Goal: Task Accomplishment & Management: Complete application form

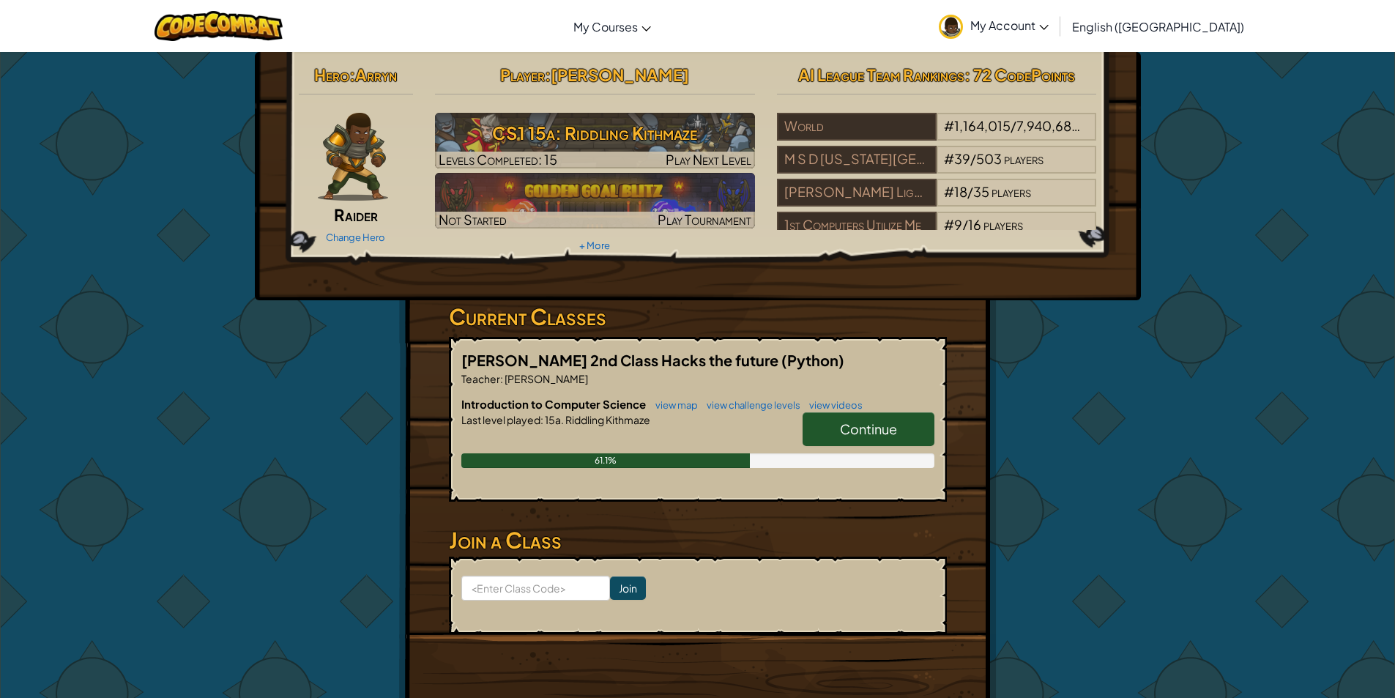
click at [880, 422] on span "Continue" at bounding box center [868, 428] width 57 height 17
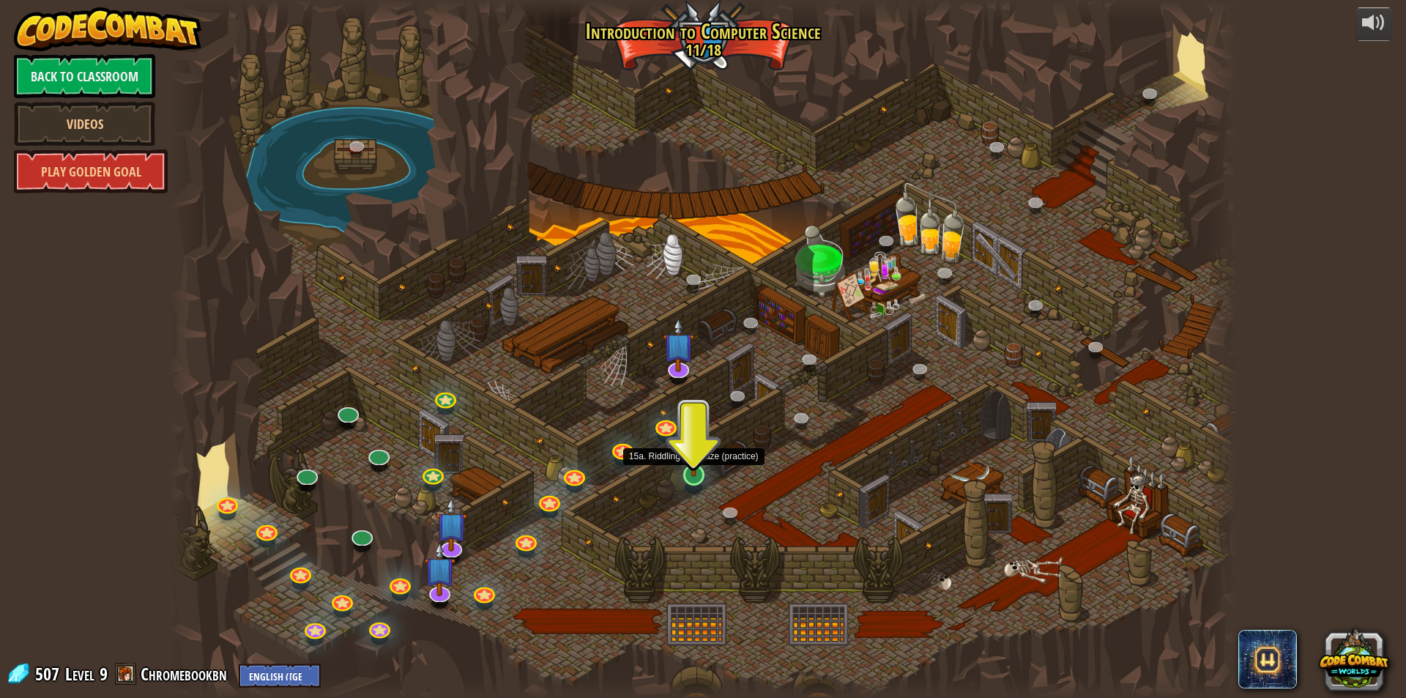
click at [691, 464] on img at bounding box center [694, 444] width 29 height 66
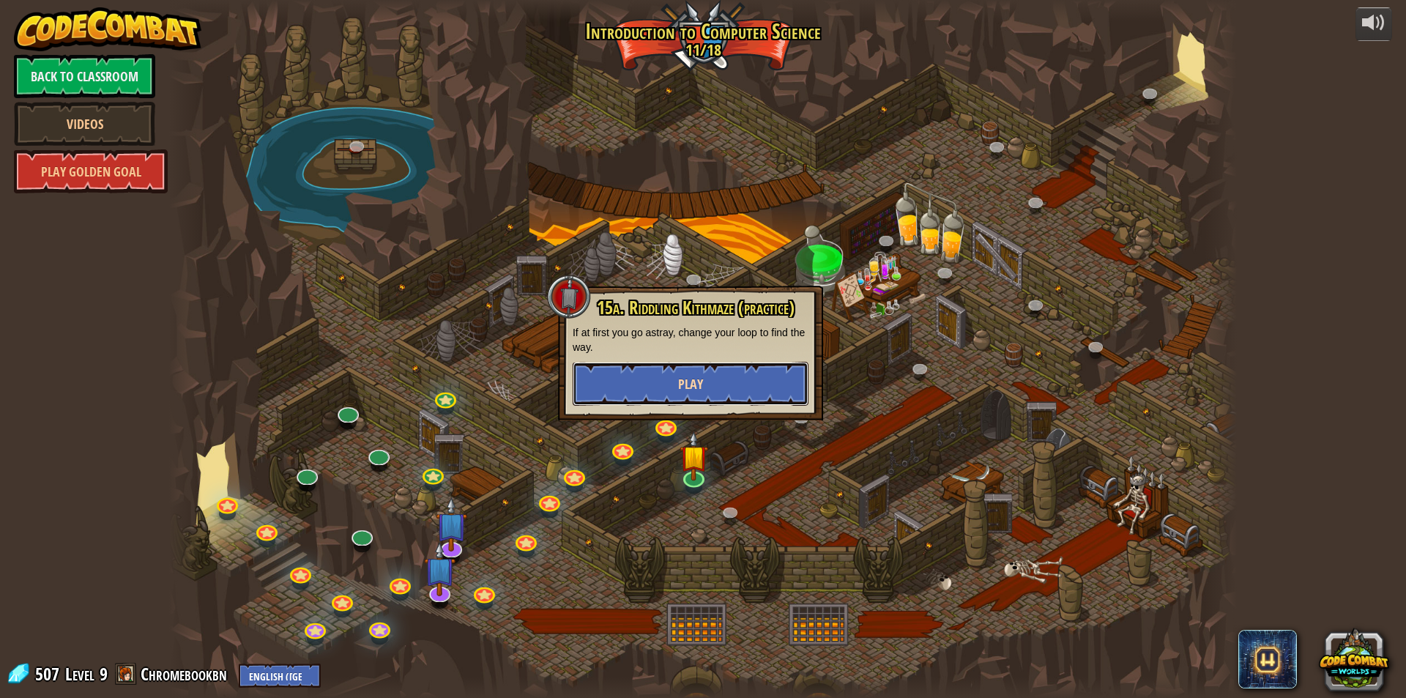
click at [746, 384] on button "Play" at bounding box center [691, 384] width 236 height 44
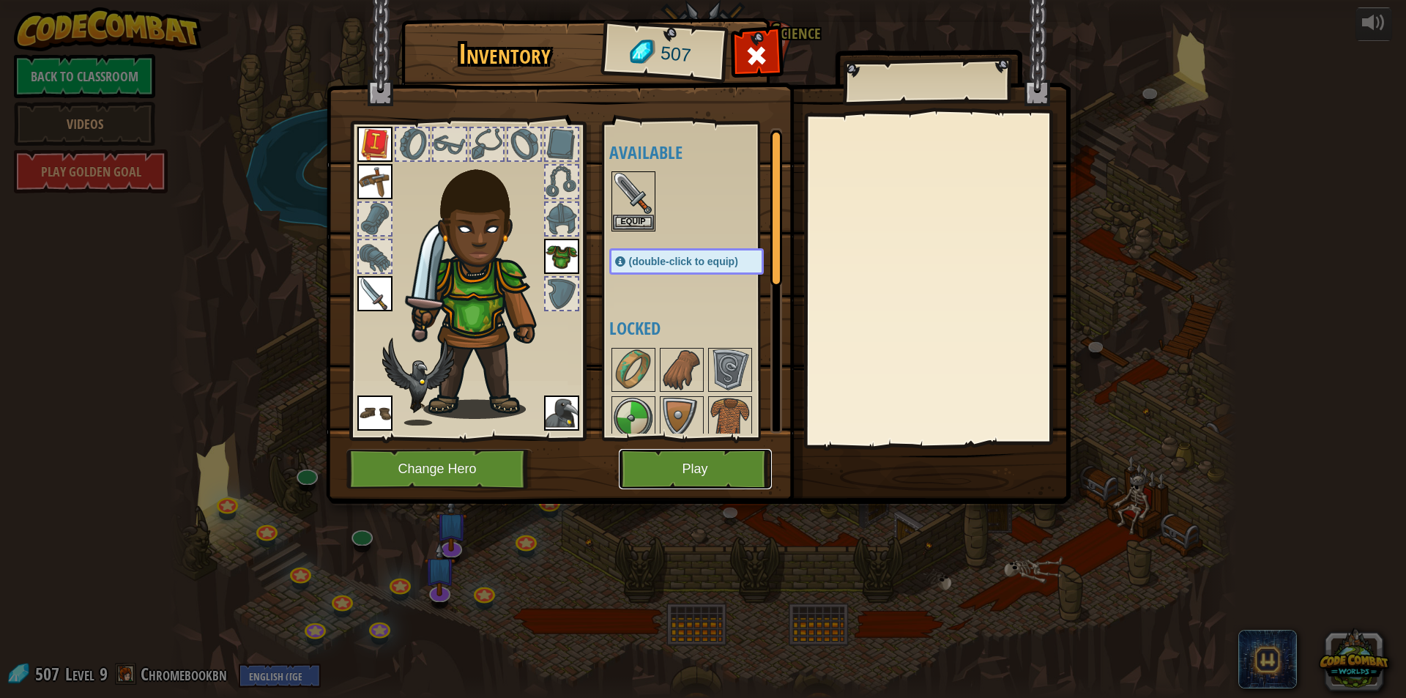
click at [672, 456] on button "Play" at bounding box center [695, 469] width 153 height 40
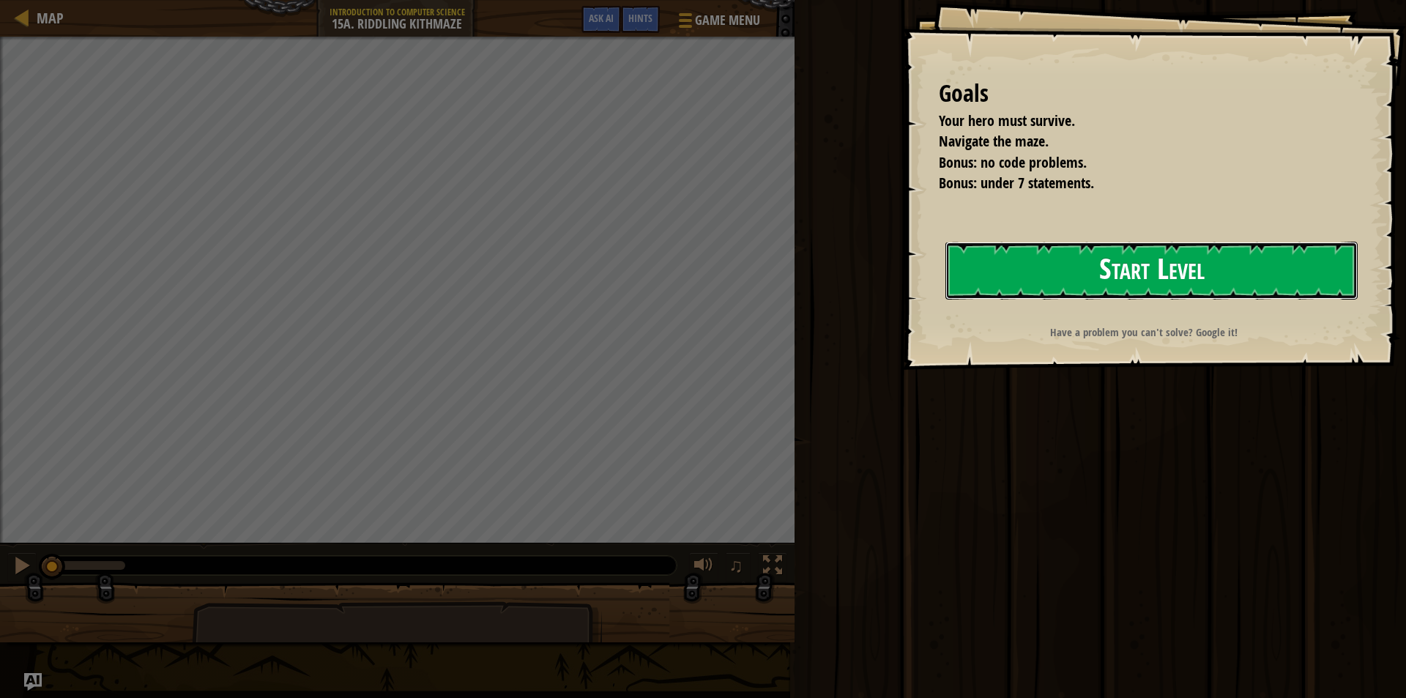
click at [1171, 275] on button "Start Level" at bounding box center [1152, 271] width 412 height 58
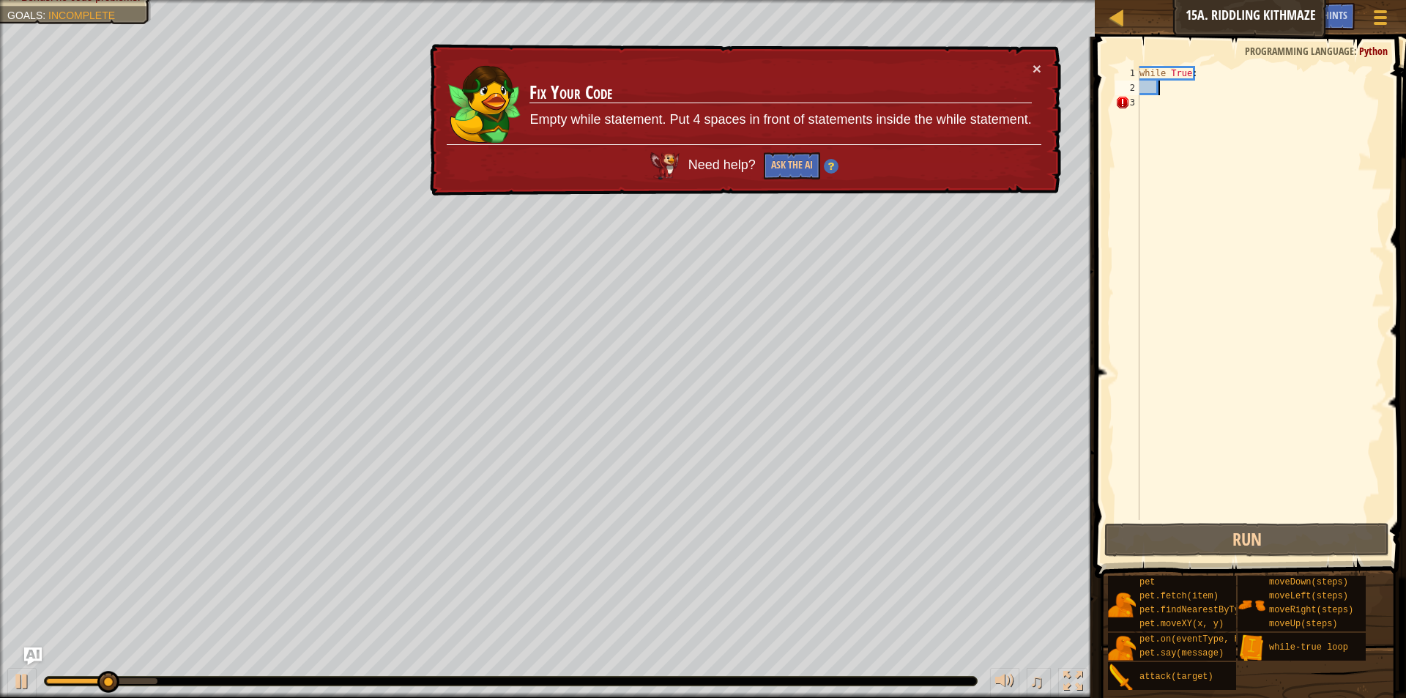
click at [1164, 89] on div "while True :" at bounding box center [1261, 307] width 248 height 483
click at [1166, 109] on div "while True :" at bounding box center [1261, 307] width 248 height 483
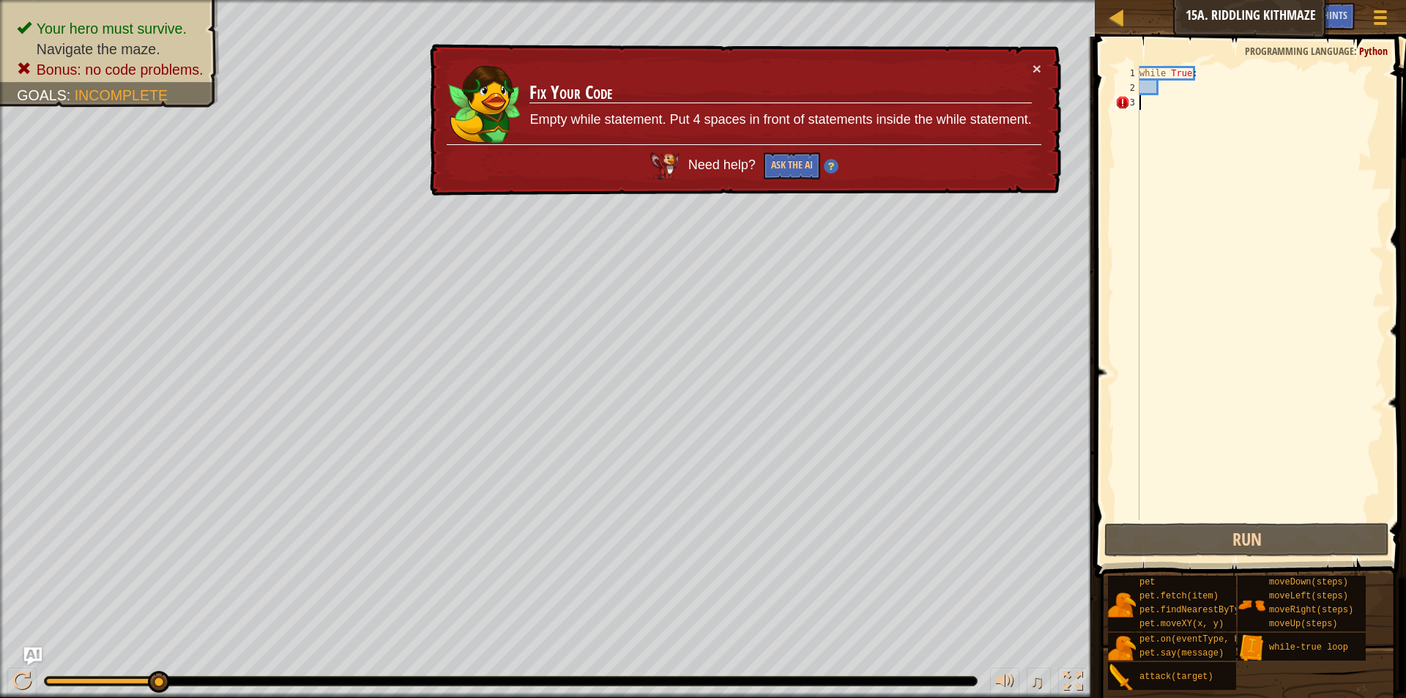
click at [1166, 101] on div "while True :" at bounding box center [1261, 307] width 248 height 483
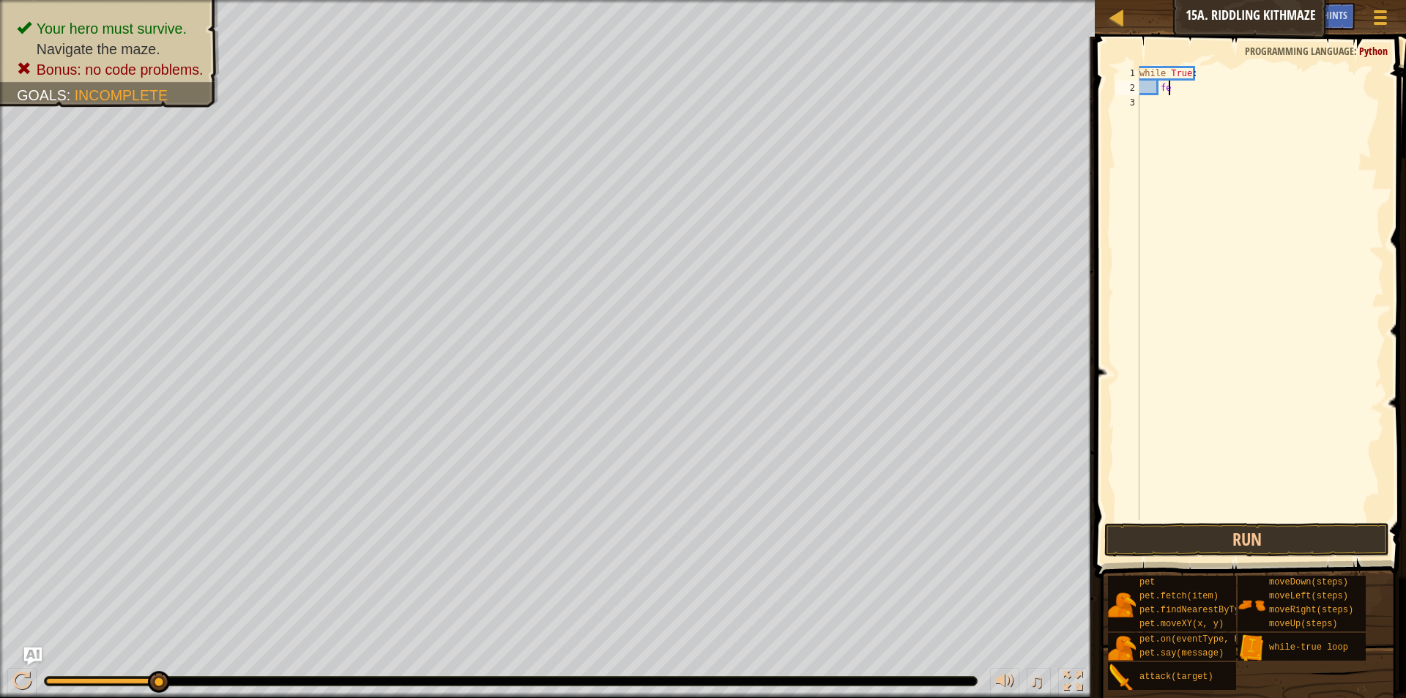
type textarea "f"
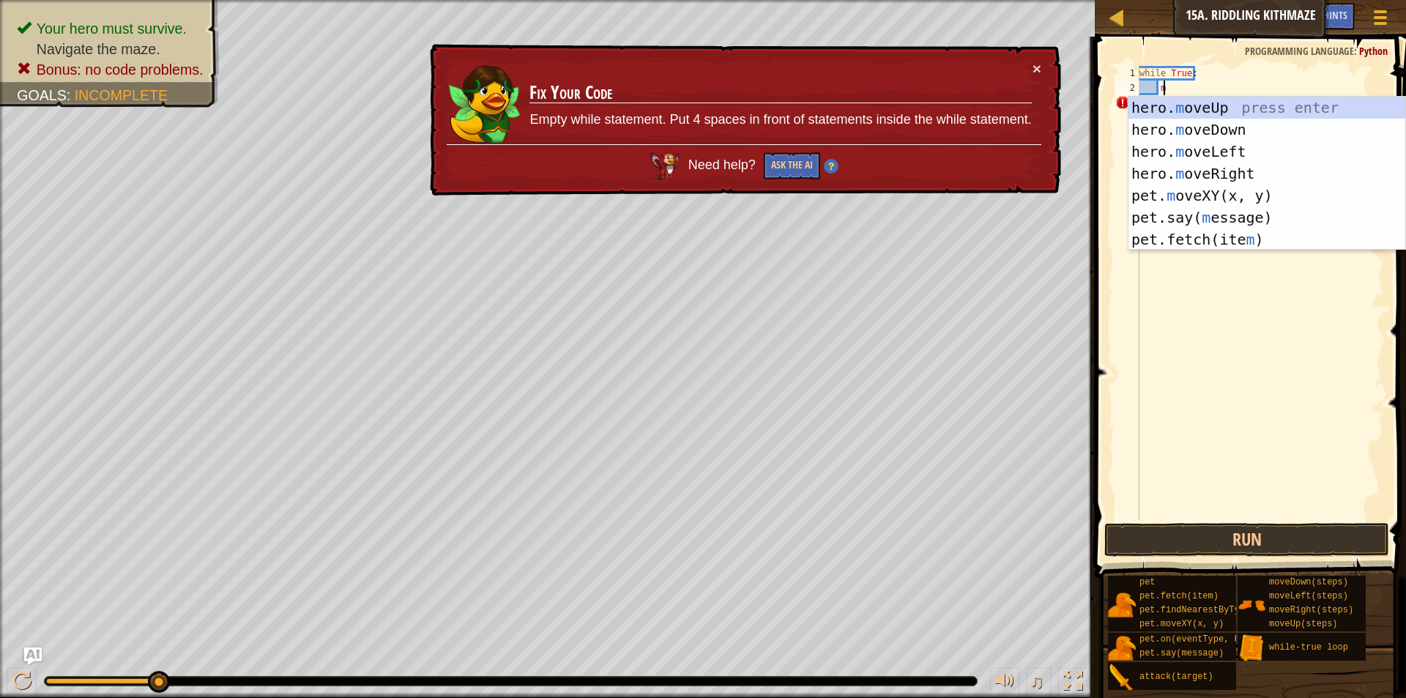
scroll to position [7, 1]
type textarea "mo"
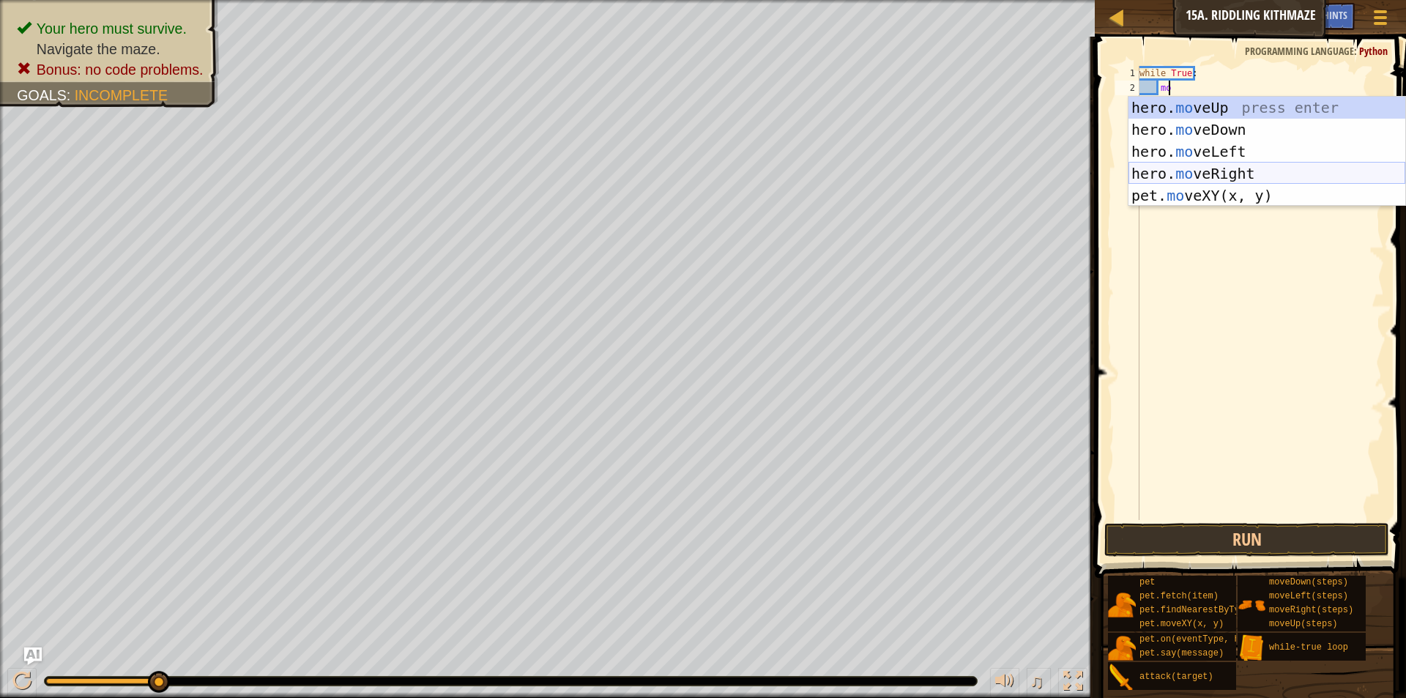
click at [1178, 171] on div "hero. mo veUp press enter hero. mo veDown press enter hero. mo veLeft press ent…" at bounding box center [1267, 174] width 277 height 154
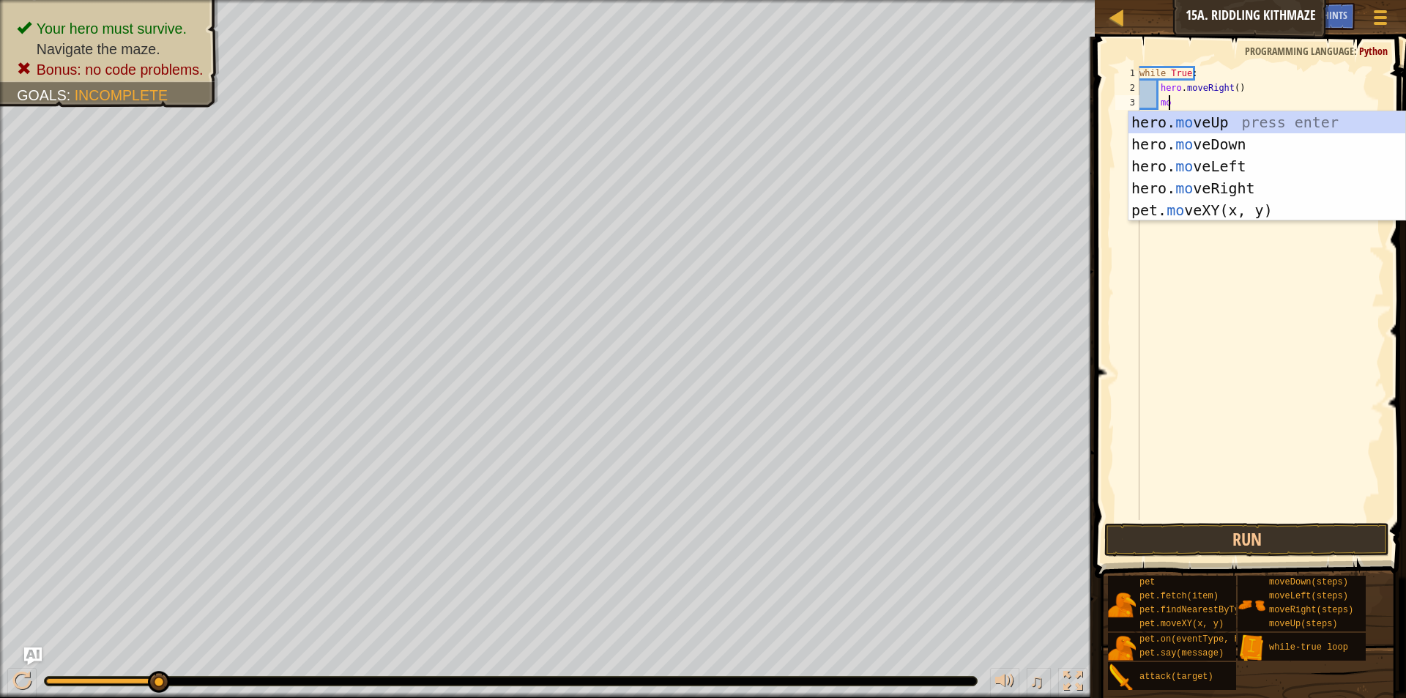
type textarea "m"
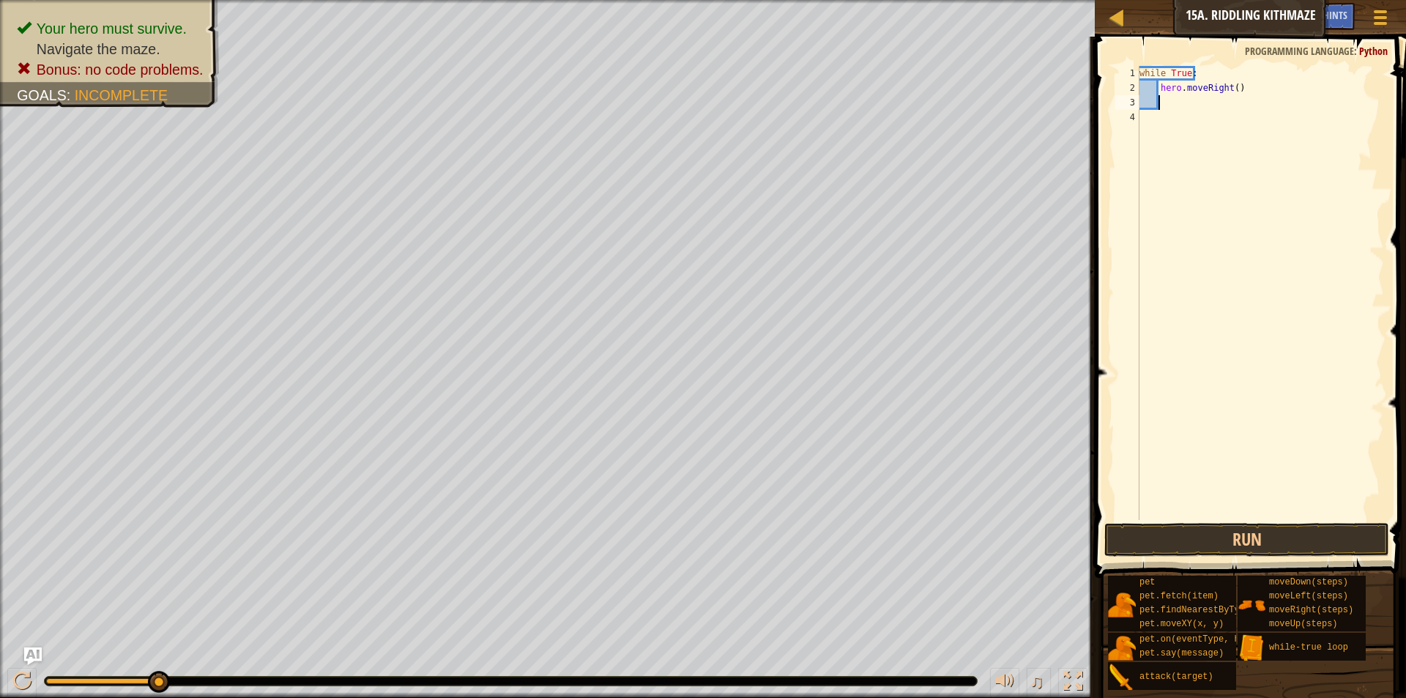
type textarea "mo"
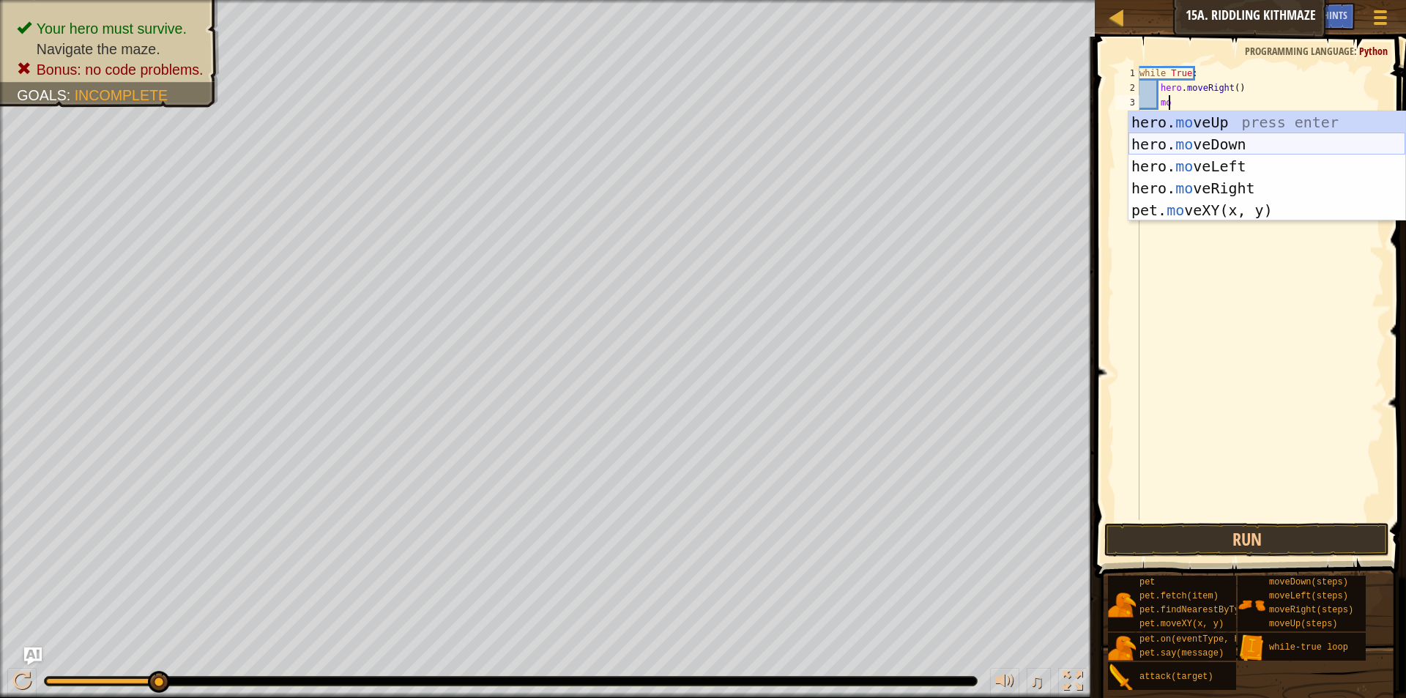
click at [1193, 135] on div "hero. mo veUp press enter hero. mo veDown press enter hero. mo veLeft press ent…" at bounding box center [1267, 188] width 277 height 154
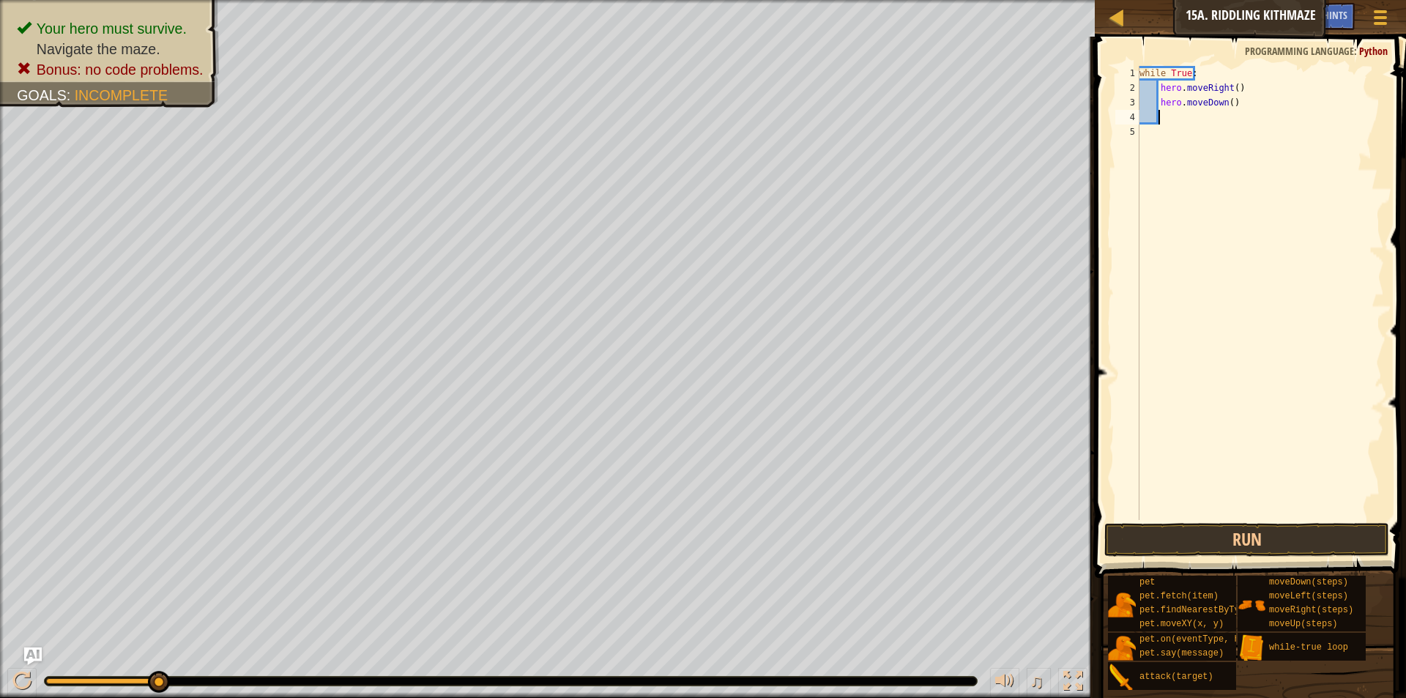
type textarea "mo"
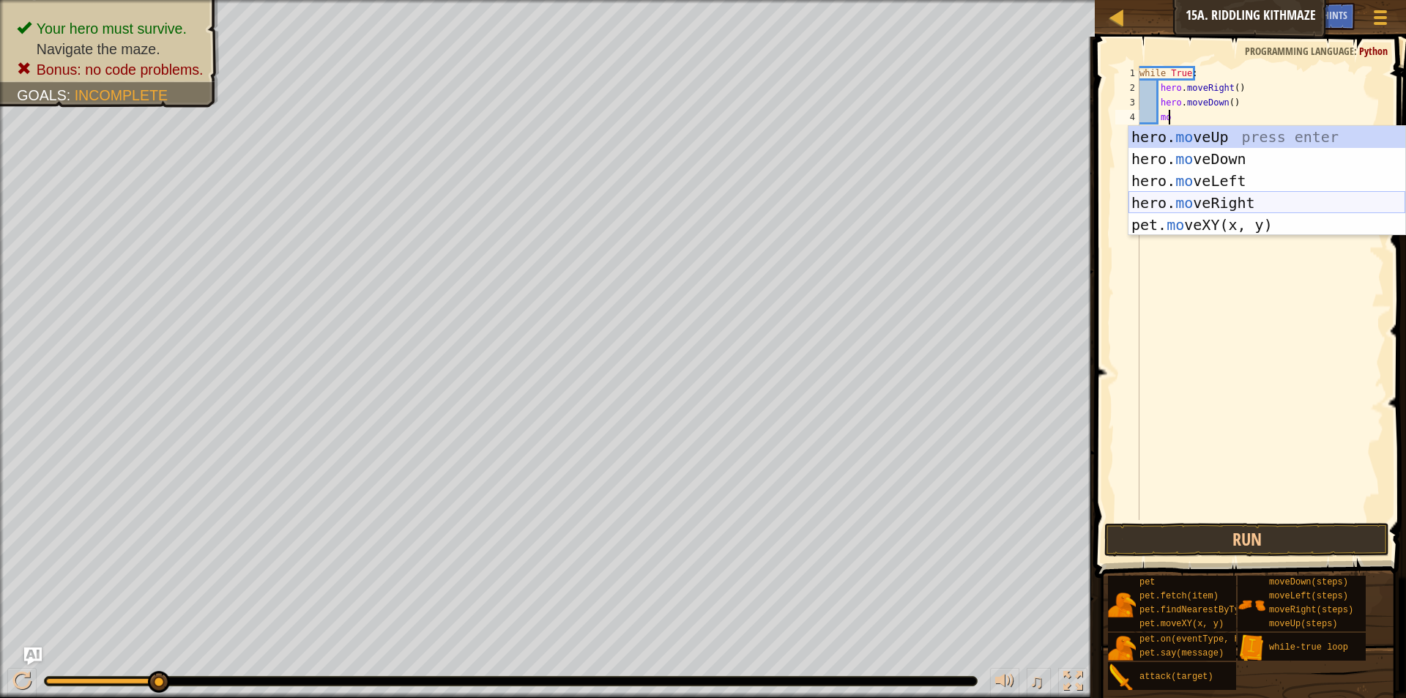
click at [1205, 198] on div "hero. mo veUp press enter hero. mo veDown press enter hero. mo veLeft press ent…" at bounding box center [1267, 203] width 277 height 154
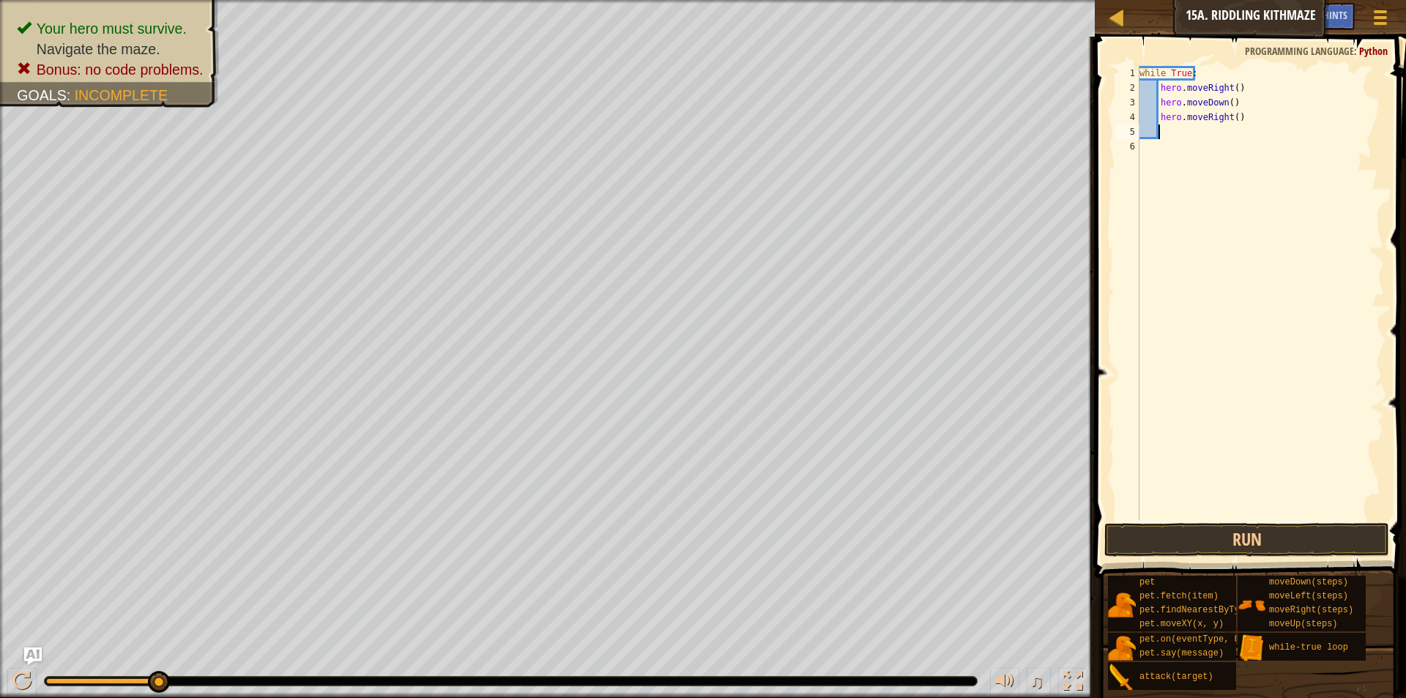
scroll to position [7, 1]
click at [1230, 119] on div "while True : hero . moveRight ( ) hero . moveDown ( ) hero . moveRight ( )" at bounding box center [1261, 307] width 248 height 483
type textarea "hero.moveRight(2)"
click at [1228, 133] on div "while True : hero . moveRight ( ) hero . moveDown ( ) hero . moveRight ( 2 )" at bounding box center [1261, 307] width 248 height 483
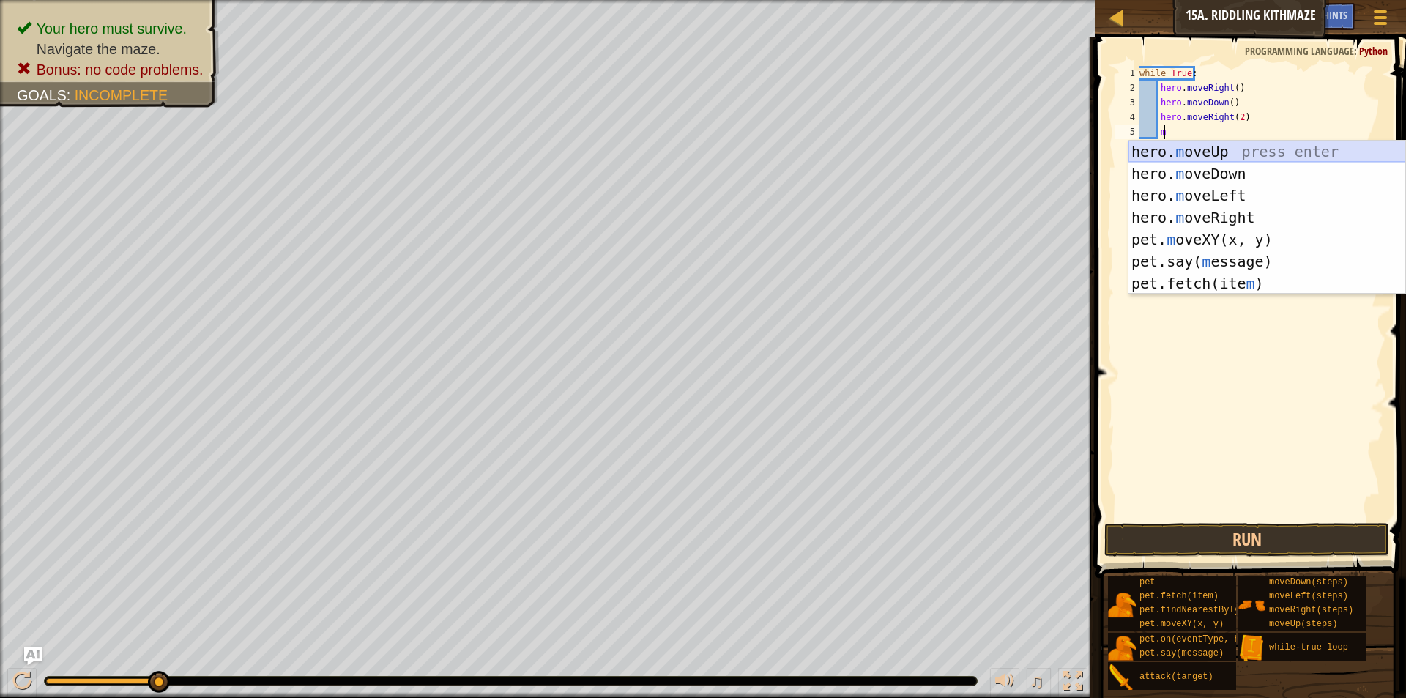
type textarea "m0"
click at [1206, 150] on div "while True : hero . moveRight ( ) hero . moveDown ( ) hero . moveRight ( 2 ) m" at bounding box center [1261, 307] width 248 height 483
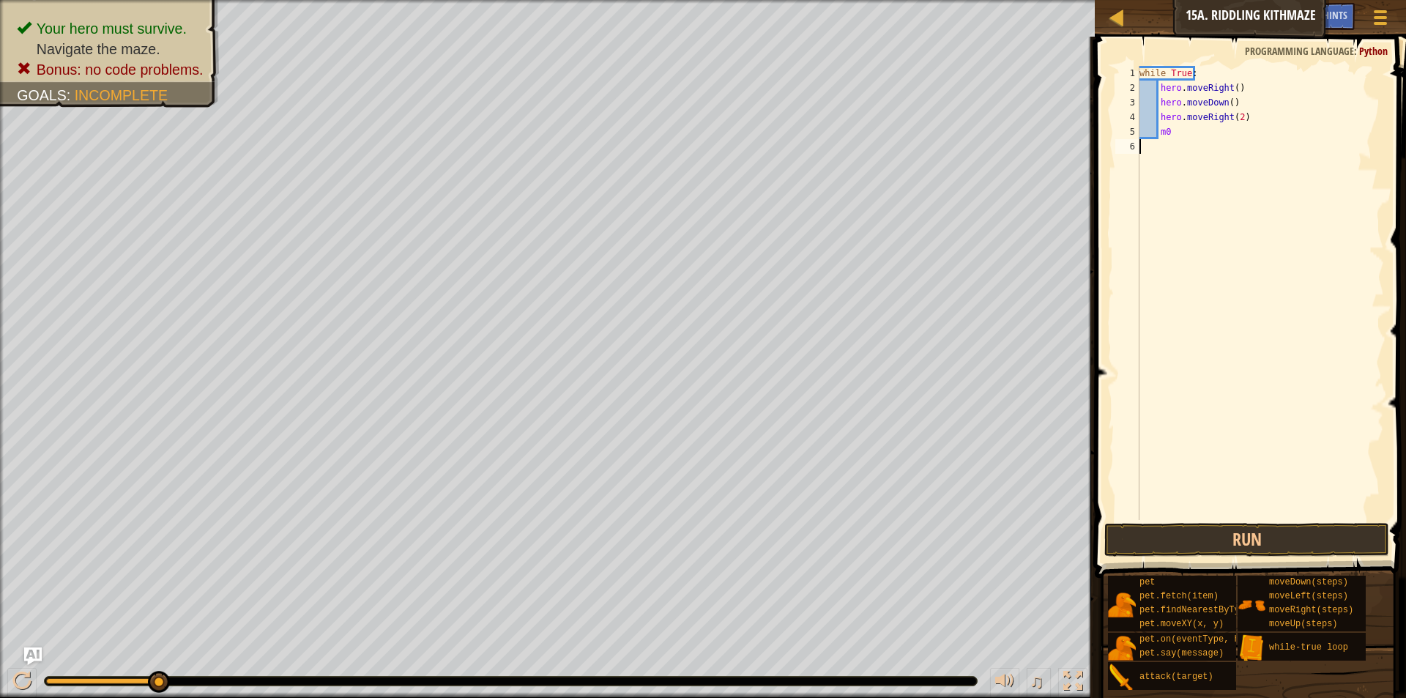
scroll to position [7, 0]
click at [1182, 131] on div "while True : hero . moveRight ( ) hero . moveDown ( ) hero . moveRight ( 2 ) m0" at bounding box center [1261, 307] width 248 height 483
type textarea "m"
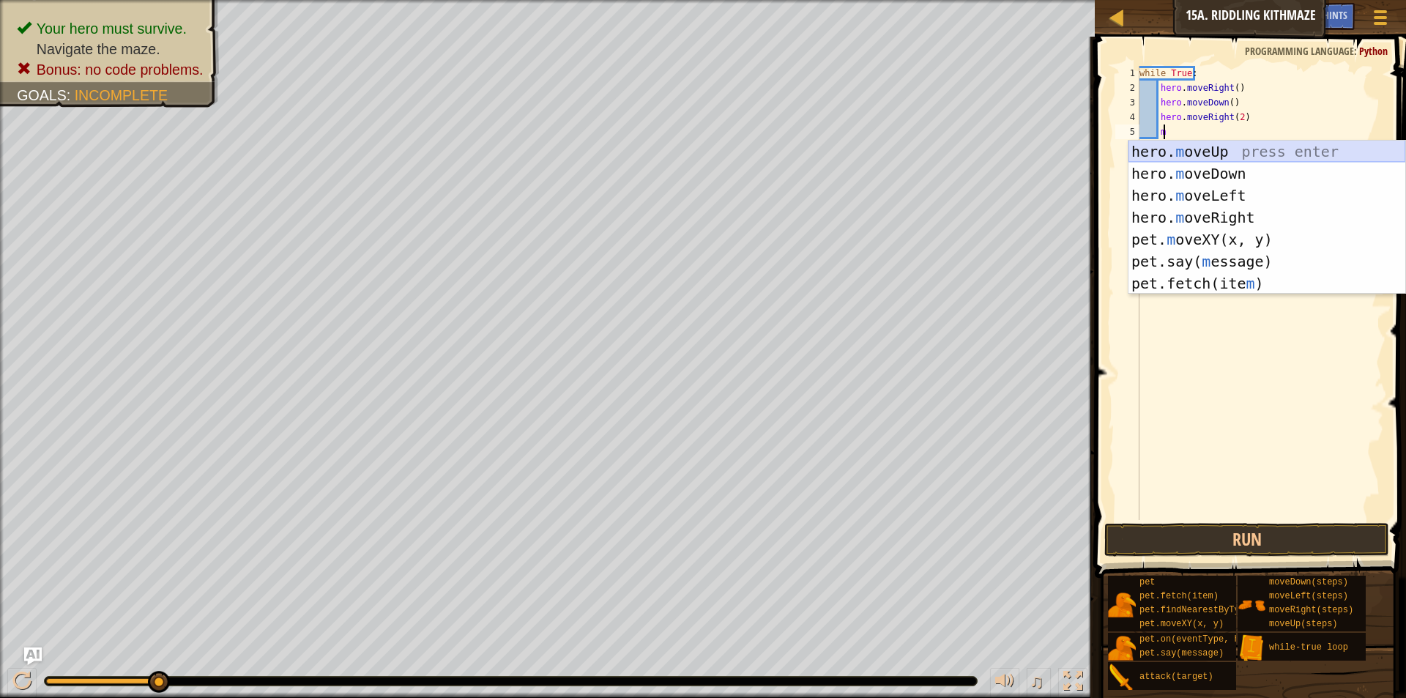
click at [1193, 150] on div "hero. m oveUp press enter hero. m oveDown press enter hero. m oveLeft press ent…" at bounding box center [1267, 240] width 277 height 198
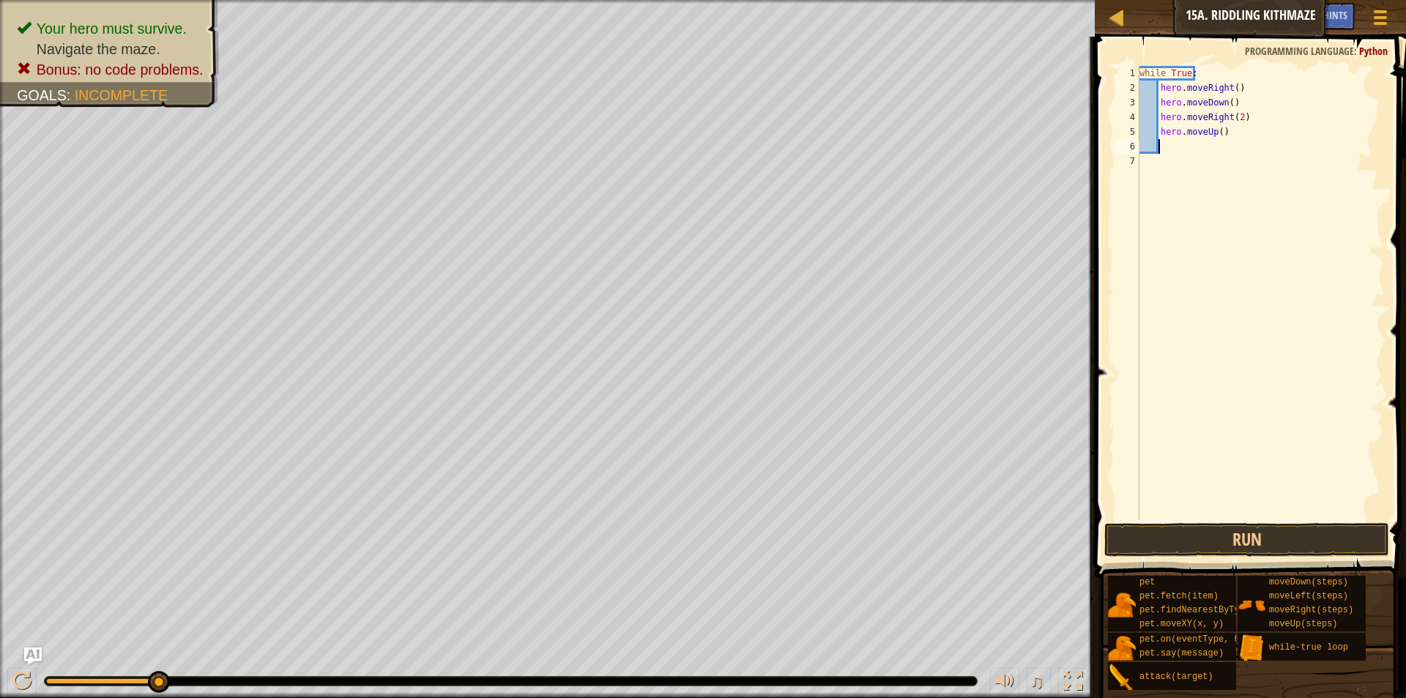
scroll to position [7, 1]
click at [1238, 527] on button "Run" at bounding box center [1246, 540] width 285 height 34
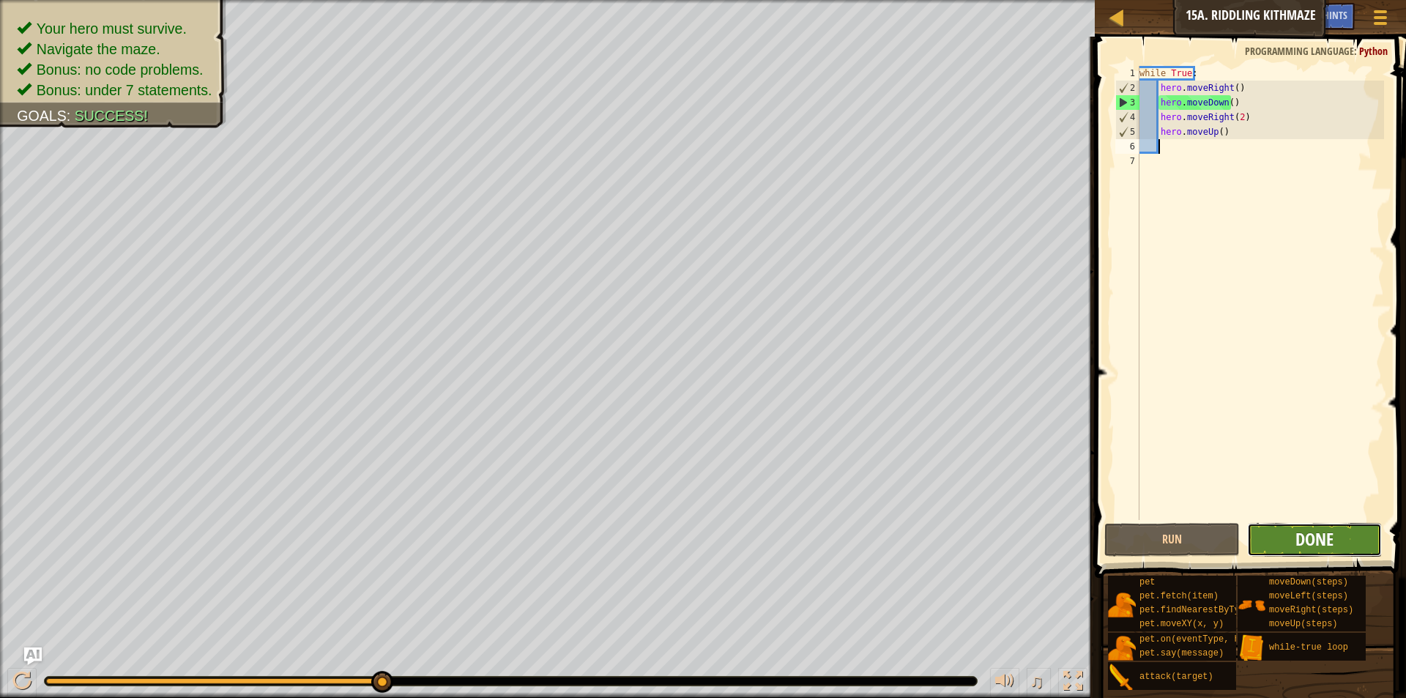
click at [1296, 538] on span "Done" at bounding box center [1315, 538] width 38 height 23
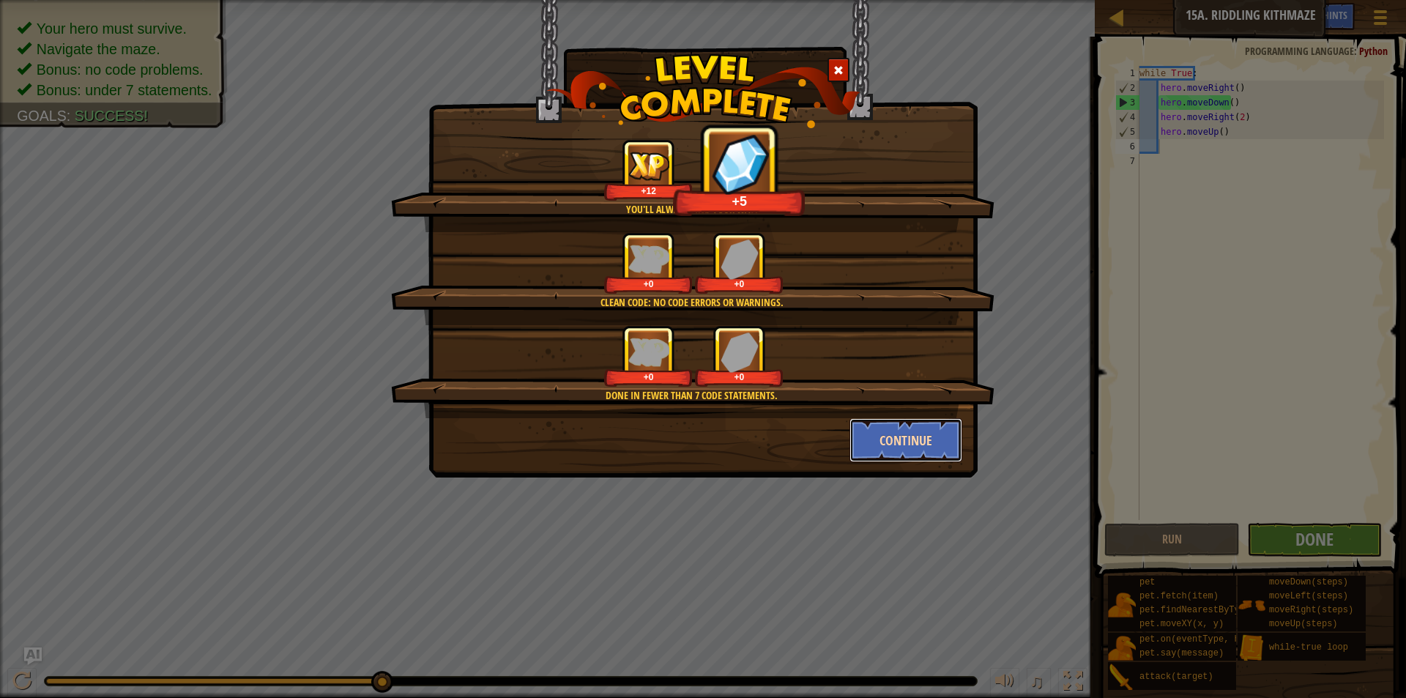
click at [928, 434] on button "Continue" at bounding box center [907, 440] width 114 height 44
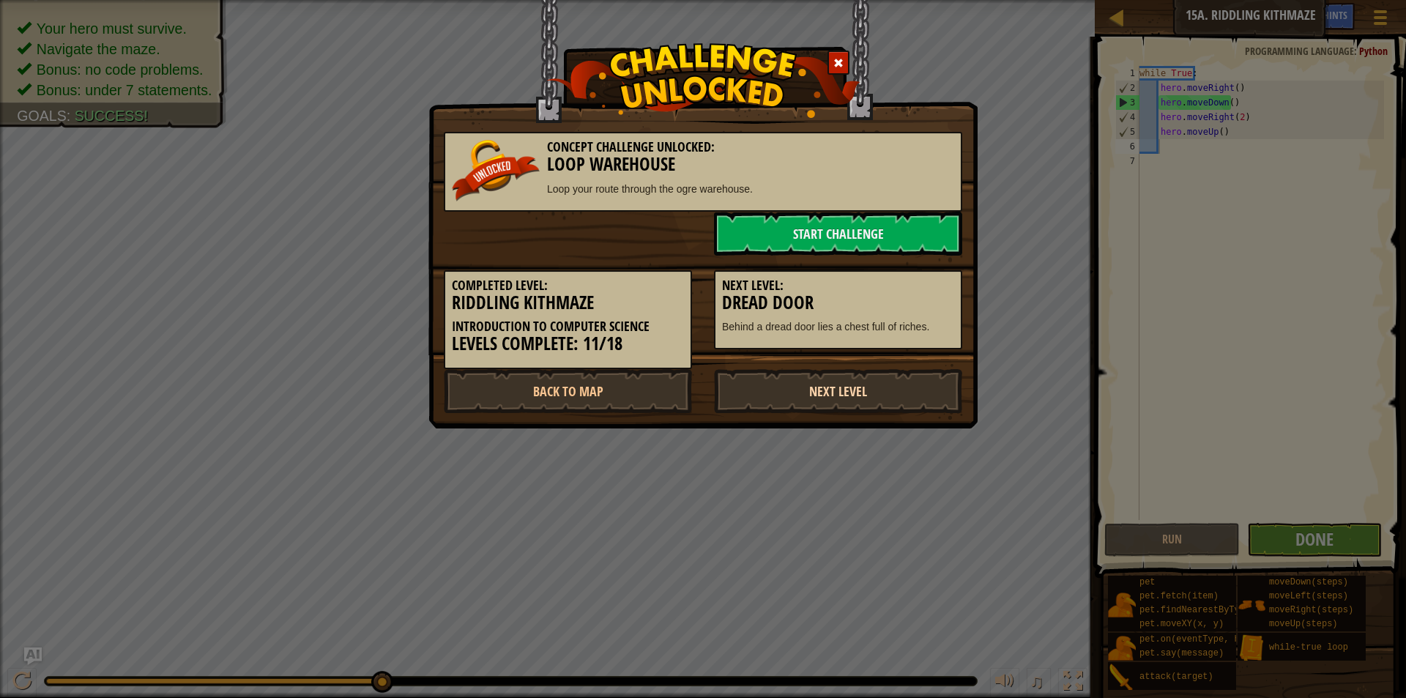
click at [904, 402] on link "Next Level" at bounding box center [838, 391] width 248 height 44
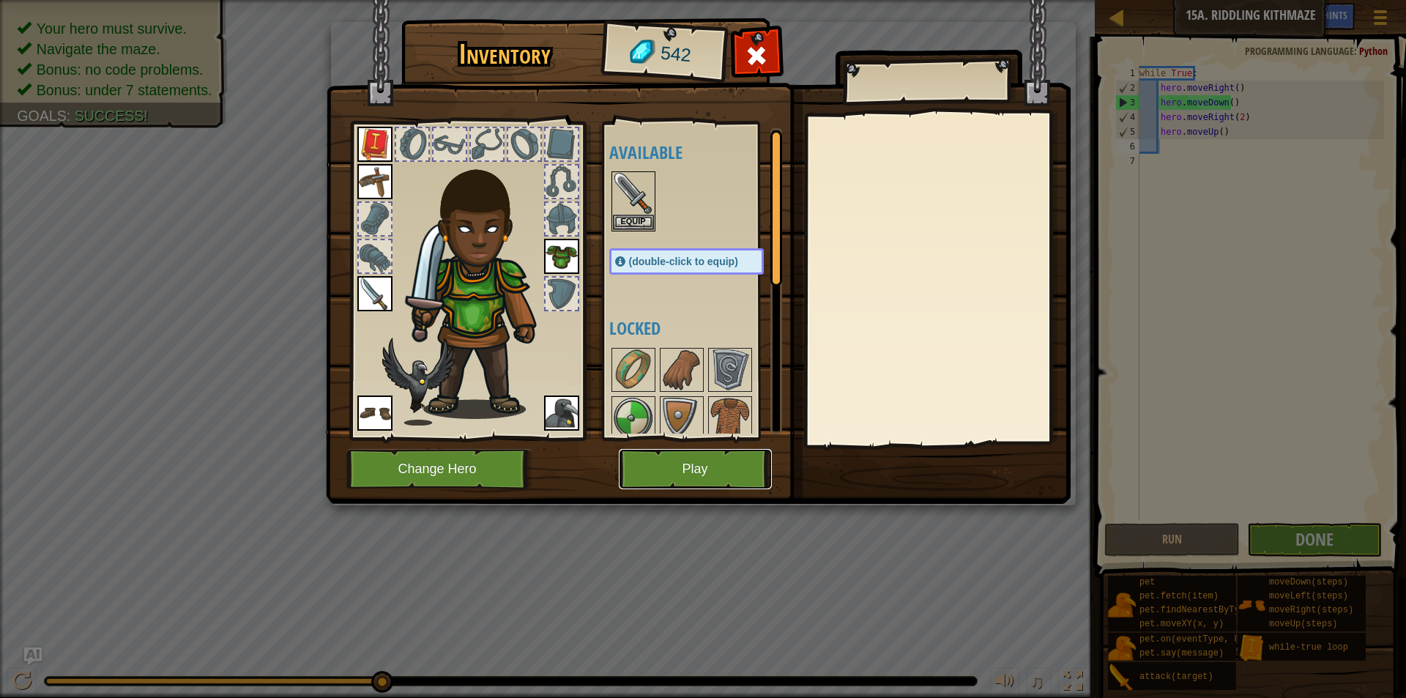
click at [746, 468] on button "Play" at bounding box center [695, 469] width 153 height 40
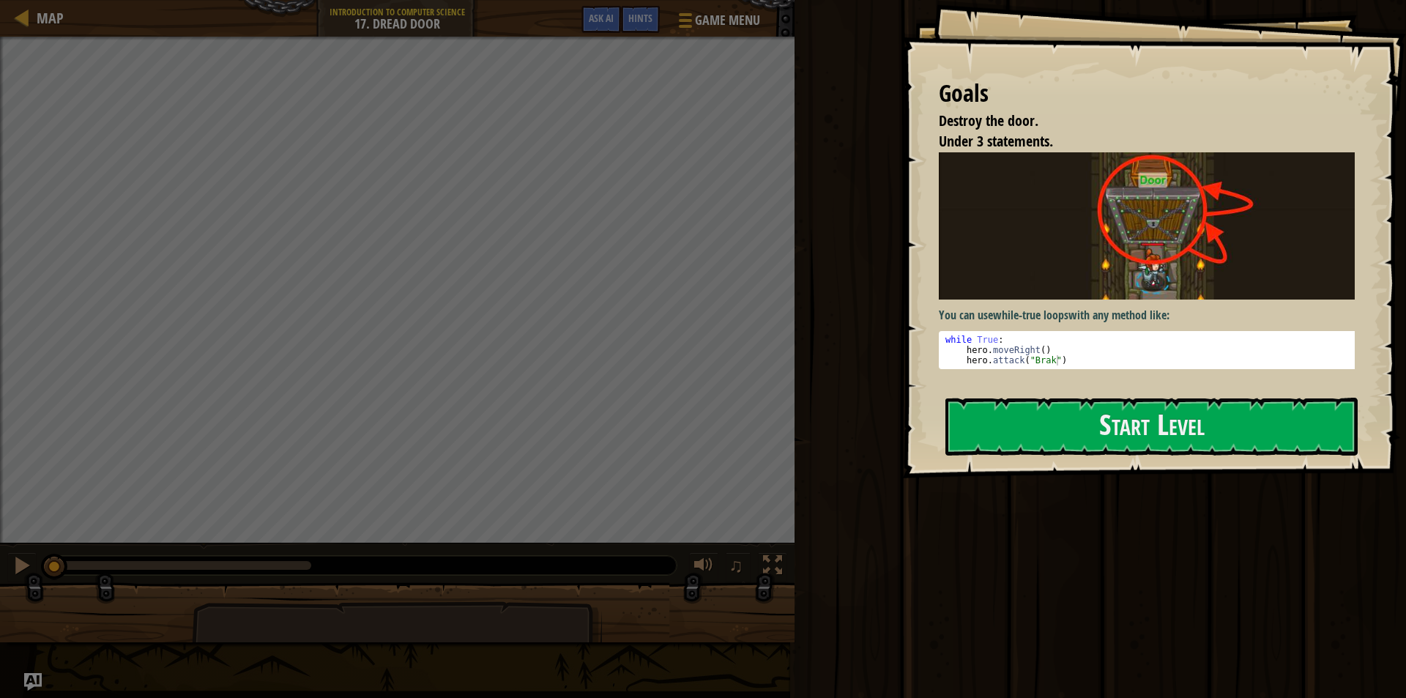
drag, startPoint x: 746, startPoint y: 468, endPoint x: 1107, endPoint y: 611, distance: 387.6
click at [1107, 611] on div "Run ⇧↵ Submit Done" at bounding box center [1098, 345] width 616 height 691
click at [1181, 426] on button "Start Level" at bounding box center [1152, 427] width 412 height 58
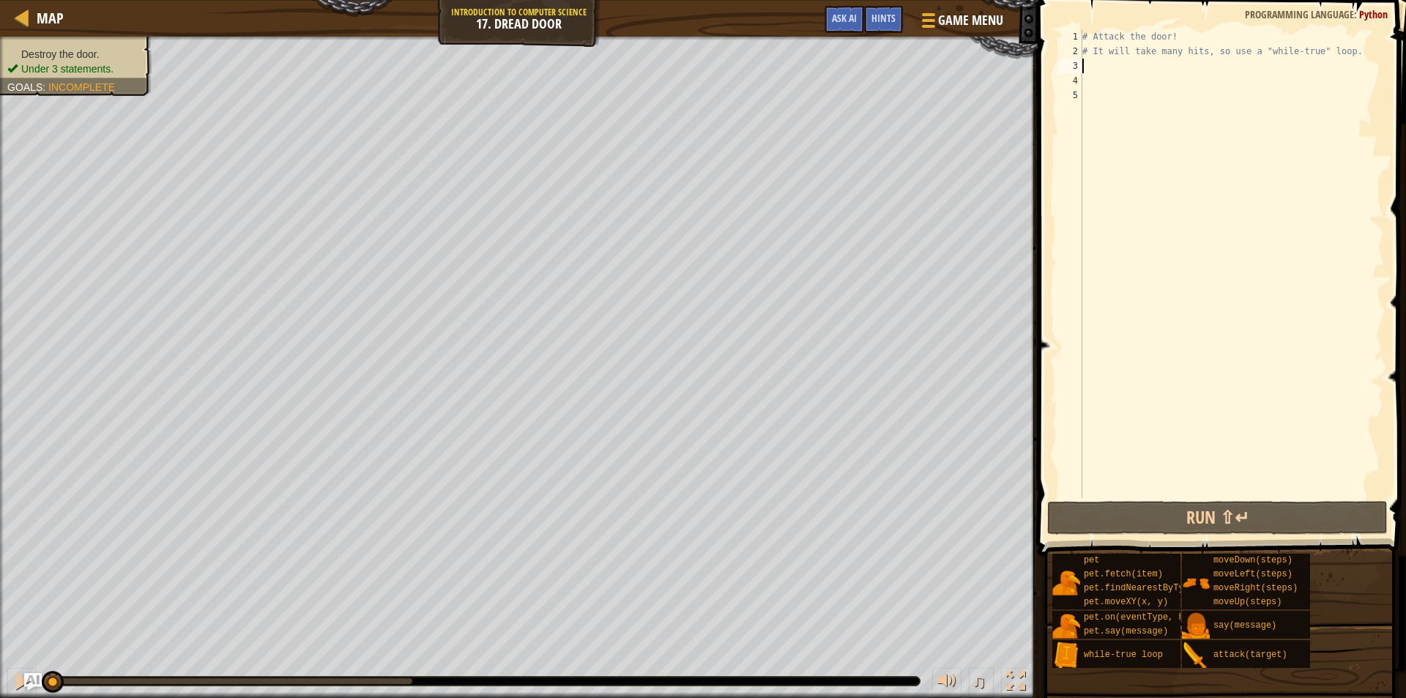
click at [1117, 73] on div "# Attack the door! # It will take many hits, so use a "while-true" loop." at bounding box center [1232, 278] width 305 height 498
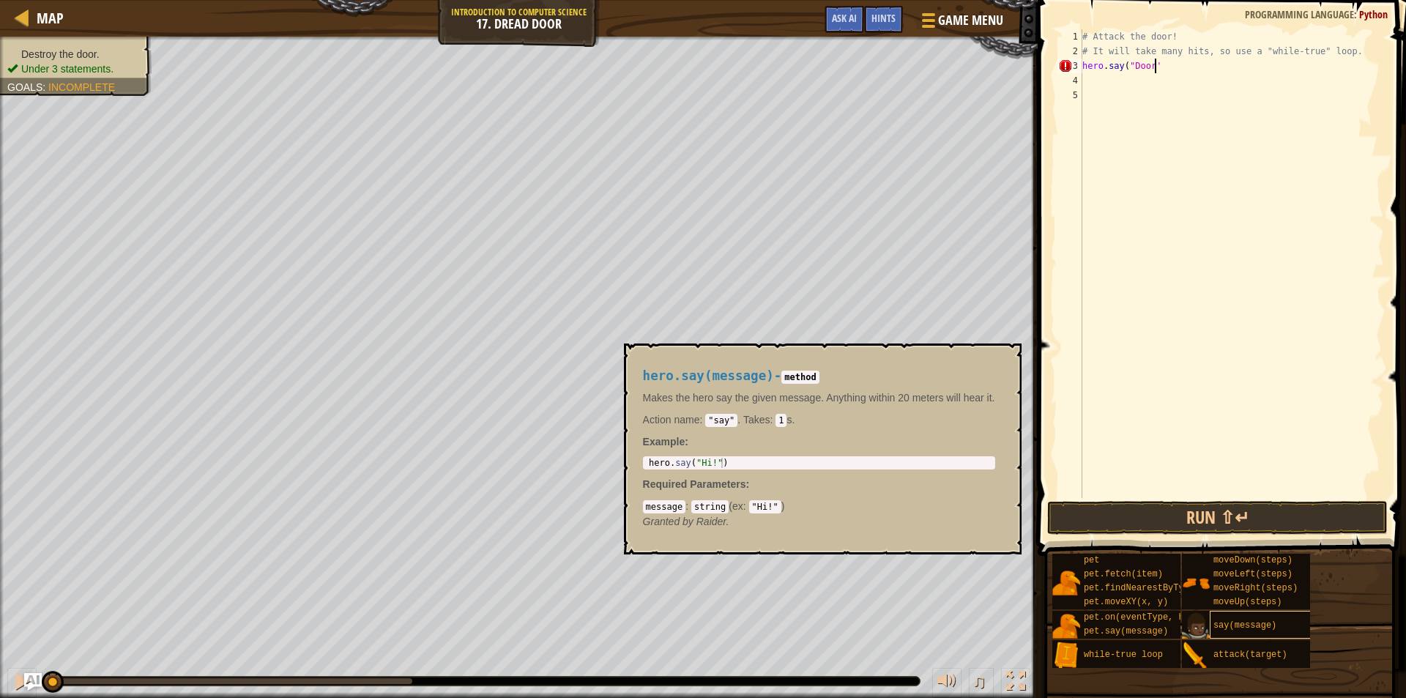
scroll to position [7, 5]
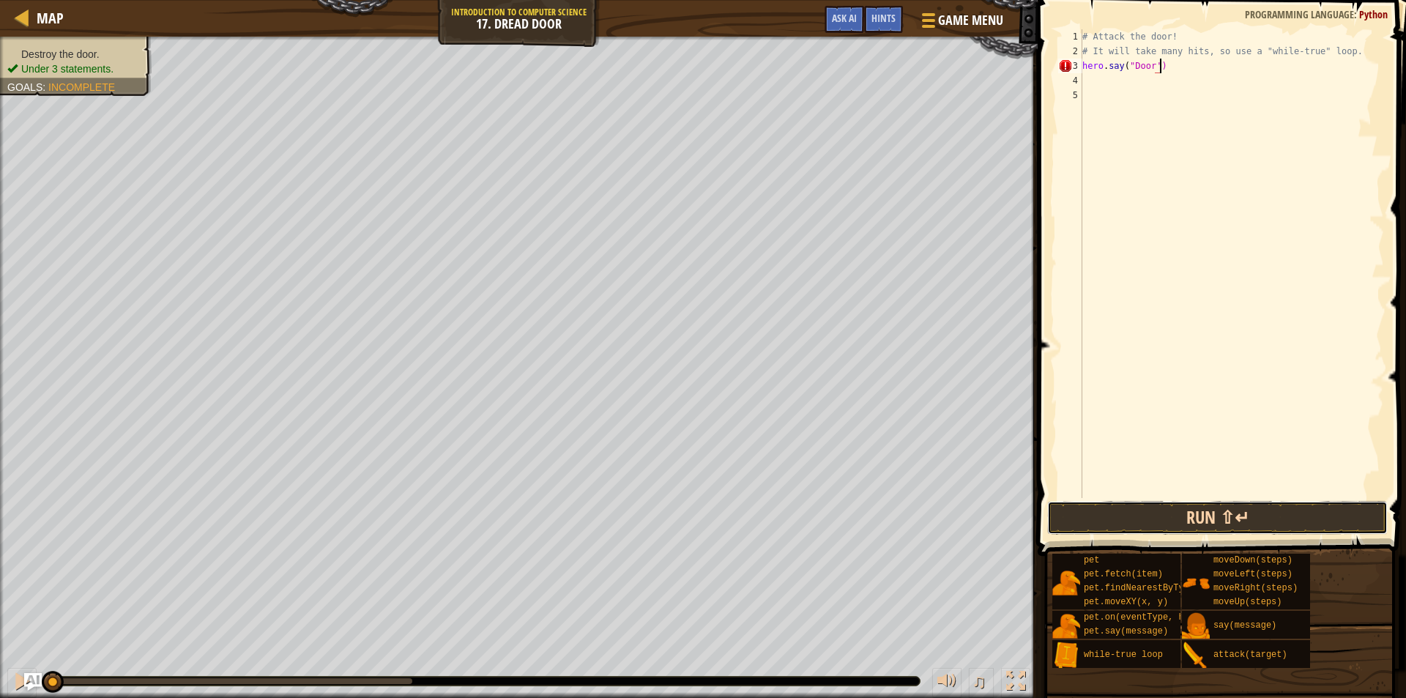
click at [1331, 521] on button "Run ⇧↵" at bounding box center [1217, 518] width 341 height 34
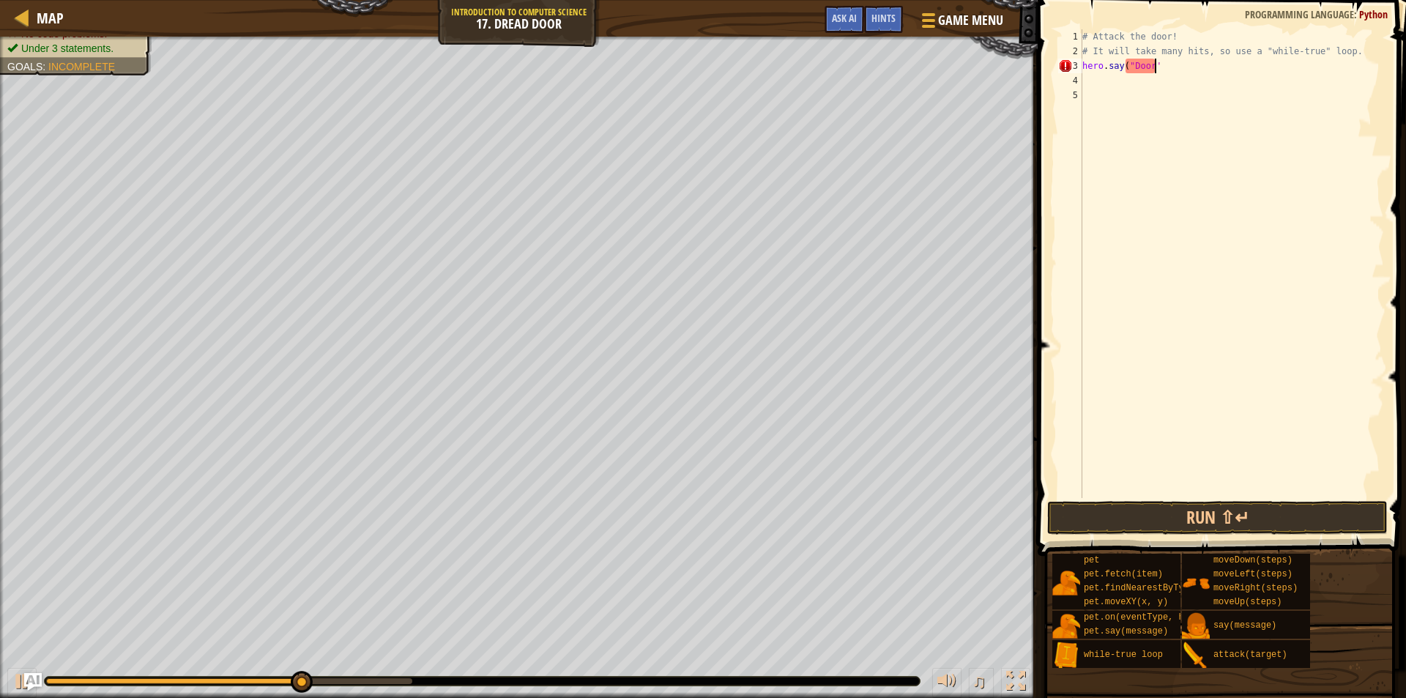
scroll to position [7, 0]
type textarea "h"
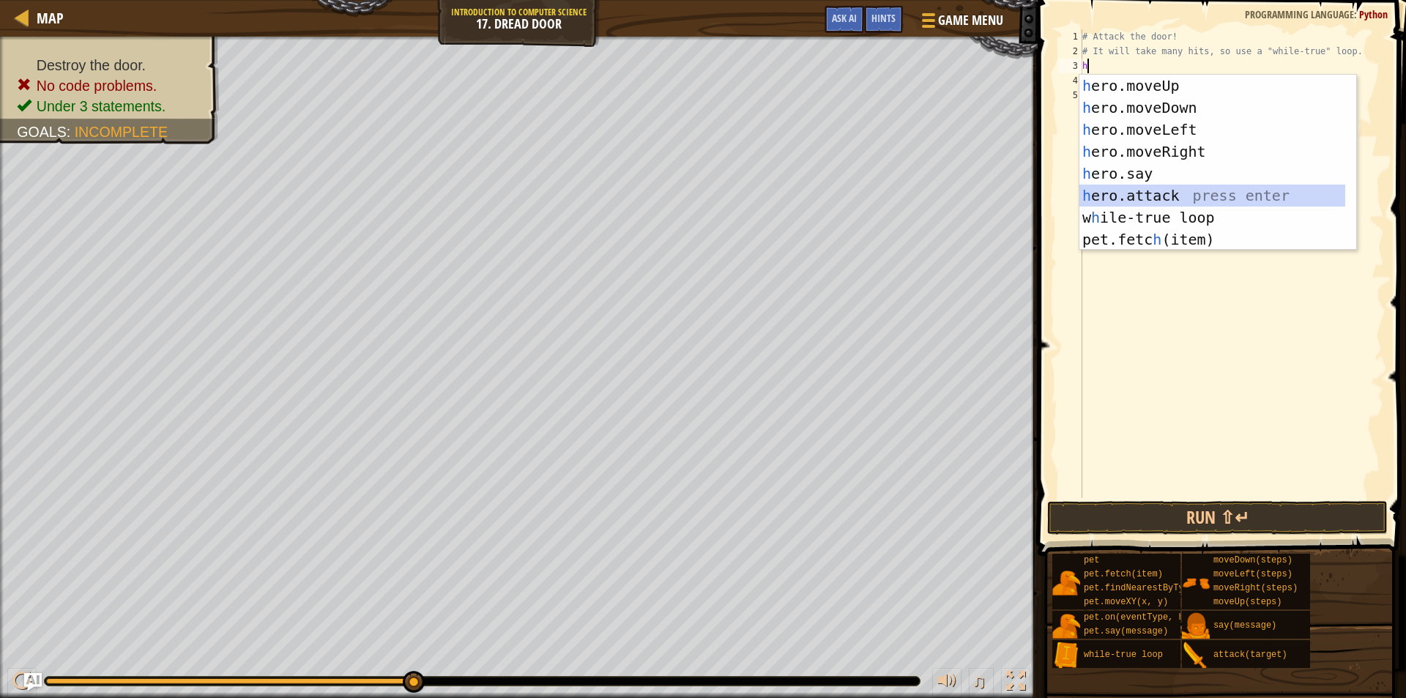
click at [1221, 192] on div "h ero.moveUp press enter h ero.moveDown press enter h ero.moveLeft press enter …" at bounding box center [1218, 185] width 277 height 220
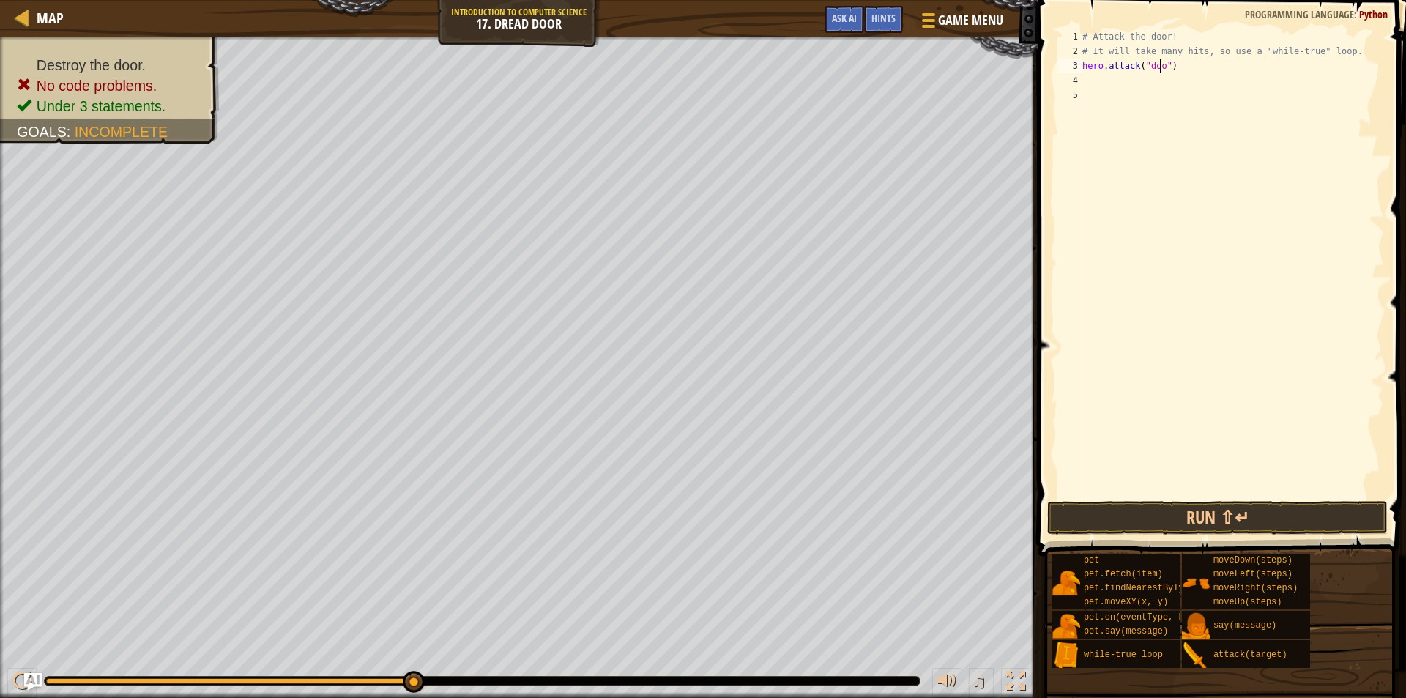
scroll to position [7, 7]
click at [1317, 530] on button "Run ⇧↵" at bounding box center [1217, 518] width 341 height 34
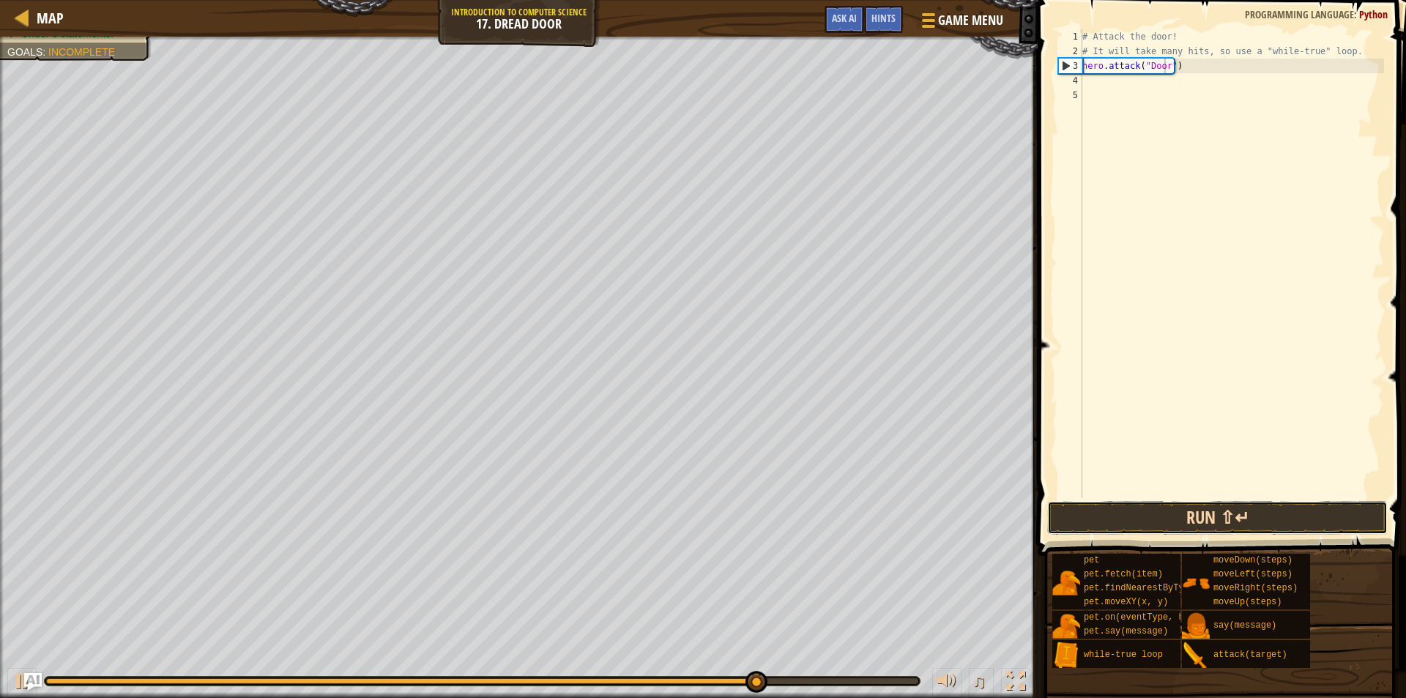
click at [1277, 514] on button "Run ⇧↵" at bounding box center [1217, 518] width 341 height 34
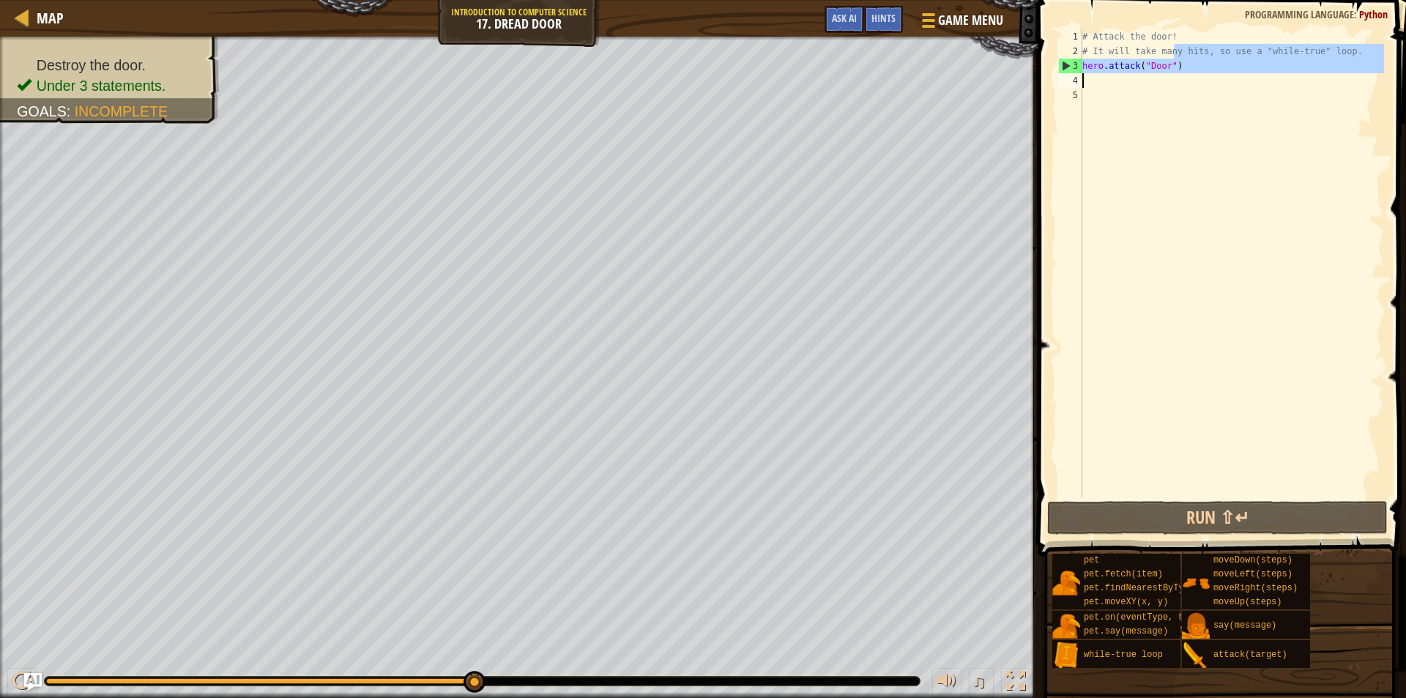
drag, startPoint x: 1173, startPoint y: 57, endPoint x: 1120, endPoint y: 81, distance: 58.0
click at [1120, 81] on div "# Attack the door! # It will take many hits, so use a "while-true" loop. hero .…" at bounding box center [1232, 278] width 305 height 498
click at [1153, 65] on div "# Attack the door! # It will take many hits, so use a "while-true" loop. hero .…" at bounding box center [1232, 263] width 305 height 469
click at [1153, 65] on div "# Attack the door! # It will take many hits, so use a "while-true" loop. hero .…" at bounding box center [1232, 278] width 305 height 498
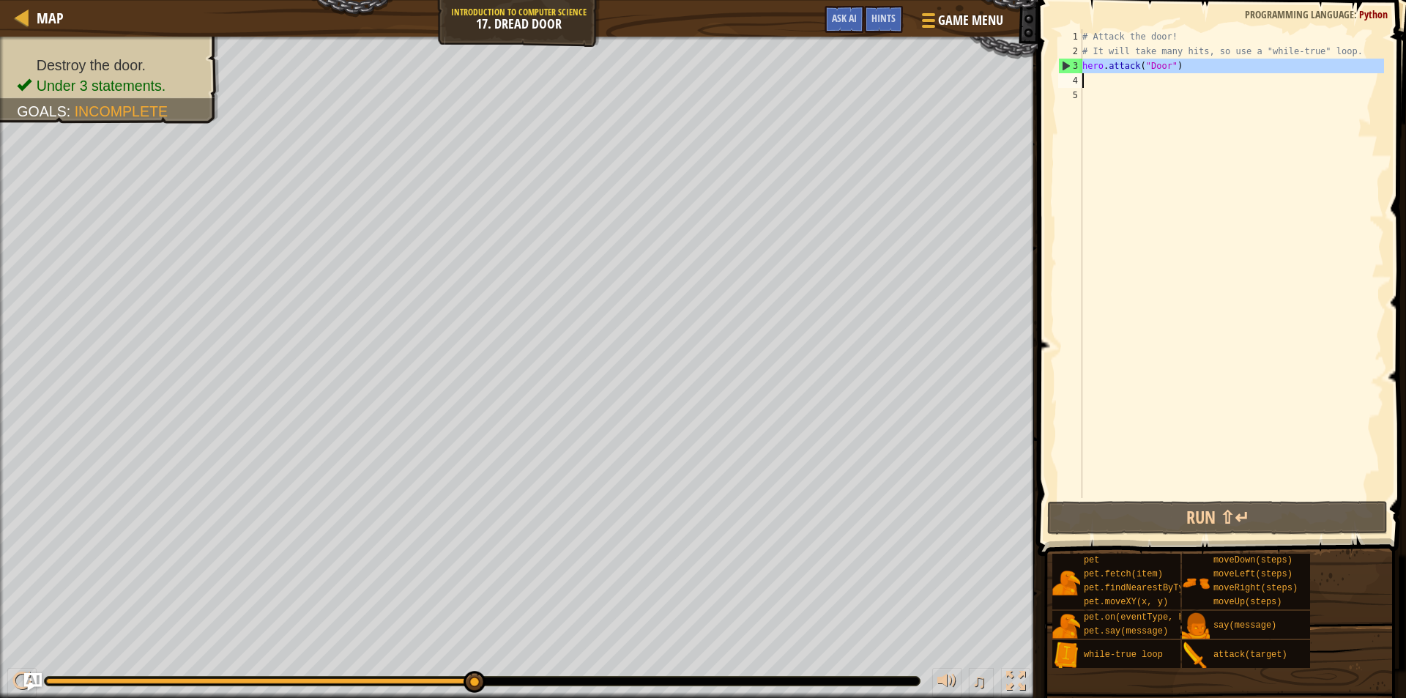
type textarea "hero.attack("Door")"
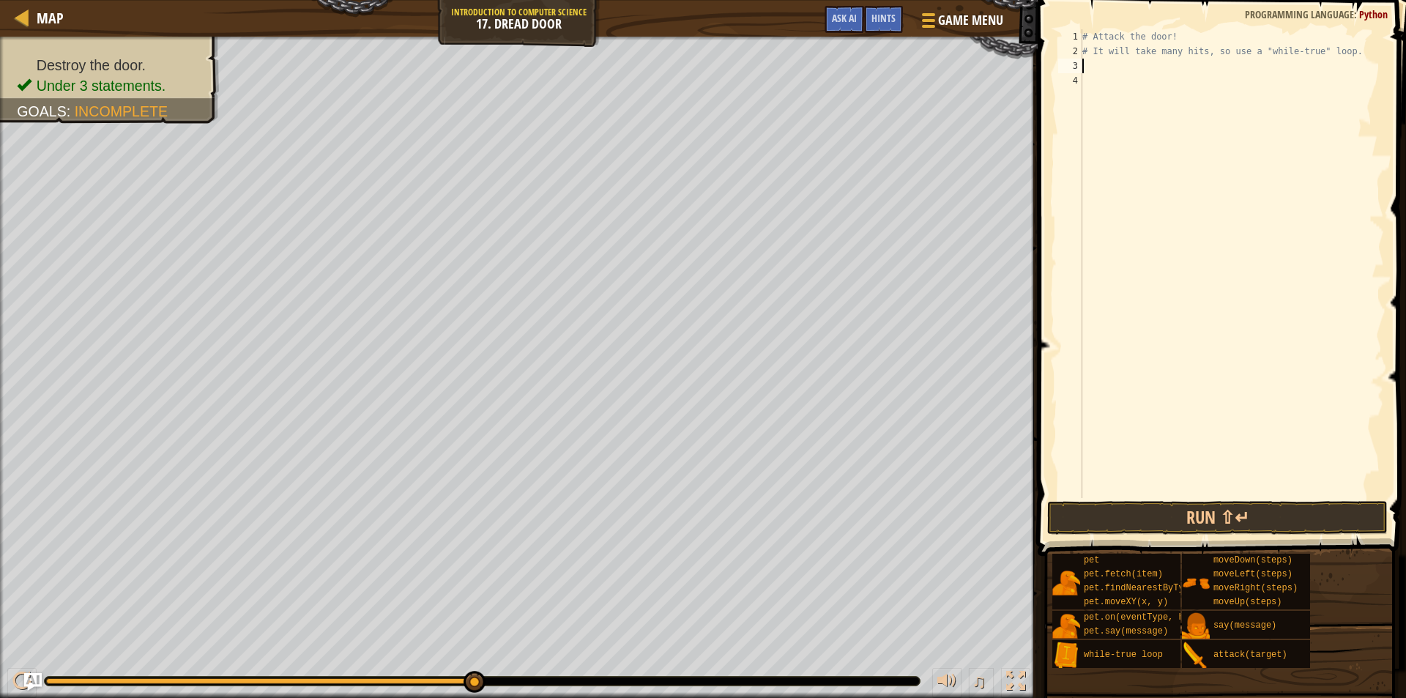
type textarea "h"
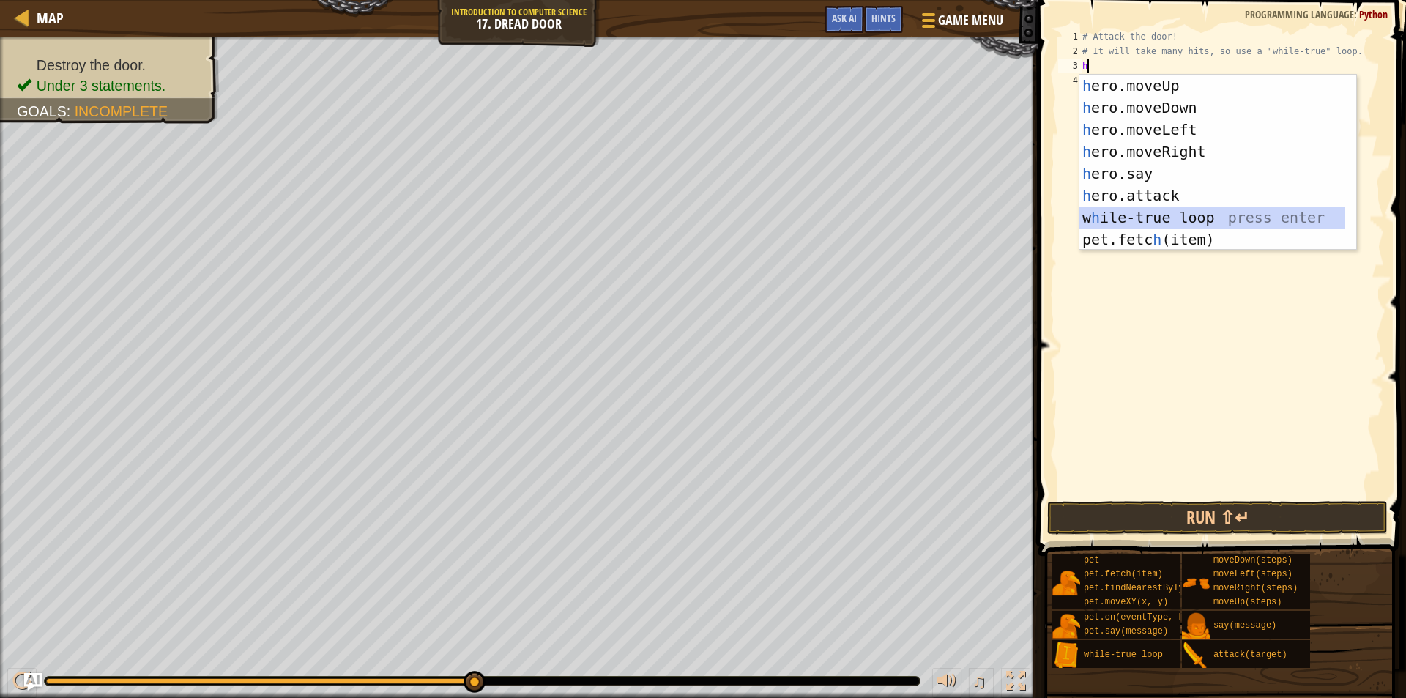
click at [1151, 209] on div "h ero.moveUp press enter h ero.moveDown press enter h ero.moveLeft press enter …" at bounding box center [1213, 185] width 266 height 220
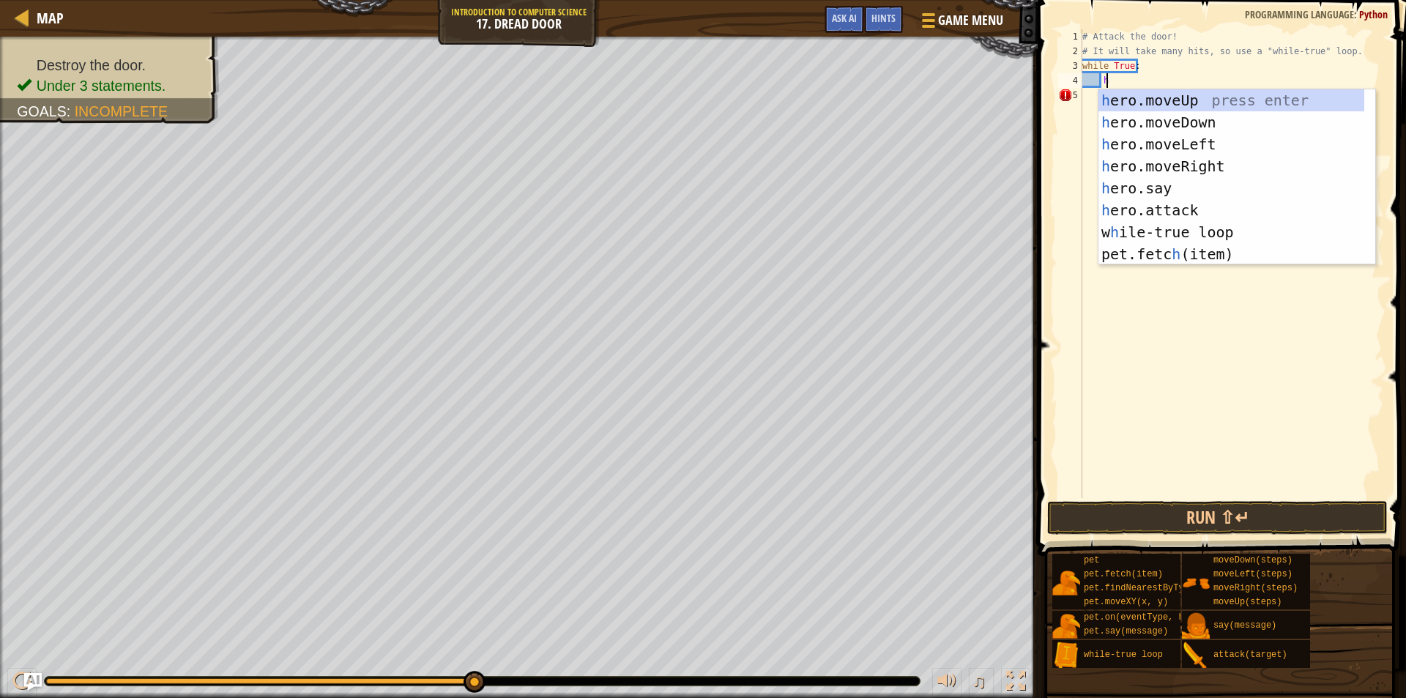
scroll to position [7, 1]
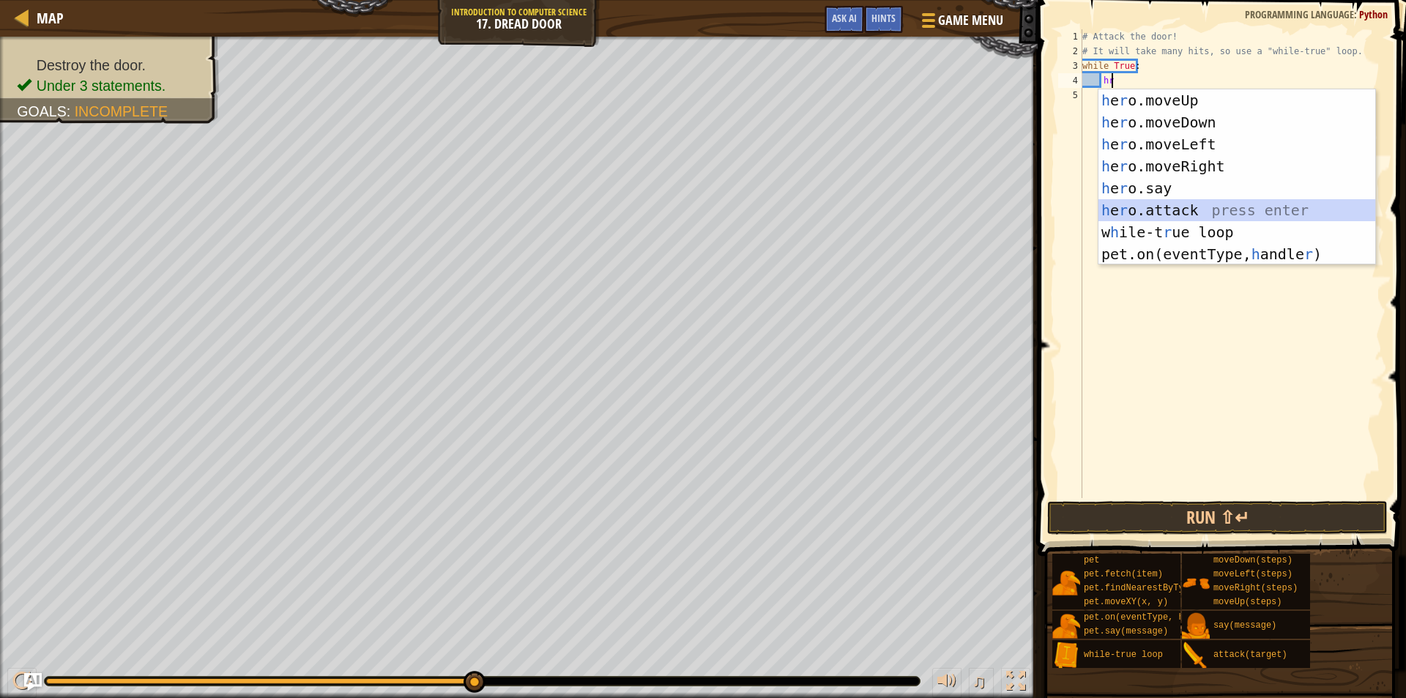
click at [1211, 204] on div "h e r o.moveUp press enter h e r o.moveDown press enter h e r o.moveLeft press …" at bounding box center [1237, 199] width 277 height 220
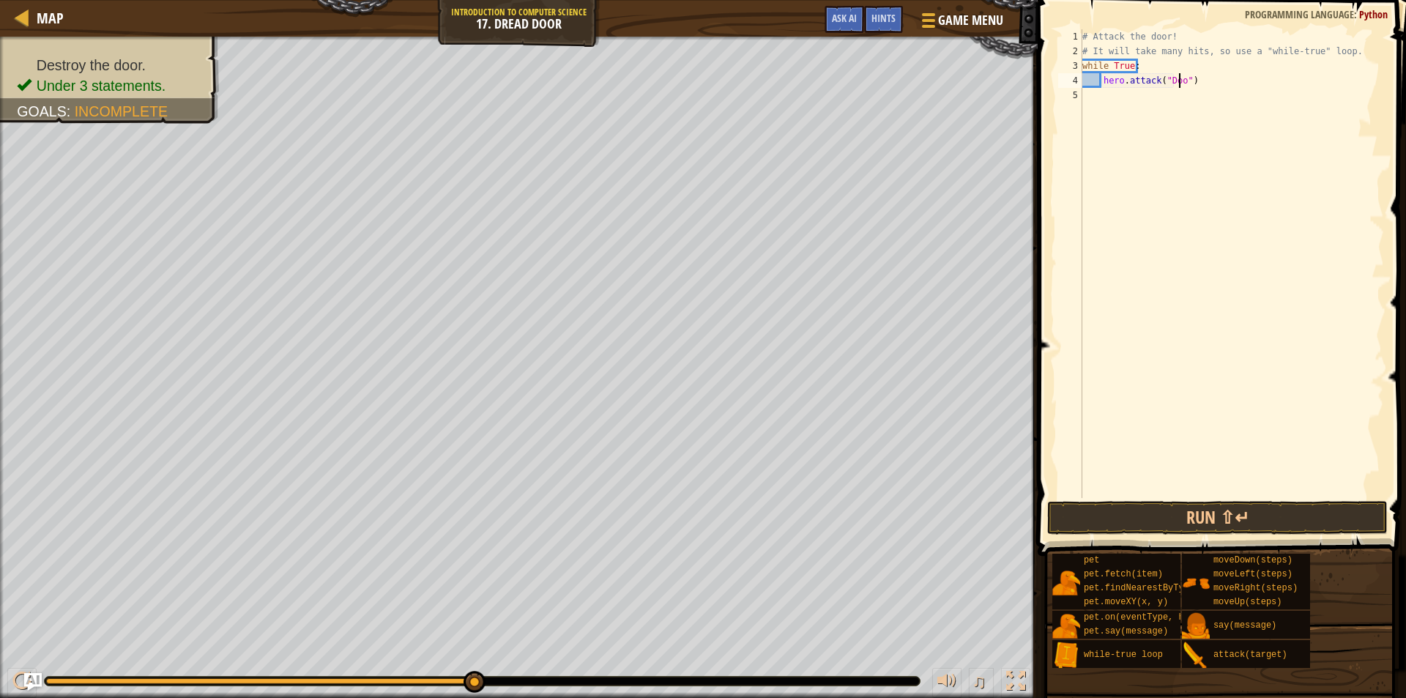
scroll to position [7, 8]
type textarea "hero.attack("Door")"
click at [1239, 504] on button "Run ⇧↵" at bounding box center [1217, 518] width 341 height 34
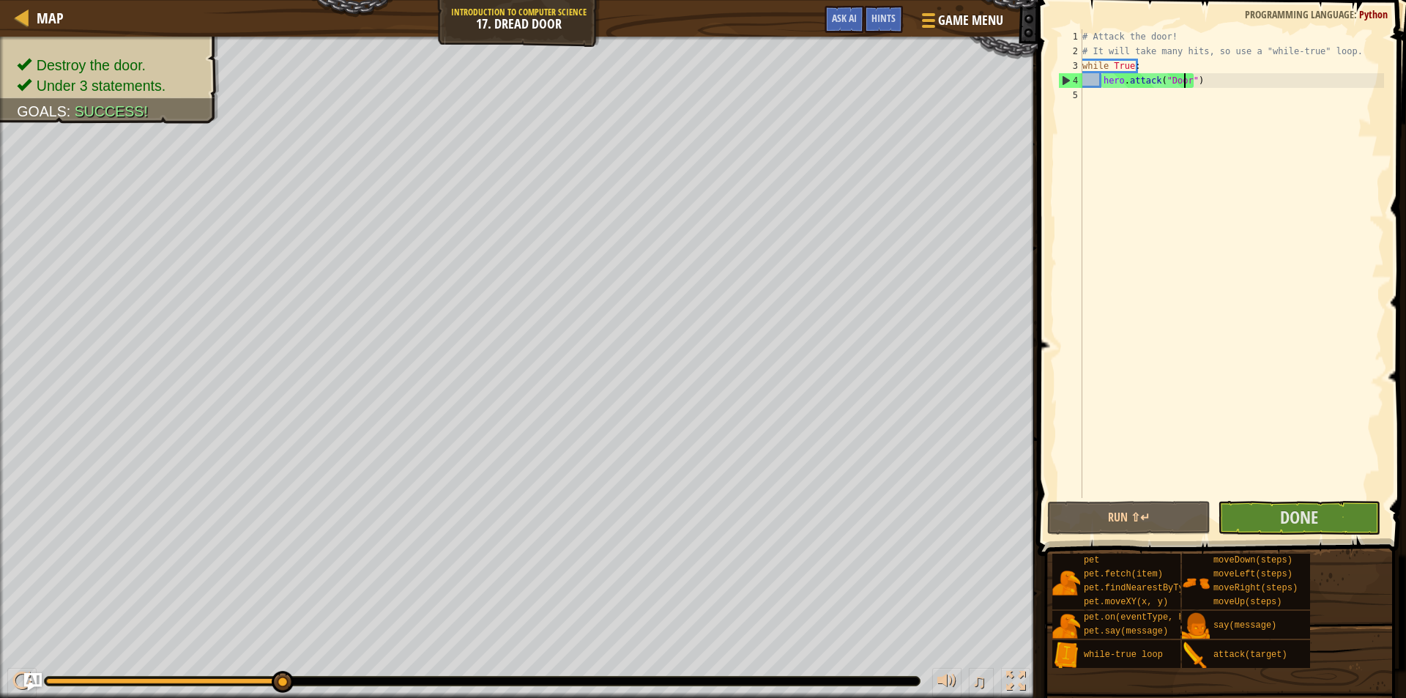
click at [1256, 495] on div "# Attack the door! # It will take many hits, so use a "while-true" loop. while …" at bounding box center [1232, 278] width 305 height 498
click at [1257, 520] on button "Done" at bounding box center [1299, 518] width 163 height 34
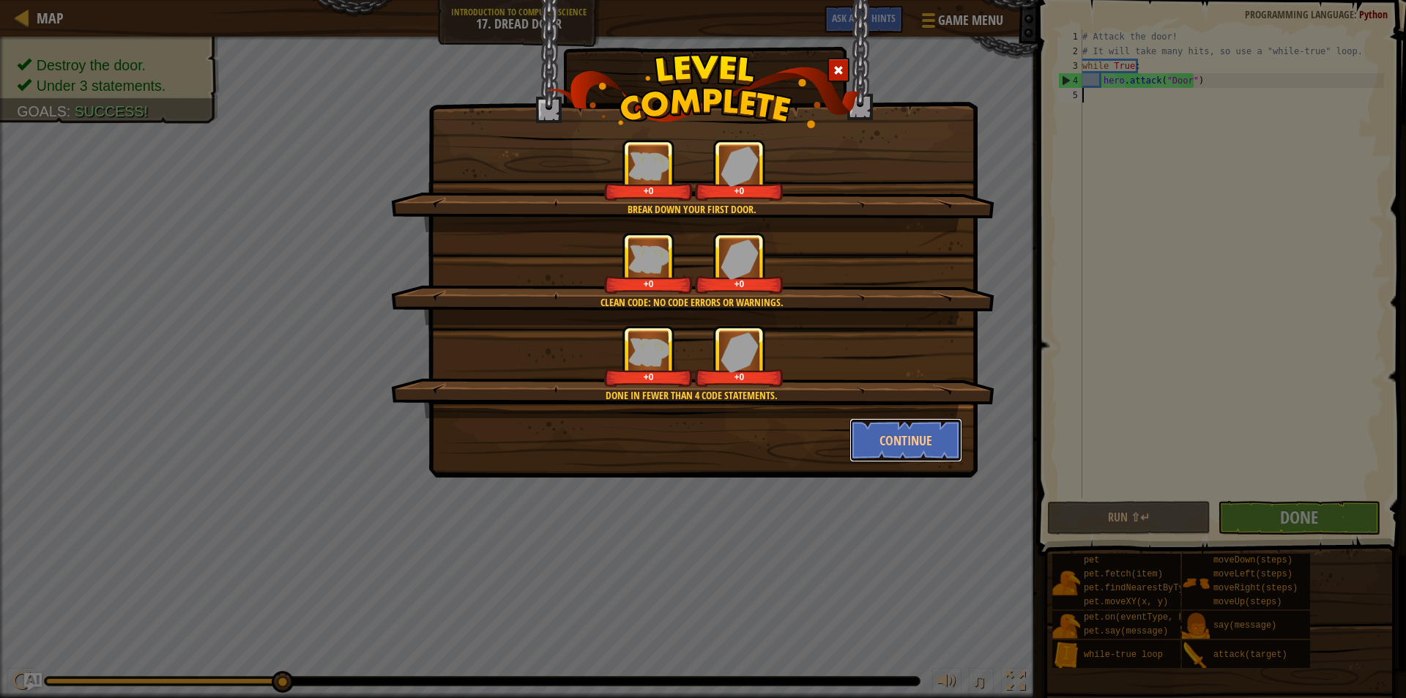
drag, startPoint x: 862, startPoint y: 437, endPoint x: 848, endPoint y: 445, distance: 15.7
click at [861, 438] on button "Continue" at bounding box center [907, 440] width 114 height 44
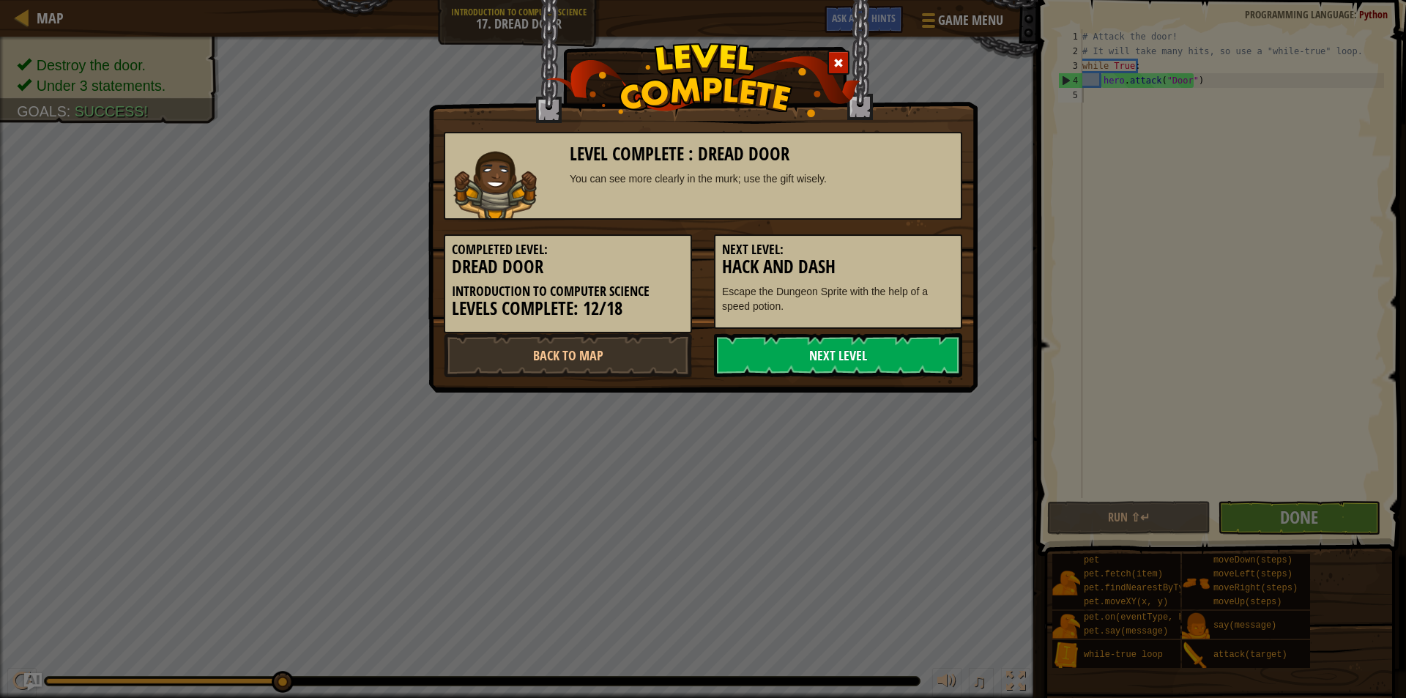
click at [817, 368] on link "Next Level" at bounding box center [838, 355] width 248 height 44
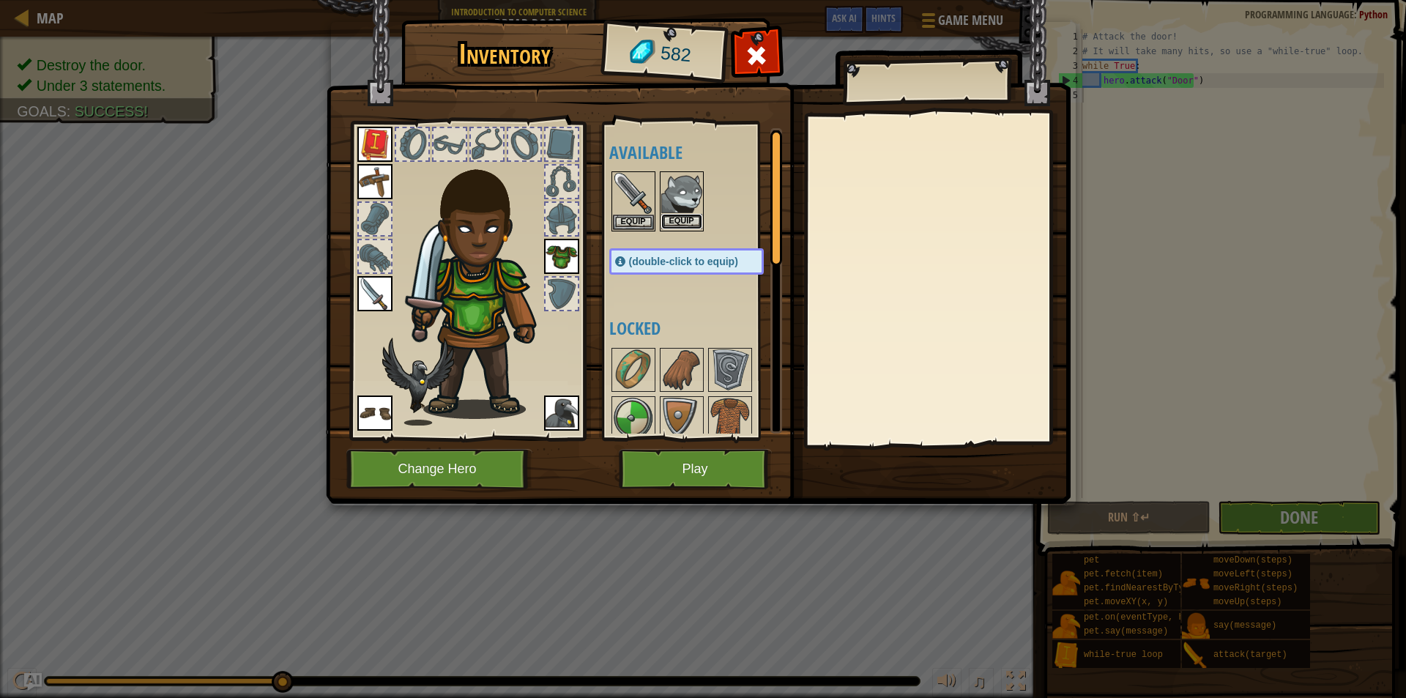
click at [686, 215] on button "Equip" at bounding box center [681, 221] width 41 height 15
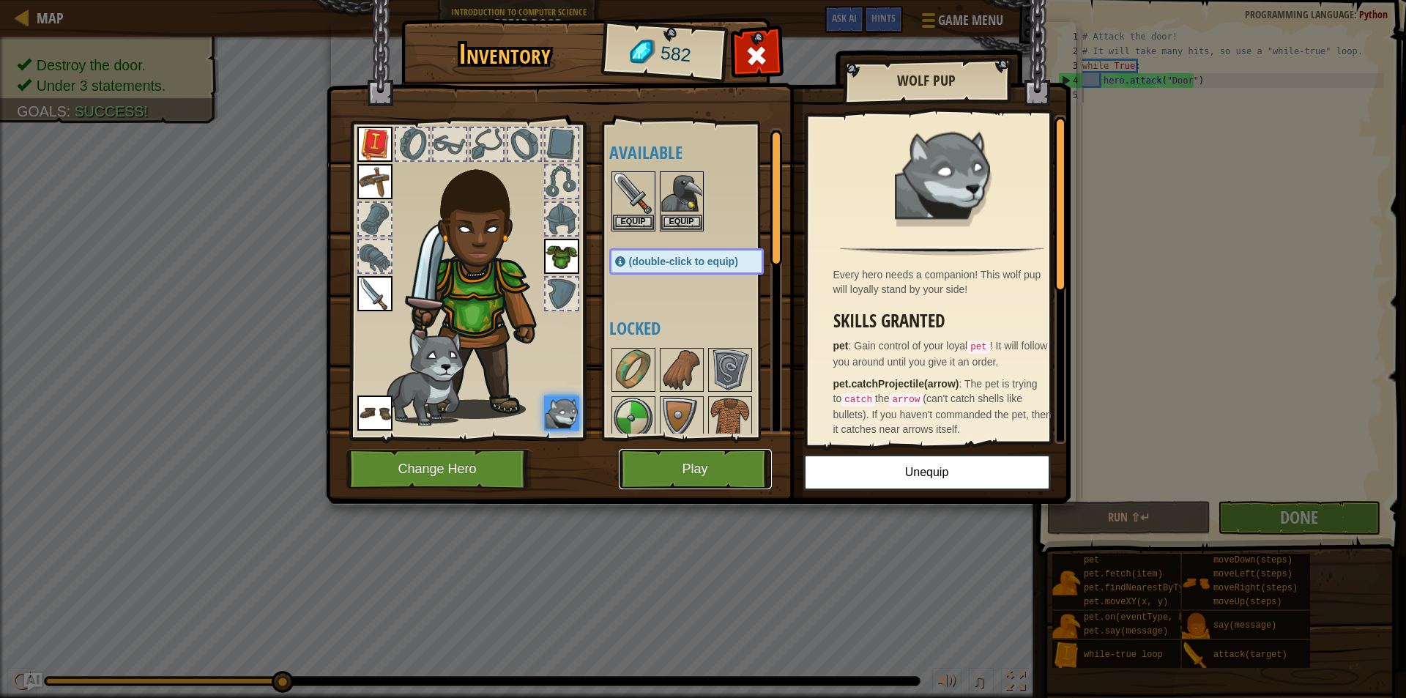
click at [738, 471] on button "Play" at bounding box center [695, 469] width 153 height 40
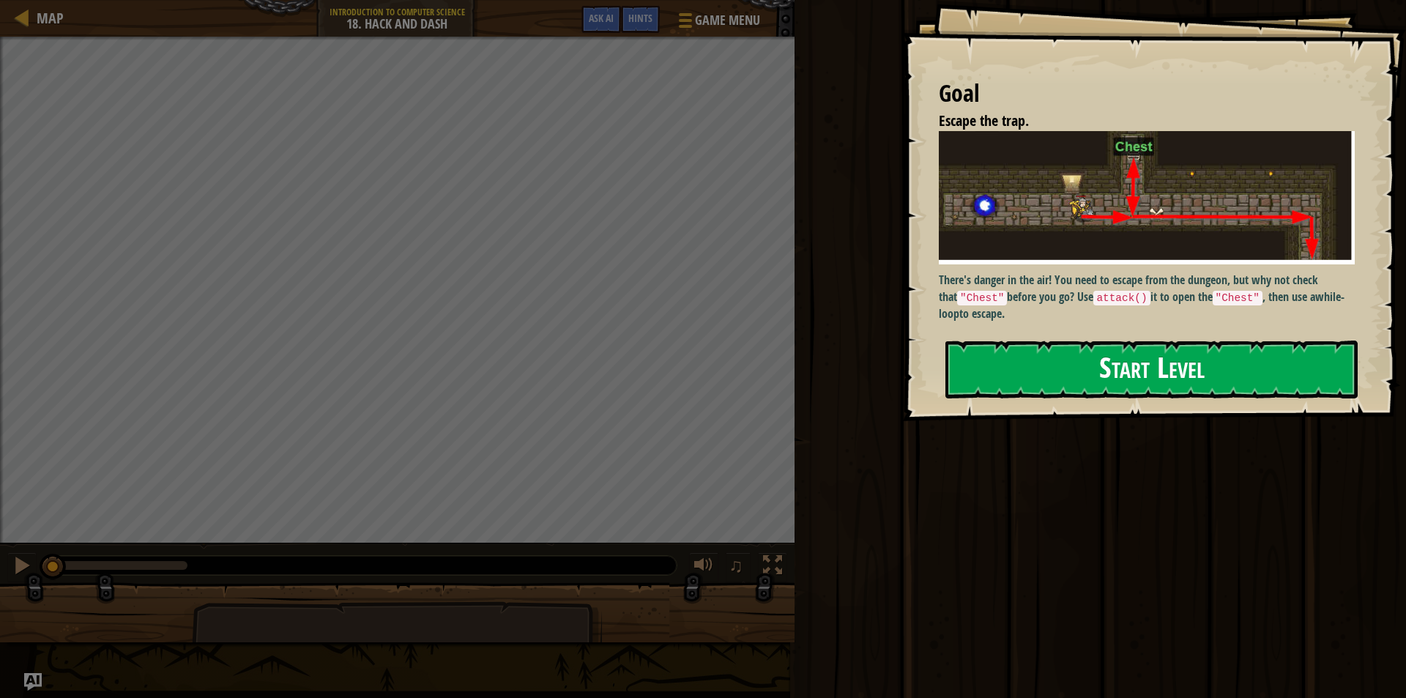
click at [1028, 374] on button "Start Level" at bounding box center [1152, 370] width 412 height 58
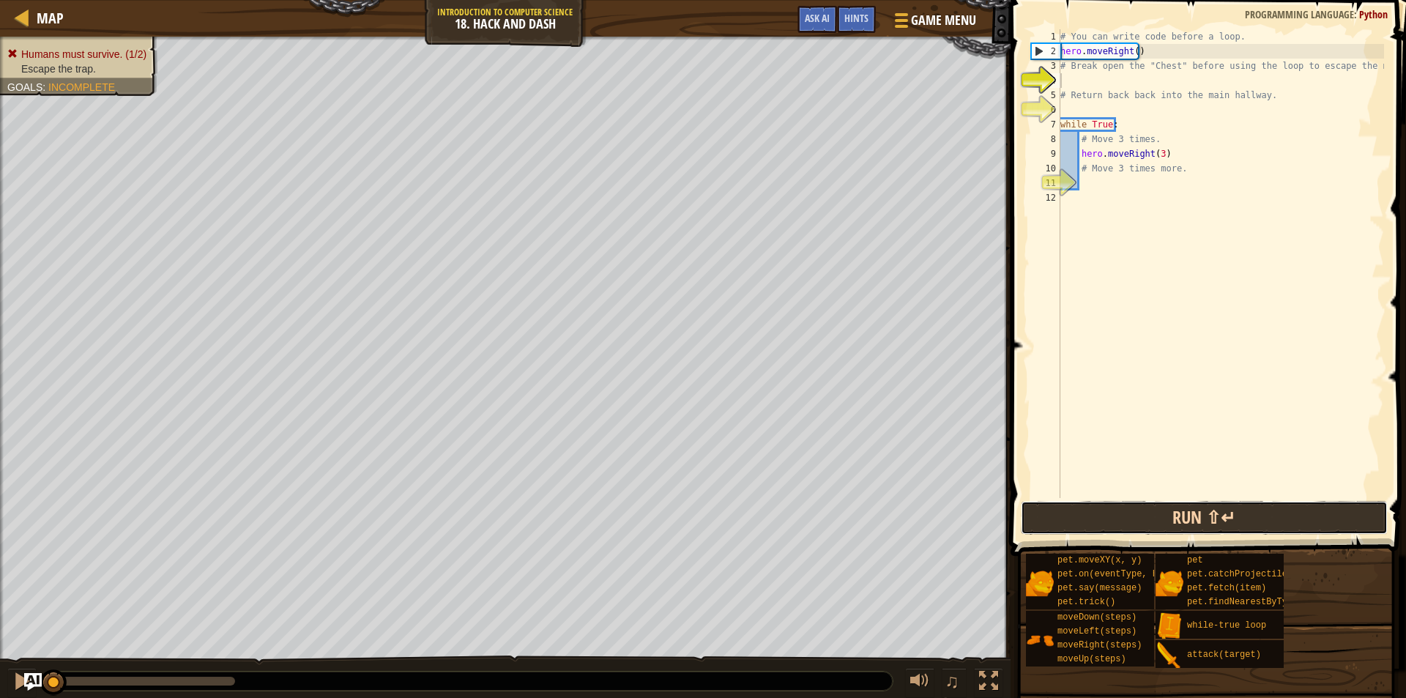
click at [1283, 505] on button "Run ⇧↵" at bounding box center [1204, 518] width 367 height 34
click at [1275, 508] on button "Run ⇧↵" at bounding box center [1204, 518] width 367 height 34
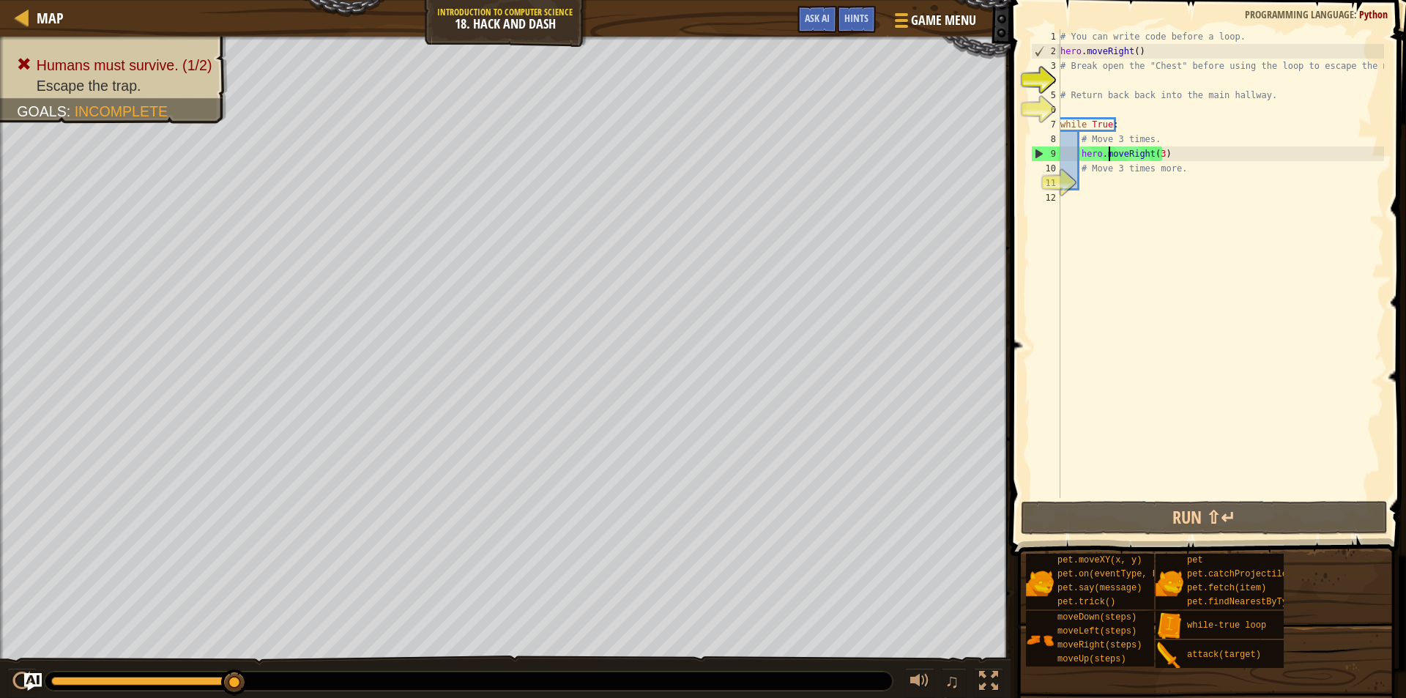
click at [1112, 158] on div "# You can write code before a loop. hero . moveRight ( ) # Break open the "Ches…" at bounding box center [1221, 278] width 327 height 498
click at [1119, 166] on div "# You can write code before a loop. hero . moveRight ( ) # Break open the "Ches…" at bounding box center [1221, 278] width 327 height 498
click at [1184, 168] on div "# You can write code before a loop. hero . moveRight ( ) # Break open the "Ches…" at bounding box center [1221, 278] width 327 height 498
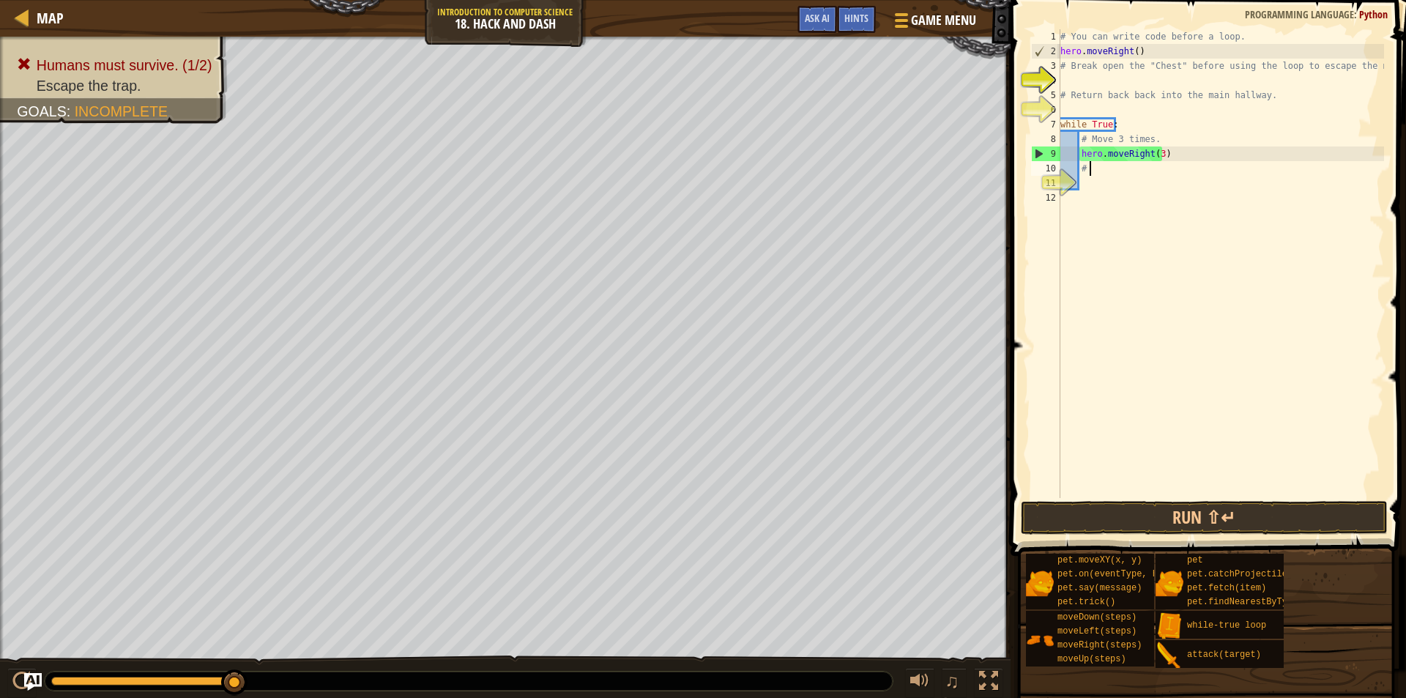
type textarea "#"
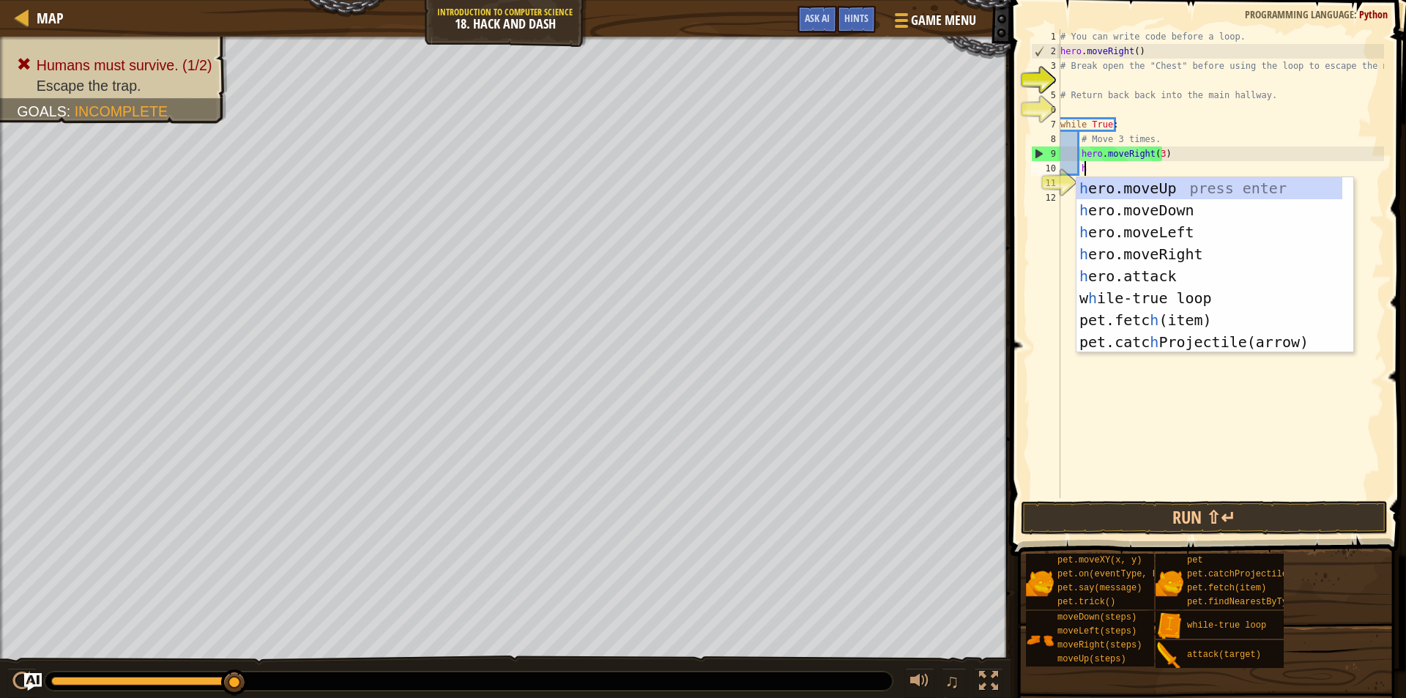
type textarea "he"
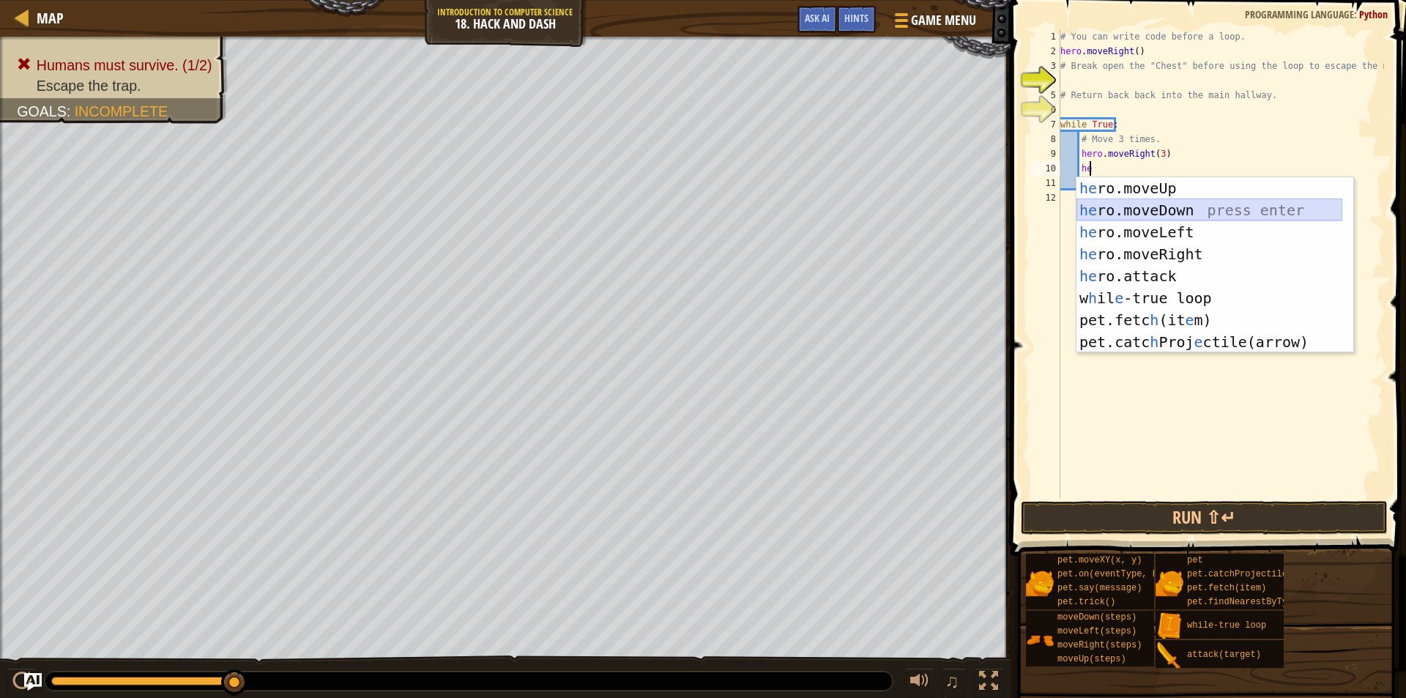
click at [1189, 214] on div "he ro.moveUp press enter he ro.moveDown press enter he ro.moveLeft press enter …" at bounding box center [1210, 287] width 266 height 220
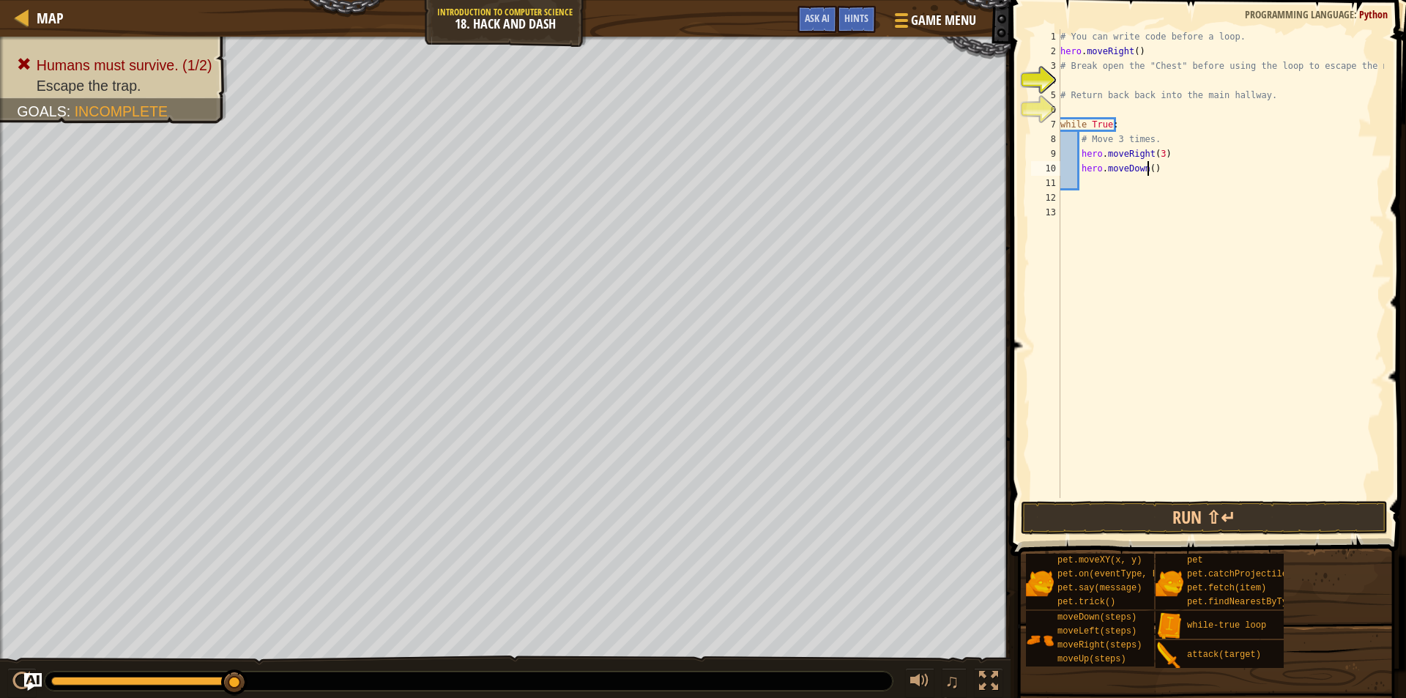
click at [1148, 171] on div "# You can write code before a loop. hero . moveRight ( ) # Break open the "Ches…" at bounding box center [1221, 278] width 327 height 498
type textarea "hero.moveDown(3)"
click at [1156, 507] on button "Run ⇧↵" at bounding box center [1204, 518] width 367 height 34
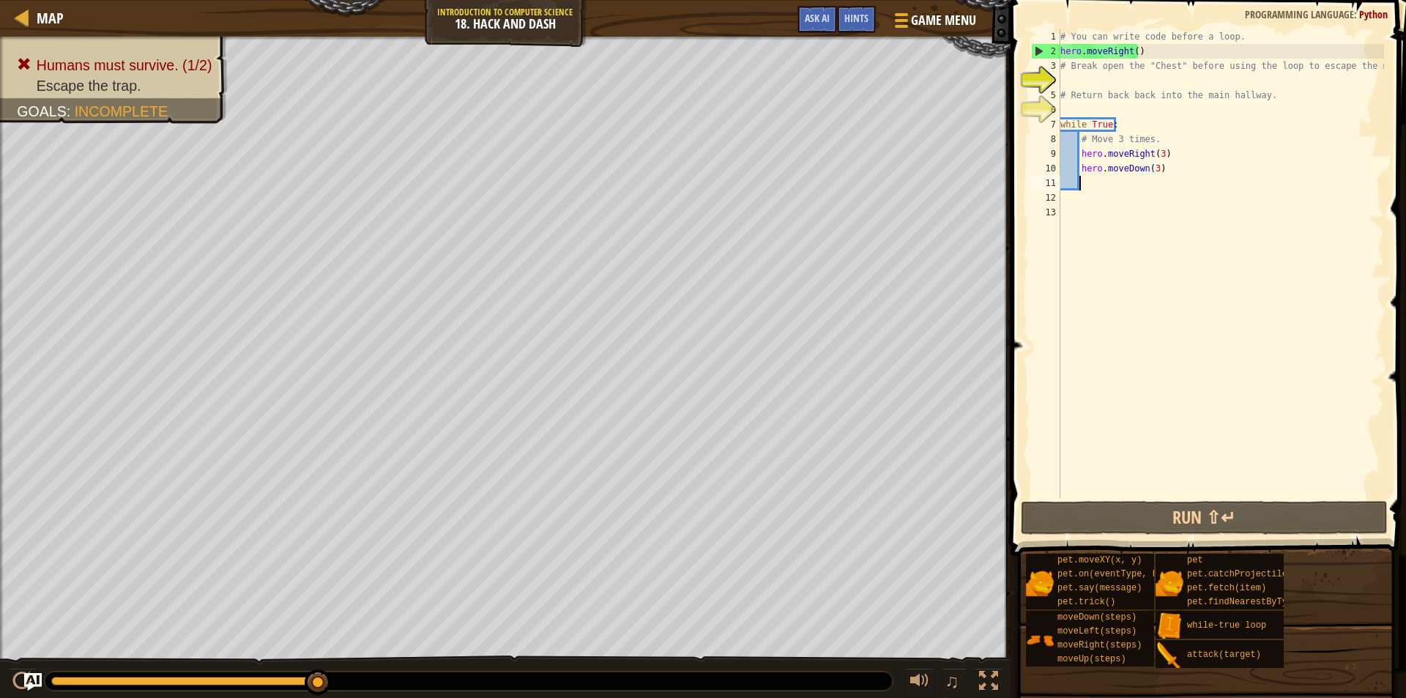
click at [1170, 178] on div "# You can write code before a loop. hero . moveRight ( ) # Break open the "Ches…" at bounding box center [1221, 278] width 327 height 498
click at [1182, 172] on div "# You can write code before a loop. hero . moveRight ( ) # Break open the "Ches…" at bounding box center [1221, 278] width 327 height 498
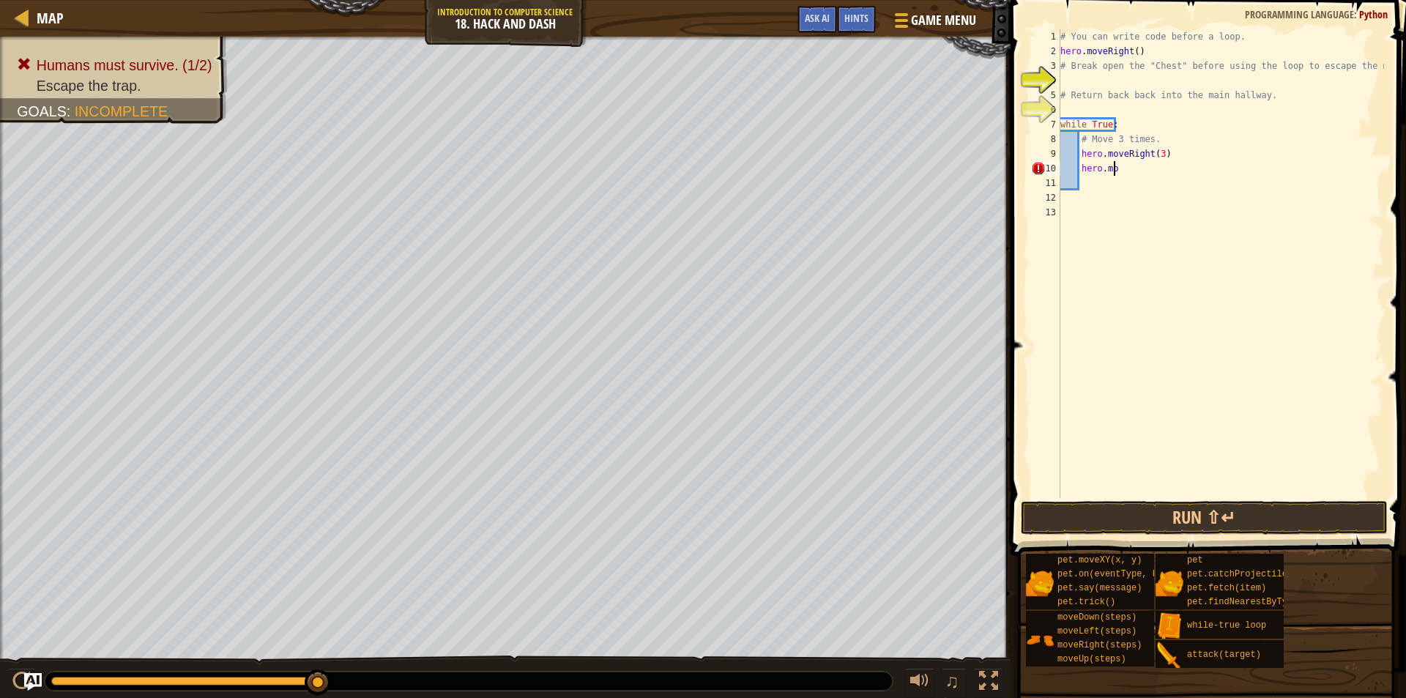
type textarea "h"
click at [1170, 512] on button "Run ⇧↵" at bounding box center [1204, 518] width 367 height 34
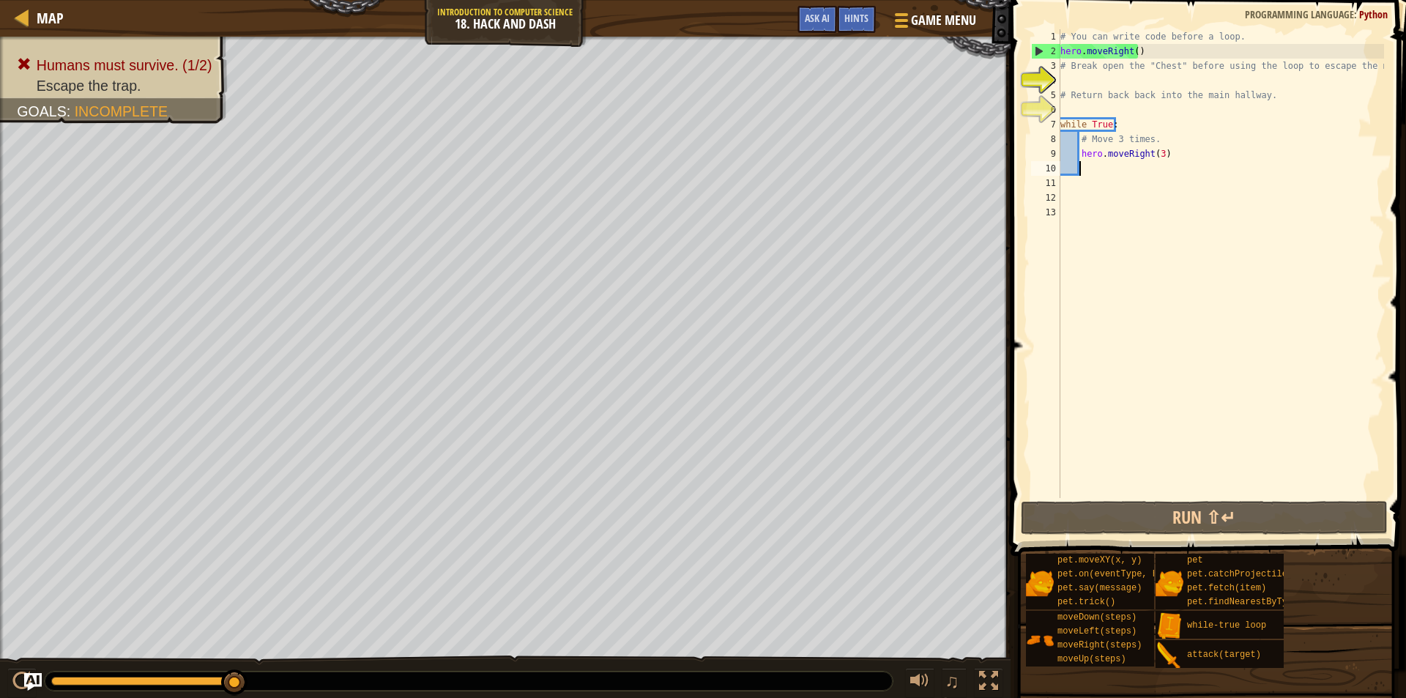
type textarea "h"
click at [1094, 106] on div "# You can write code before a loop. hero . moveRight ( ) # Break open the "Ches…" at bounding box center [1221, 278] width 327 height 498
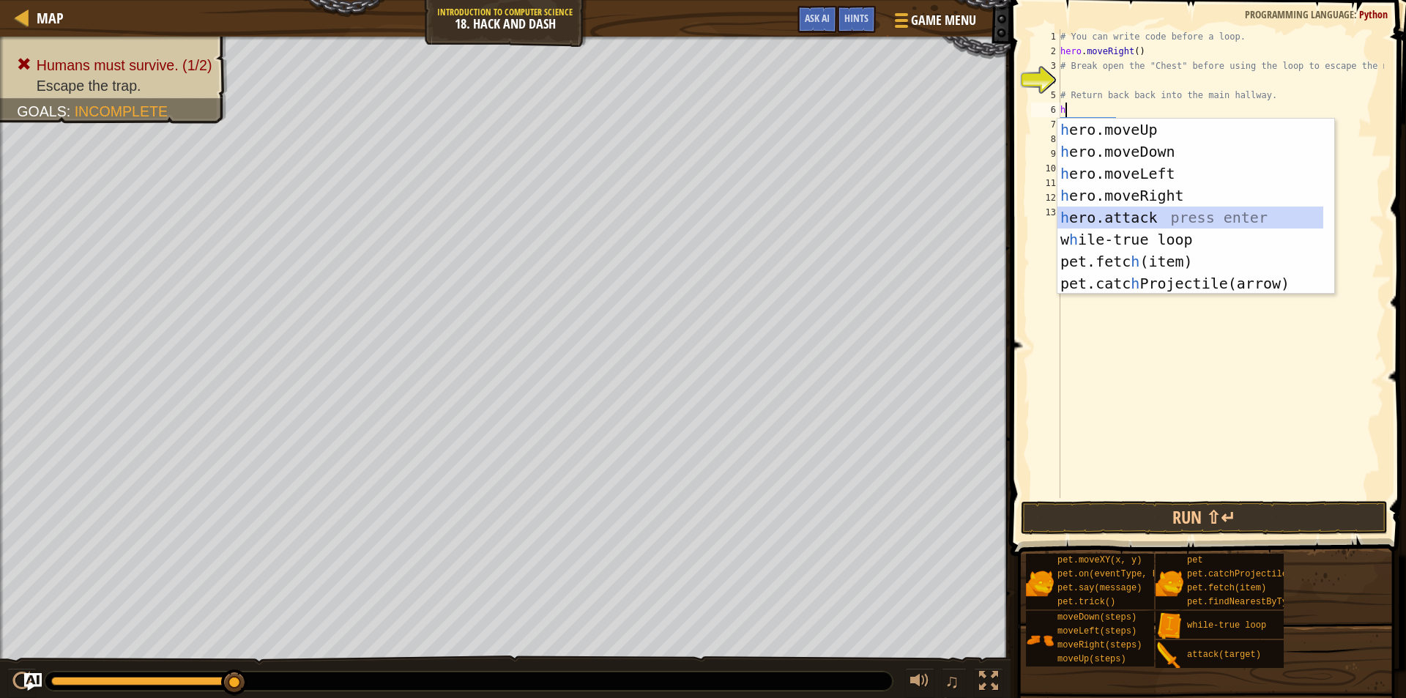
click at [1221, 215] on div "h ero.moveUp press enter h ero.moveDown press enter h ero.moveLeft press enter …" at bounding box center [1191, 229] width 266 height 220
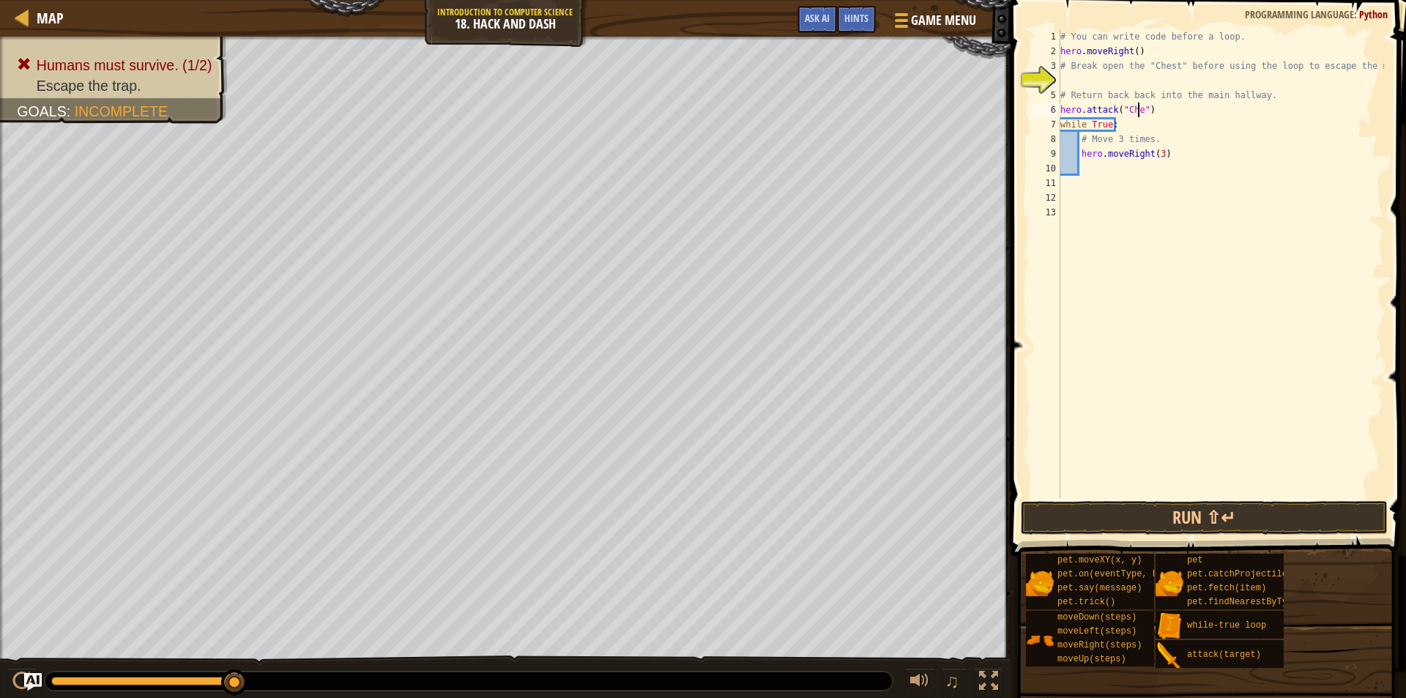
scroll to position [7, 7]
click at [1286, 526] on button "Run ⇧↵" at bounding box center [1204, 518] width 367 height 34
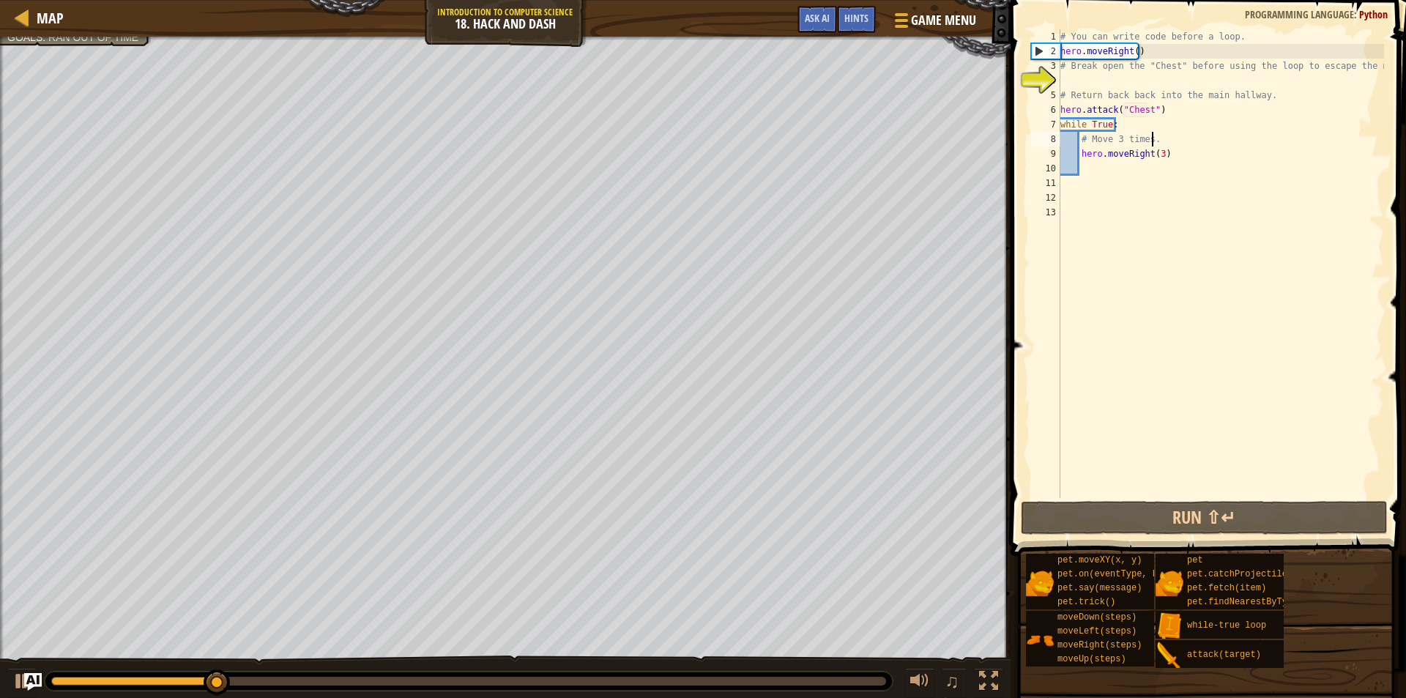
click at [1157, 139] on div "# You can write code before a loop. hero . moveRight ( ) # Break open the "Ches…" at bounding box center [1221, 278] width 327 height 498
click at [1131, 121] on div "# You can write code before a loop. hero . moveRight ( ) # Break open the "Ches…" at bounding box center [1221, 278] width 327 height 498
type textarea "while True:"
type textarea "m"
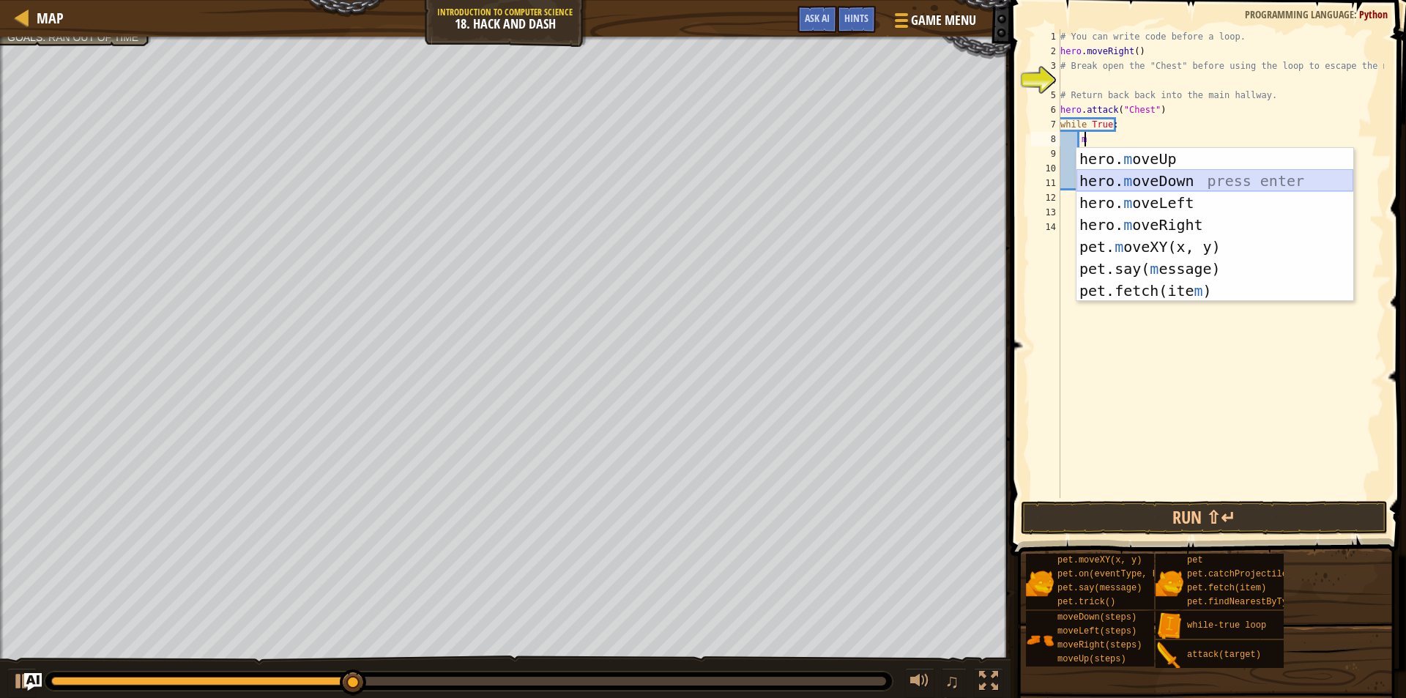
click at [1135, 185] on div "hero. m oveUp press enter hero. m oveDown press enter hero. m oveLeft press ent…" at bounding box center [1215, 247] width 277 height 198
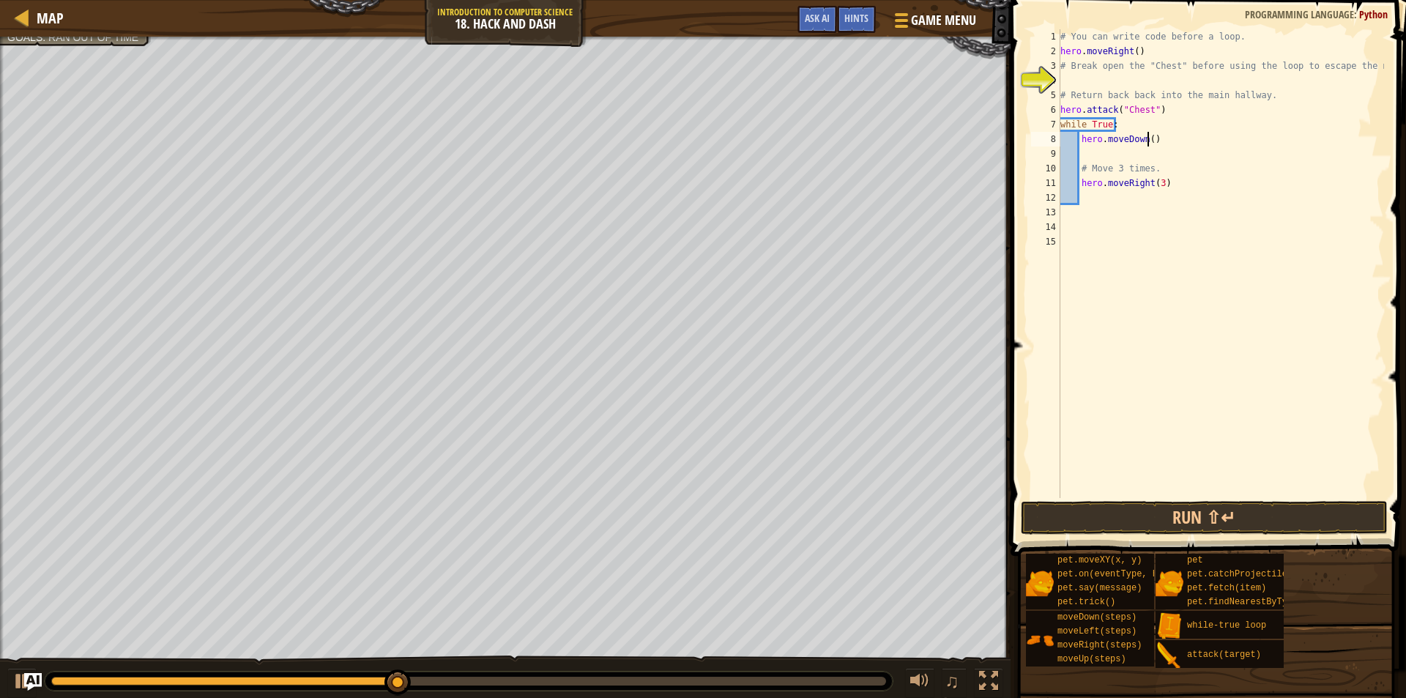
click at [1148, 141] on div "# You can write code before a loop. hero . moveRight ( ) # Break open the "Ches…" at bounding box center [1221, 278] width 327 height 498
click at [1077, 140] on div "# You can write code before a loop. hero . moveRight ( ) # Break open the "Ches…" at bounding box center [1221, 278] width 327 height 498
click at [1076, 181] on div "# You can write code before a loop. hero . moveRight ( ) # Break open the "Ches…" at bounding box center [1221, 278] width 327 height 498
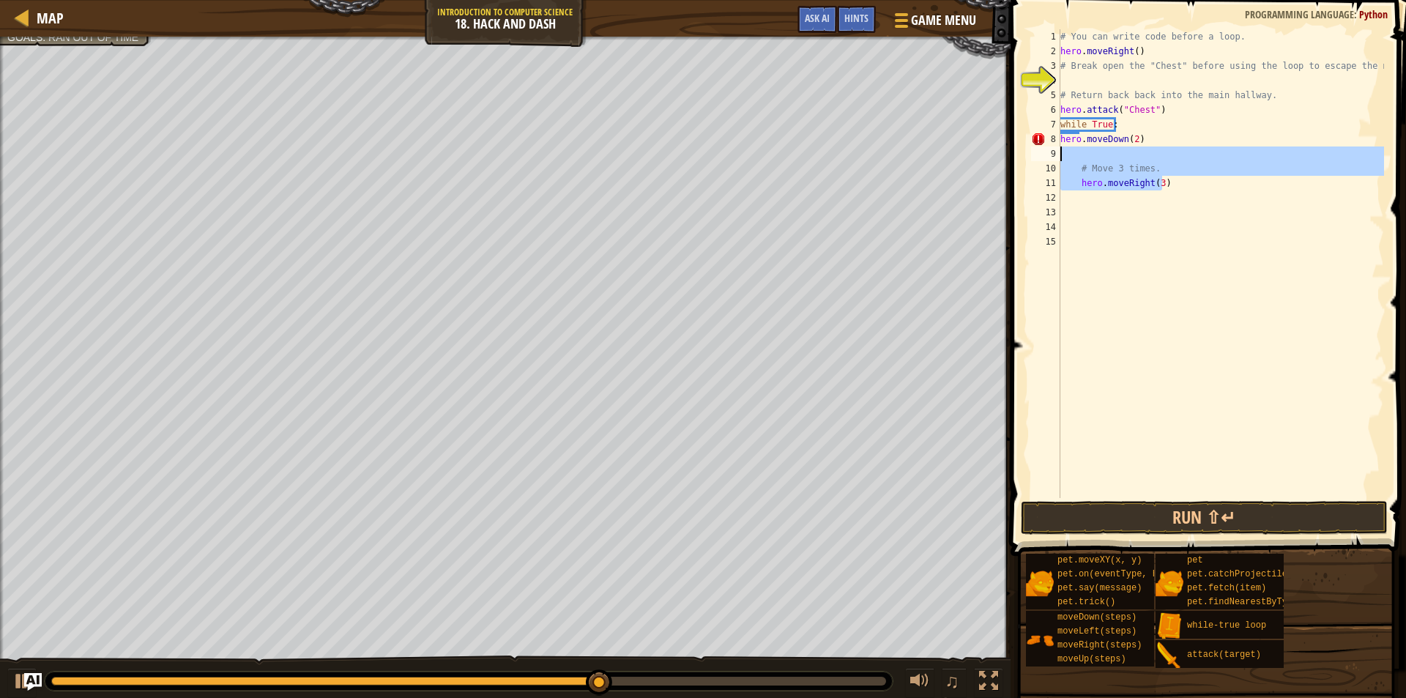
drag, startPoint x: 1174, startPoint y: 182, endPoint x: 1050, endPoint y: 159, distance: 125.8
click at [1050, 159] on div "hero.moveRight(3) 1 2 3 4 5 6 7 8 9 10 11 12 13 14 15 # You can write code befo…" at bounding box center [1206, 263] width 356 height 469
type textarea "# Move 3 times."
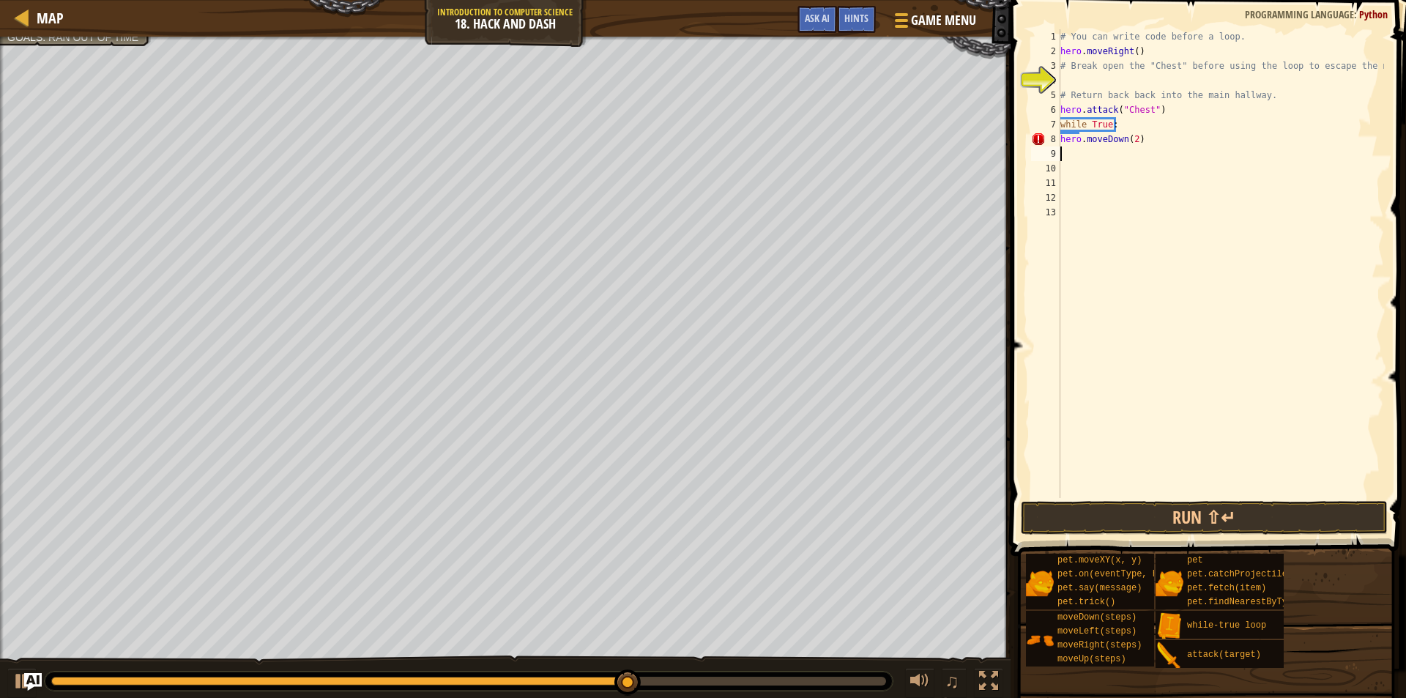
scroll to position [7, 0]
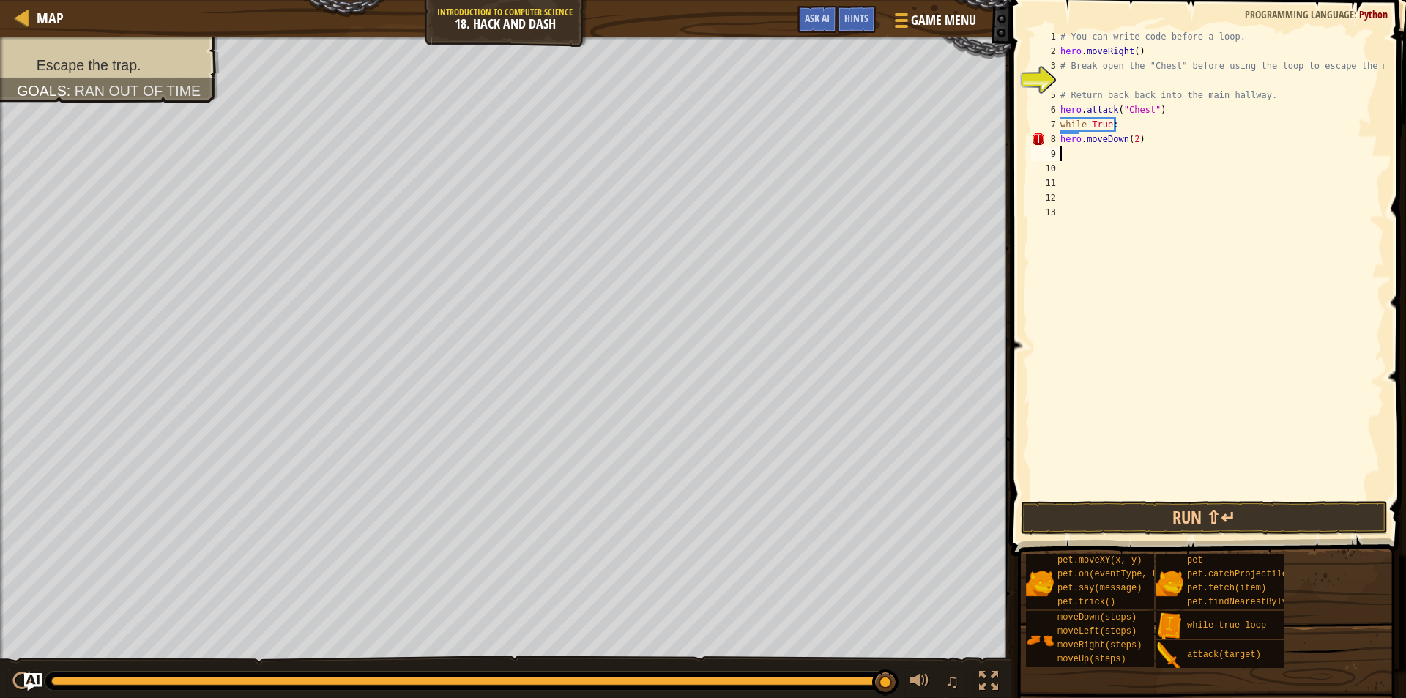
click at [1063, 143] on div "# You can write code before a loop. hero . moveRight ( ) # Break open the "Ches…" at bounding box center [1221, 278] width 327 height 498
click at [1145, 122] on div "# You can write code before a loop. hero . moveRight ( ) # Break open the "Ches…" at bounding box center [1221, 278] width 327 height 498
click at [1167, 110] on div "# You can write code before a loop. hero . moveRight ( ) # Break open the "Ches…" at bounding box center [1221, 278] width 327 height 498
type textarea "hero.attack("Chest")"
type textarea "m"
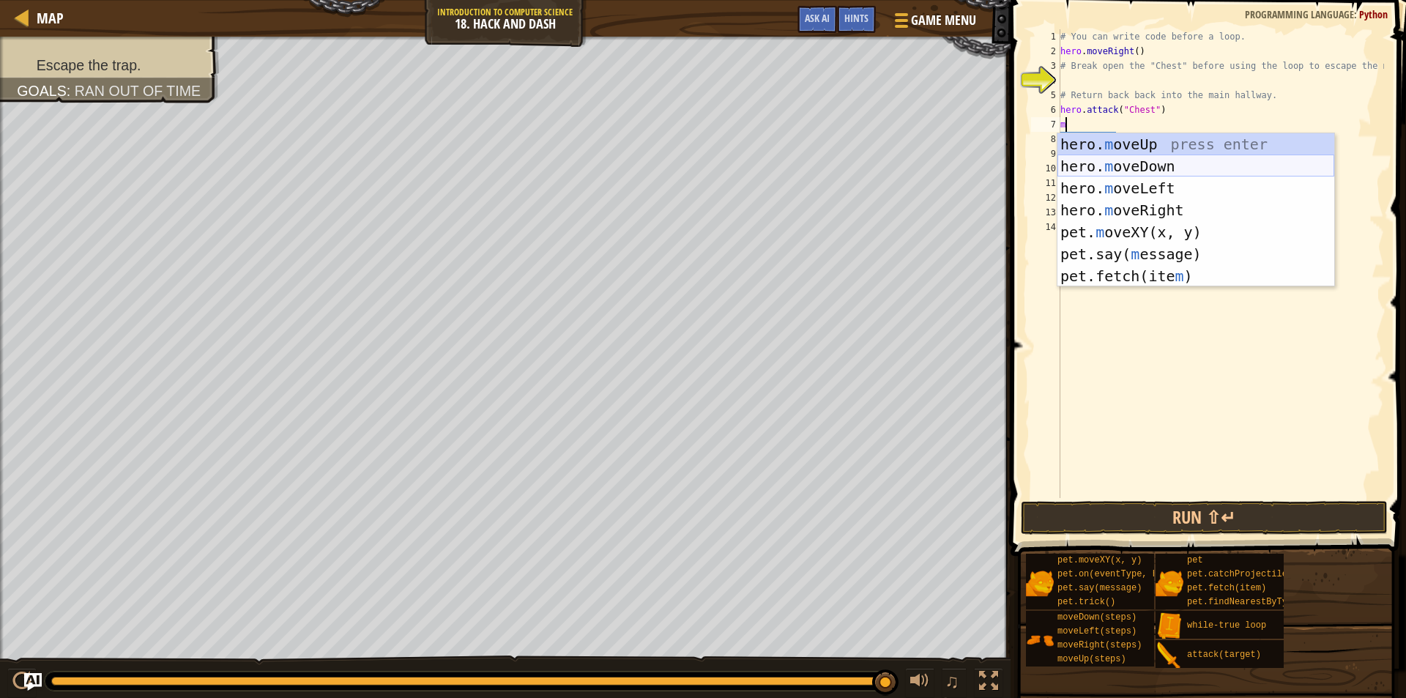
click at [1086, 160] on div "hero. m oveUp press enter hero. m oveDown press enter hero. m oveLeft press ent…" at bounding box center [1196, 232] width 277 height 198
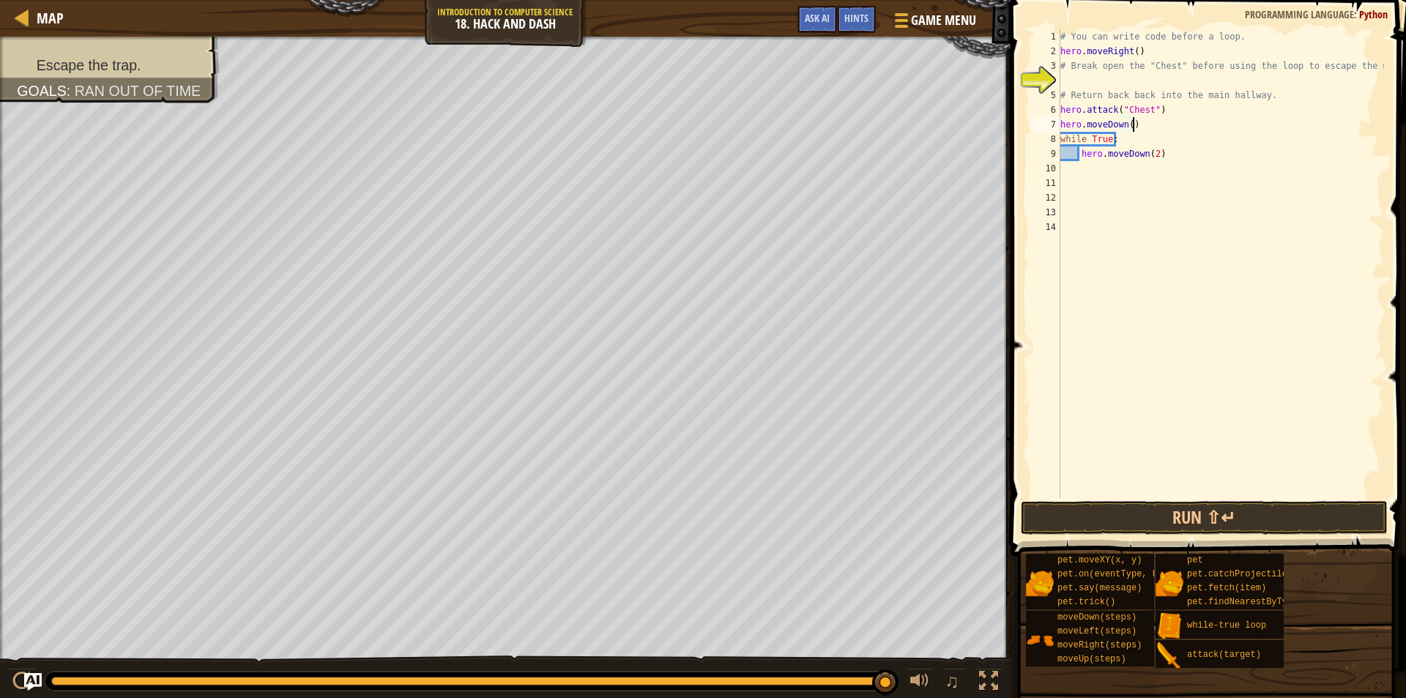
click at [1170, 146] on div "# You can write code before a loop. hero . moveRight ( ) # Break open the "Ches…" at bounding box center [1221, 278] width 327 height 498
click at [1173, 155] on div "# You can write code before a loop. hero . moveRight ( ) # Break open the "Ches…" at bounding box center [1221, 263] width 327 height 469
type textarea "h"
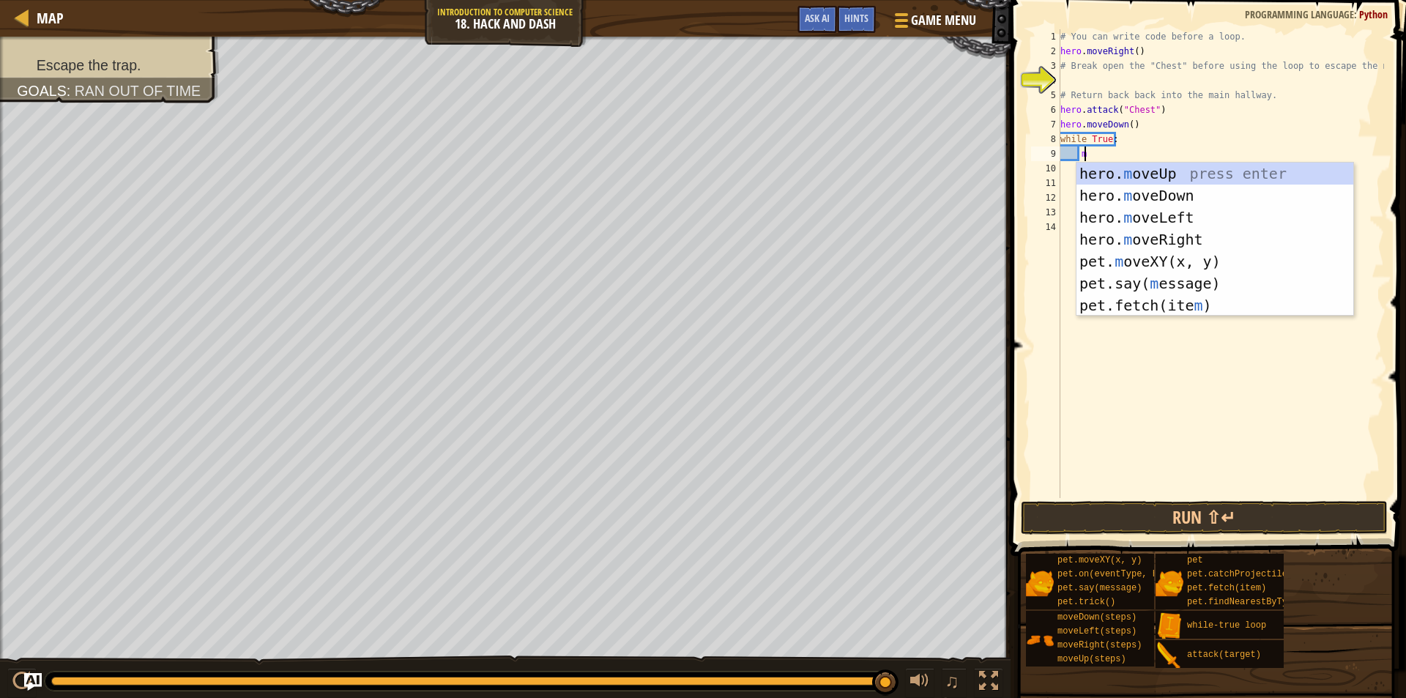
type textarea "m"
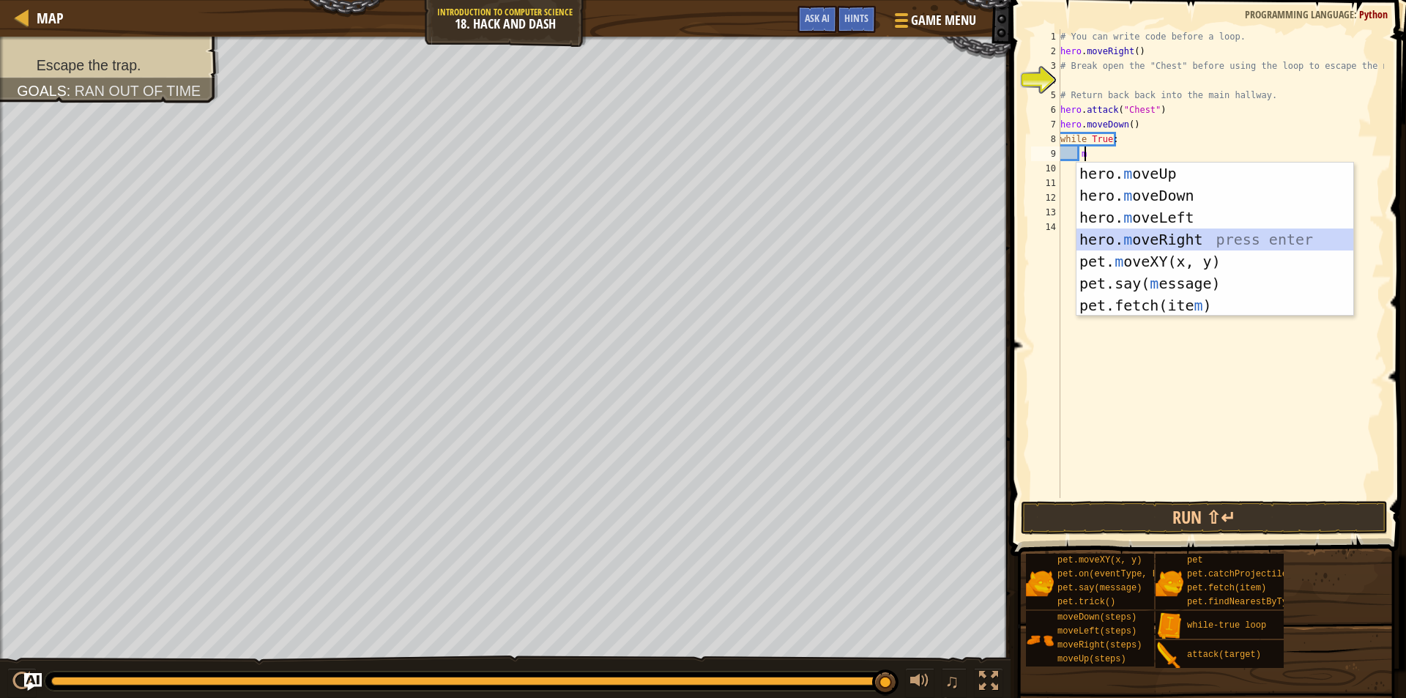
click at [1194, 235] on div "hero. m oveUp press enter hero. m oveDown press enter hero. m oveLeft press ent…" at bounding box center [1215, 262] width 277 height 198
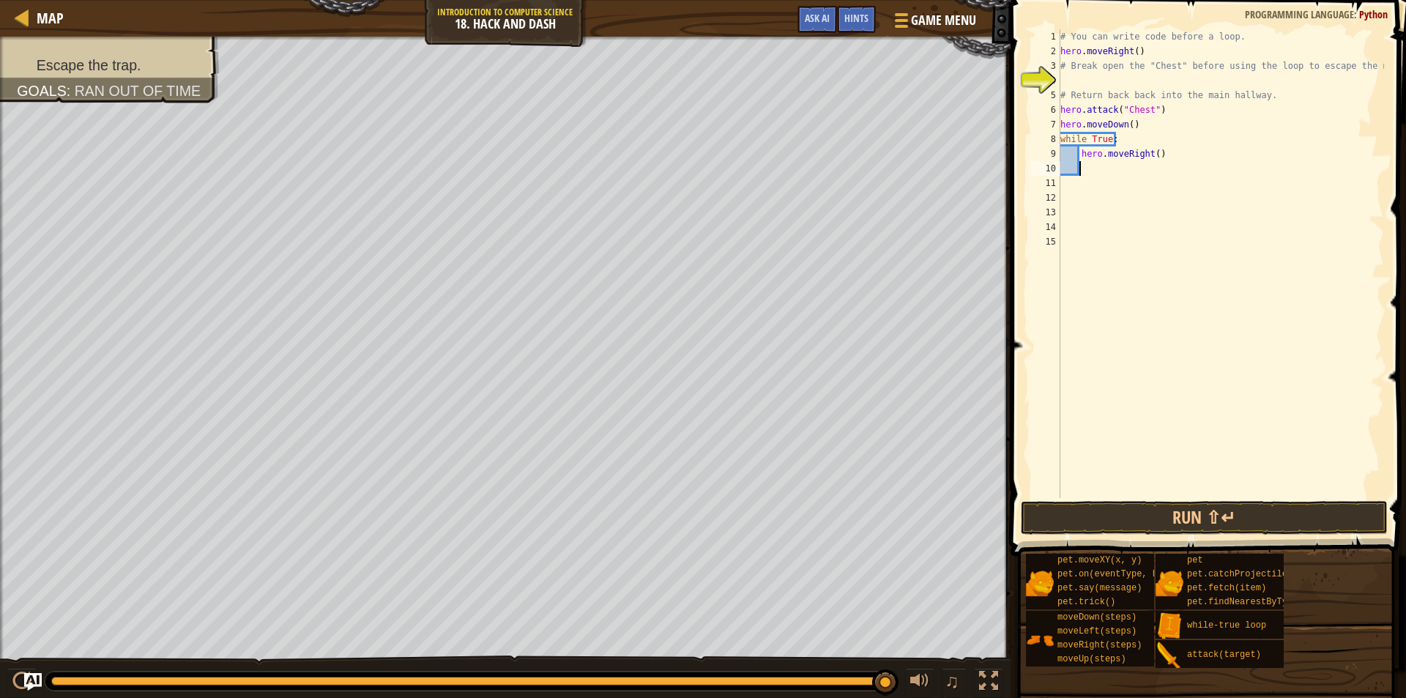
click at [1151, 154] on div "# You can write code before a loop. hero . moveRight ( ) # Break open the "Ches…" at bounding box center [1221, 278] width 327 height 498
type textarea "hero.moveRight(3)"
click at [1133, 175] on div "# You can write code before a loop. hero . moveRight ( ) # Break open the "Ches…" at bounding box center [1221, 278] width 327 height 498
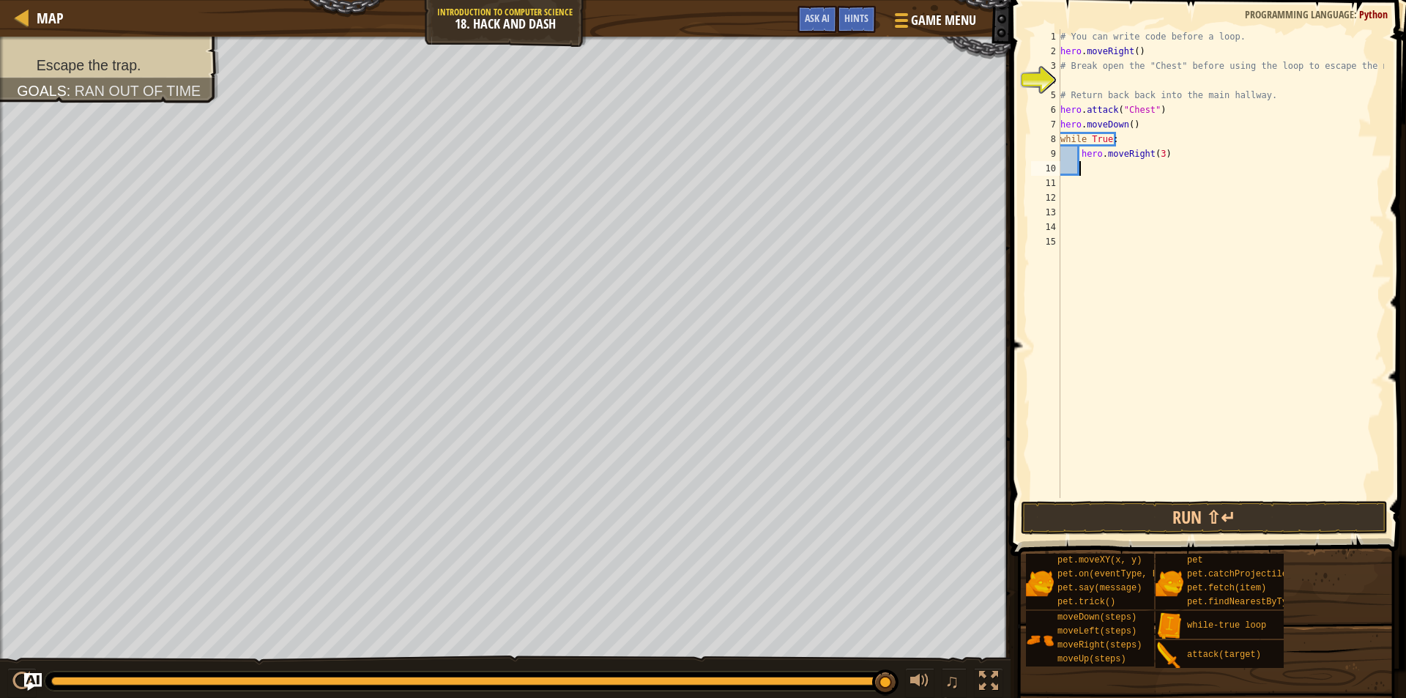
type textarea "h"
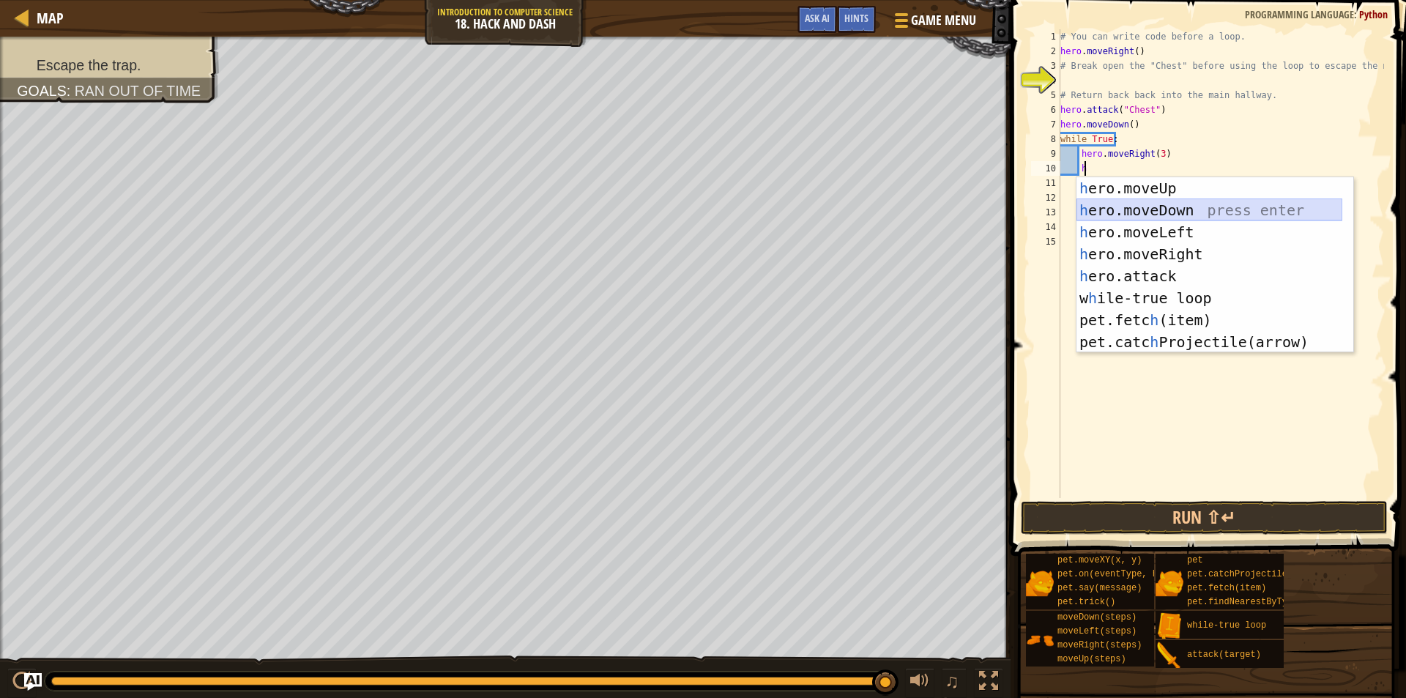
click at [1175, 207] on div "h ero.moveUp press enter h ero.moveDown press enter h ero.moveLeft press enter …" at bounding box center [1210, 287] width 266 height 220
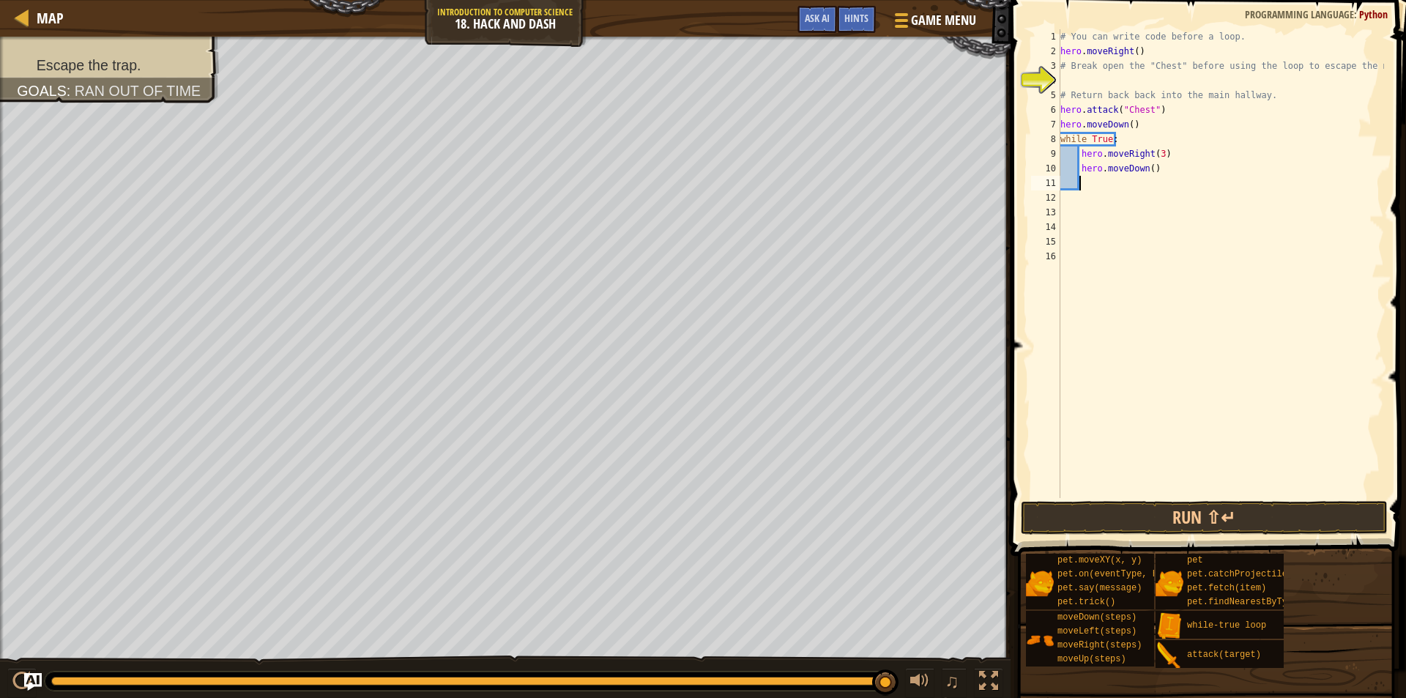
click at [1148, 171] on div "# You can write code before a loop. hero . moveRight ( ) # Break open the "Ches…" at bounding box center [1221, 278] width 327 height 498
type textarea "hero.moveDown(3)"
click at [1218, 510] on button "Run ⇧↵" at bounding box center [1204, 518] width 367 height 34
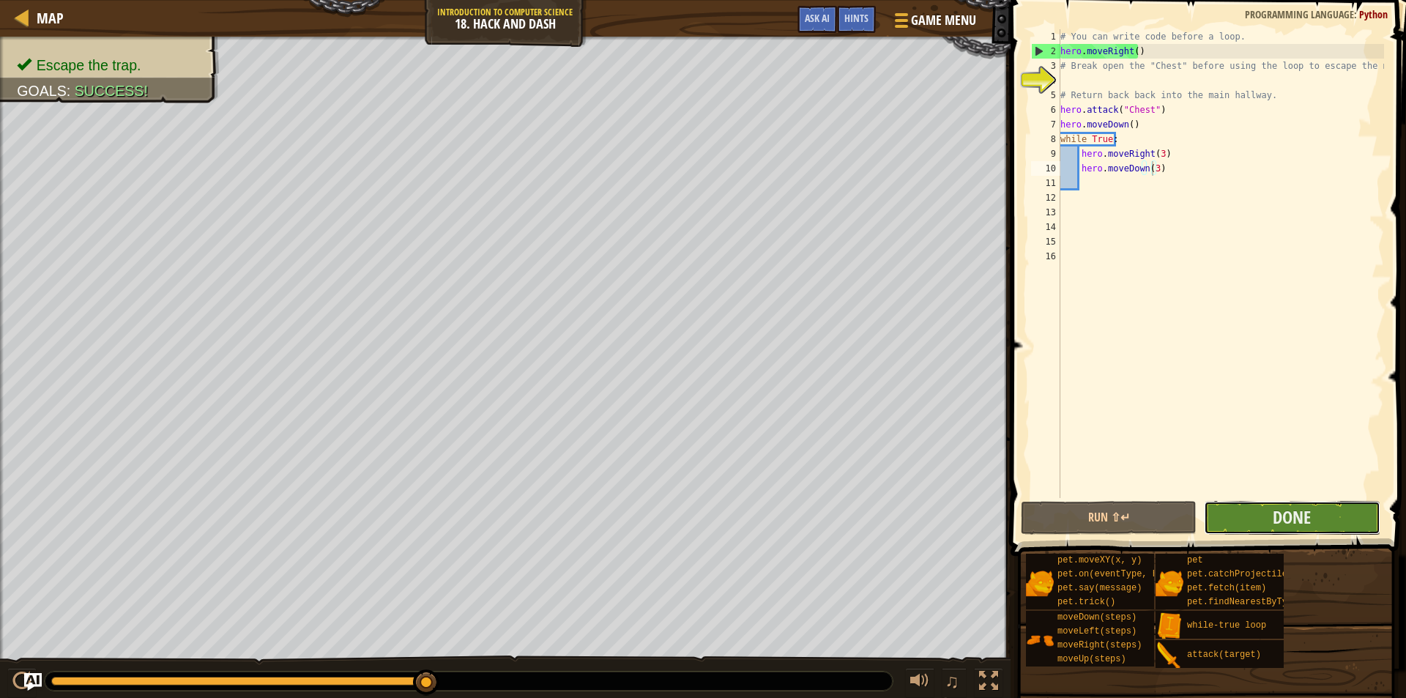
click at [1267, 505] on button "Done" at bounding box center [1292, 518] width 176 height 34
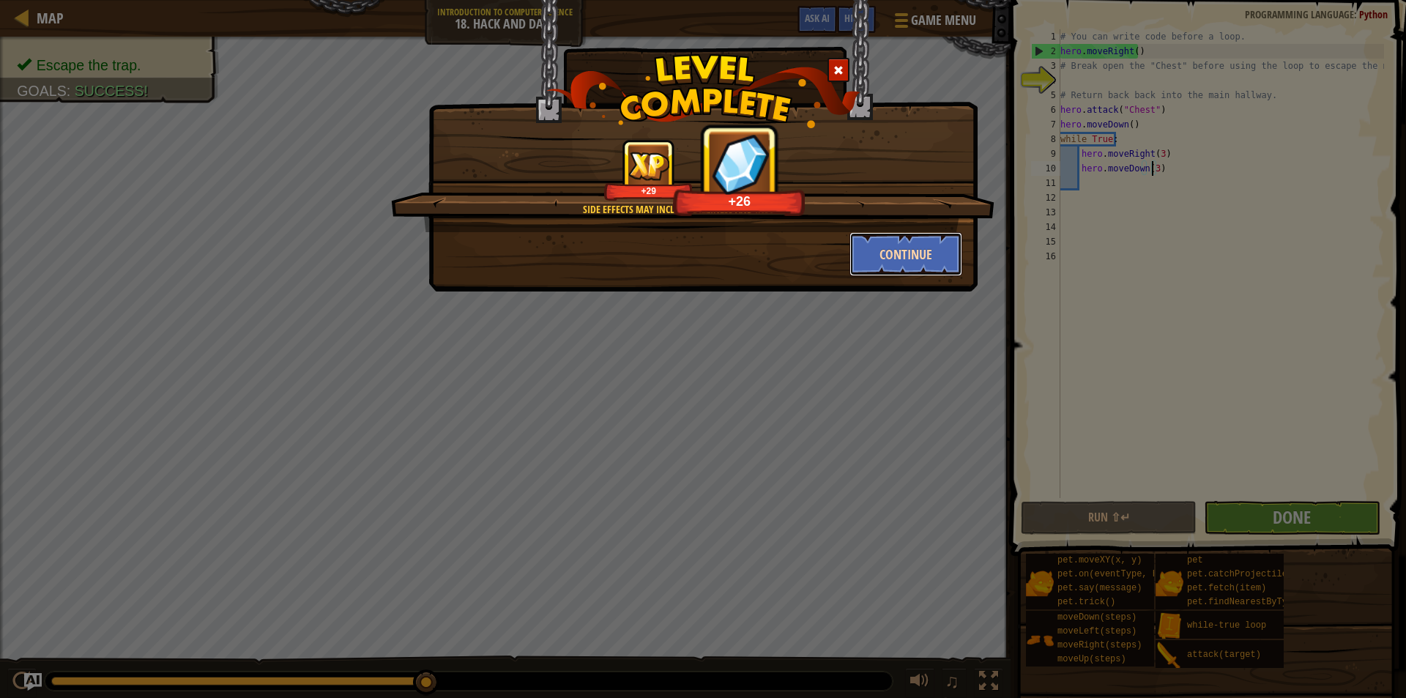
click at [915, 256] on button "Continue" at bounding box center [907, 254] width 114 height 44
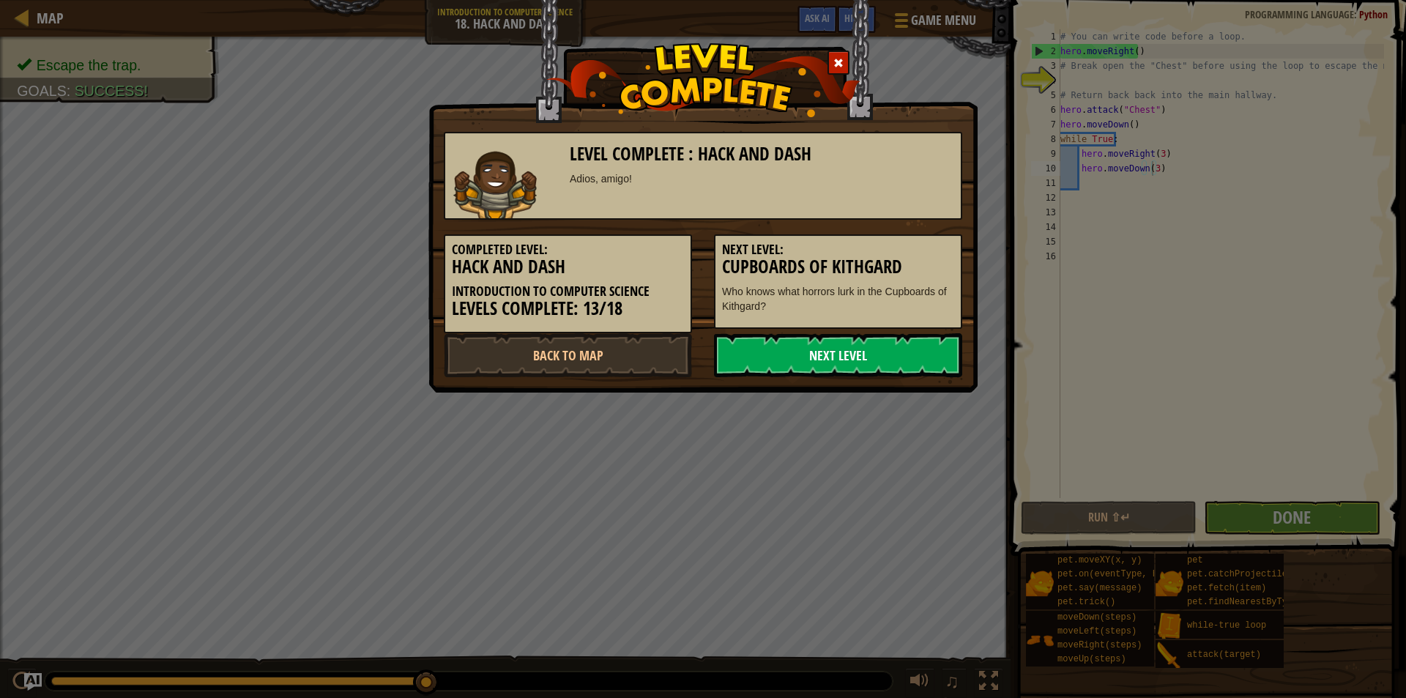
click at [902, 360] on link "Next Level" at bounding box center [838, 355] width 248 height 44
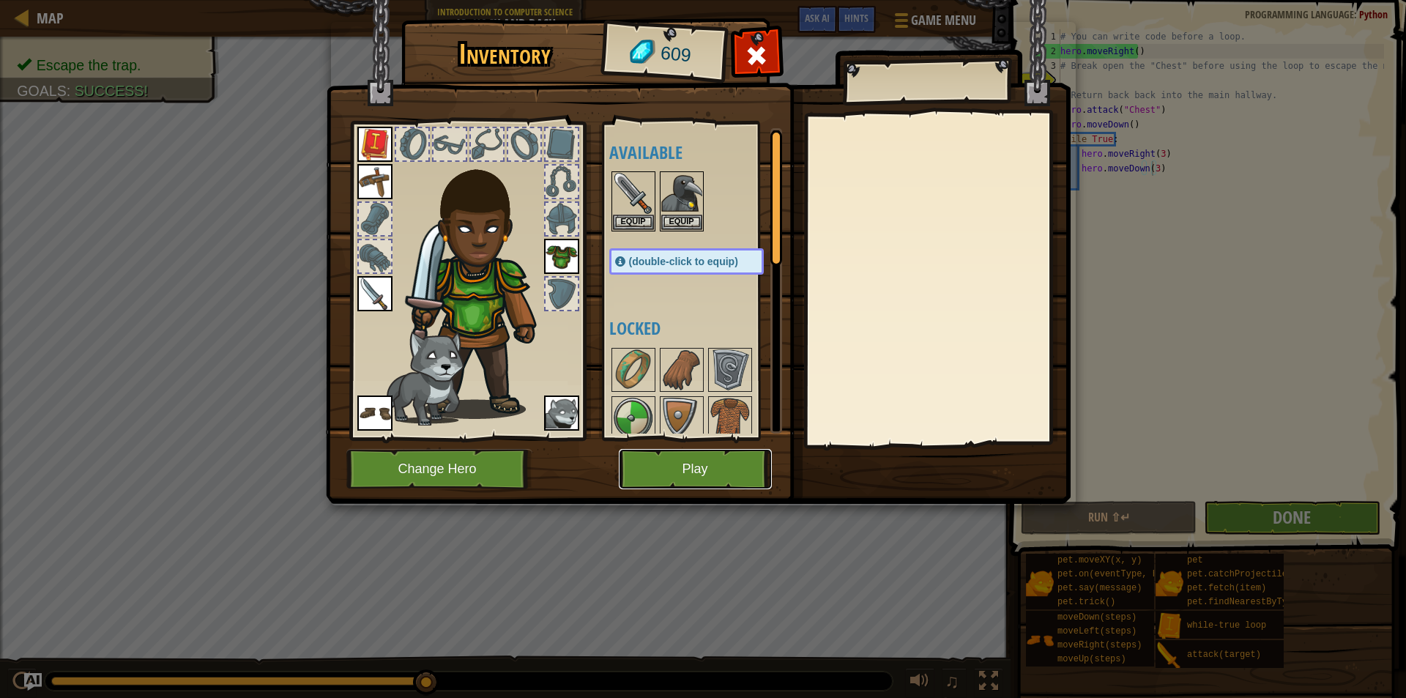
click at [672, 467] on button "Play" at bounding box center [695, 469] width 153 height 40
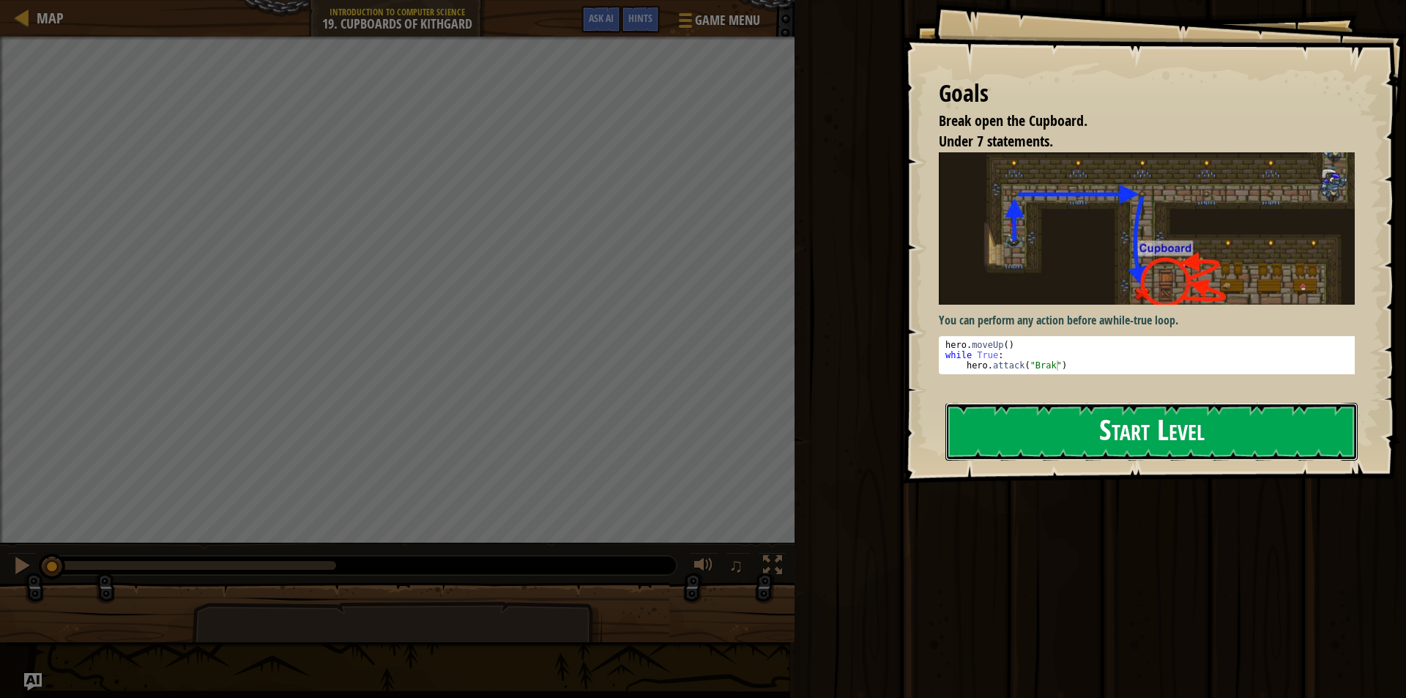
click at [1085, 403] on button "Start Level" at bounding box center [1152, 432] width 412 height 58
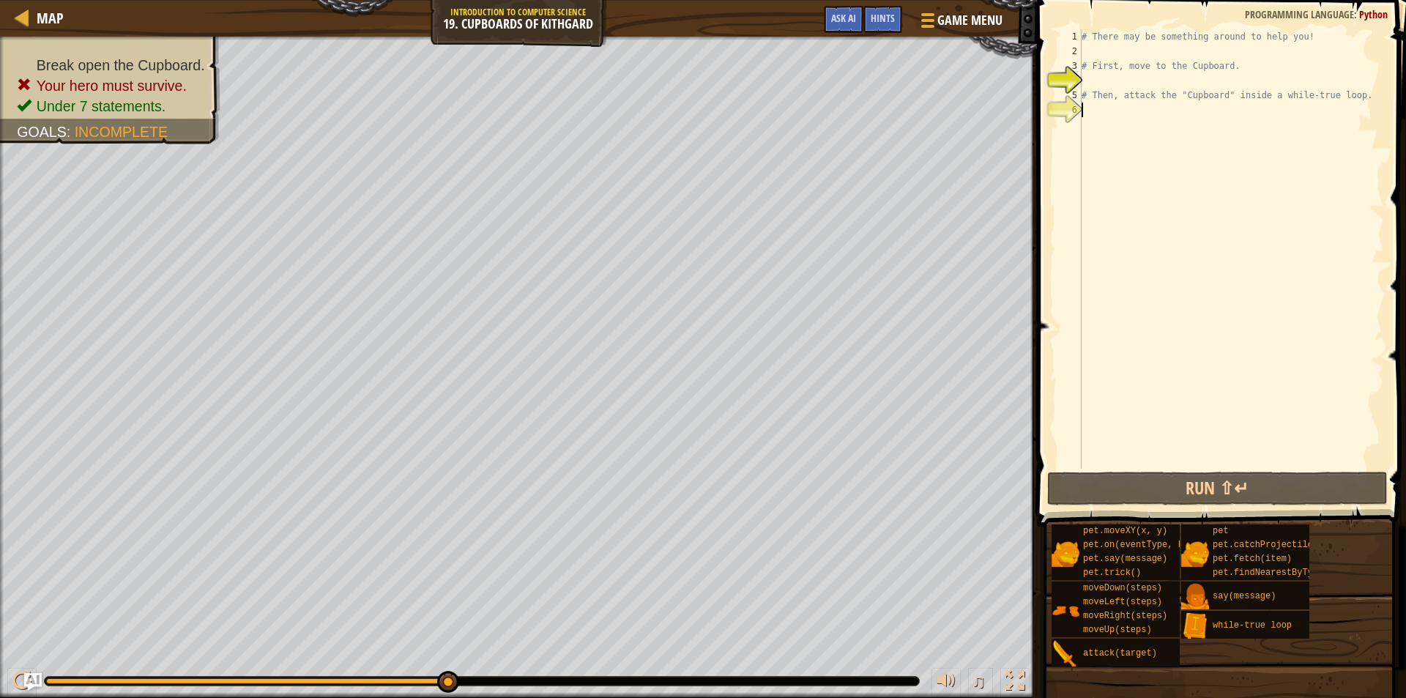
click at [1140, 119] on div "# There may be something around to help you! # First, move to the Cupboard. # T…" at bounding box center [1231, 263] width 305 height 469
type textarea "m"
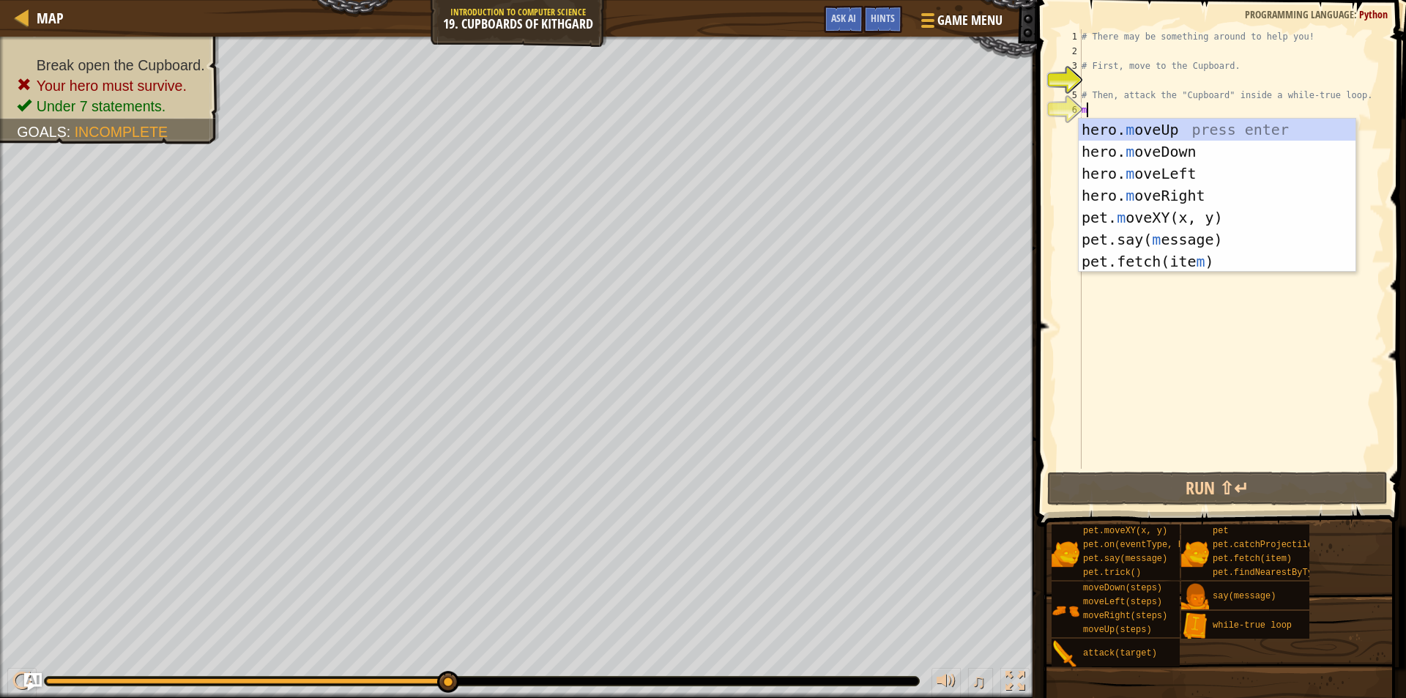
scroll to position [7, 0]
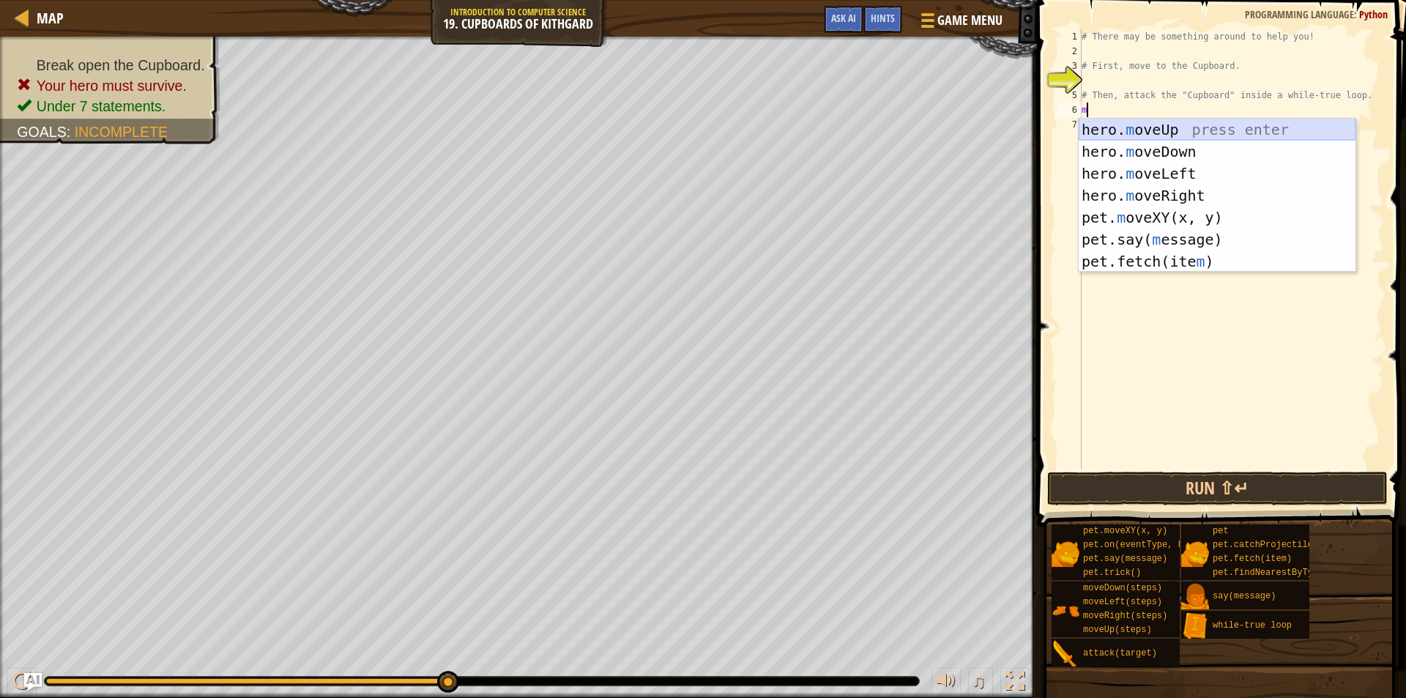
click at [1281, 134] on div "hero. m oveUp press enter hero. m oveDown press enter hero. m oveLeft press ent…" at bounding box center [1217, 218] width 277 height 198
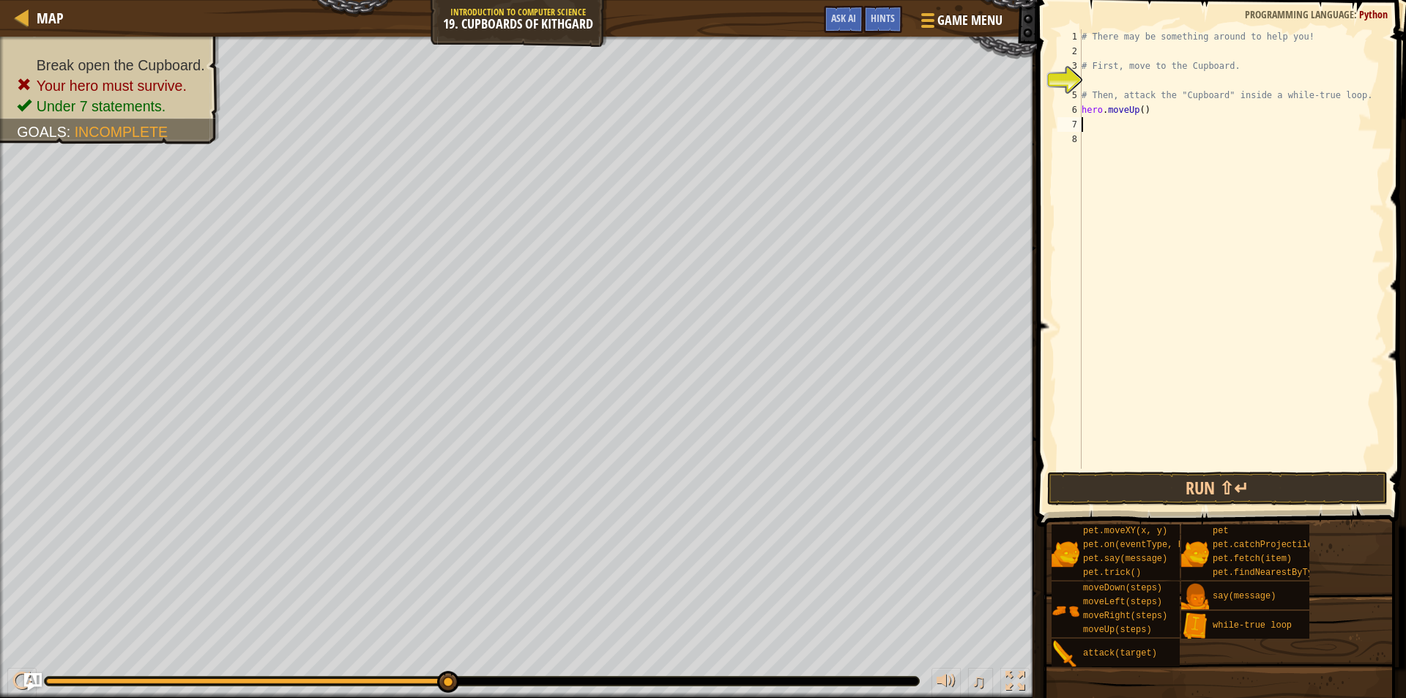
type textarea "m"
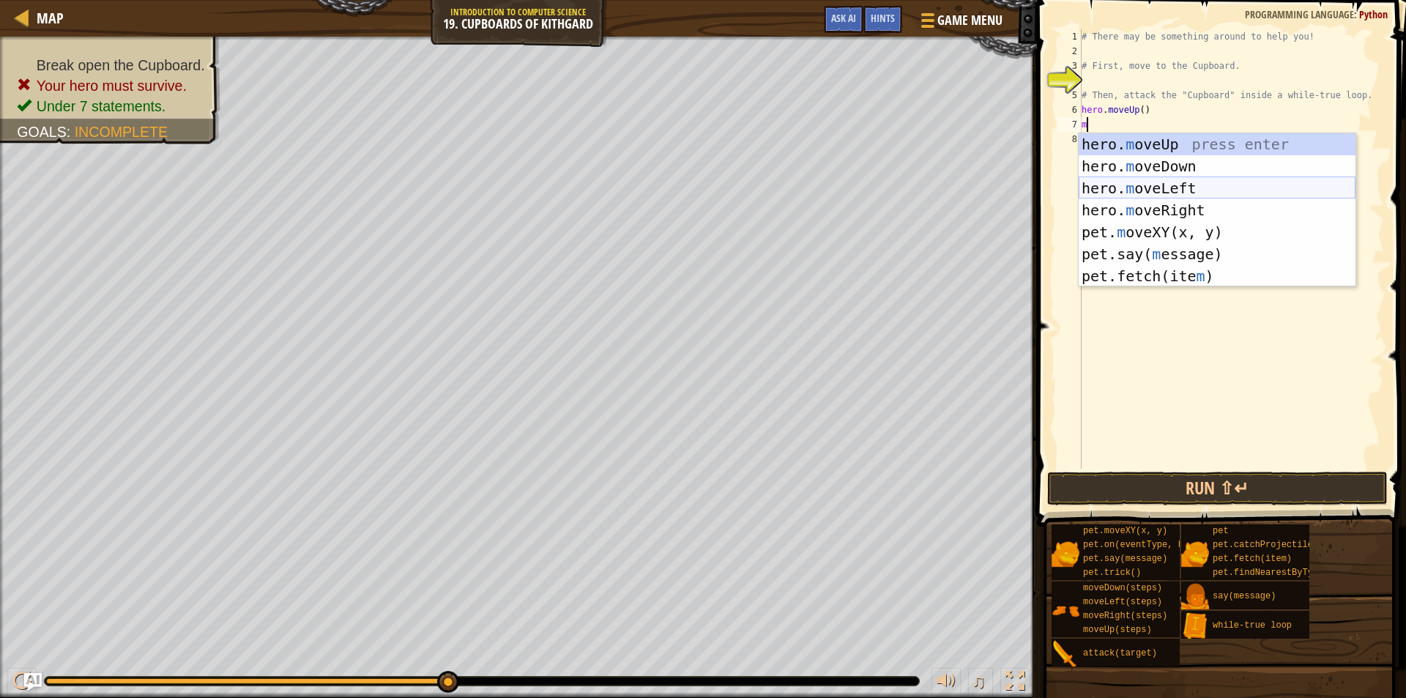
click at [1153, 190] on div "hero. m oveUp press enter hero. m oveDown press enter hero. m oveLeft press ent…" at bounding box center [1217, 232] width 277 height 198
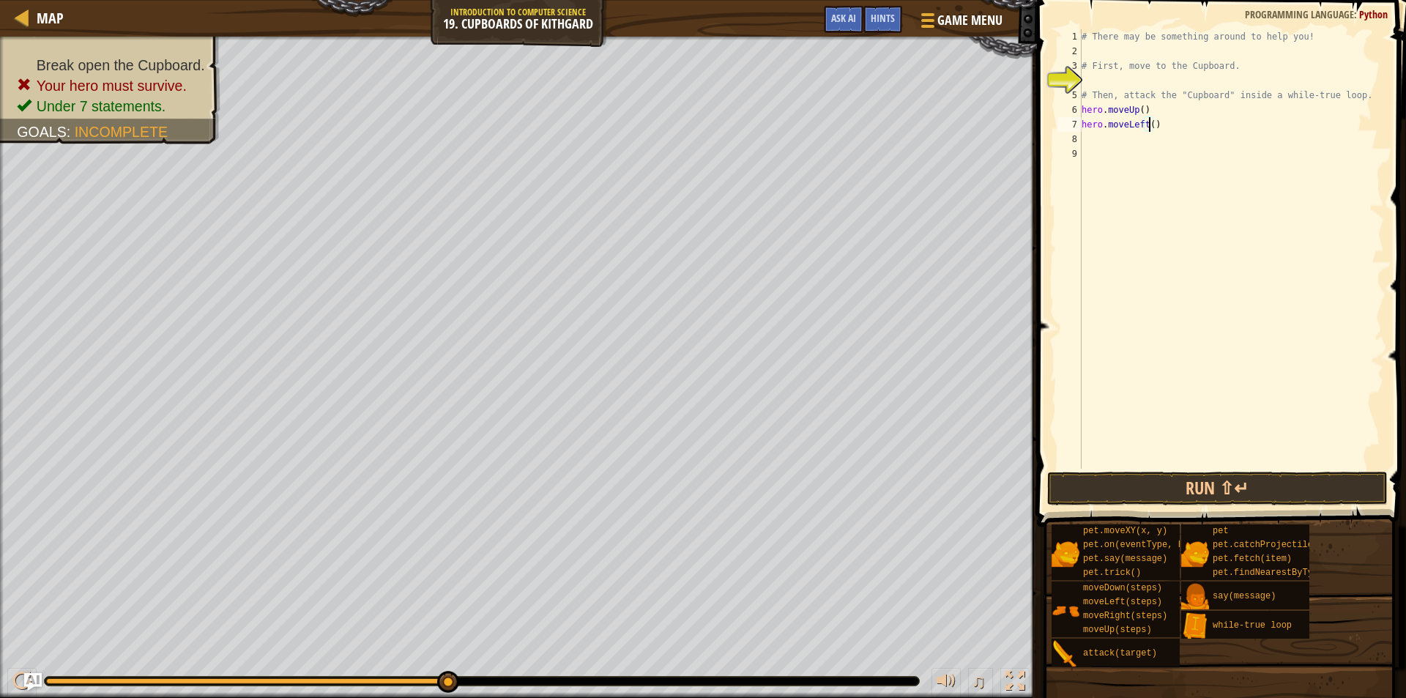
click at [1148, 127] on div "# There may be something around to help you! # First, move to the Cupboard. # T…" at bounding box center [1231, 263] width 305 height 469
type textarea "hero.moveLeft(2)"
click at [1121, 132] on div "# There may be something around to help you! # First, move to the Cupboard. # T…" at bounding box center [1231, 263] width 305 height 469
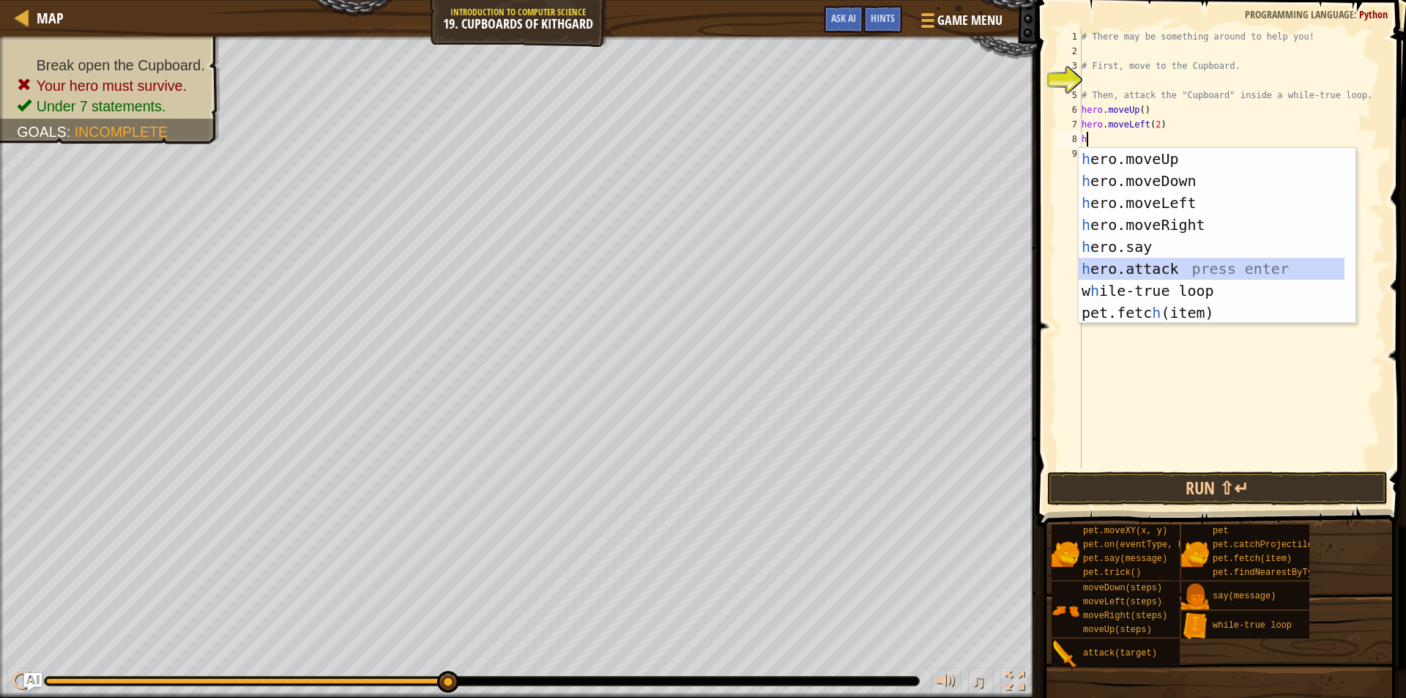
click at [1225, 260] on div "h ero.moveUp press enter h ero.moveDown press enter h ero.moveLeft press enter …" at bounding box center [1212, 258] width 266 height 220
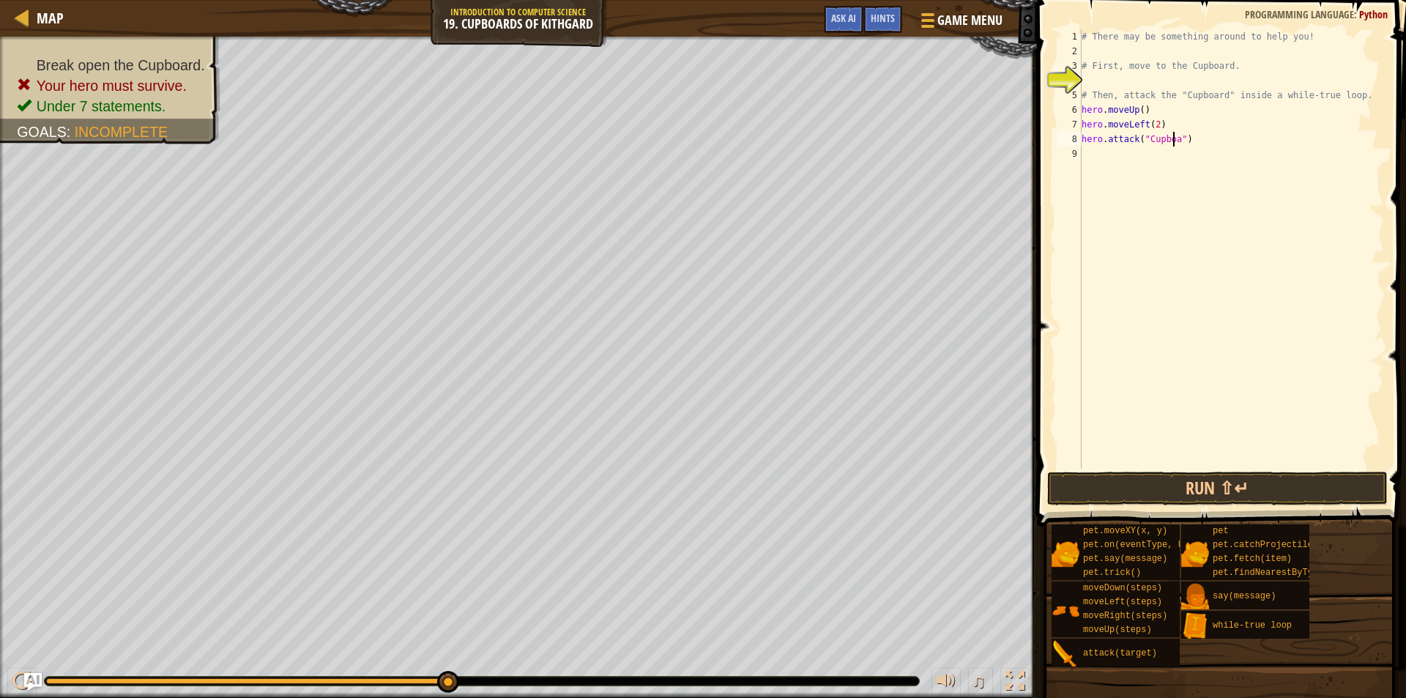
scroll to position [7, 8]
click at [1228, 477] on button "Run ⇧↵" at bounding box center [1217, 489] width 341 height 34
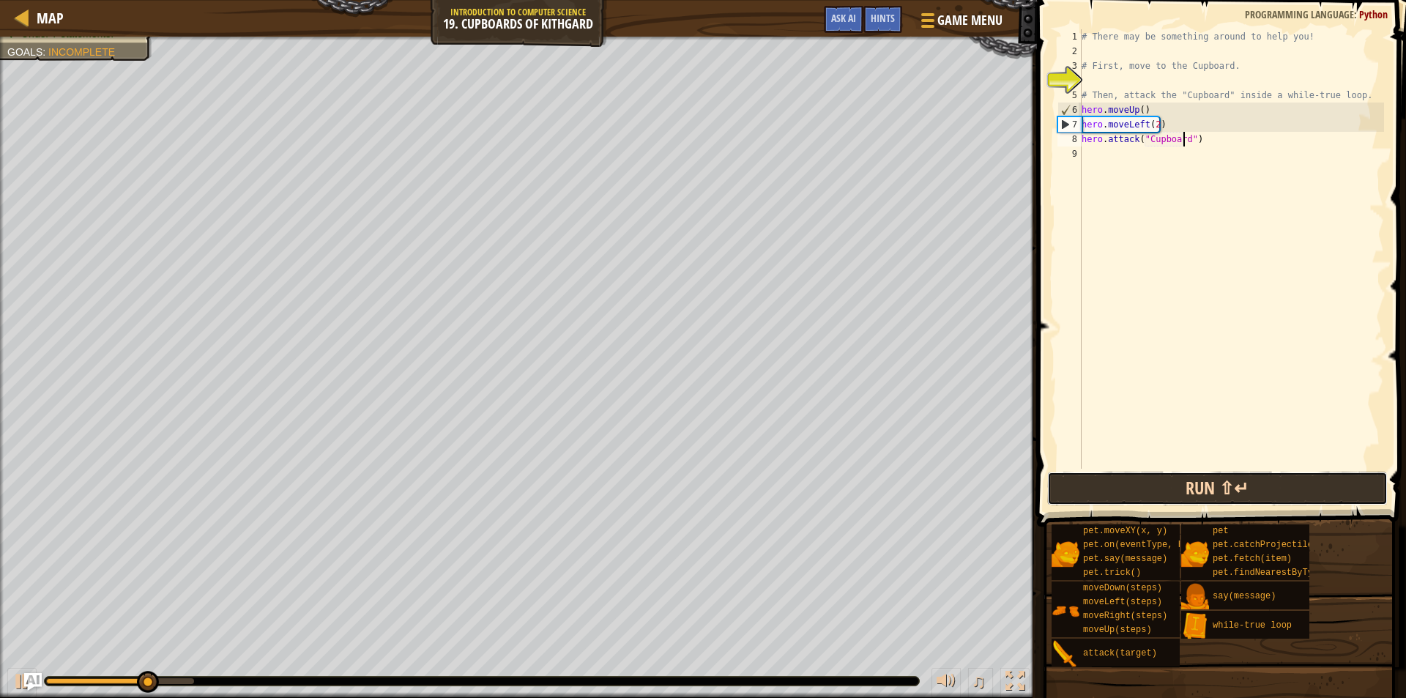
click at [1228, 477] on button "Run ⇧↵" at bounding box center [1217, 489] width 341 height 34
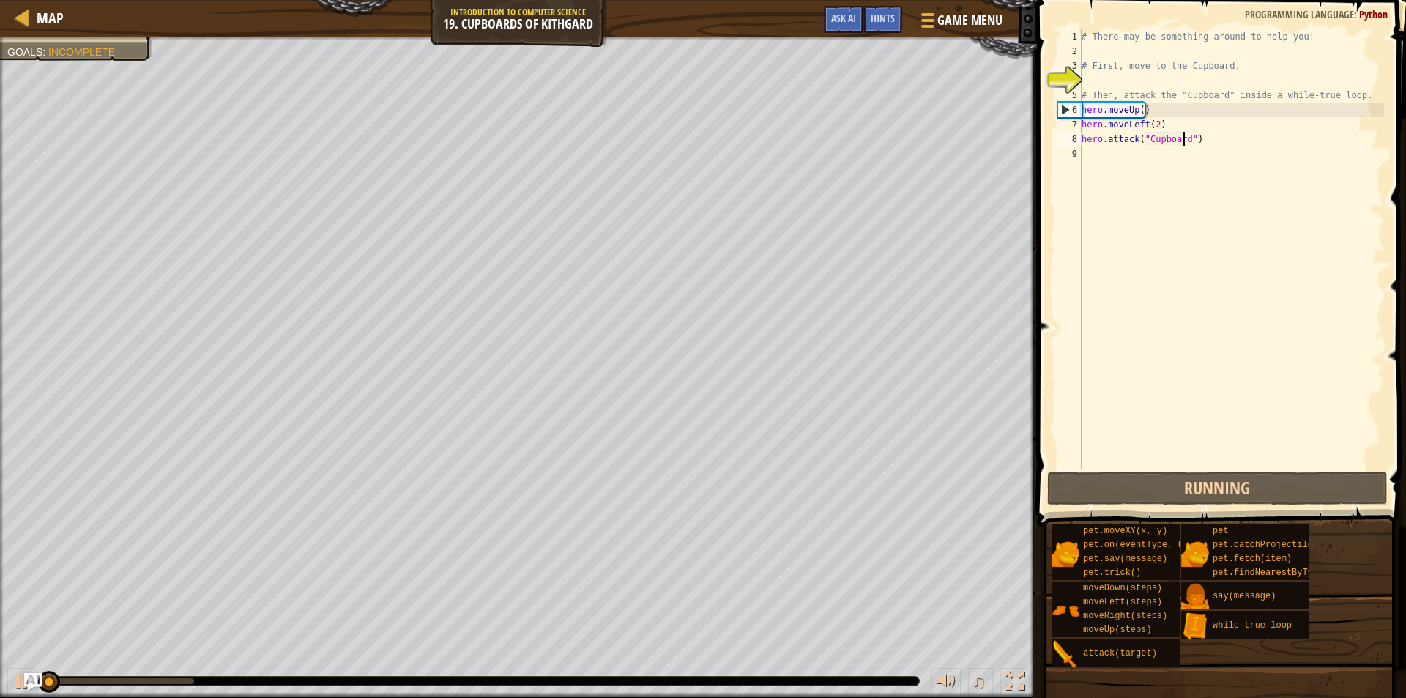
click at [1137, 127] on div "# There may be something around to help you! # First, move to the Cupboard. # T…" at bounding box center [1231, 263] width 305 height 469
click at [1138, 127] on div "# There may be something around to help you! # First, move to the Cupboard. # T…" at bounding box center [1231, 263] width 305 height 469
click at [1145, 124] on div "# There may be something around to help you! # First, move to the Cupboard. # T…" at bounding box center [1231, 263] width 305 height 469
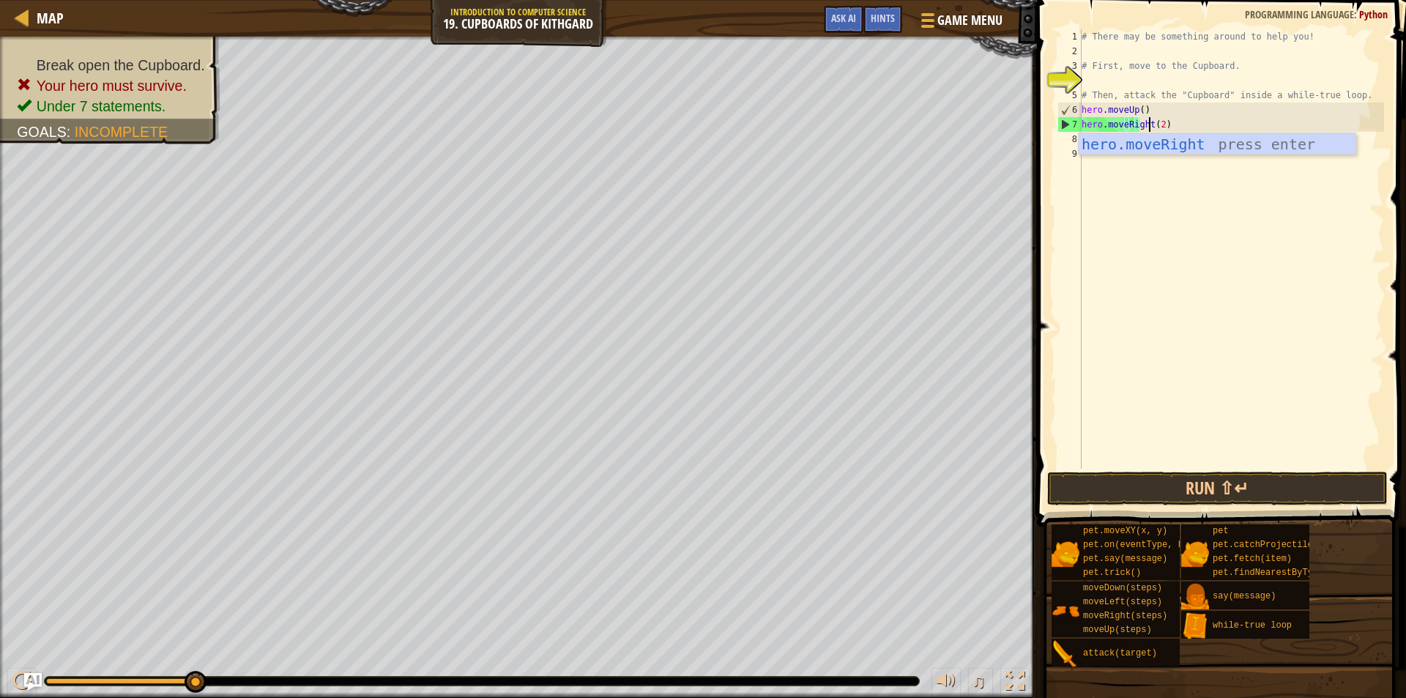
scroll to position [7, 5]
type textarea "hero.moveRight(2)"
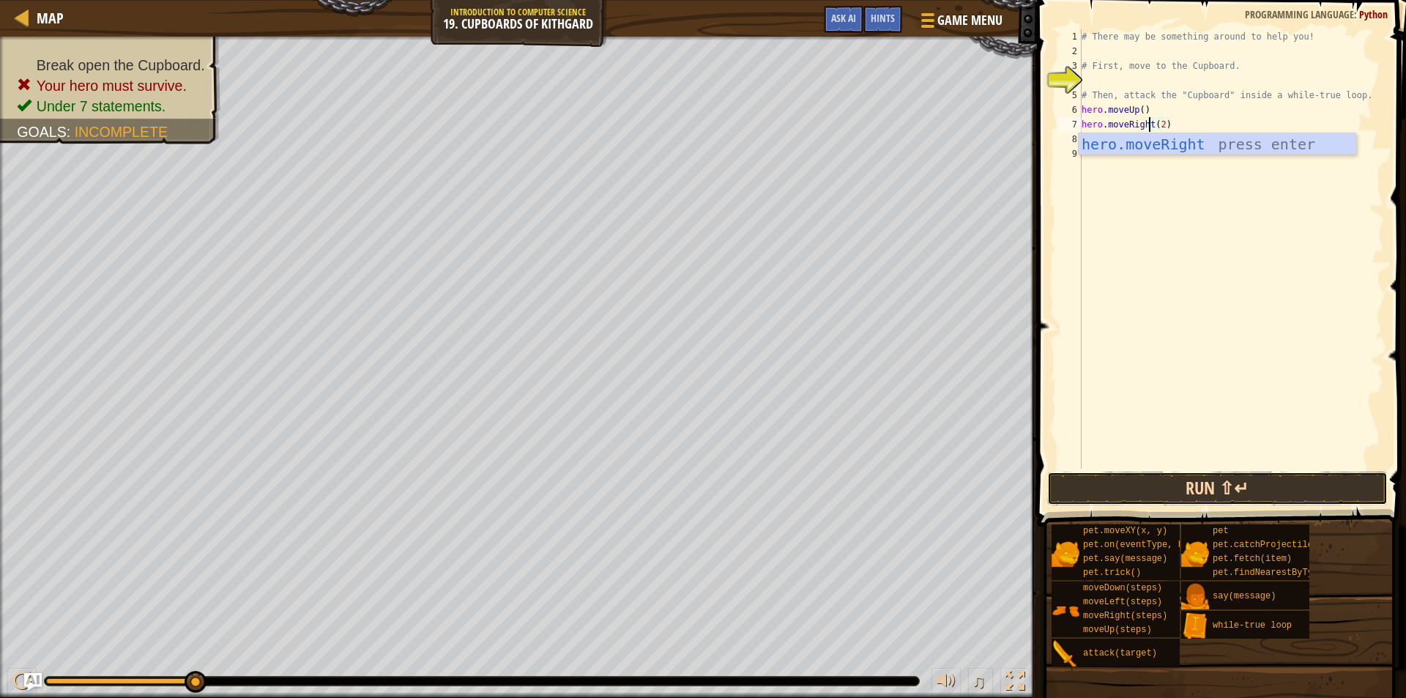
click at [1241, 498] on button "Run ⇧↵" at bounding box center [1217, 489] width 341 height 34
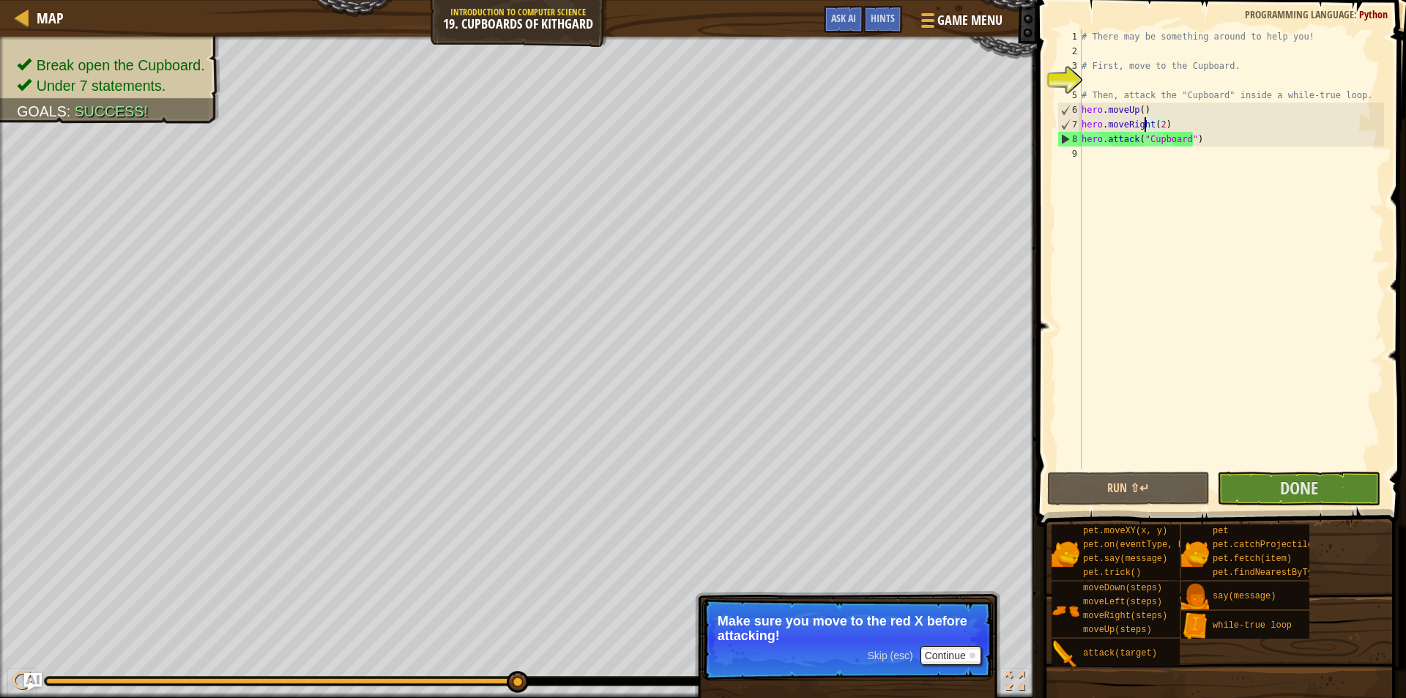
click at [1144, 119] on div "# There may be something around to help you! # First, move to the Cupboard. # T…" at bounding box center [1231, 263] width 305 height 469
click at [1159, 126] on div "# There may be something around to help you! # First, move to the Cupboard. # T…" at bounding box center [1231, 263] width 305 height 469
click at [1175, 125] on div "# There may be something around to help you! # First, move to the Cupboard. # T…" at bounding box center [1231, 263] width 305 height 469
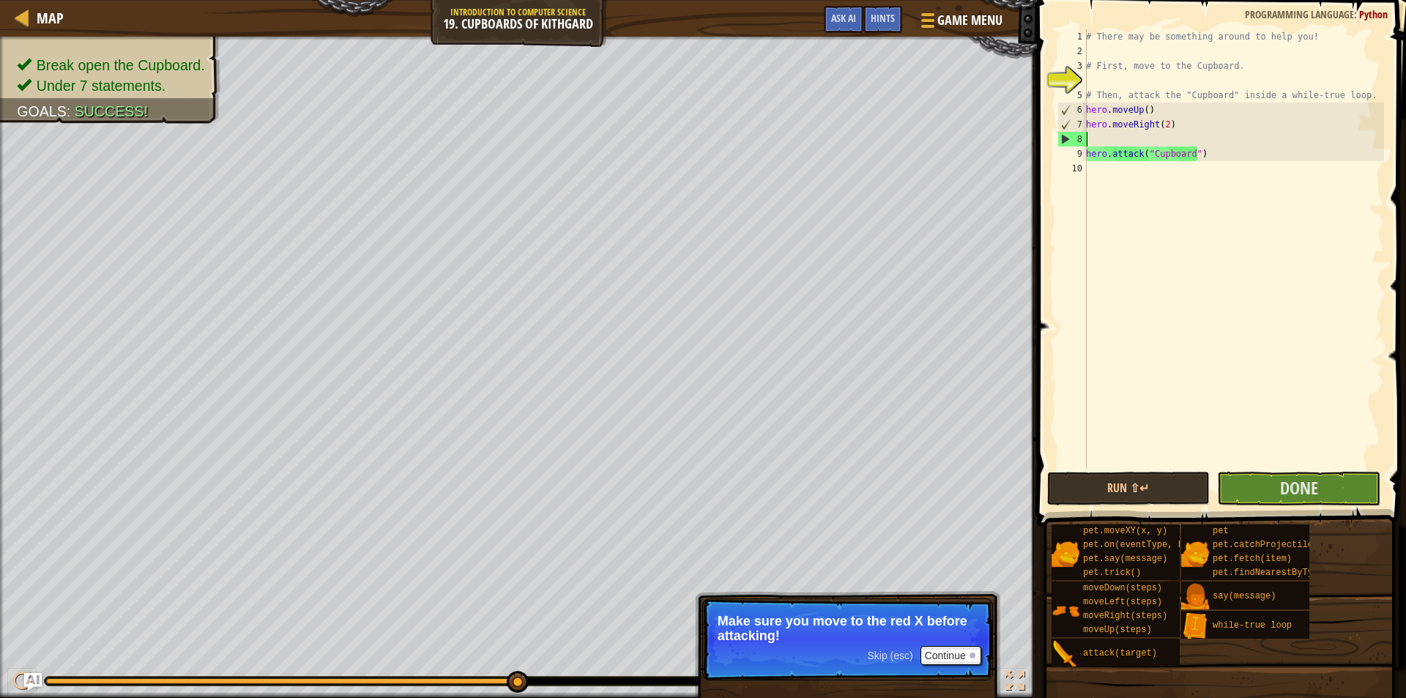
type textarea "m"
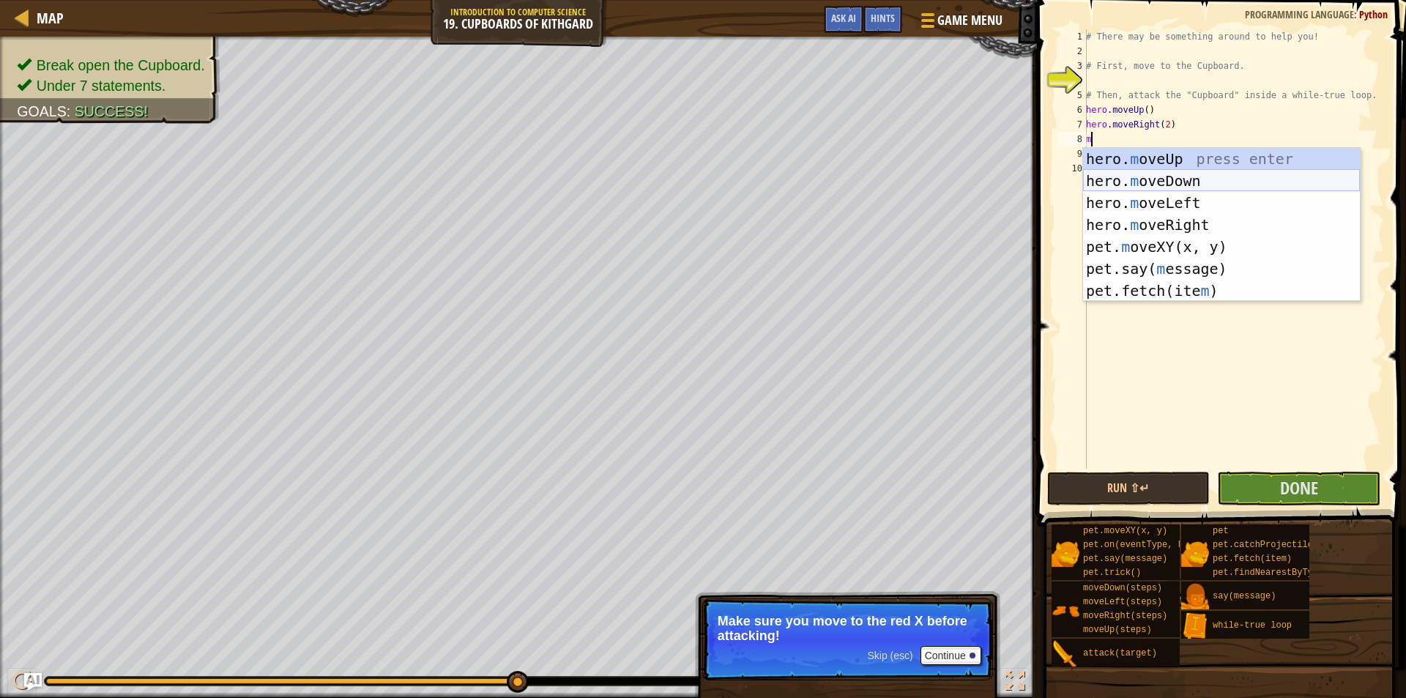
click at [1205, 182] on div "hero. m oveUp press enter hero. m oveDown press enter hero. m oveLeft press ent…" at bounding box center [1221, 247] width 277 height 198
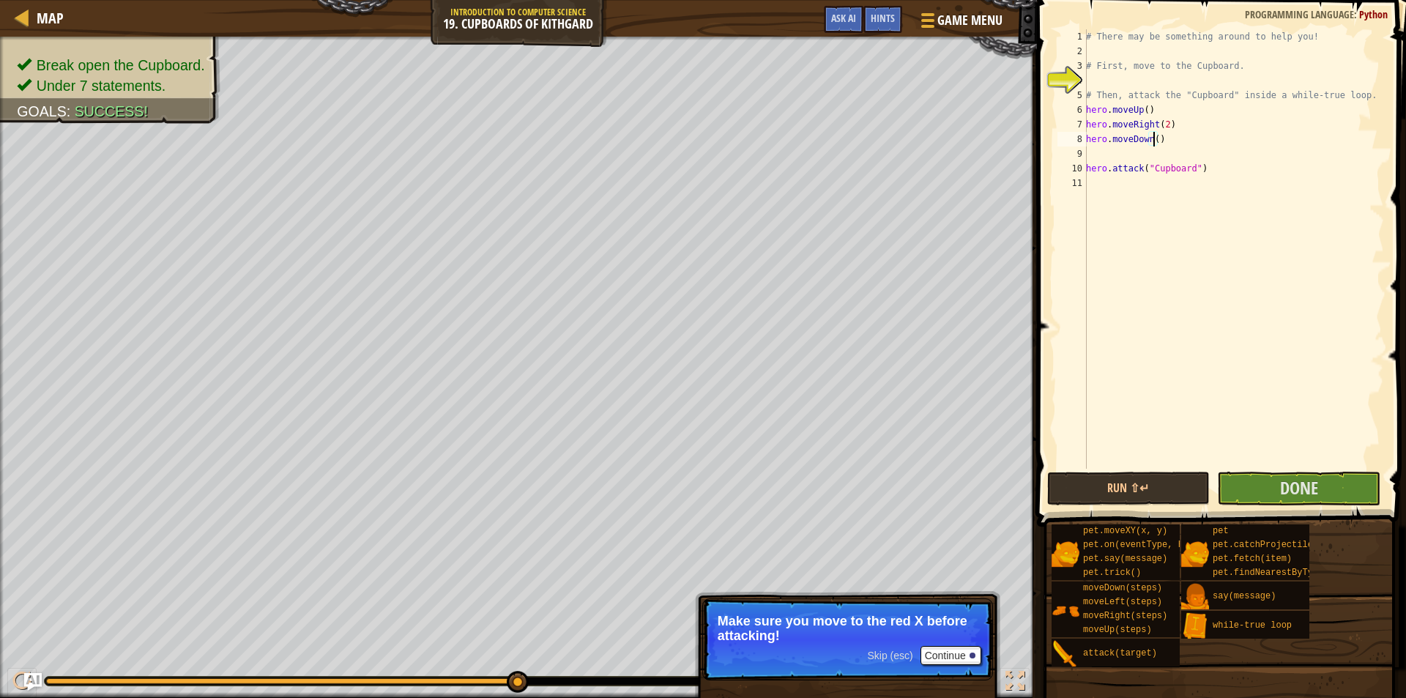
click at [1153, 144] on div "# There may be something around to help you! # First, move to the Cupboard. # T…" at bounding box center [1233, 263] width 301 height 469
type textarea "hero.moveDown(2)"
click at [1351, 491] on button "Done" at bounding box center [1298, 489] width 163 height 34
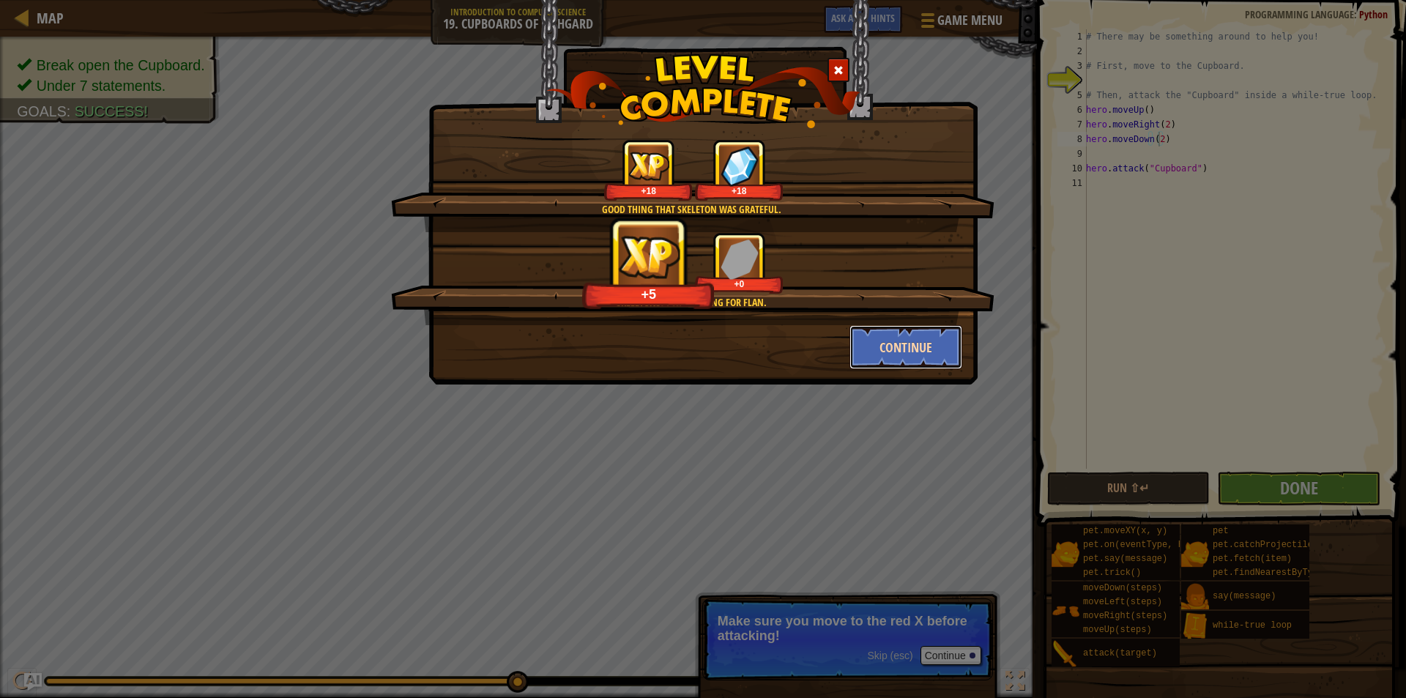
click at [877, 344] on button "Continue" at bounding box center [907, 347] width 114 height 44
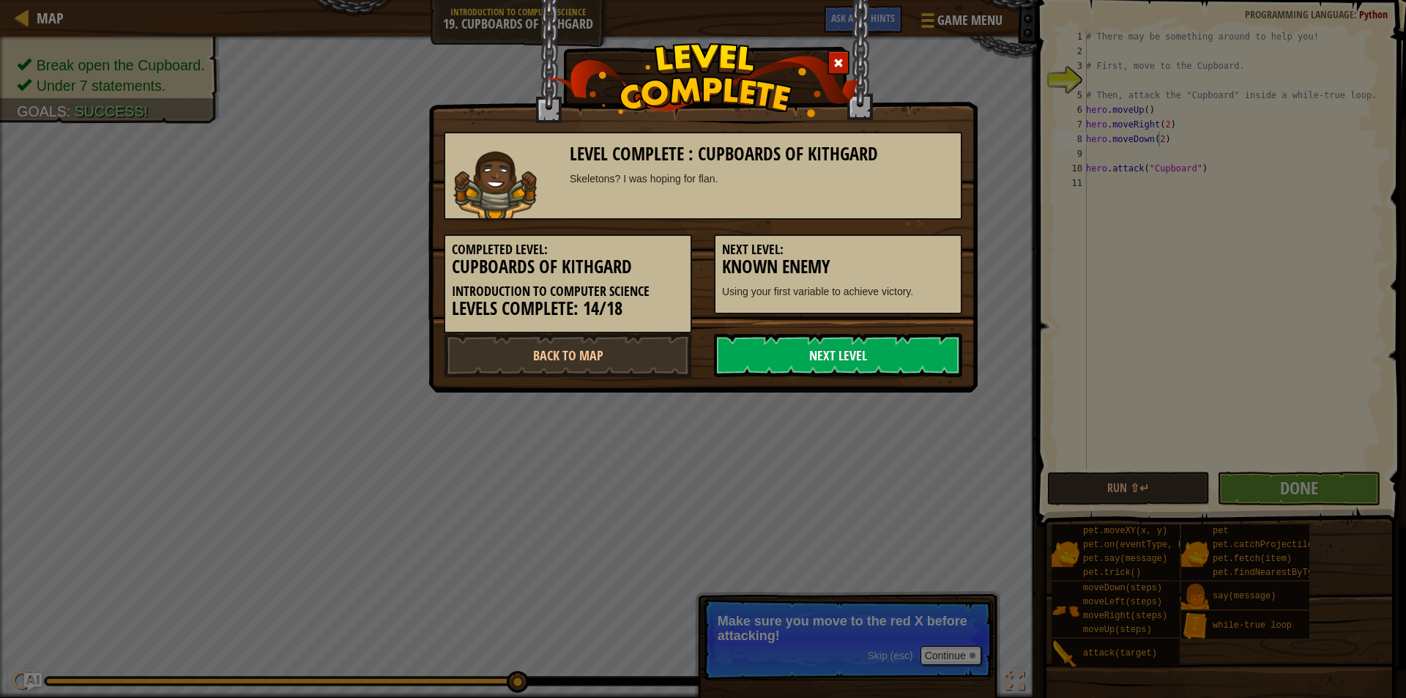
click at [899, 349] on link "Next Level" at bounding box center [838, 355] width 248 height 44
click at [879, 353] on link "Next Level" at bounding box center [838, 355] width 248 height 44
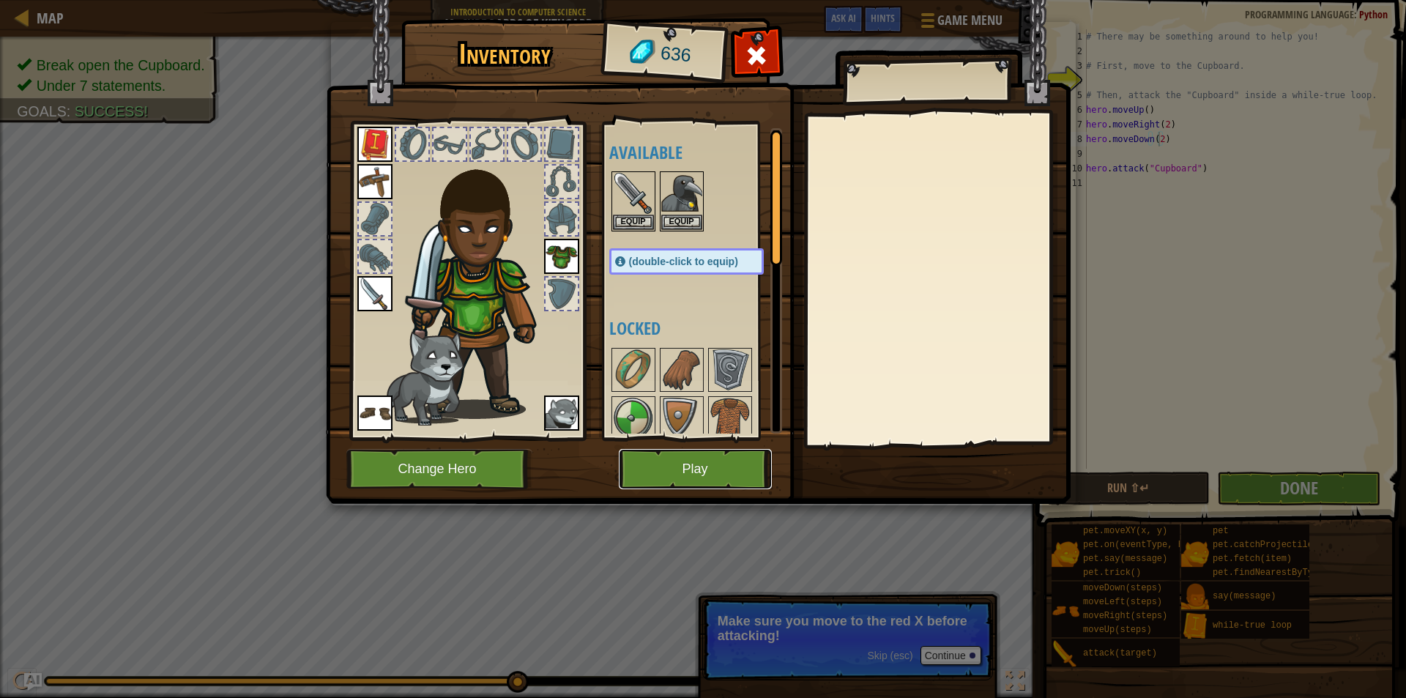
click at [691, 448] on div "Inventory 636 Available Equip Equip Equip Equip Equip Equip Equip (double-click…" at bounding box center [703, 263] width 745 height 483
click at [702, 488] on button "Play" at bounding box center [695, 469] width 153 height 40
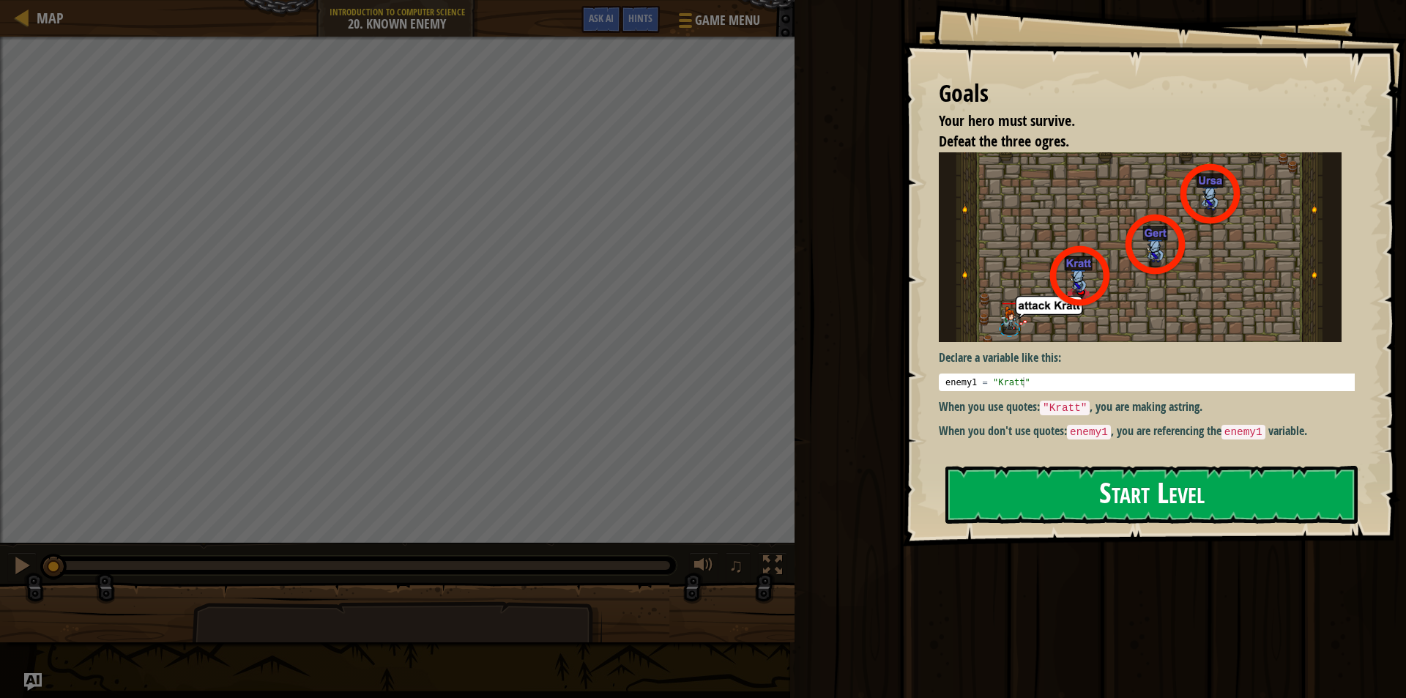
click at [1269, 486] on button "Start Level" at bounding box center [1152, 495] width 412 height 58
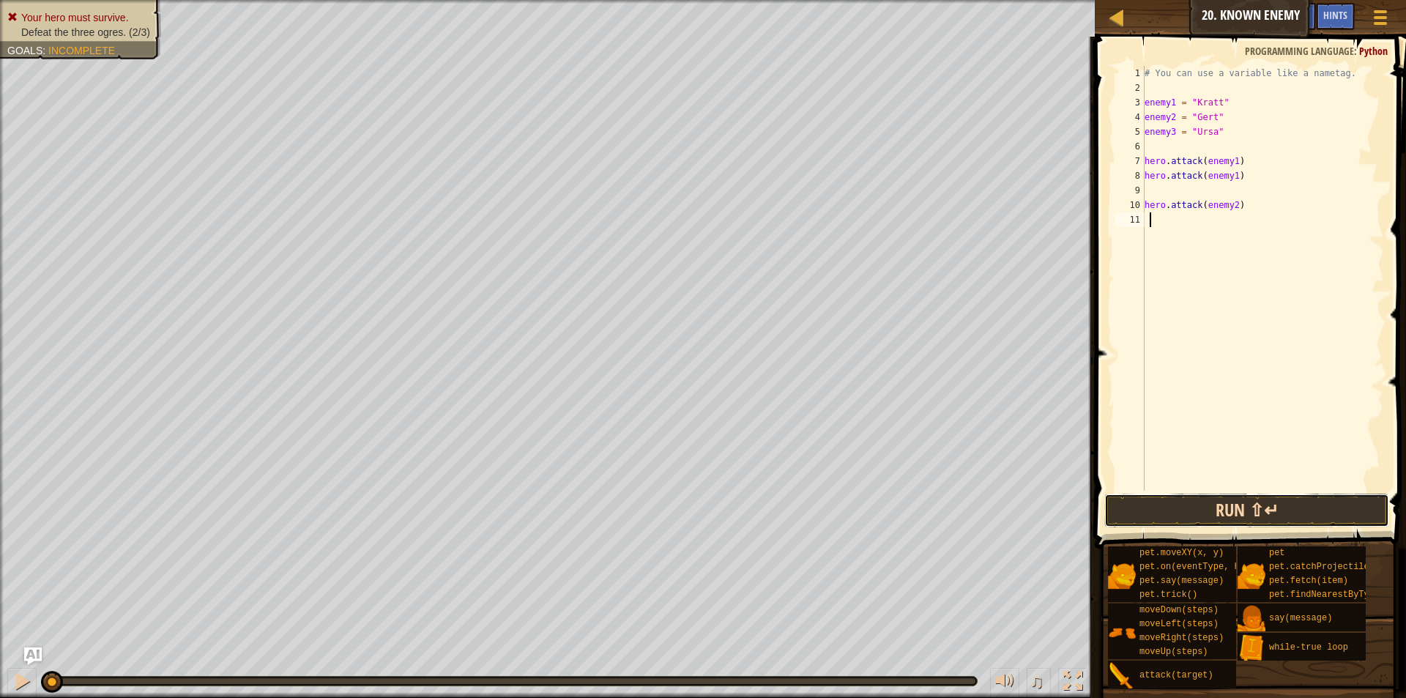
click at [1249, 514] on button "Run ⇧↵" at bounding box center [1246, 511] width 285 height 34
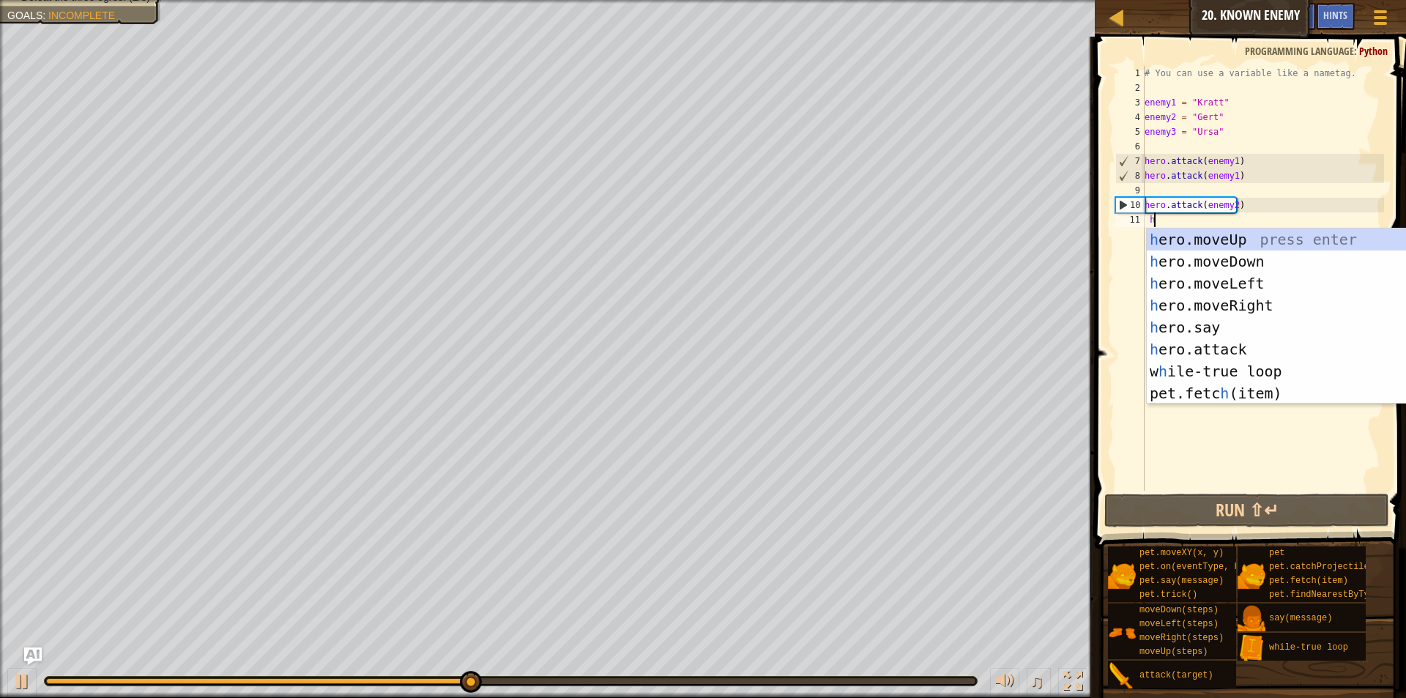
type textarea "h"
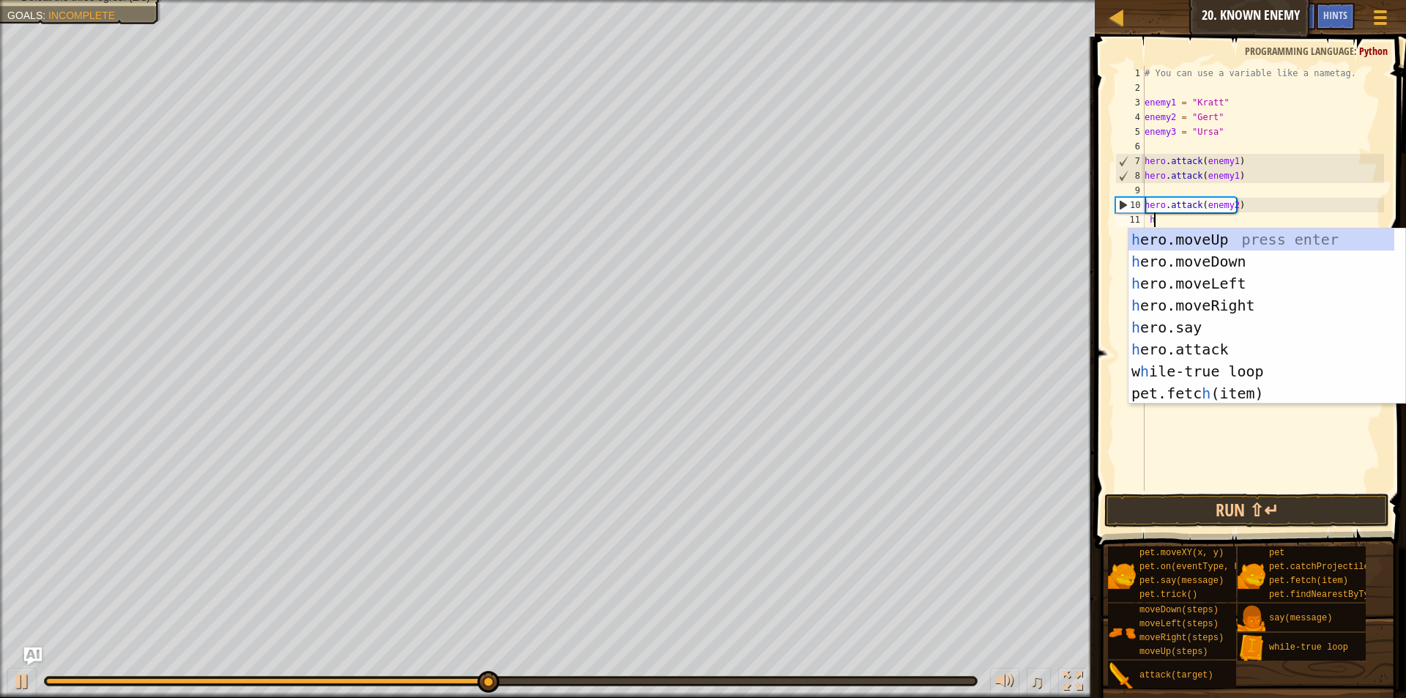
scroll to position [7, 0]
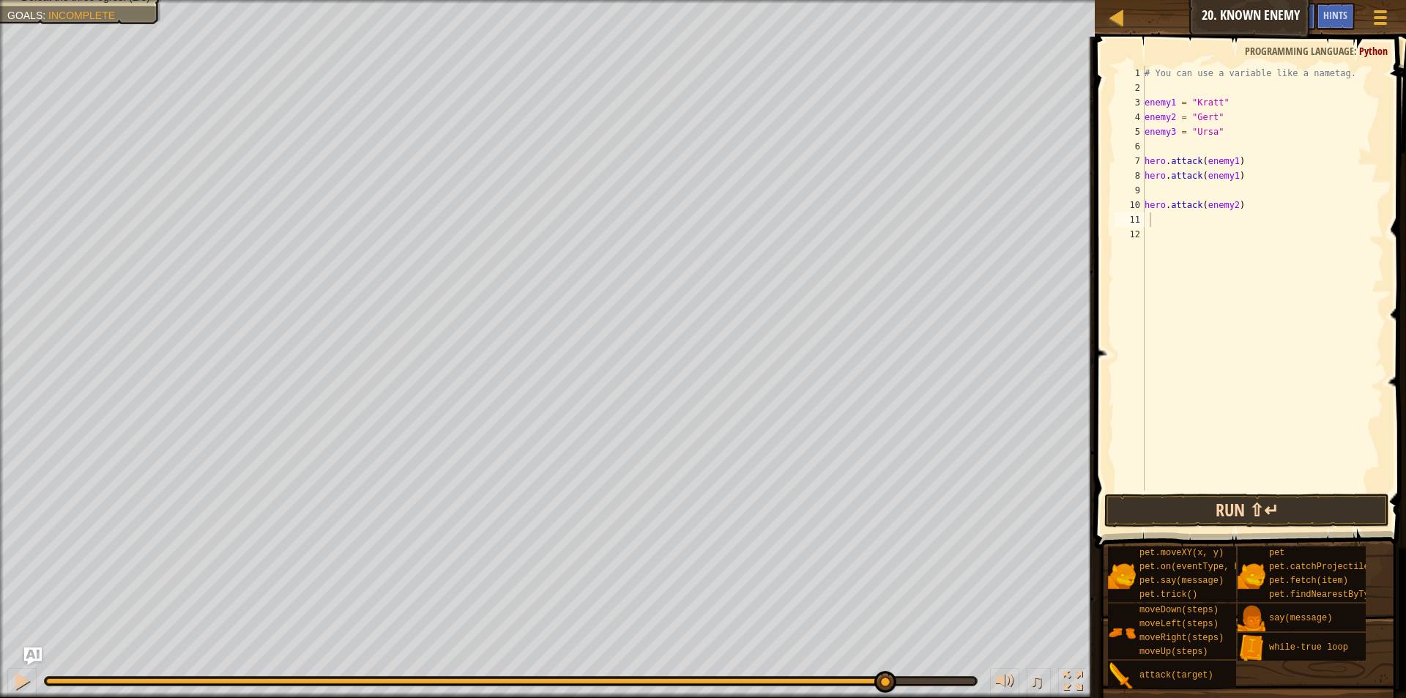
click at [1178, 497] on div "1 2 3 4 5 6 7 8 9 10 11 12 # You can use a variable like a nametag. enemy1 = "[…" at bounding box center [1249, 321] width 316 height 555
click at [1181, 502] on button "Run ⇧↵" at bounding box center [1246, 511] width 285 height 34
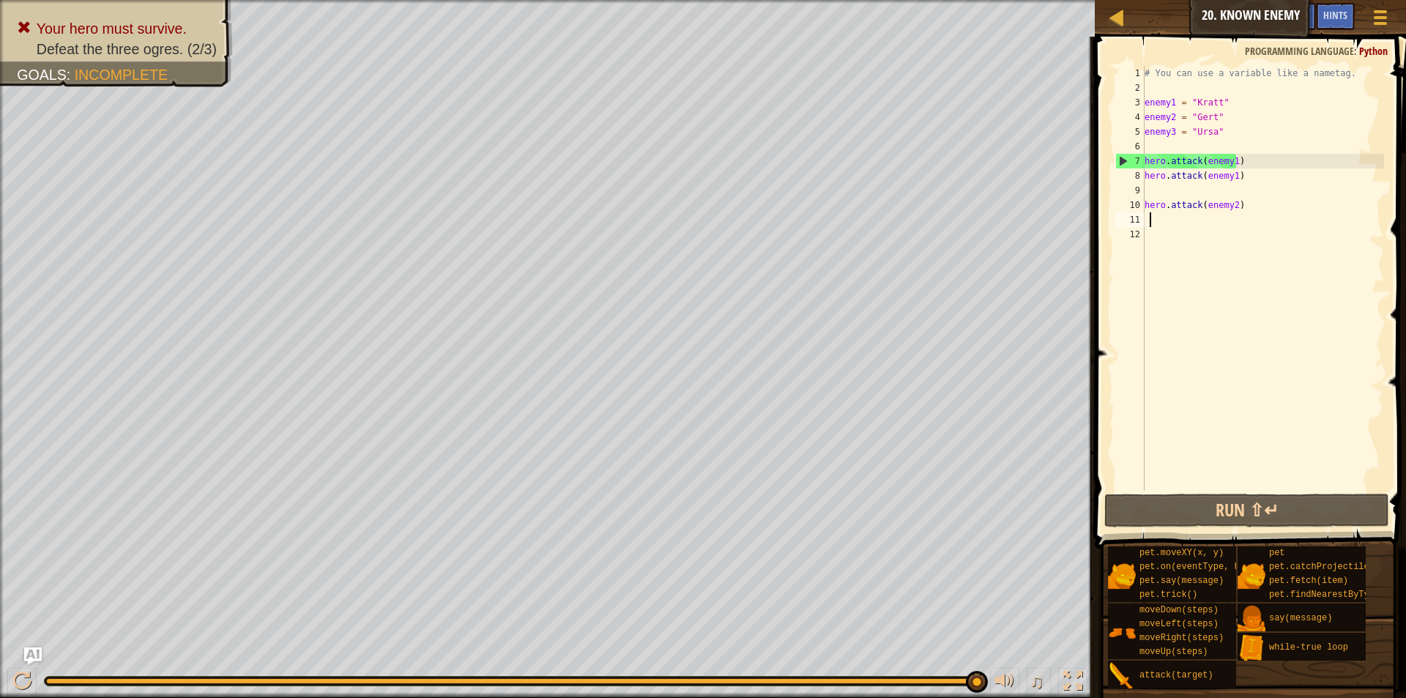
click at [1222, 160] on div "# You can use a variable like a nametag. enemy1 = "[PERSON_NAME]" enemy2 = "[PE…" at bounding box center [1263, 293] width 242 height 454
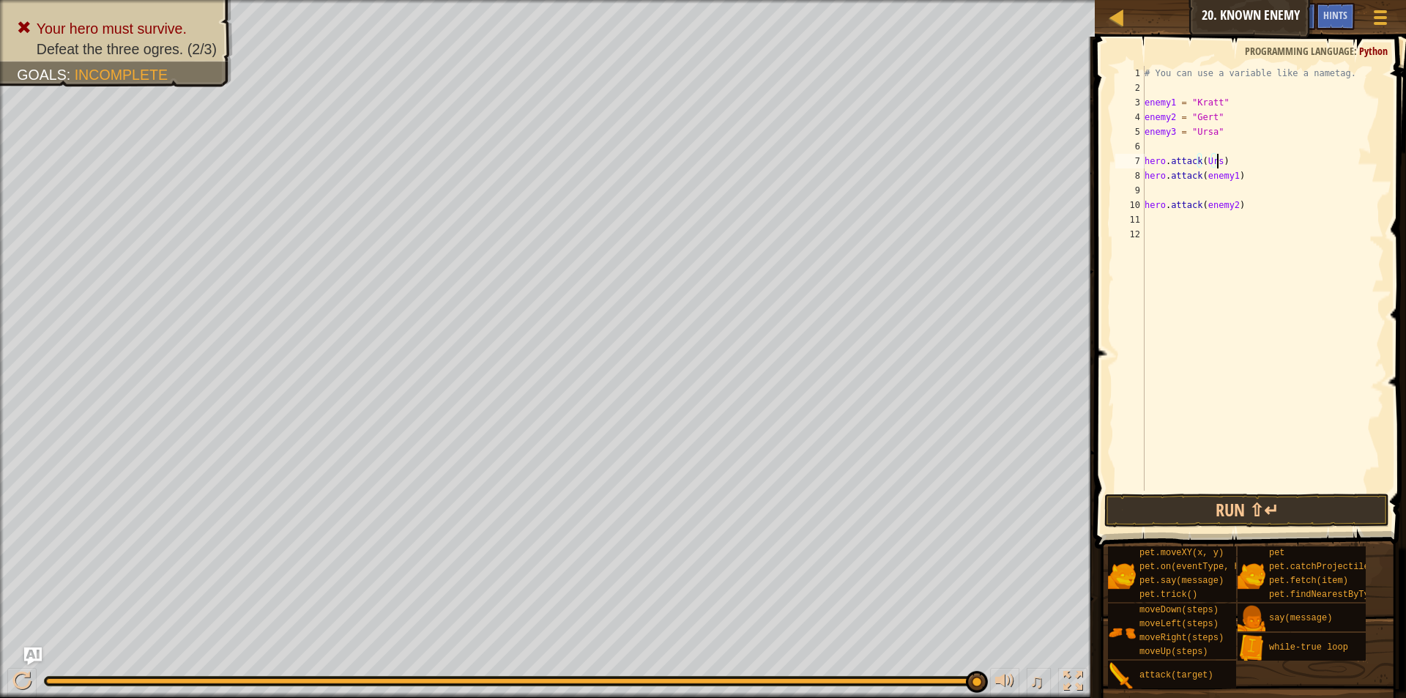
scroll to position [7, 6]
click at [1240, 506] on button "Run ⇧↵" at bounding box center [1246, 511] width 285 height 34
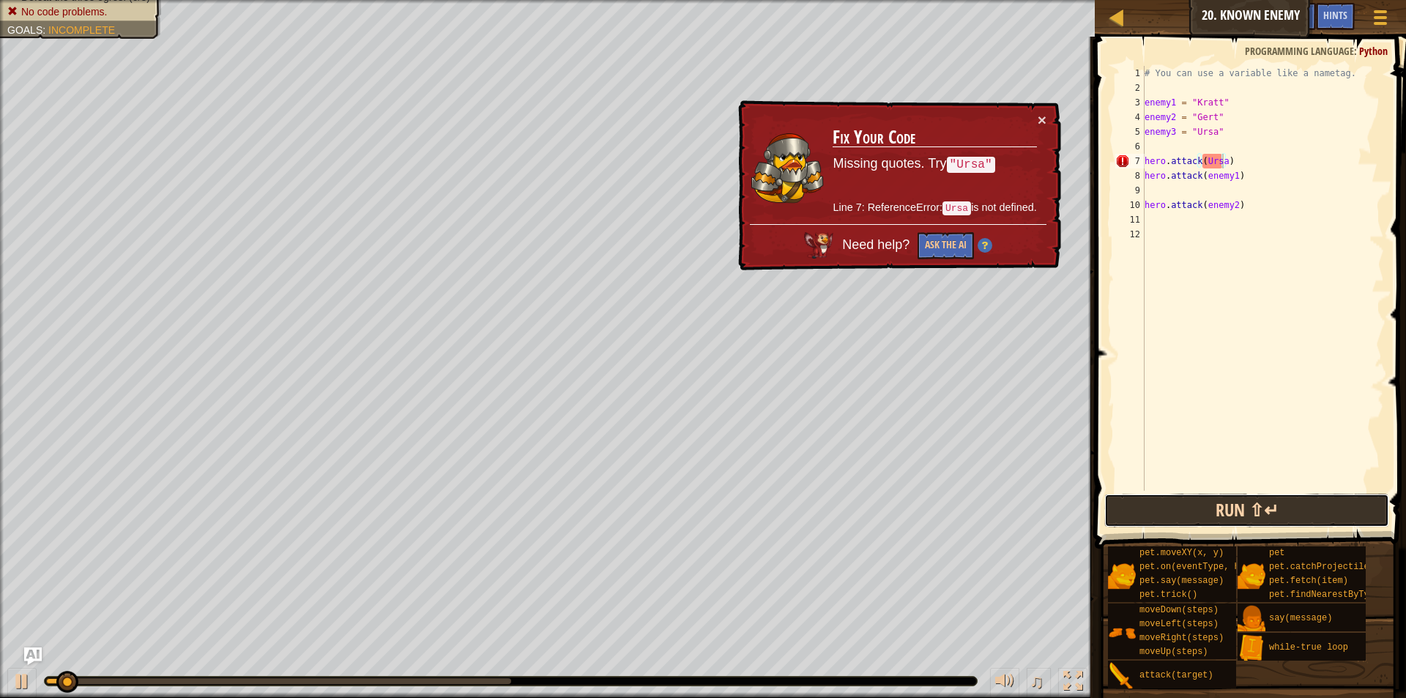
click at [1271, 503] on button "Run ⇧↵" at bounding box center [1246, 511] width 285 height 34
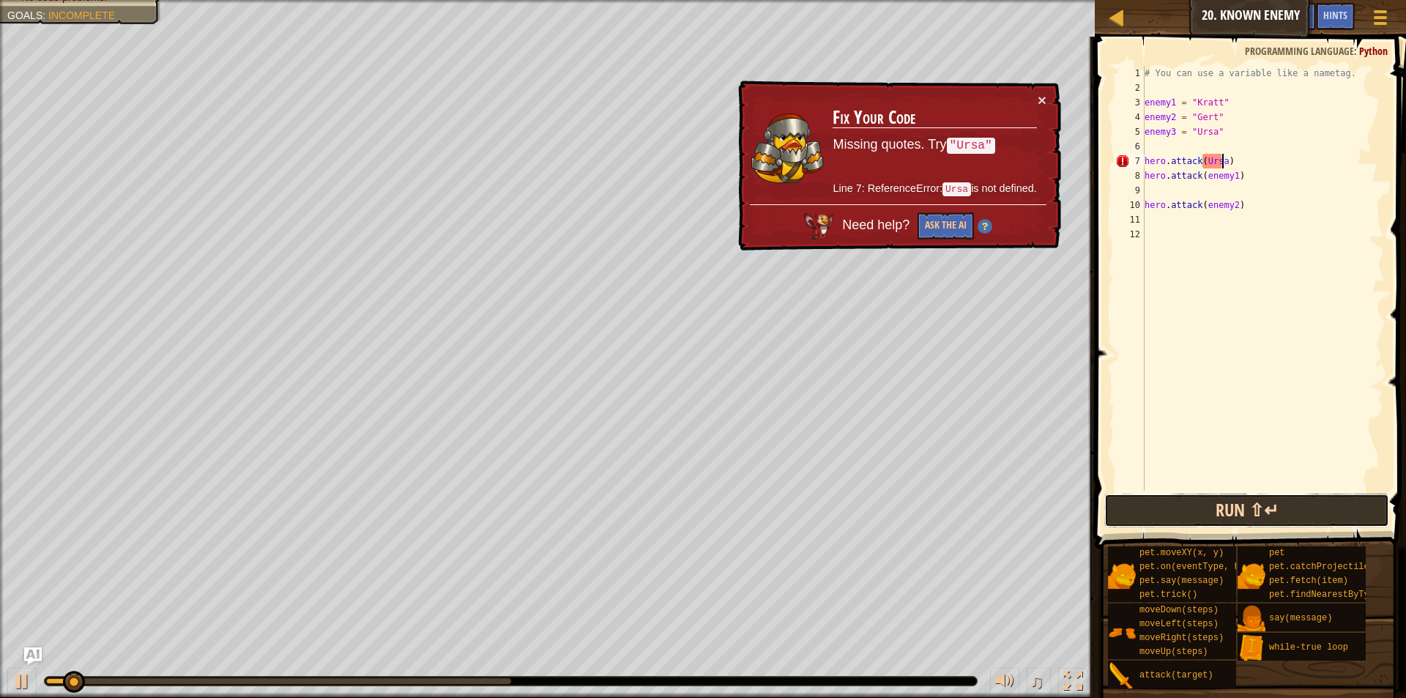
click at [1271, 503] on button "Run ⇧↵" at bounding box center [1246, 511] width 285 height 34
click at [1271, 503] on button "Running" at bounding box center [1246, 511] width 285 height 34
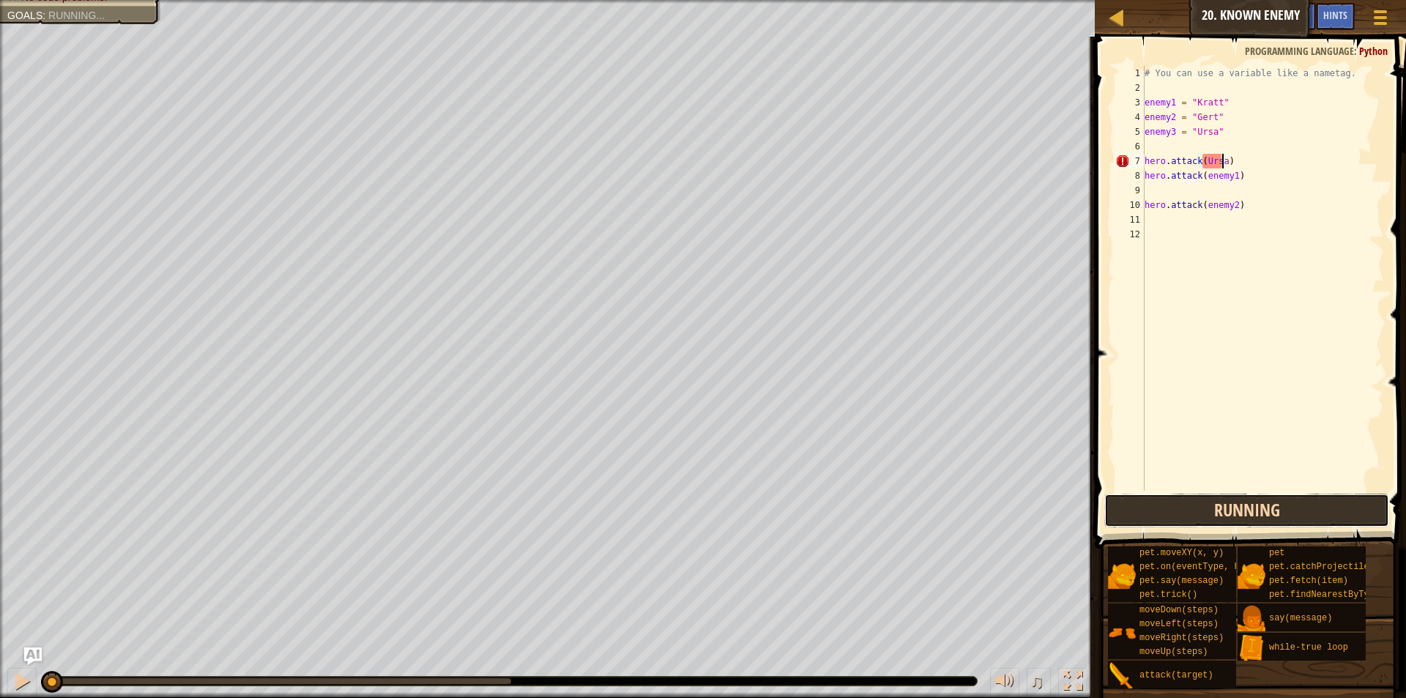
click at [1271, 503] on button "Running" at bounding box center [1246, 511] width 285 height 34
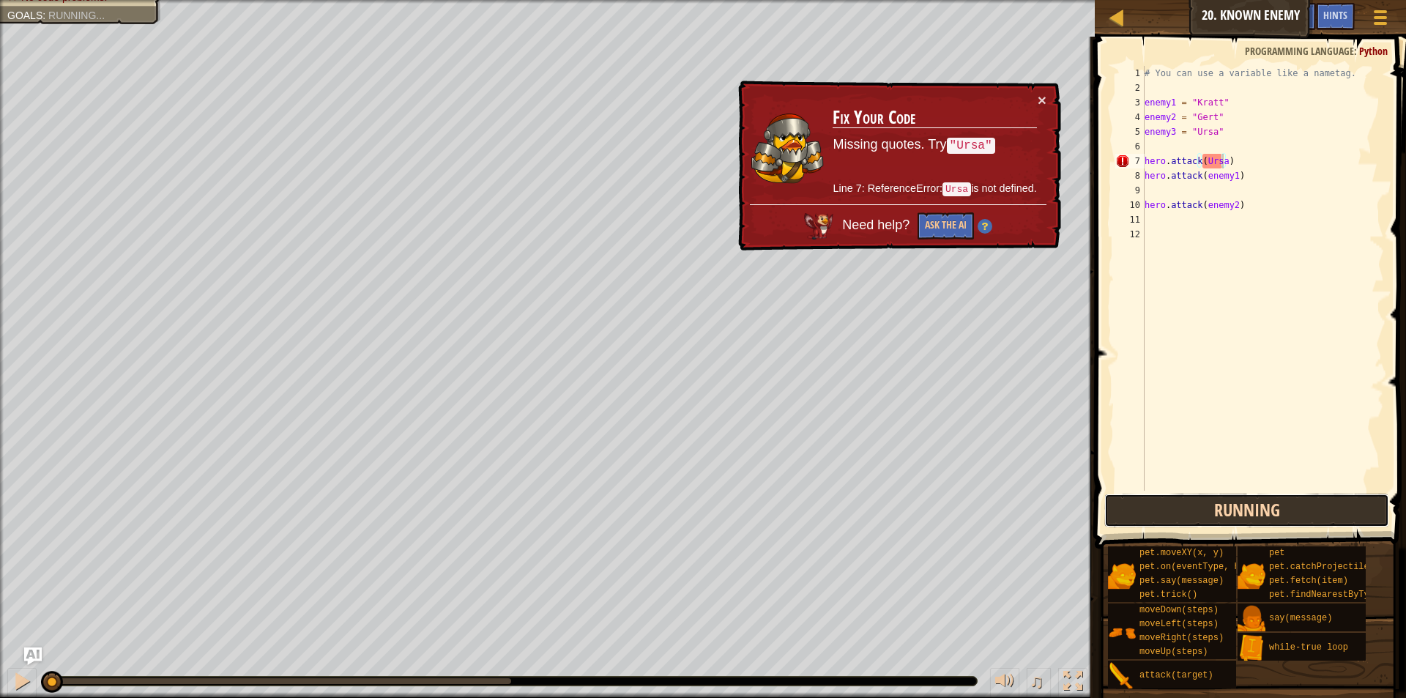
click at [1271, 503] on button "Running" at bounding box center [1246, 511] width 285 height 34
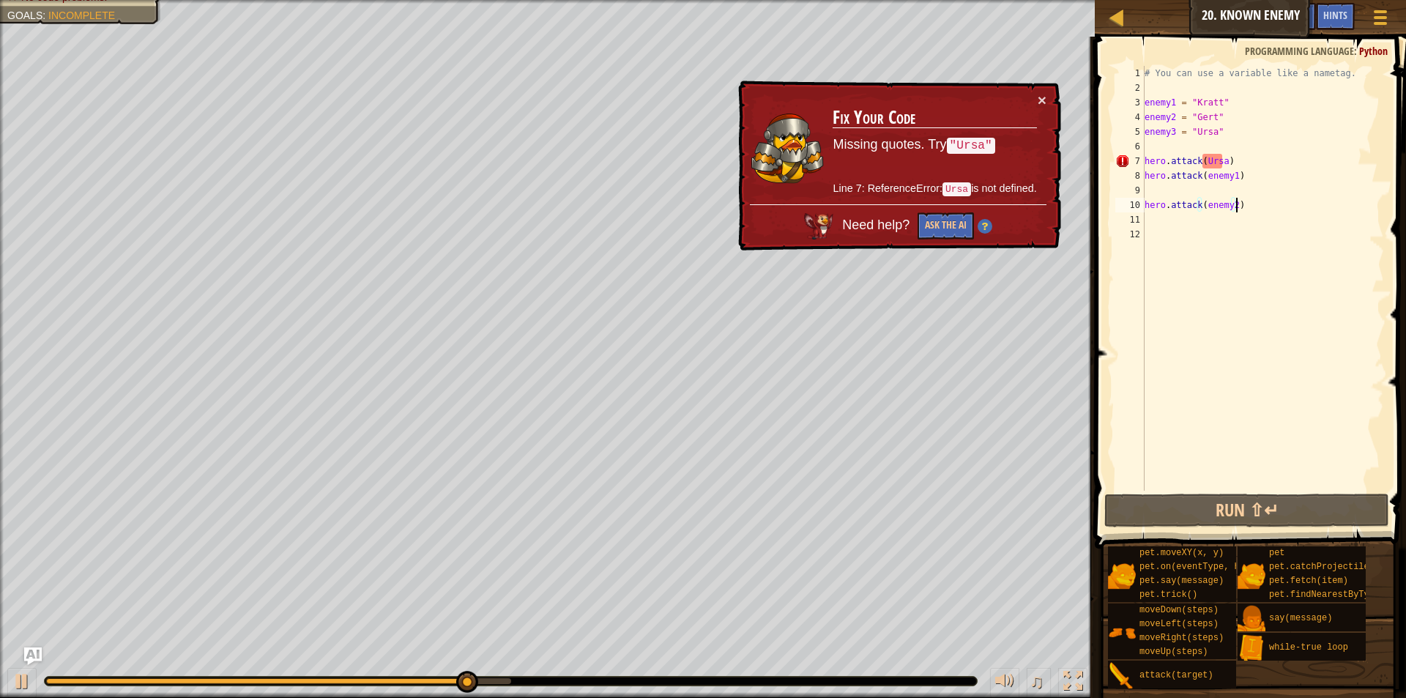
drag, startPoint x: 1247, startPoint y: 206, endPoint x: 1156, endPoint y: 163, distance: 101.2
click at [1153, 164] on div "# You can use a variable like a nametag. enemy1 = "[PERSON_NAME]" enemy2 = "[PE…" at bounding box center [1263, 293] width 242 height 454
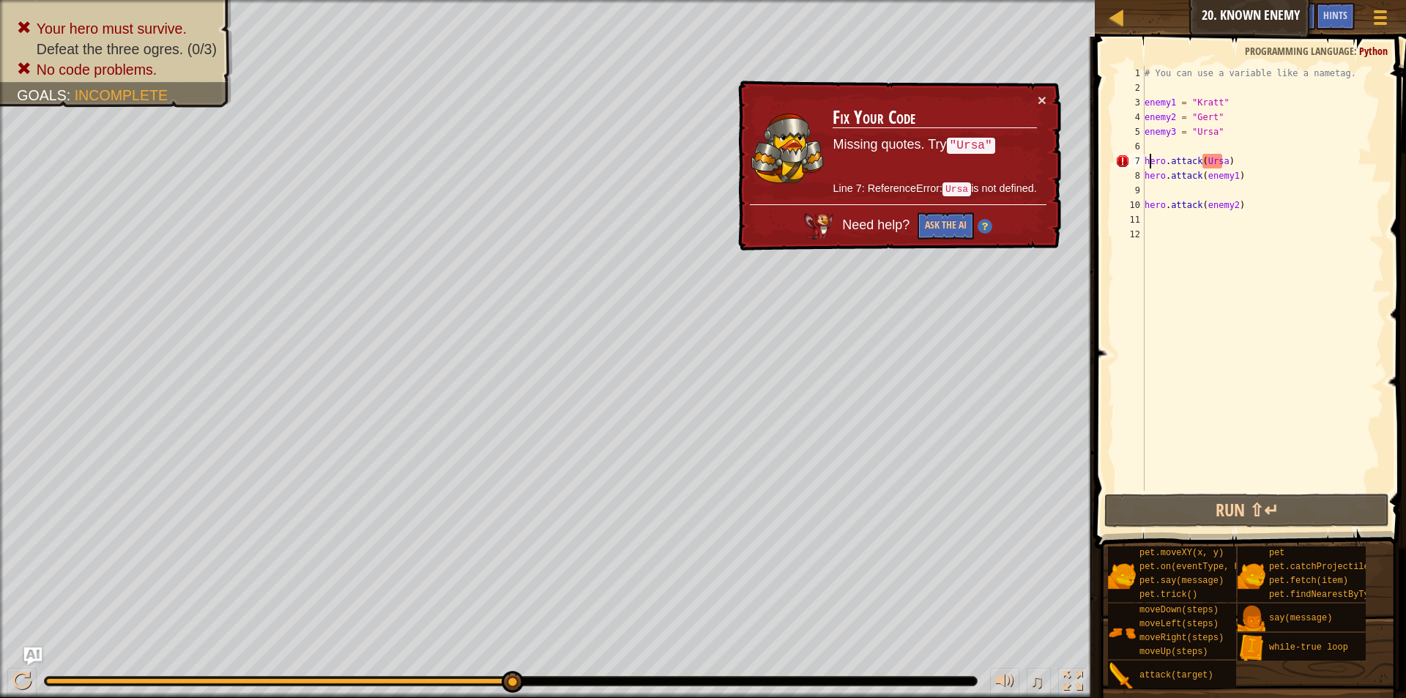
drag, startPoint x: 1149, startPoint y: 156, endPoint x: 1131, endPoint y: 166, distance: 20.6
click at [1130, 166] on div "hero.attack(Ursa) hero.attack(enemy1) 1 2 3 4 5 6 7 8 9 10 11 12 # You can use …" at bounding box center [1248, 278] width 272 height 425
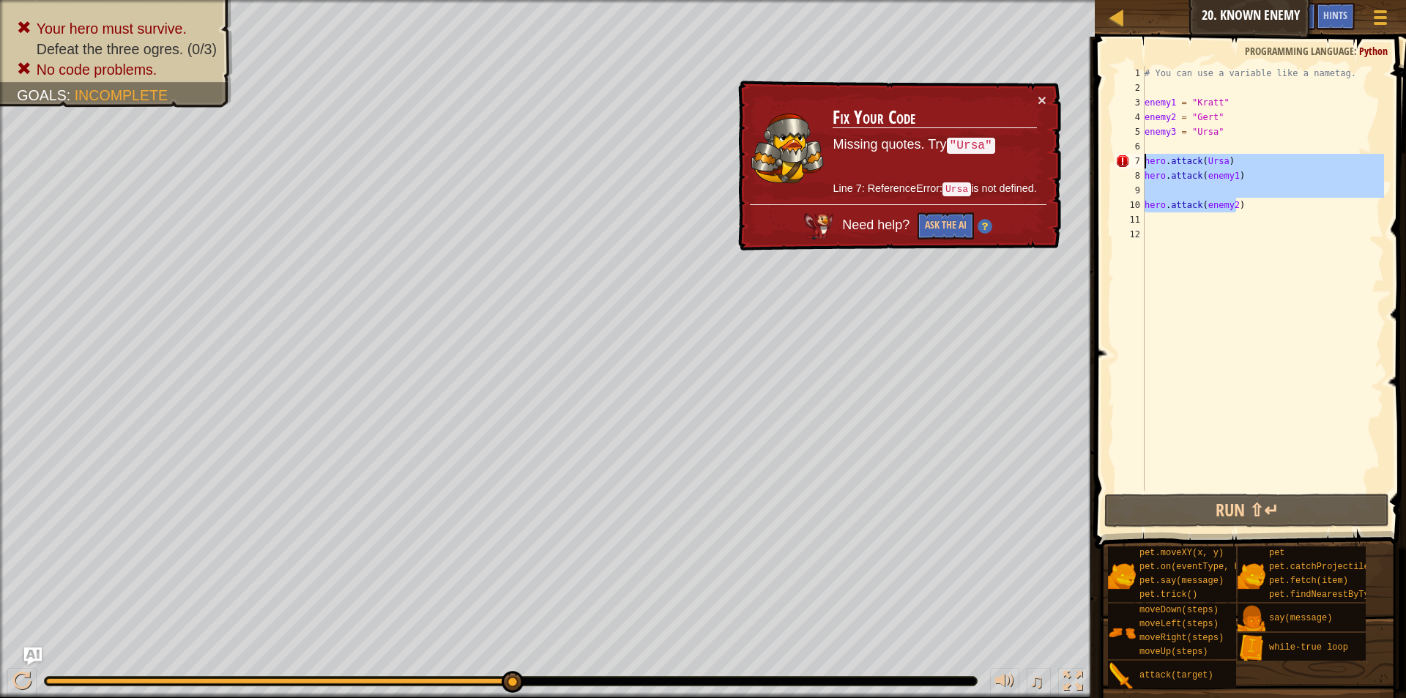
drag, startPoint x: 1263, startPoint y: 207, endPoint x: 1126, endPoint y: 165, distance: 143.2
click at [1126, 165] on div "hero.attack(Ursa) 1 2 3 4 5 6 7 8 9 10 11 12 # You can use a variable like a na…" at bounding box center [1248, 278] width 272 height 425
type textarea "hero.attack(Ursa) hero.attack(enemy1)"
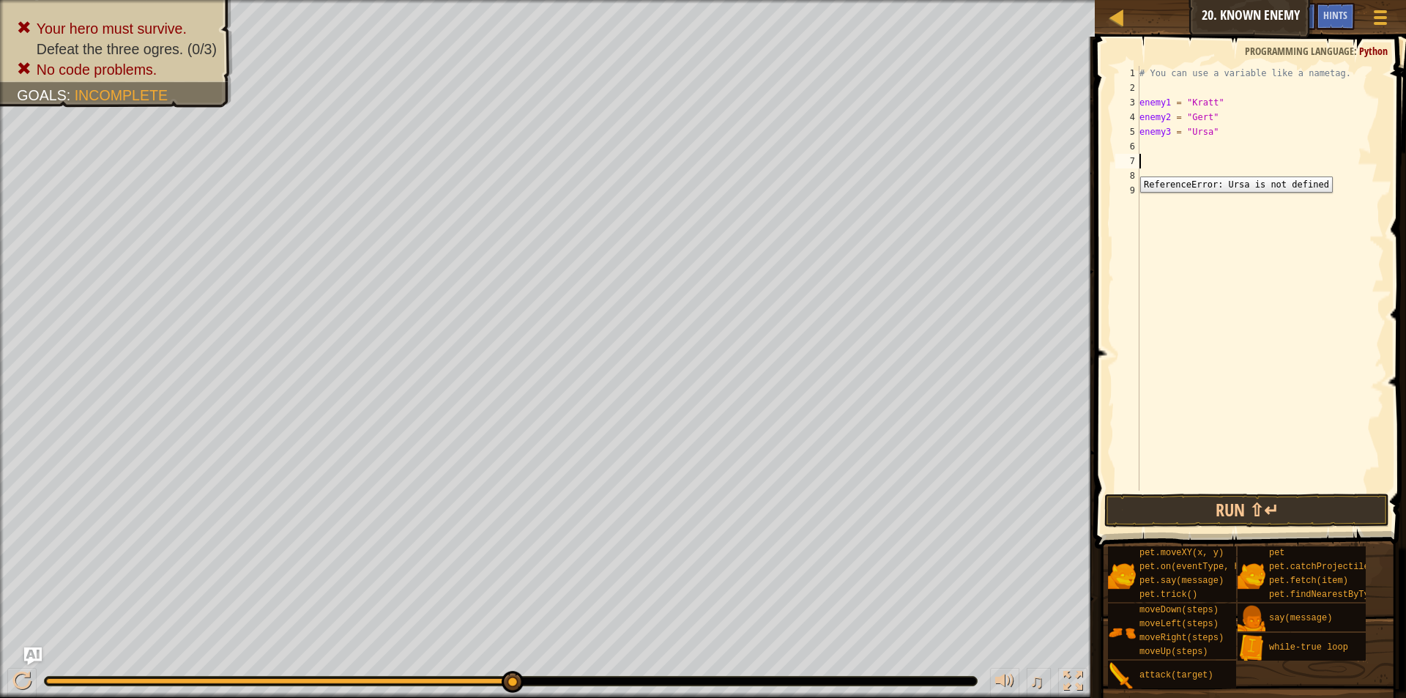
scroll to position [7, 0]
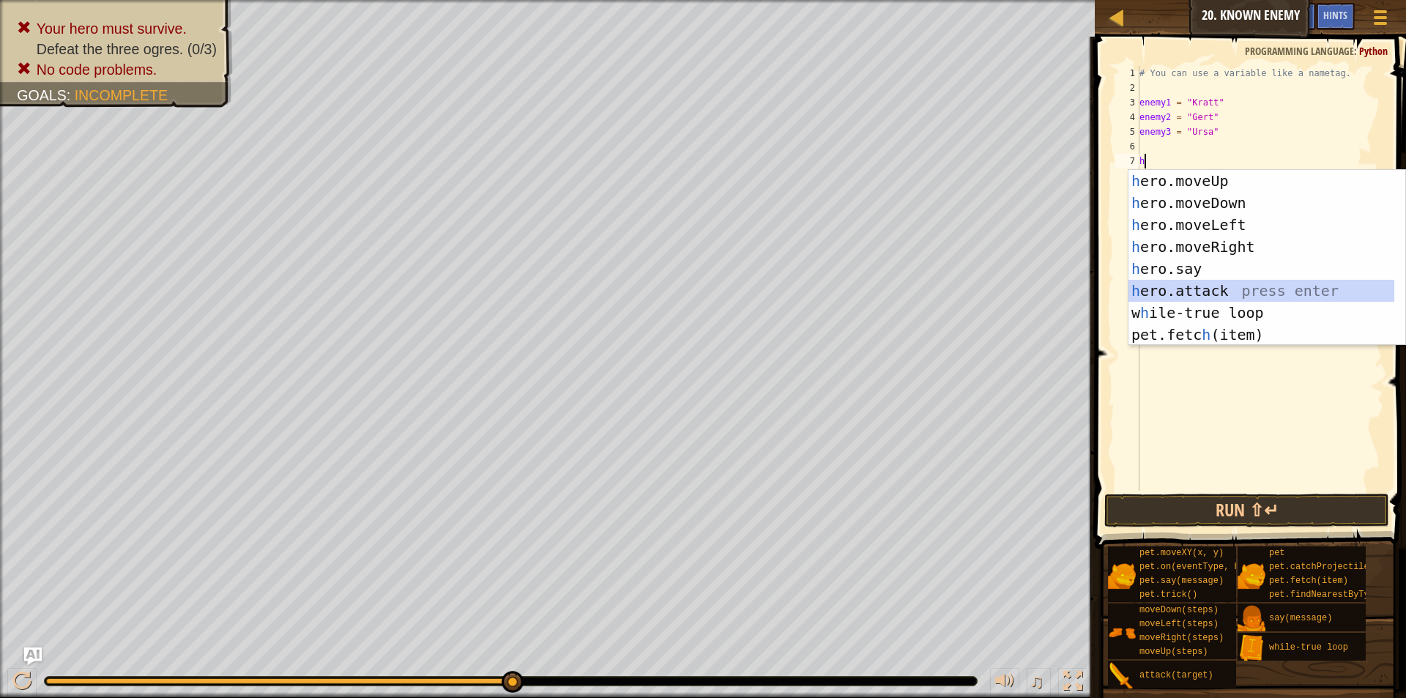
click at [1238, 283] on div "h ero.moveUp press enter h ero.moveDown press enter h ero.moveLeft press enter …" at bounding box center [1267, 280] width 277 height 220
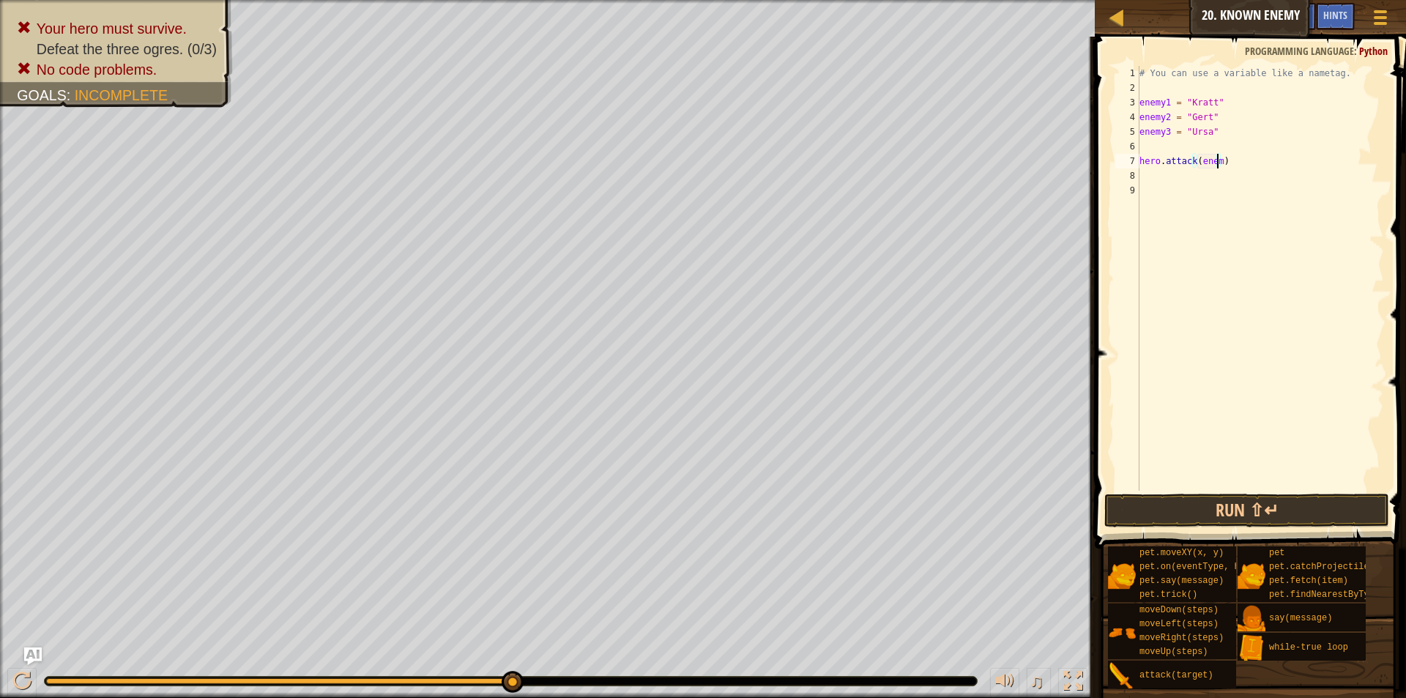
scroll to position [7, 7]
type textarea "hero.attack(enemy1)"
click at [1164, 173] on div "# You can use a variable like a nametag. enemy1 = "[PERSON_NAME]" enemy2 = "[PE…" at bounding box center [1261, 293] width 248 height 454
click at [1163, 163] on div "# You can use a variable like a nametag. enemy1 = "[PERSON_NAME]" enemy2 = "[PE…" at bounding box center [1261, 293] width 248 height 454
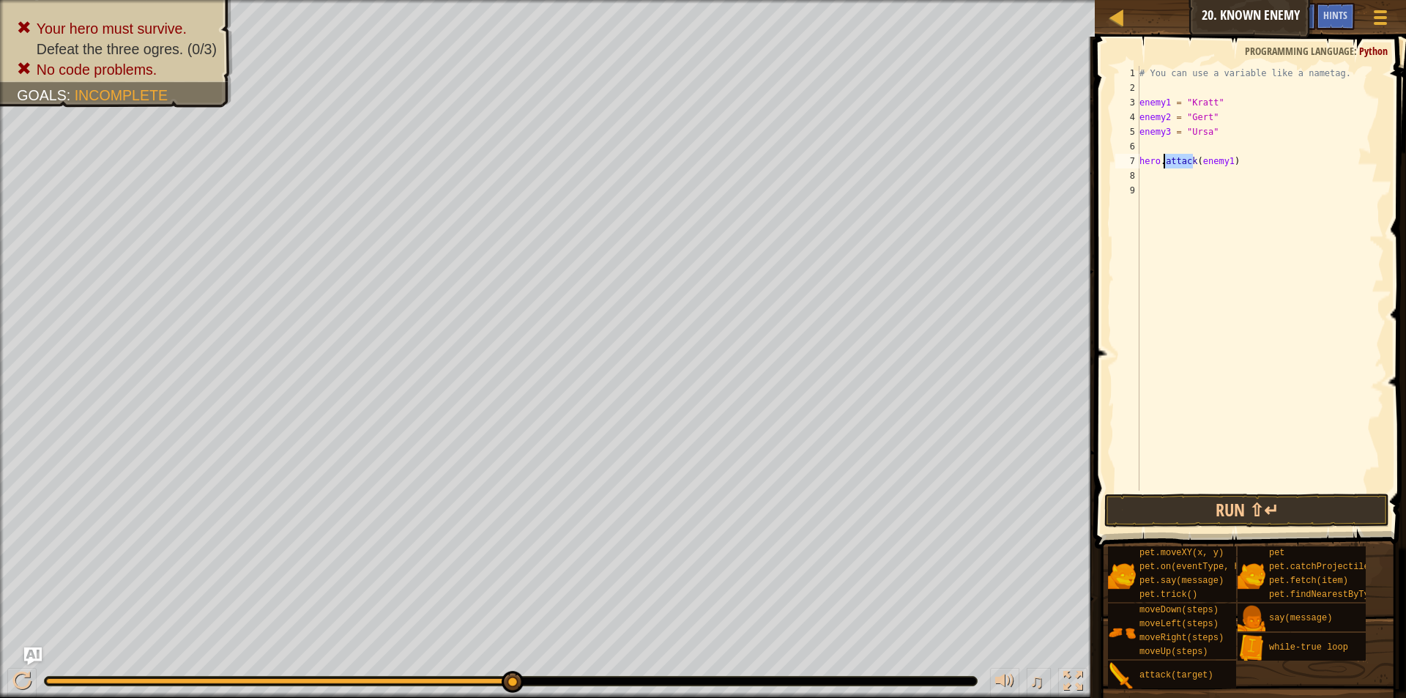
click at [1163, 163] on div "# You can use a variable like a nametag. enemy1 = "[PERSON_NAME]" enemy2 = "[PE…" at bounding box center [1261, 293] width 248 height 454
click at [1163, 162] on div "# You can use a variable like a nametag. enemy1 = "[PERSON_NAME]" enemy2 = "[PE…" at bounding box center [1261, 293] width 248 height 454
type textarea "hero.attack(enemy1)"
click at [1189, 181] on div "# You can use a variable like a nametag. enemy1 = "[PERSON_NAME]" enemy2 = "[PE…" at bounding box center [1261, 293] width 248 height 454
paste textarea
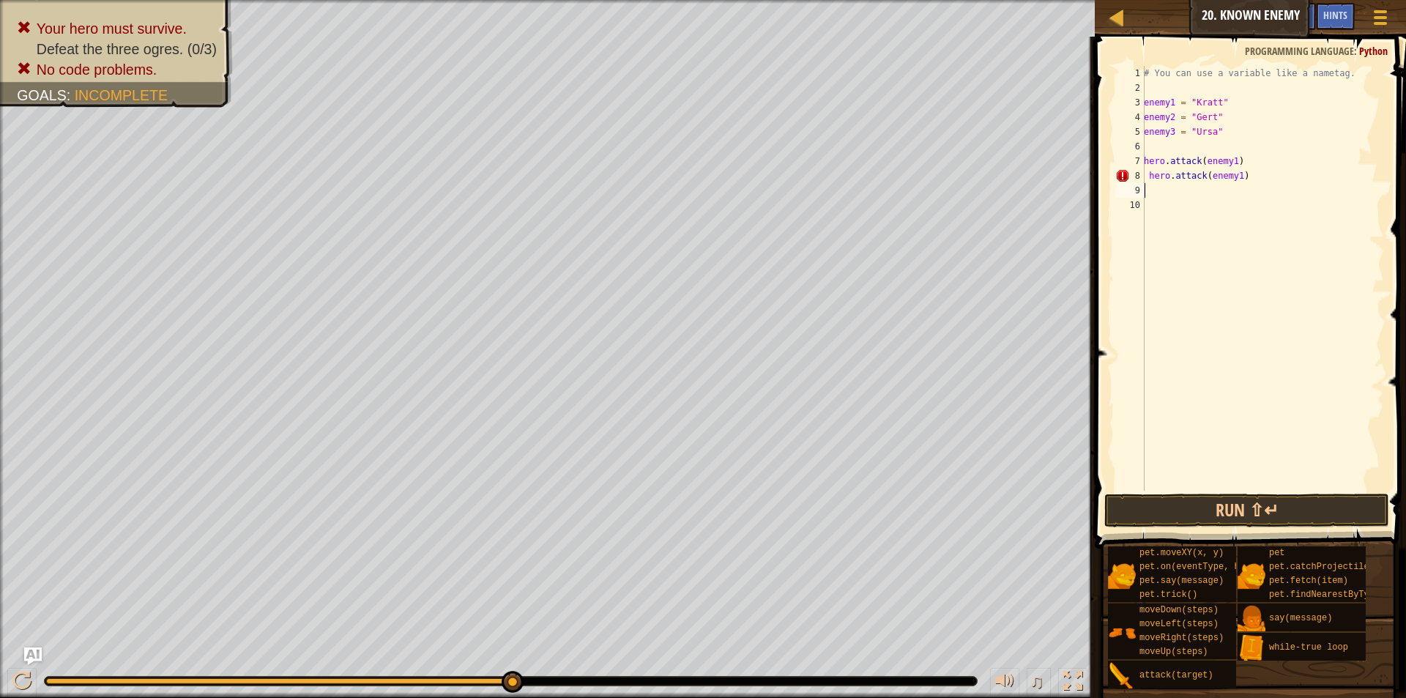
paste textarea "hero.attack(enemy1)"
click at [1147, 177] on div "# You can use a variable like a nametag. enemy1 = "[PERSON_NAME]" enemy2 = "[PE…" at bounding box center [1262, 293] width 243 height 454
click at [1230, 172] on div "# You can use a variable like a nametag. enemy1 = "[PERSON_NAME]" enemy2 = "[PE…" at bounding box center [1262, 293] width 243 height 454
click at [1231, 194] on div "# You can use a variable like a nametag. enemy1 = "[PERSON_NAME]" enemy2 = "[PE…" at bounding box center [1262, 293] width 243 height 454
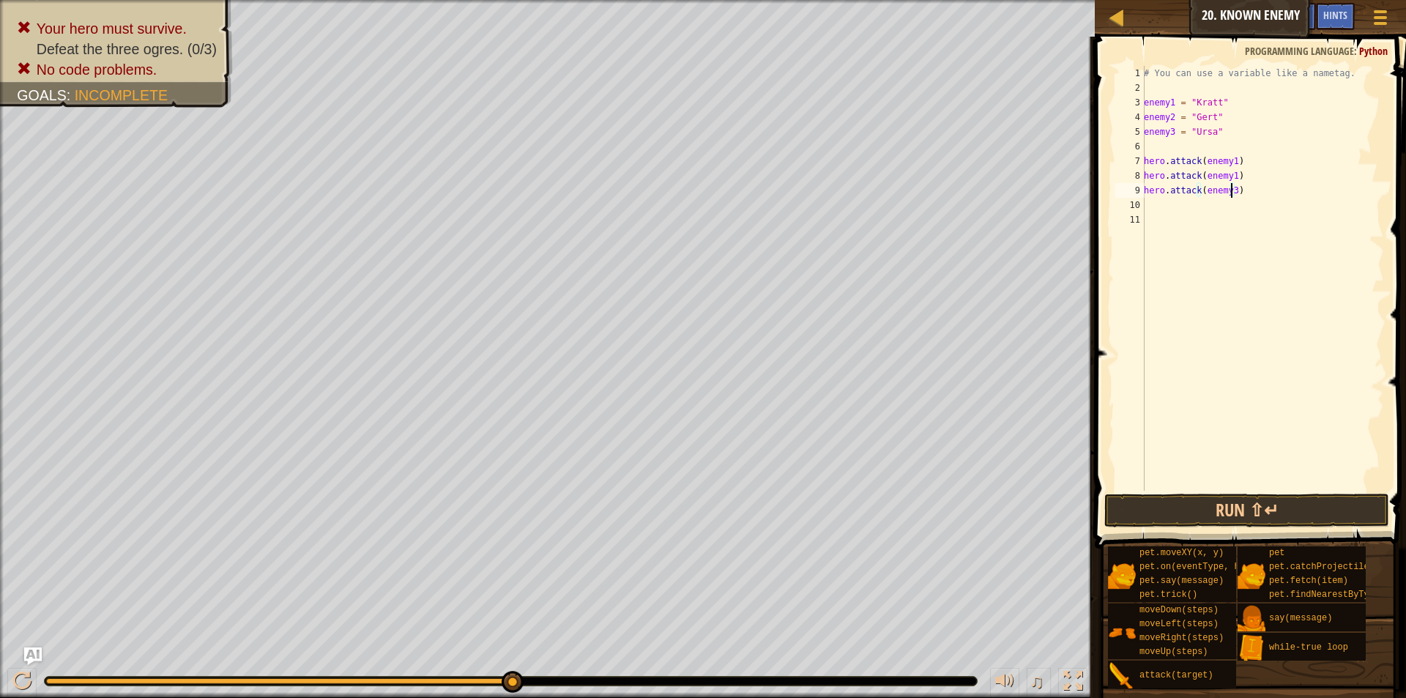
click at [1230, 176] on div "# You can use a variable like a nametag. enemy1 = "[PERSON_NAME]" enemy2 = "[PE…" at bounding box center [1262, 293] width 243 height 454
click at [1293, 499] on button "Run ⇧↵" at bounding box center [1246, 511] width 285 height 34
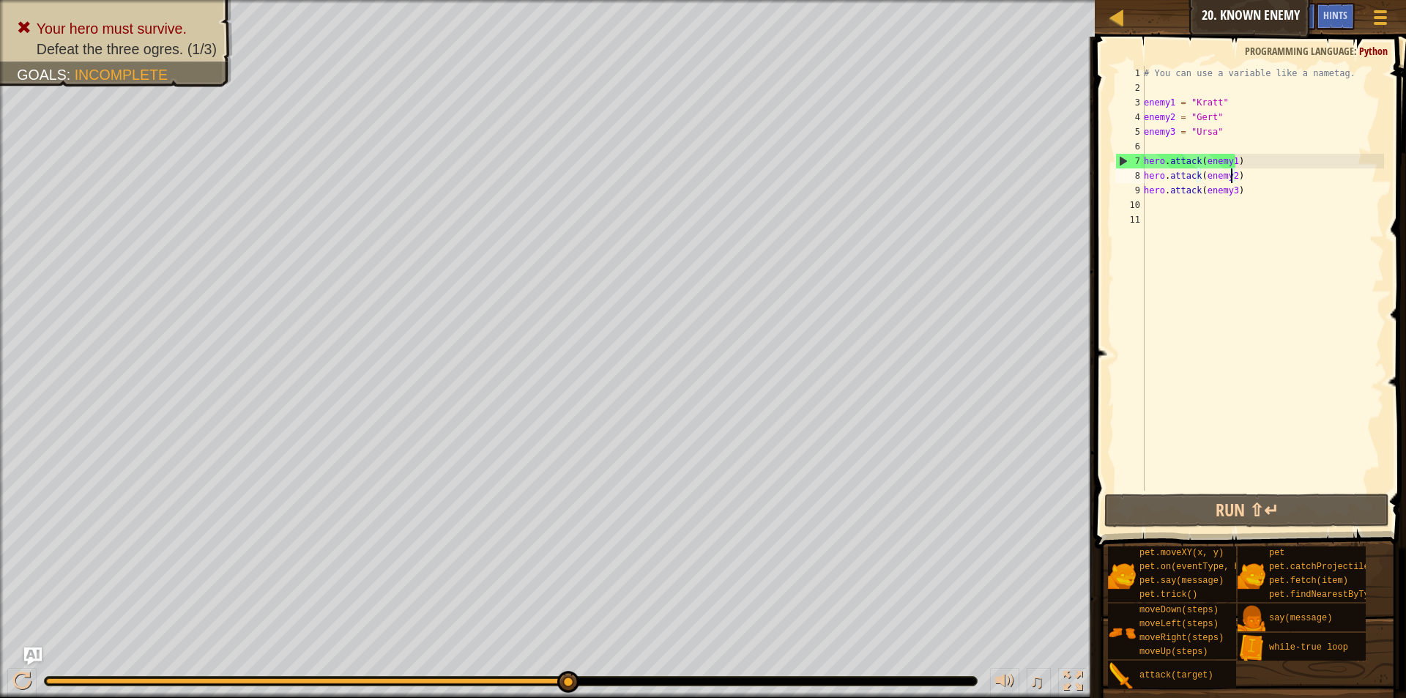
click at [1184, 166] on div "# You can use a variable like a nametag. enemy1 = "[PERSON_NAME]" enemy2 = "[PE…" at bounding box center [1262, 293] width 243 height 454
type textarea "hero.attack(enemy1)"
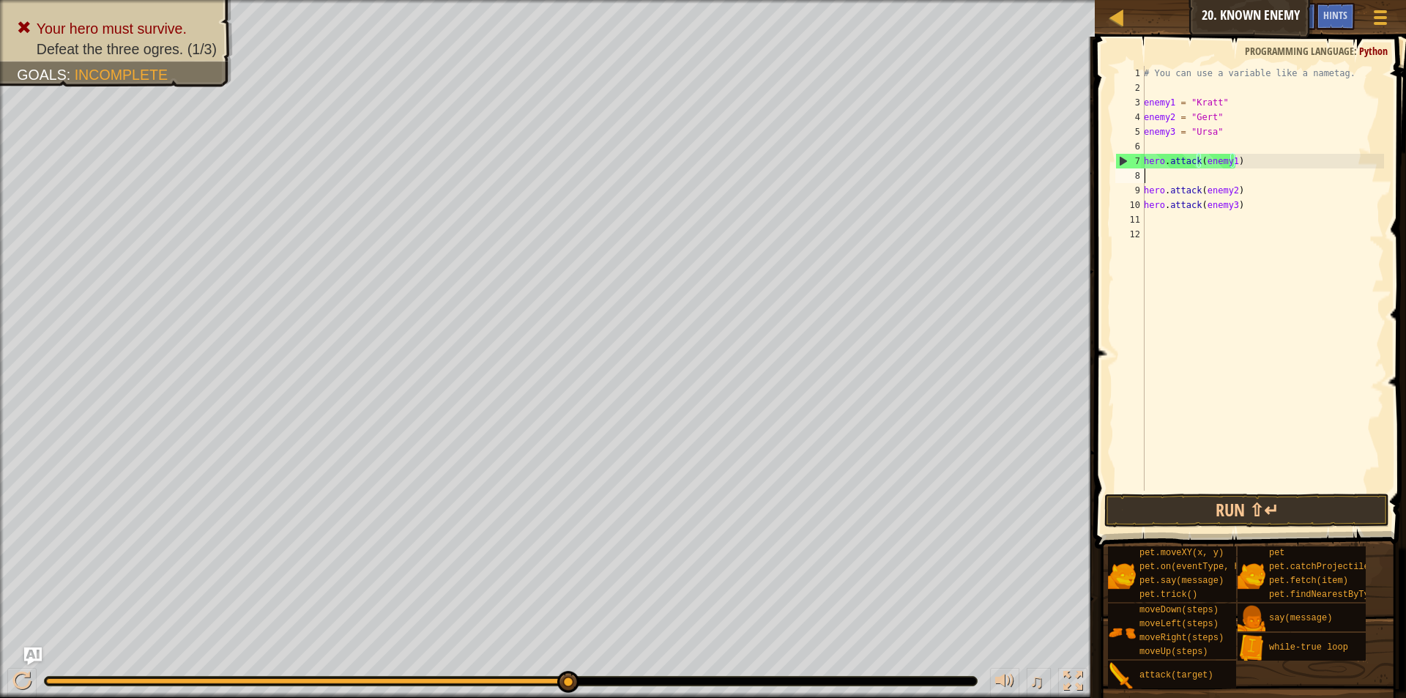
scroll to position [7, 0]
paste textarea "hero.attack(enemy2)"
click at [1199, 207] on div "# You can use a variable like a nametag. enemy1 = "[PERSON_NAME]" enemy2 = "[PE…" at bounding box center [1262, 293] width 243 height 454
click at [1200, 207] on div "# You can use a variable like a nametag. enemy1 = "[PERSON_NAME]" enemy2 = "[PE…" at bounding box center [1262, 293] width 243 height 454
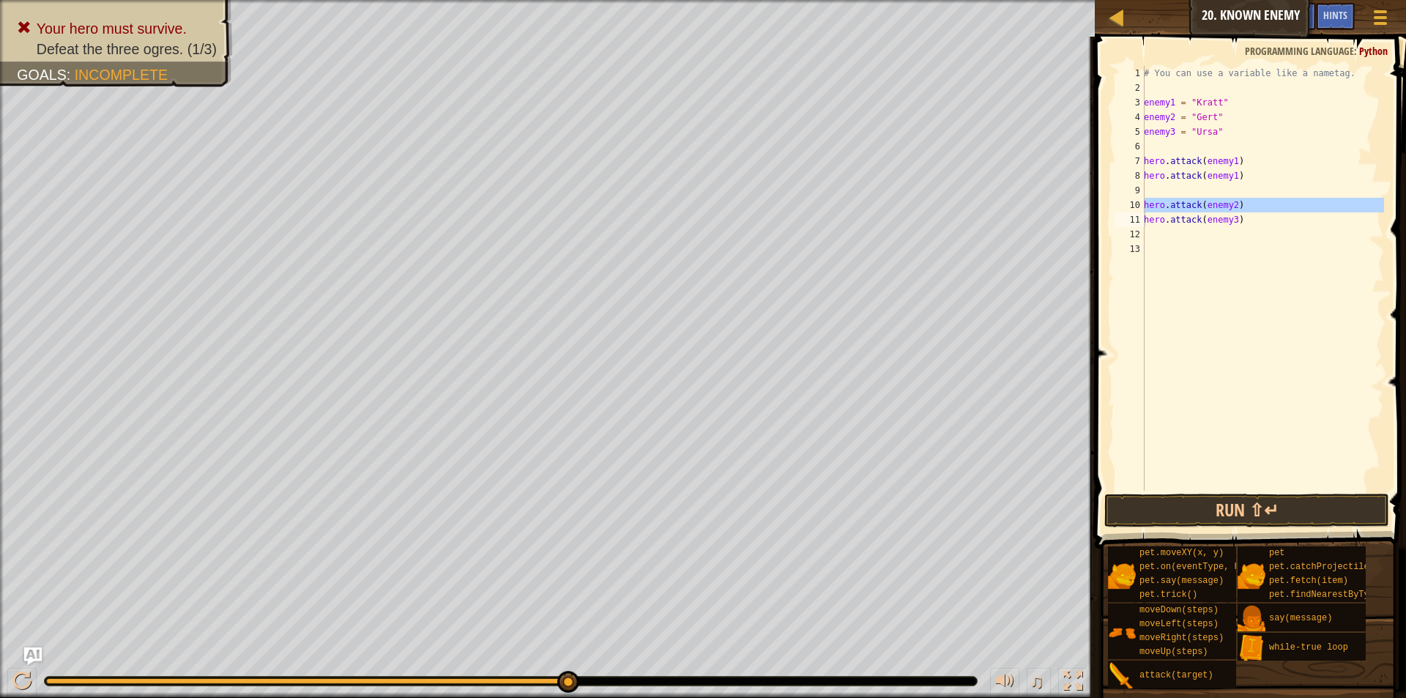
click at [1246, 201] on div "# You can use a variable like a nametag. enemy1 = "[PERSON_NAME]" enemy2 = "[PE…" at bounding box center [1262, 278] width 243 height 425
type textarea "hero.attack(enemy2)"
drag, startPoint x: 1236, startPoint y: 521, endPoint x: 1246, endPoint y: 515, distance: 11.8
click at [1238, 519] on button "Run ⇧↵" at bounding box center [1246, 511] width 285 height 34
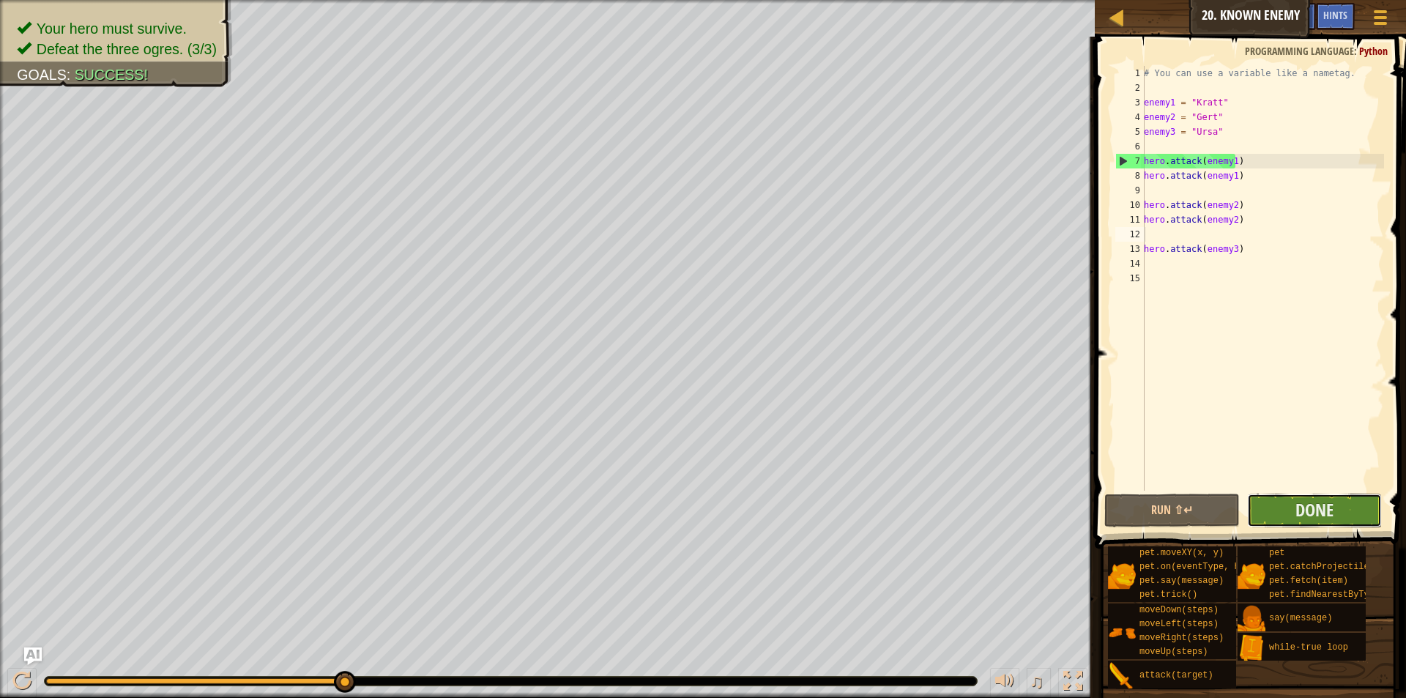
click at [1323, 523] on button "Done" at bounding box center [1314, 511] width 135 height 34
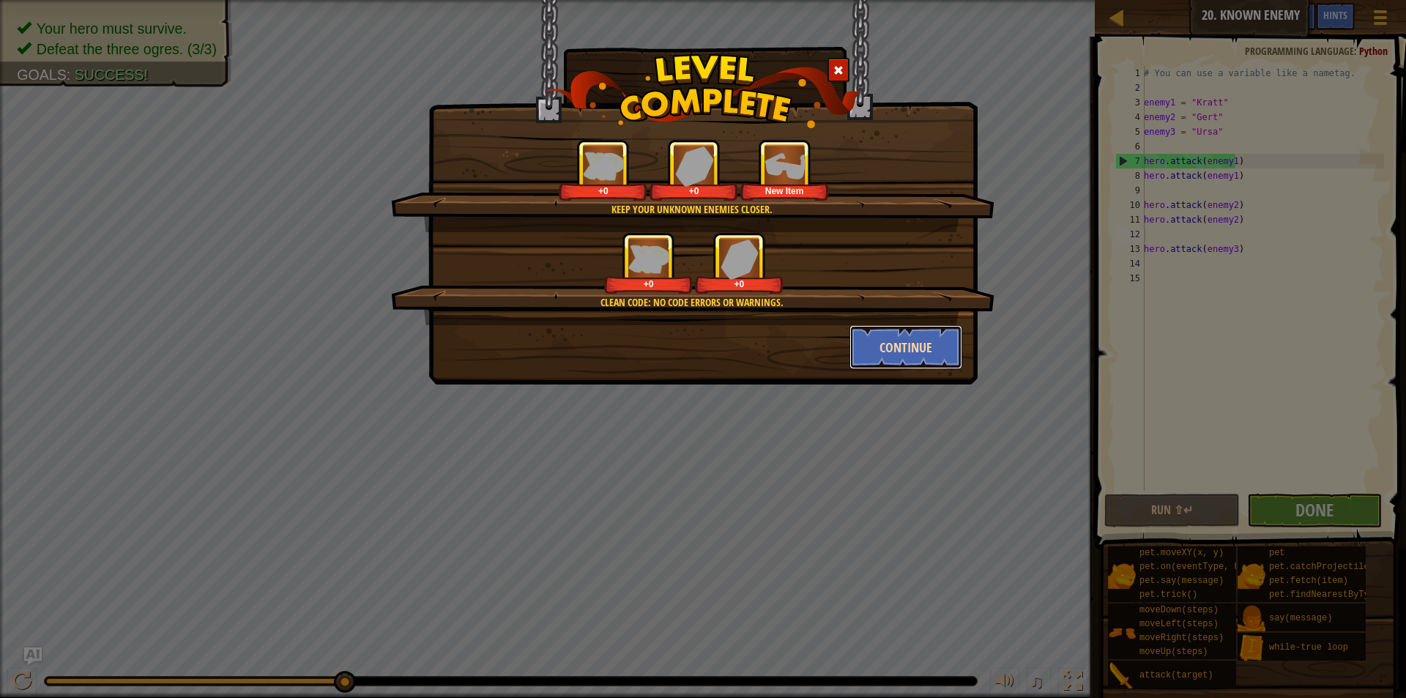
click at [943, 353] on button "Continue" at bounding box center [907, 347] width 114 height 44
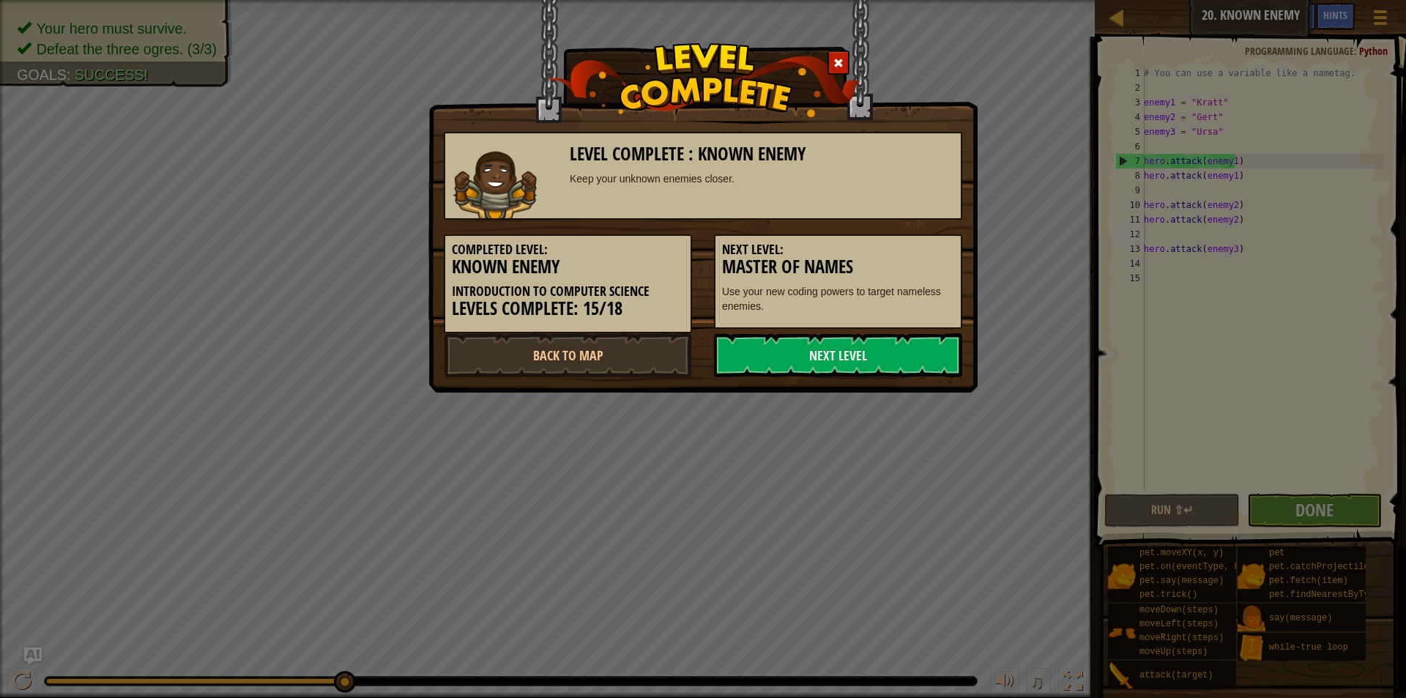
click at [944, 350] on link "Next Level" at bounding box center [838, 355] width 248 height 44
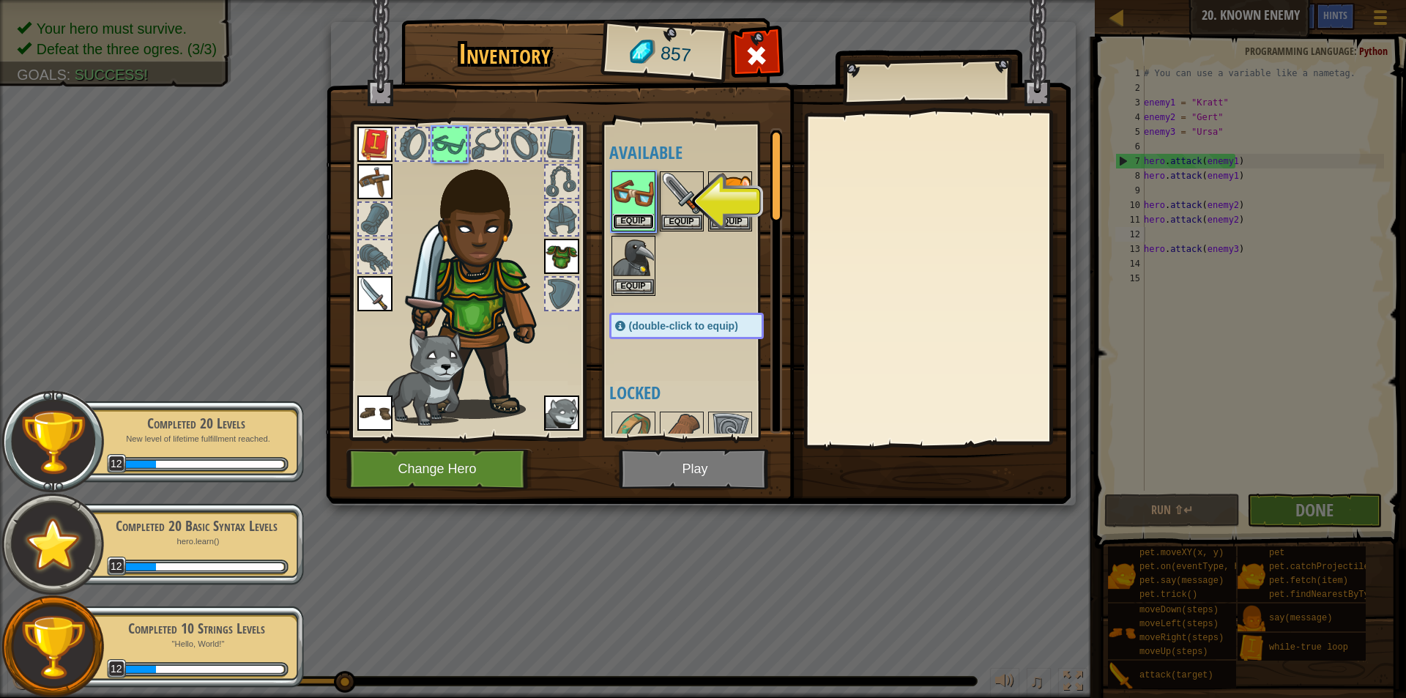
click at [636, 225] on button "Equip" at bounding box center [633, 221] width 41 height 15
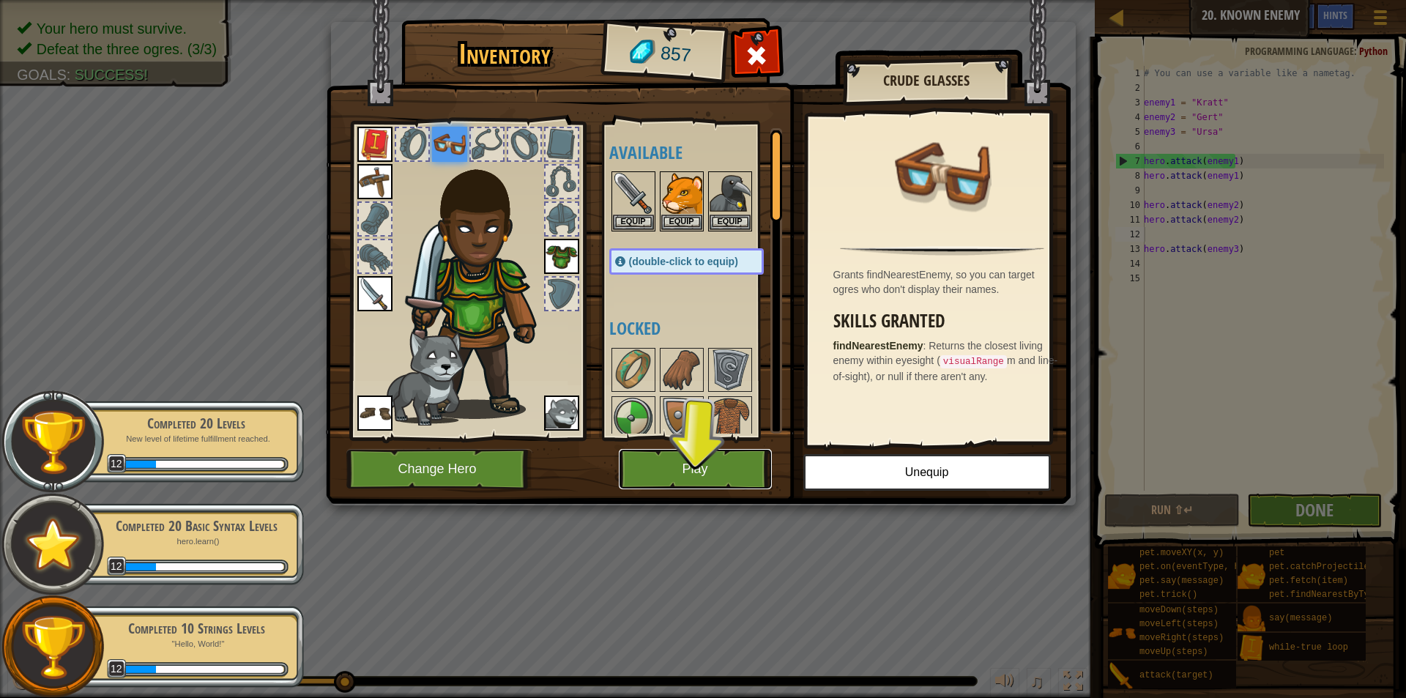
drag, startPoint x: 703, startPoint y: 464, endPoint x: 721, endPoint y: 455, distance: 20.6
click at [721, 455] on button "Play" at bounding box center [695, 469] width 153 height 40
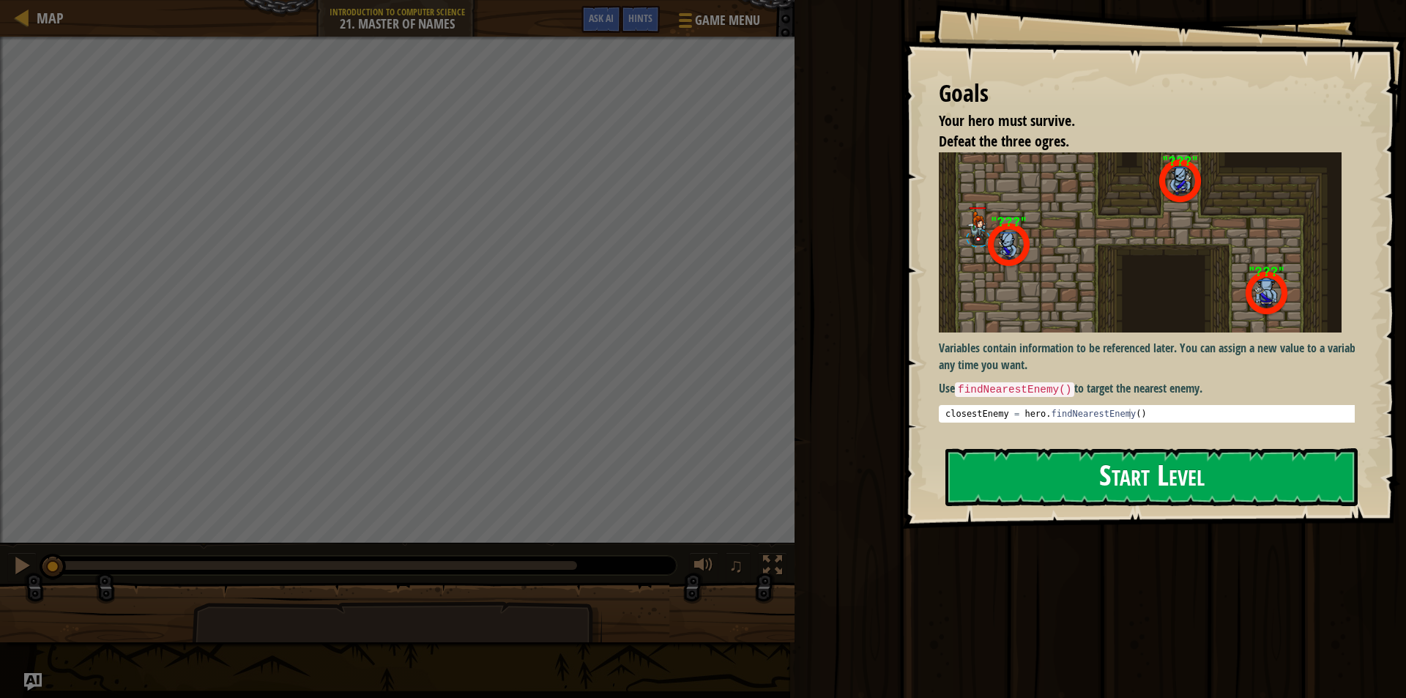
click at [1224, 451] on div "Goals Your hero must survive. Defeat the three ogres. Variables contain informa…" at bounding box center [1154, 264] width 504 height 529
drag, startPoint x: 1236, startPoint y: 433, endPoint x: 1252, endPoint y: 493, distance: 62.0
click at [1243, 466] on div "Goals Your hero must survive. Defeat the three ogres. Variables contain informa…" at bounding box center [1154, 264] width 504 height 529
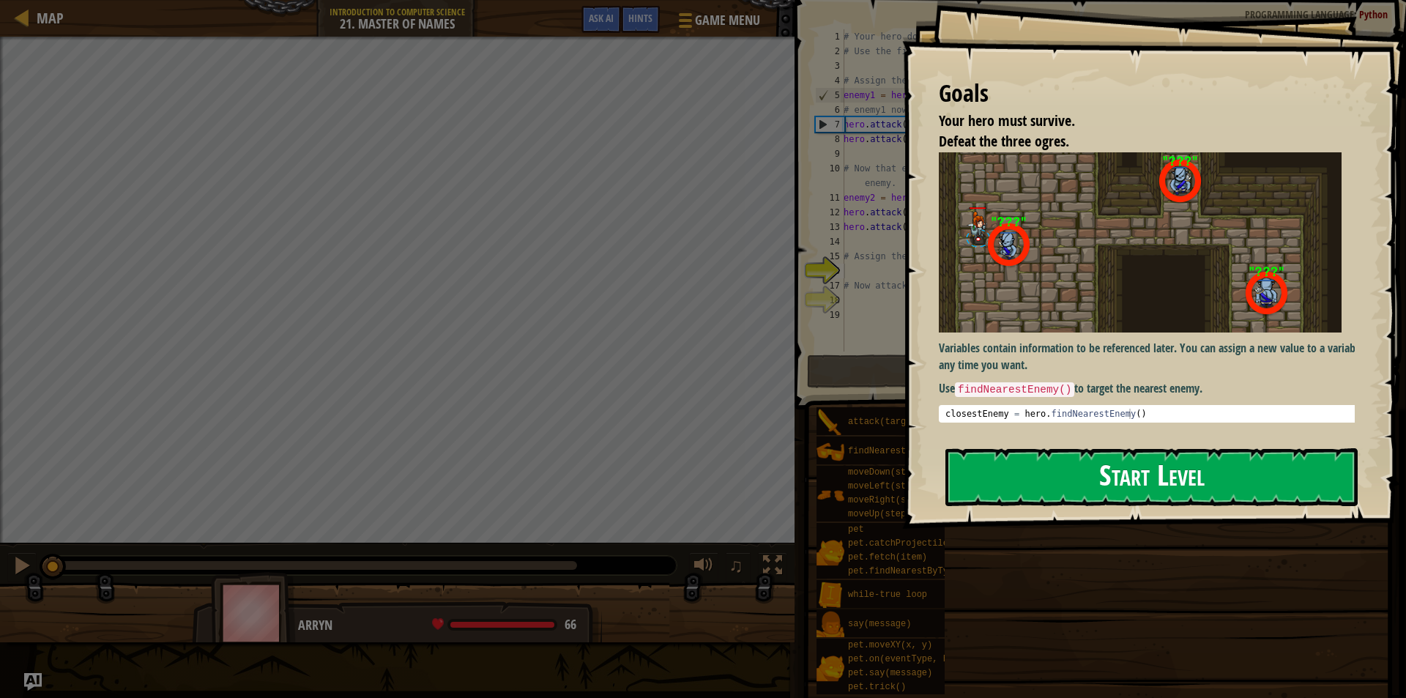
click at [1252, 493] on button "Start Level" at bounding box center [1152, 477] width 412 height 58
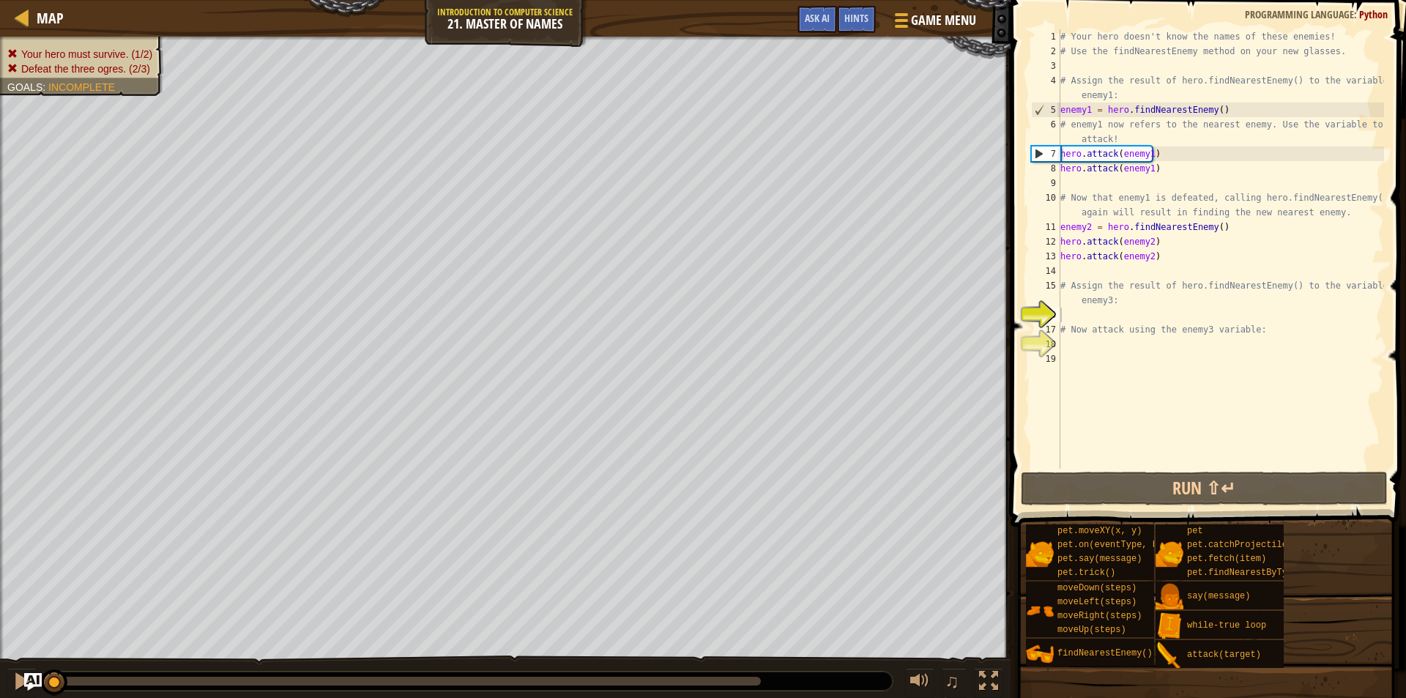
drag, startPoint x: 1405, startPoint y: 360, endPoint x: 1194, endPoint y: 446, distance: 228.6
click at [1194, 446] on div "# Your hero doesn't know the names of these enemies! # Use the findNearestEnemy…" at bounding box center [1221, 263] width 327 height 469
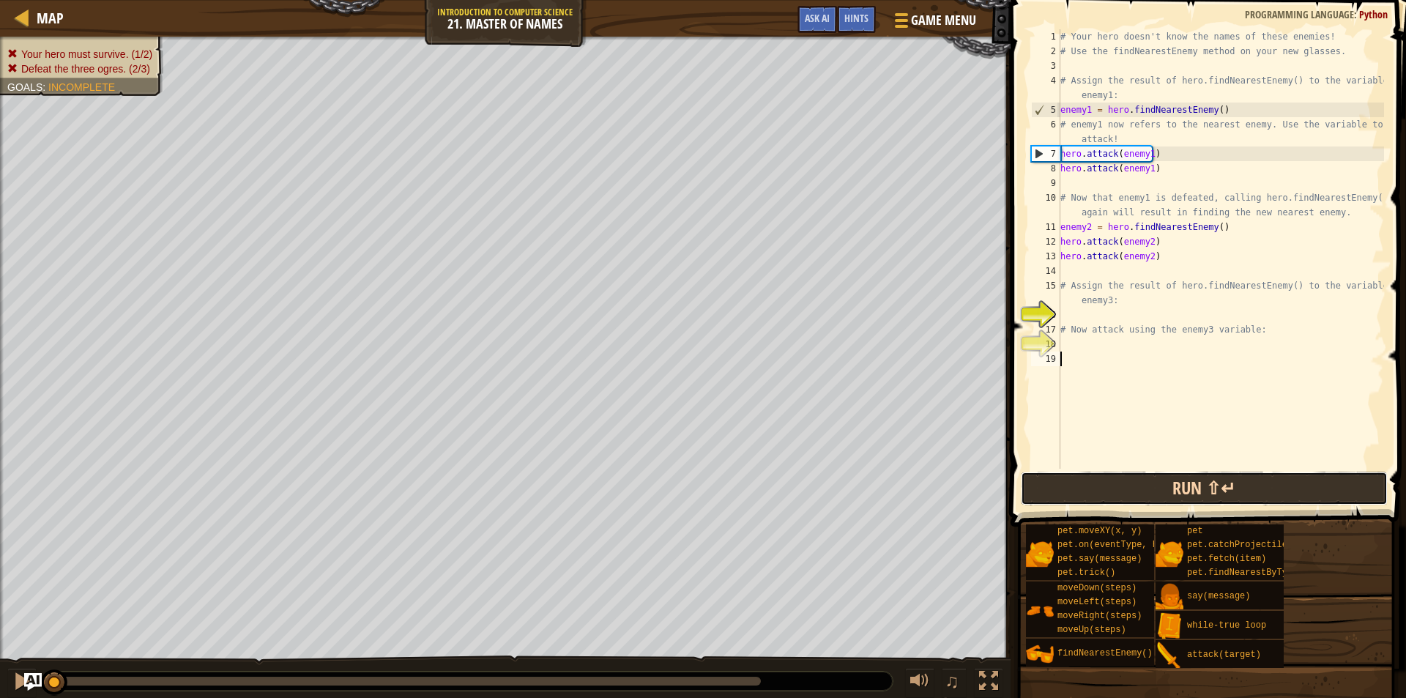
click at [1237, 478] on button "Run ⇧↵" at bounding box center [1204, 489] width 367 height 34
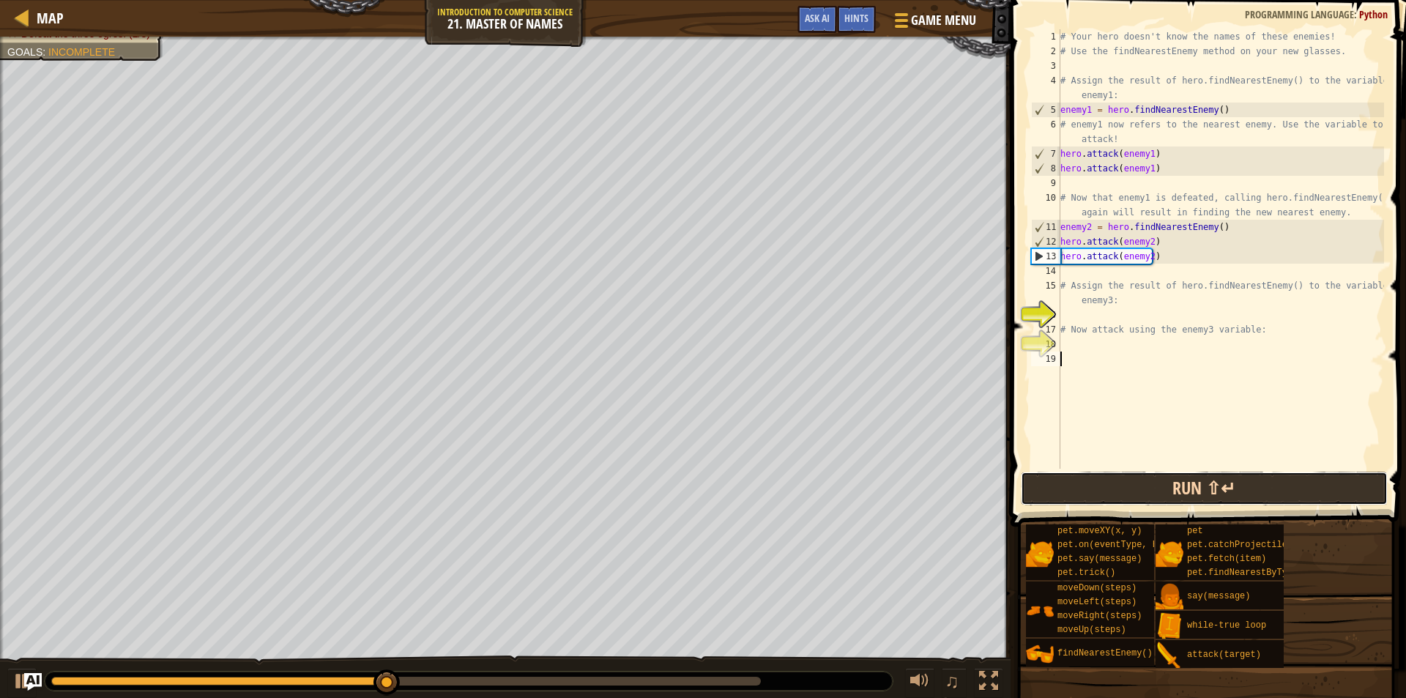
click at [1242, 475] on button "Run ⇧↵" at bounding box center [1204, 489] width 367 height 34
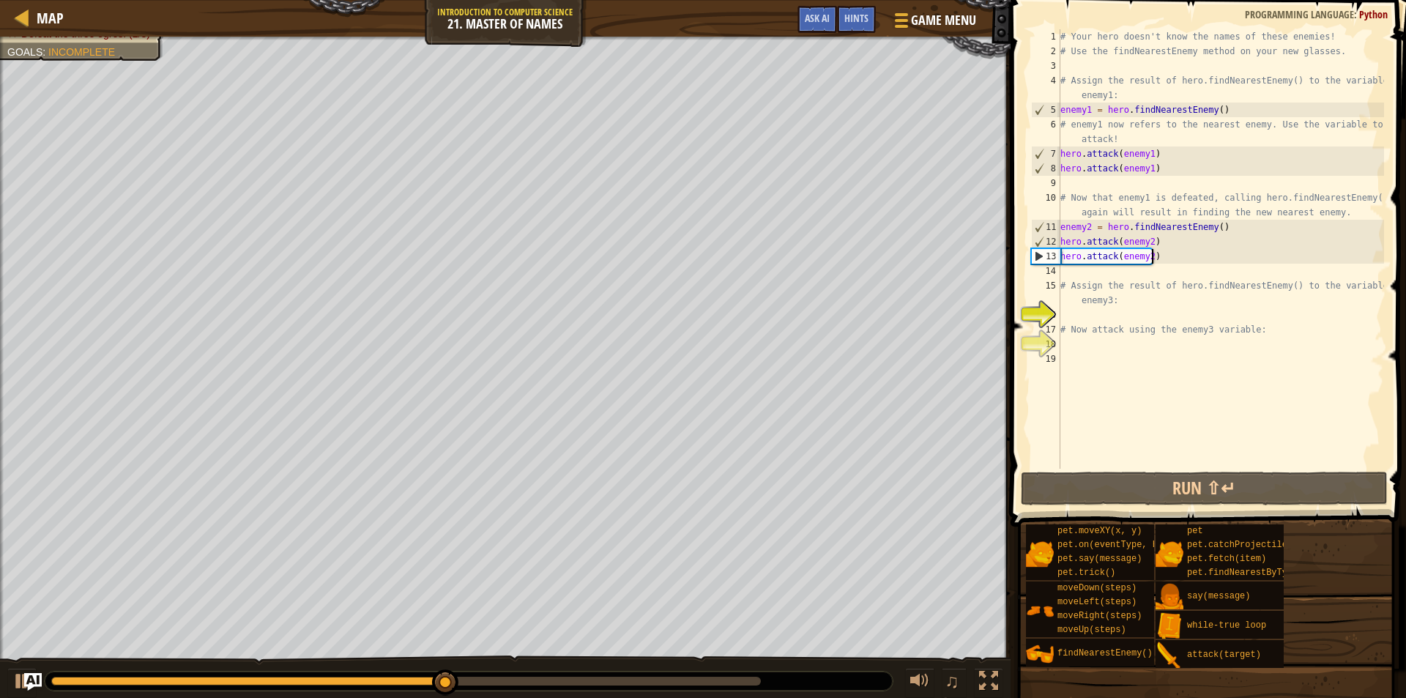
click at [1159, 259] on div "# Your hero doesn't know the names of these enemies! # Use the findNearestEnemy…" at bounding box center [1221, 263] width 327 height 469
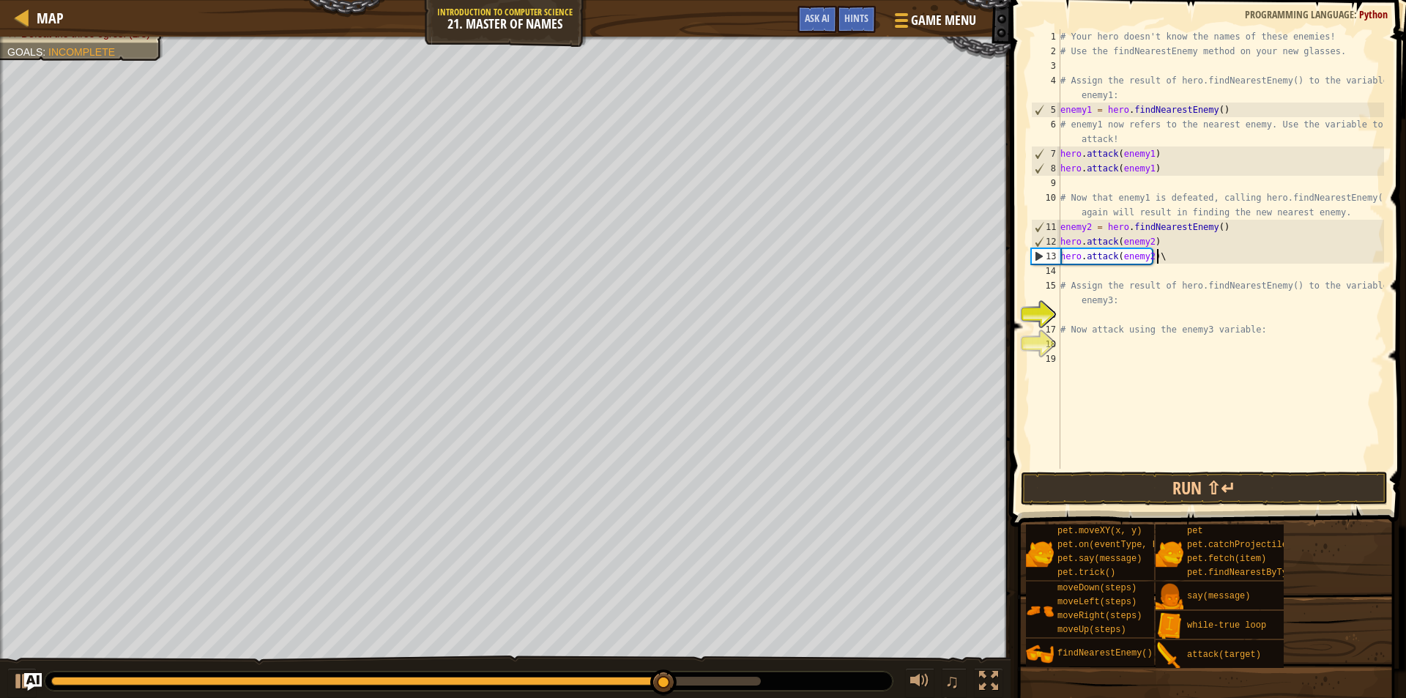
scroll to position [7, 7]
type textarea "hero.attack(enemy2)"
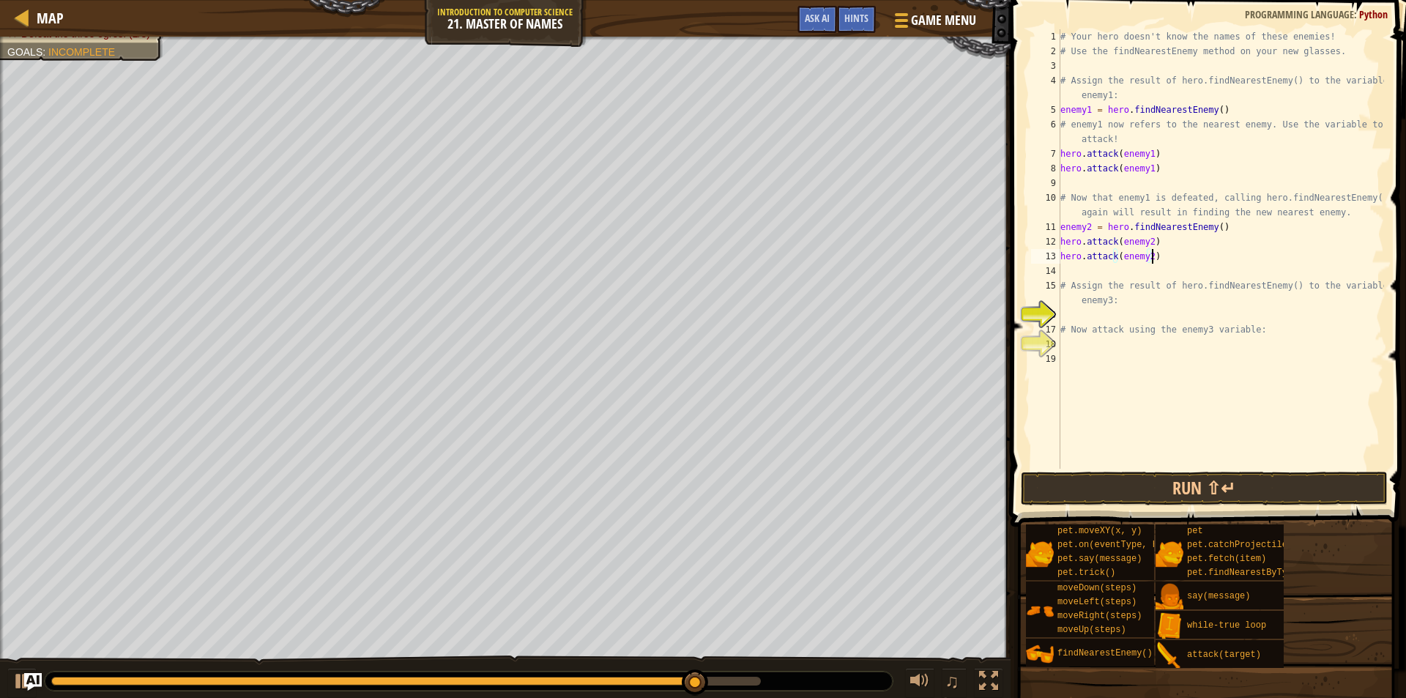
scroll to position [7, 0]
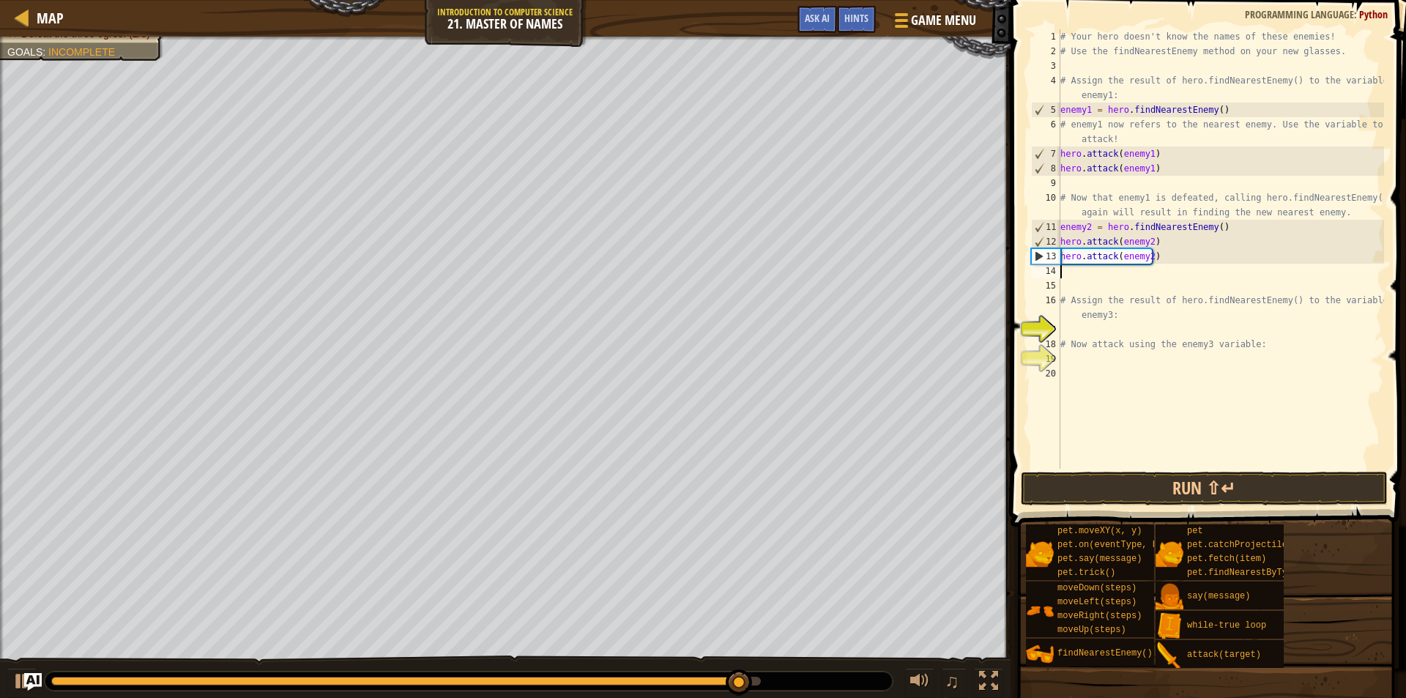
click at [1142, 108] on div "# Your hero doesn't know the names of these enemies! # Use the findNearestEnemy…" at bounding box center [1221, 263] width 327 height 469
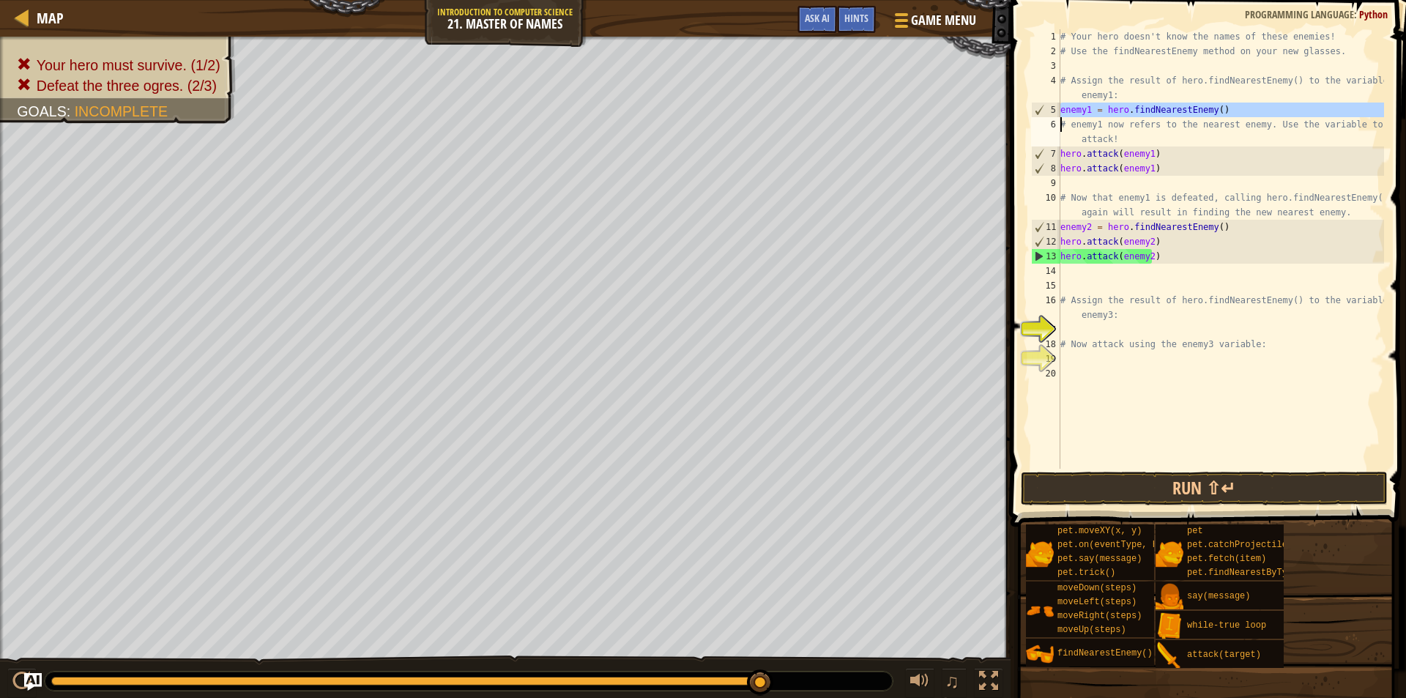
type textarea "enemy1 = hero.findNearestEnemy() # enemy1 now refers to the nearest enemy. Use …"
click at [1115, 267] on div "# Your hero doesn't know the names of these enemies! # Use the findNearestEnemy…" at bounding box center [1221, 263] width 327 height 469
paste textarea "enemy1 = hero.findNearestEnemy()"
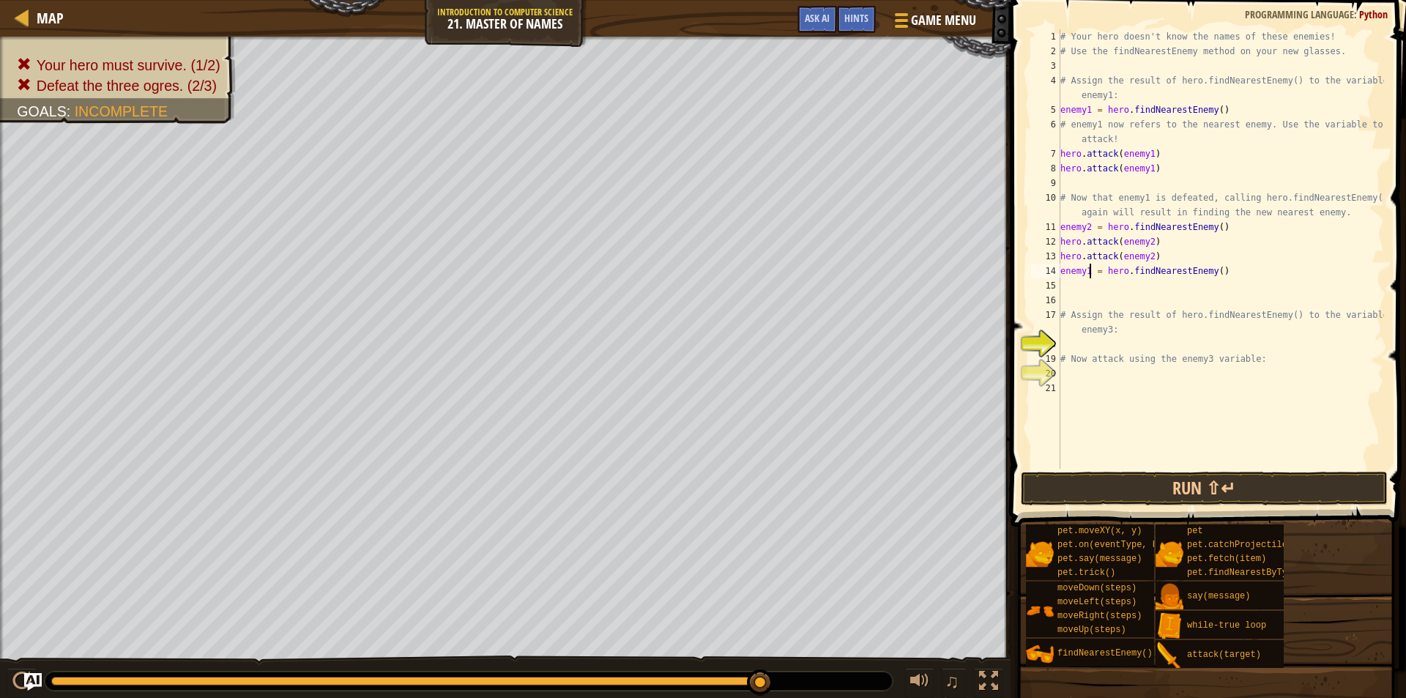
click at [1089, 272] on div "# Your hero doesn't know the names of these enemies! # Use the findNearestEnemy…" at bounding box center [1221, 263] width 327 height 469
type textarea "enemy3 = hero.findNearestEnemy()"
click at [1151, 497] on button "Run ⇧↵" at bounding box center [1204, 489] width 367 height 34
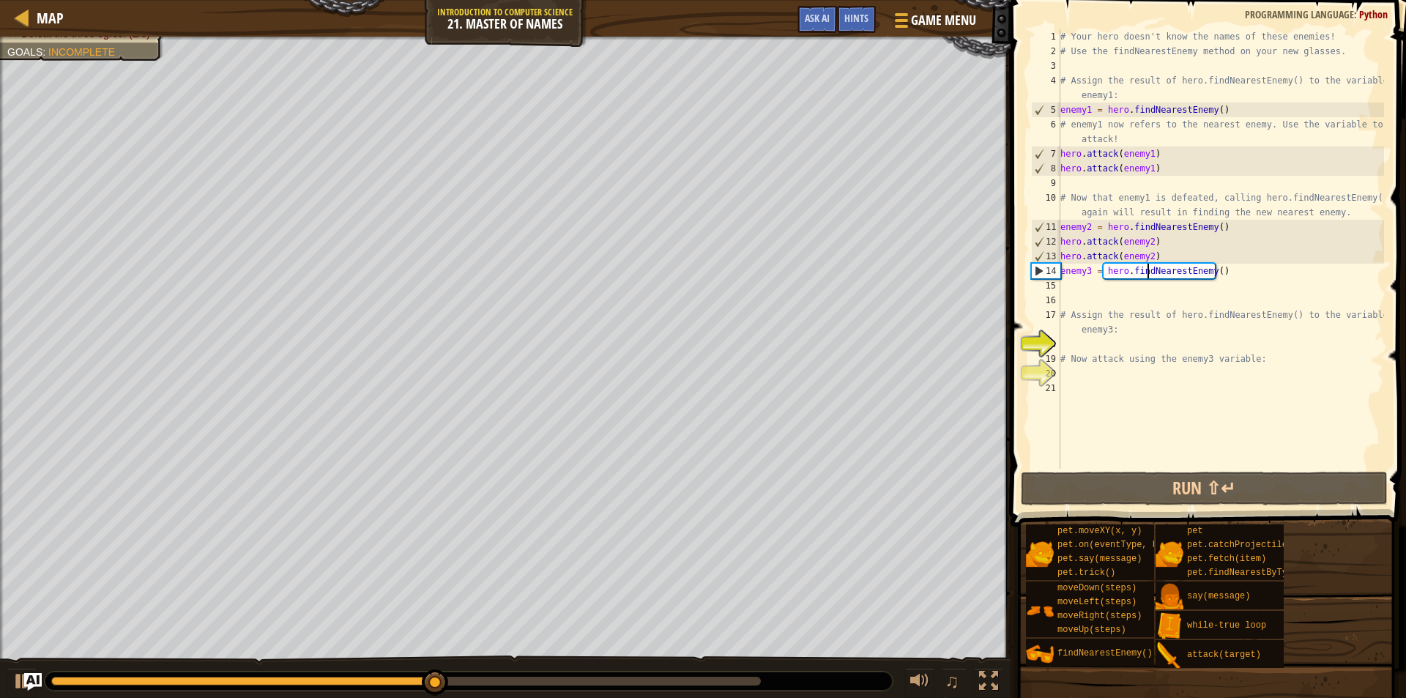
click at [1147, 269] on div "# Your hero doesn't know the names of these enemies! # Use the findNearestEnemy…" at bounding box center [1221, 263] width 327 height 469
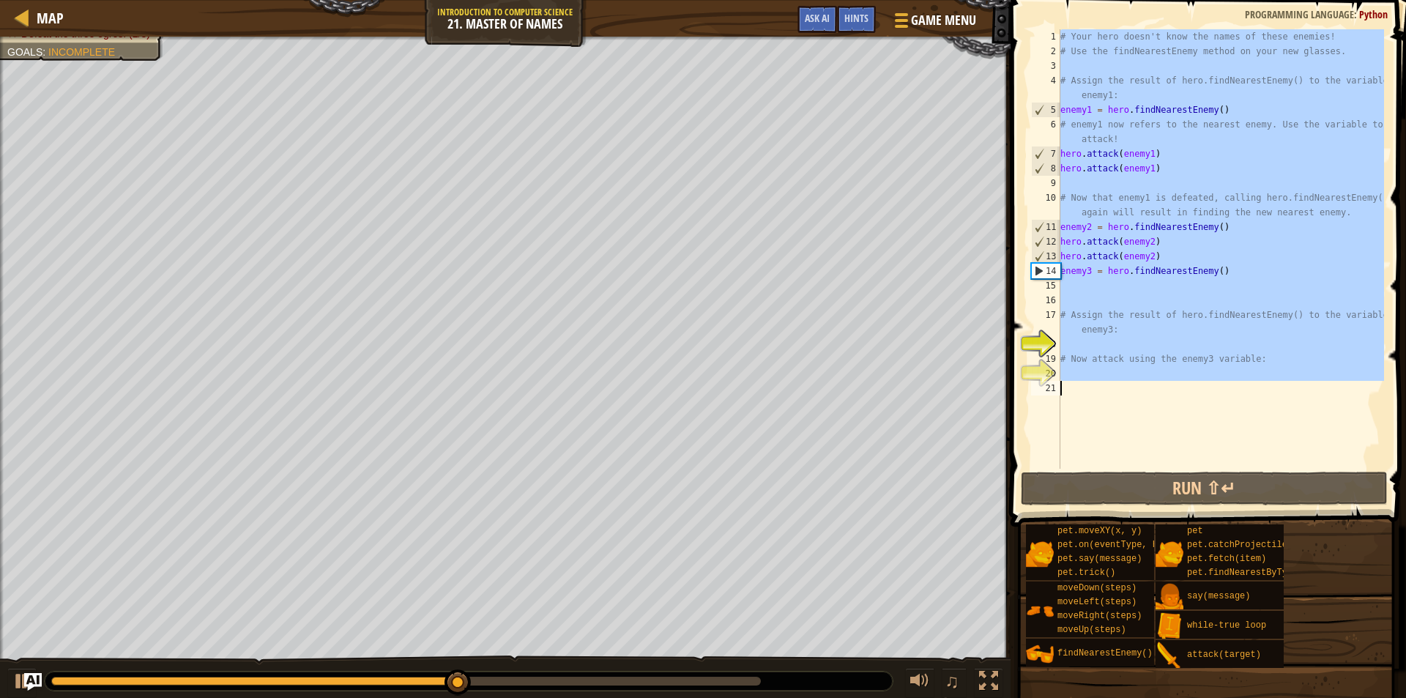
scroll to position [7, 0]
click at [1141, 271] on div "# Your hero doesn't know the names of these enemies! # Use the findNearestEnemy…" at bounding box center [1221, 248] width 327 height 439
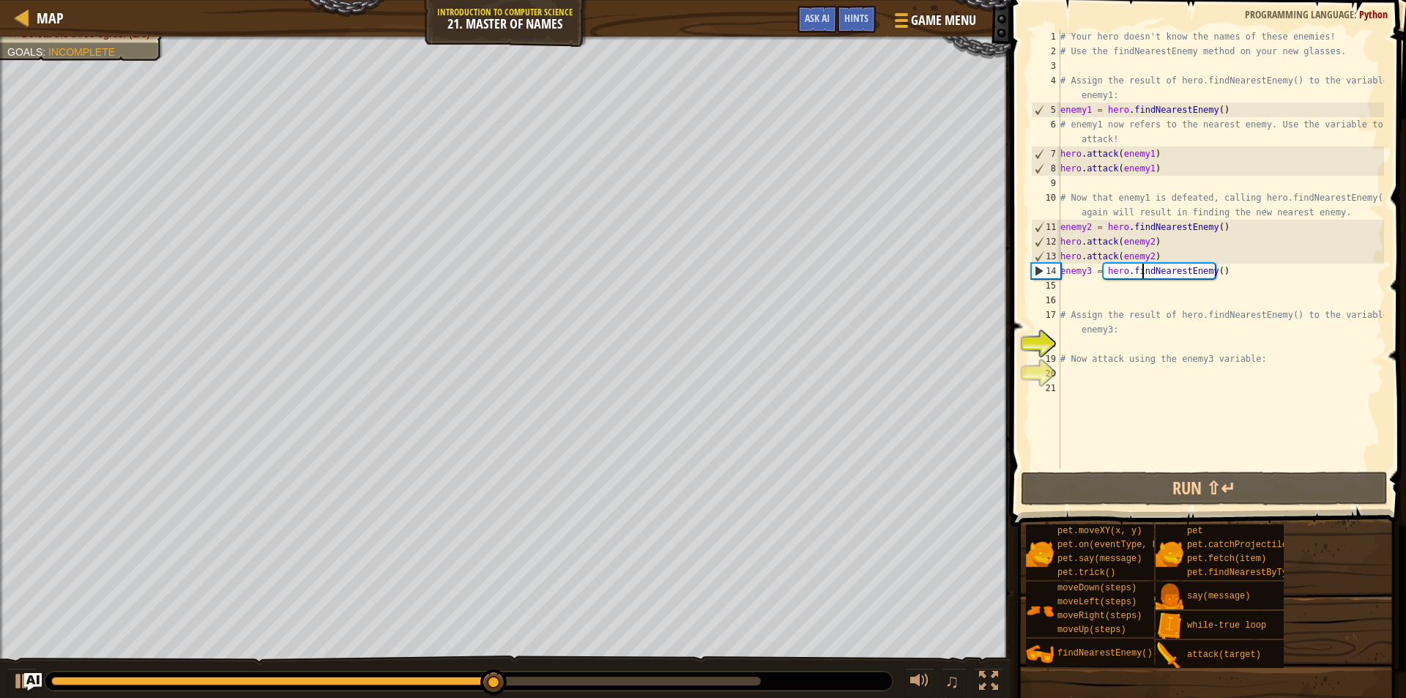
click at [1081, 270] on div "# Your hero doesn't know the names of these enemies! # Use the findNearestEnemy…" at bounding box center [1221, 263] width 327 height 469
click at [1083, 267] on div "# Your hero doesn't know the names of these enemies! # Use the findNearestEnemy…" at bounding box center [1221, 263] width 327 height 469
click at [1084, 267] on div "# Your hero doesn't know the names of these enemies! # Use the findNearestEnemy…" at bounding box center [1221, 248] width 327 height 439
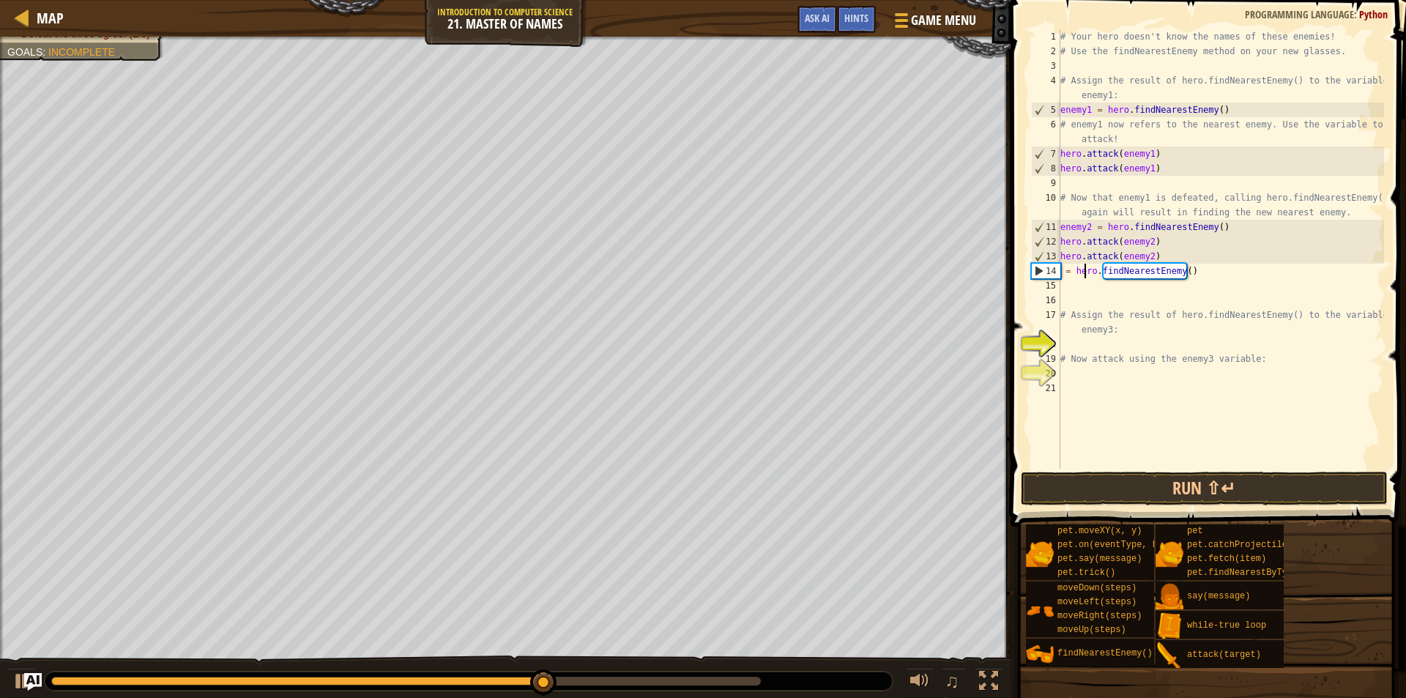
click at [1086, 265] on div "# Your hero doesn't know the names of these enemies! # Use the findNearestEnemy…" at bounding box center [1221, 263] width 327 height 469
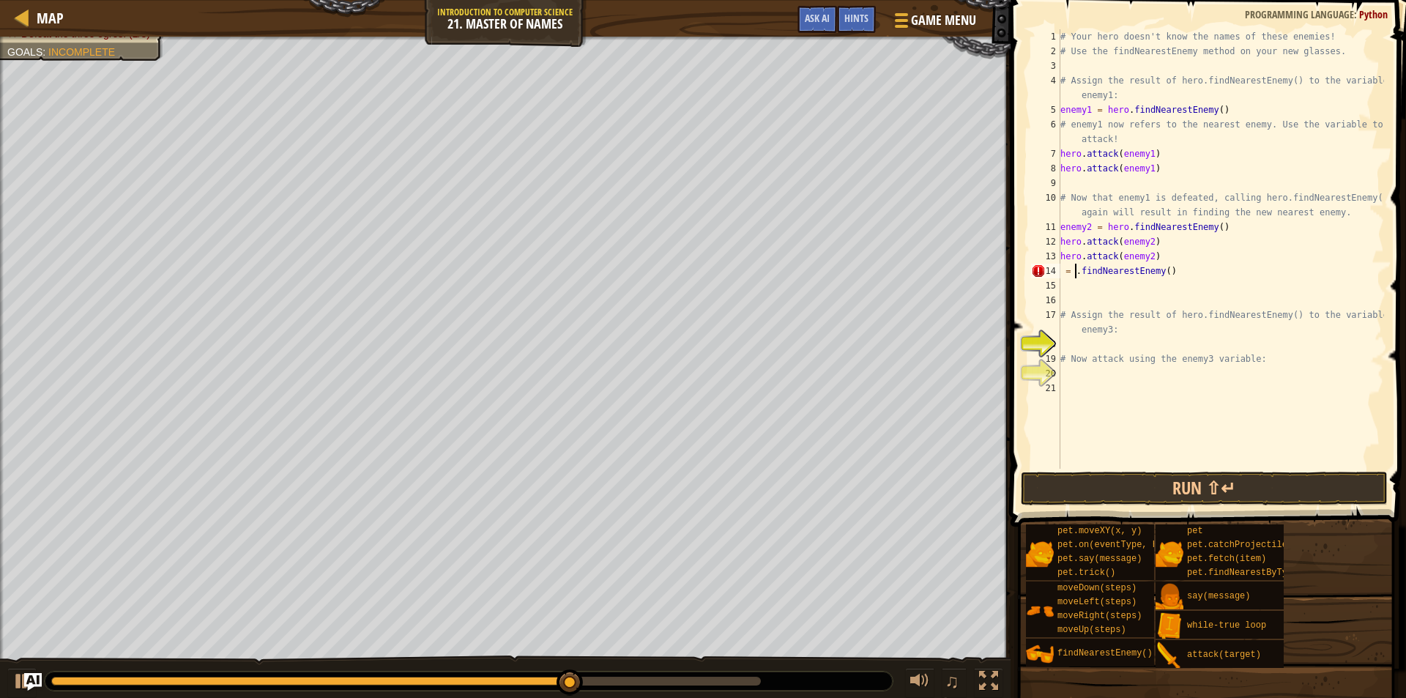
click at [1086, 265] on div "# Your hero doesn't know the names of these enemies! # Use the findNearestEnemy…" at bounding box center [1221, 263] width 327 height 469
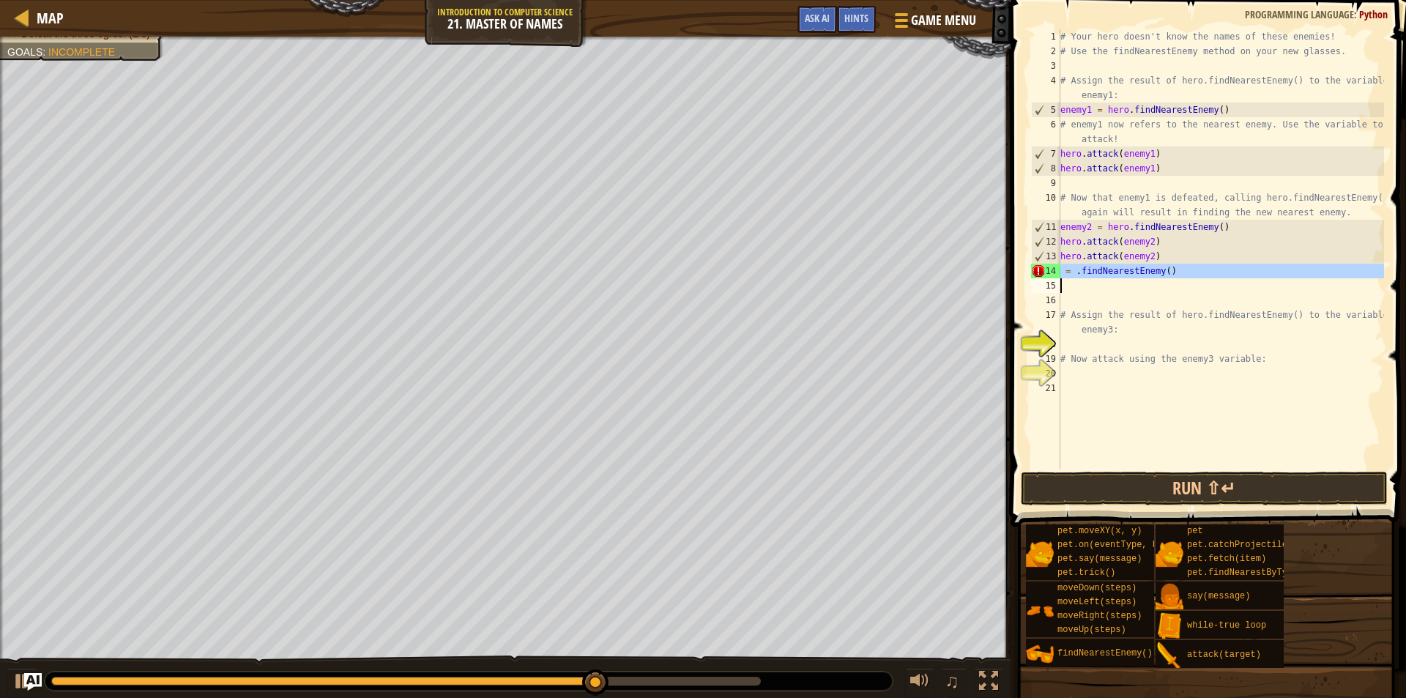
type textarea "= .findNearestEnemy()"
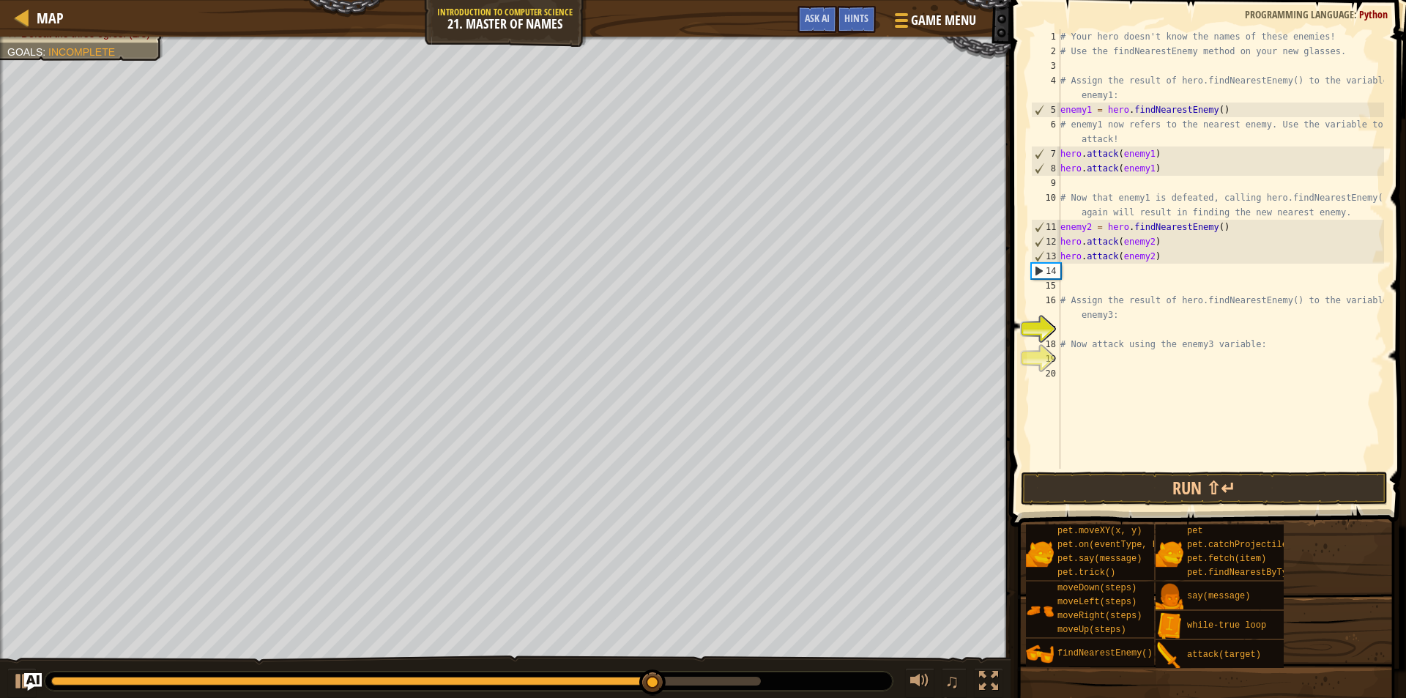
click at [1094, 259] on div "# Your hero doesn't know the names of these enemies! # Use the findNearestEnemy…" at bounding box center [1221, 263] width 327 height 469
type textarea "hero.attack(enemy2)"
click at [1091, 278] on div "# Your hero doesn't know the names of these enemies! # Use the findNearestEnemy…" at bounding box center [1221, 263] width 327 height 469
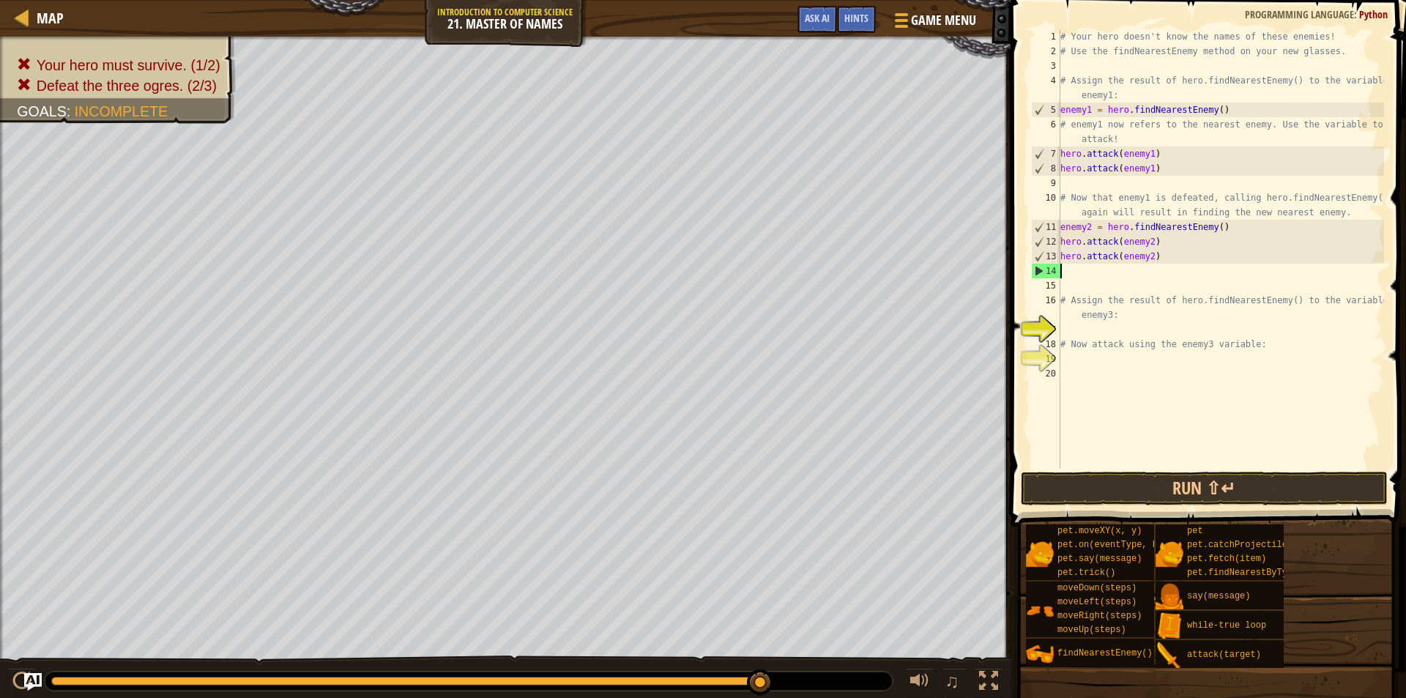
click at [1088, 270] on div "# Your hero doesn't know the names of these enemies! # Use the findNearestEnemy…" at bounding box center [1221, 263] width 327 height 469
paste textarea "hero.attack(enemy2)"
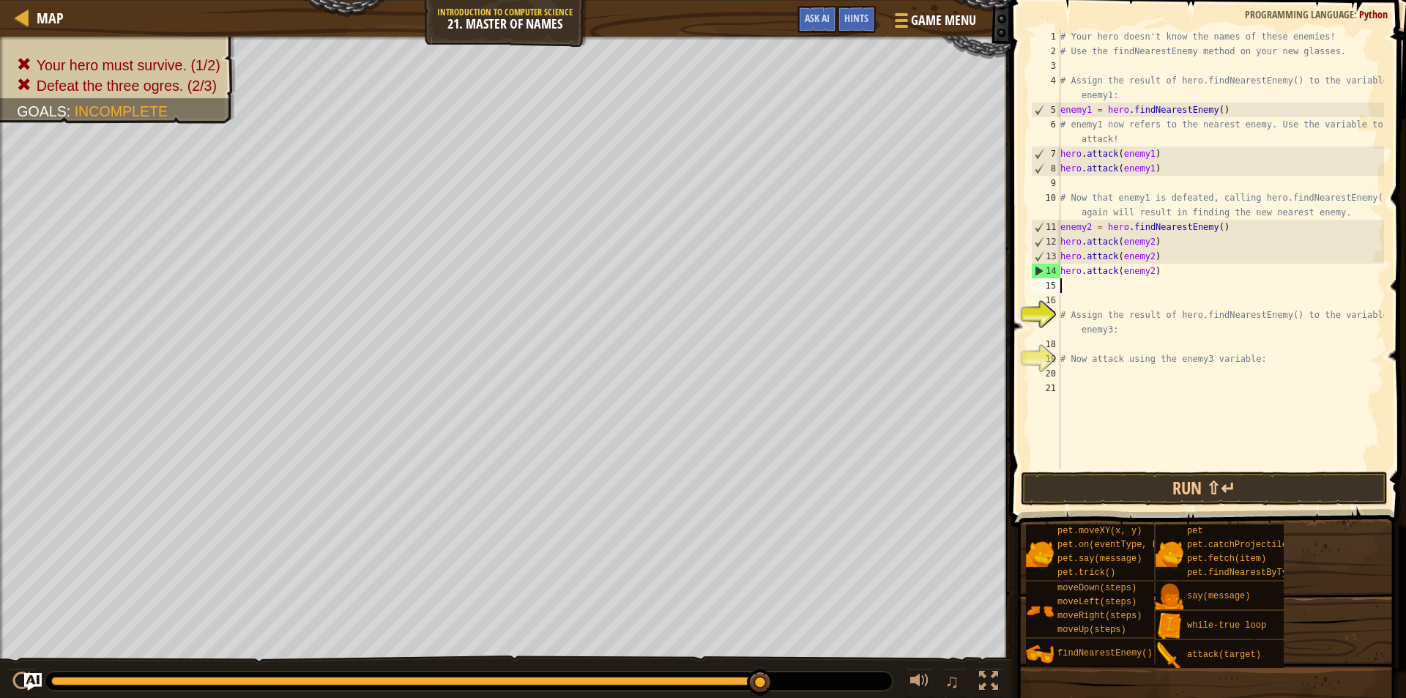
click at [1146, 271] on div "# Your hero doesn't know the names of these enemies! # Use the findNearestEnemy…" at bounding box center [1221, 263] width 327 height 469
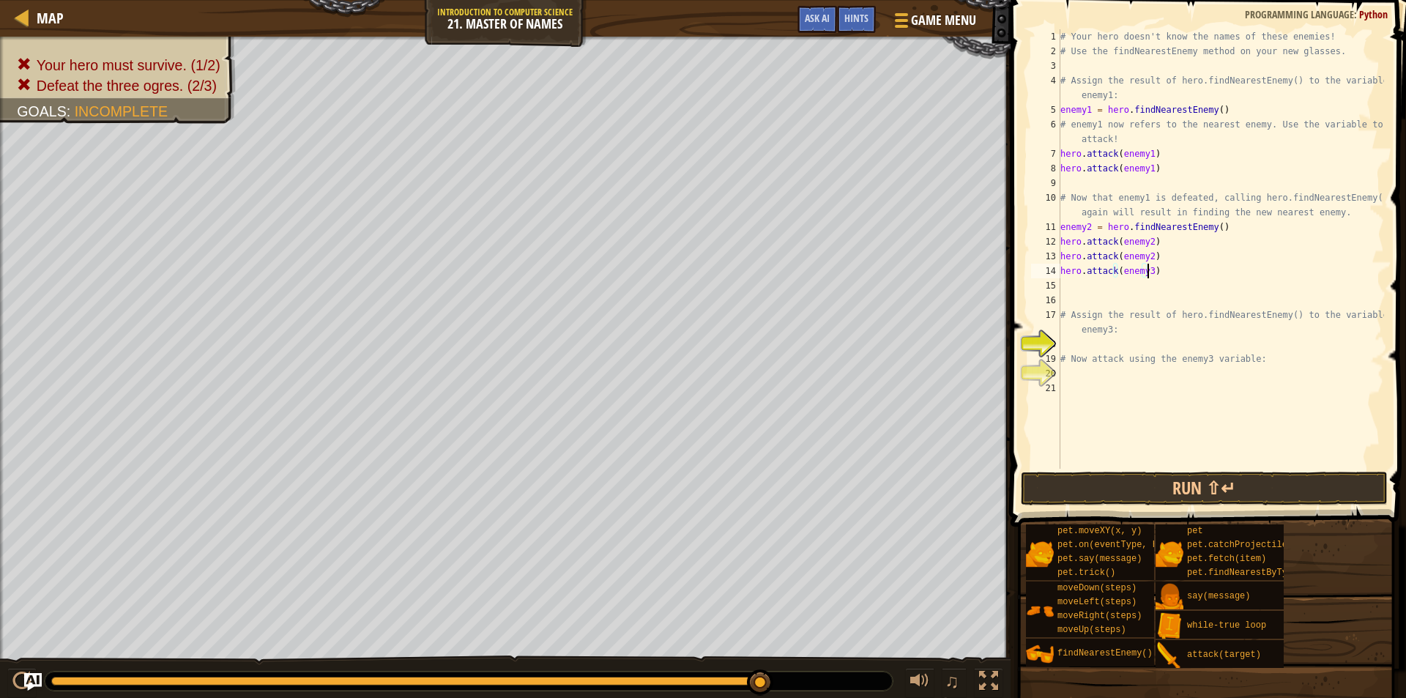
scroll to position [7, 7]
click at [1099, 272] on div "# Your hero doesn't know the names of these enemies! # Use the findNearestEnemy…" at bounding box center [1221, 263] width 327 height 469
type textarea "hero.attack(enemy3)"
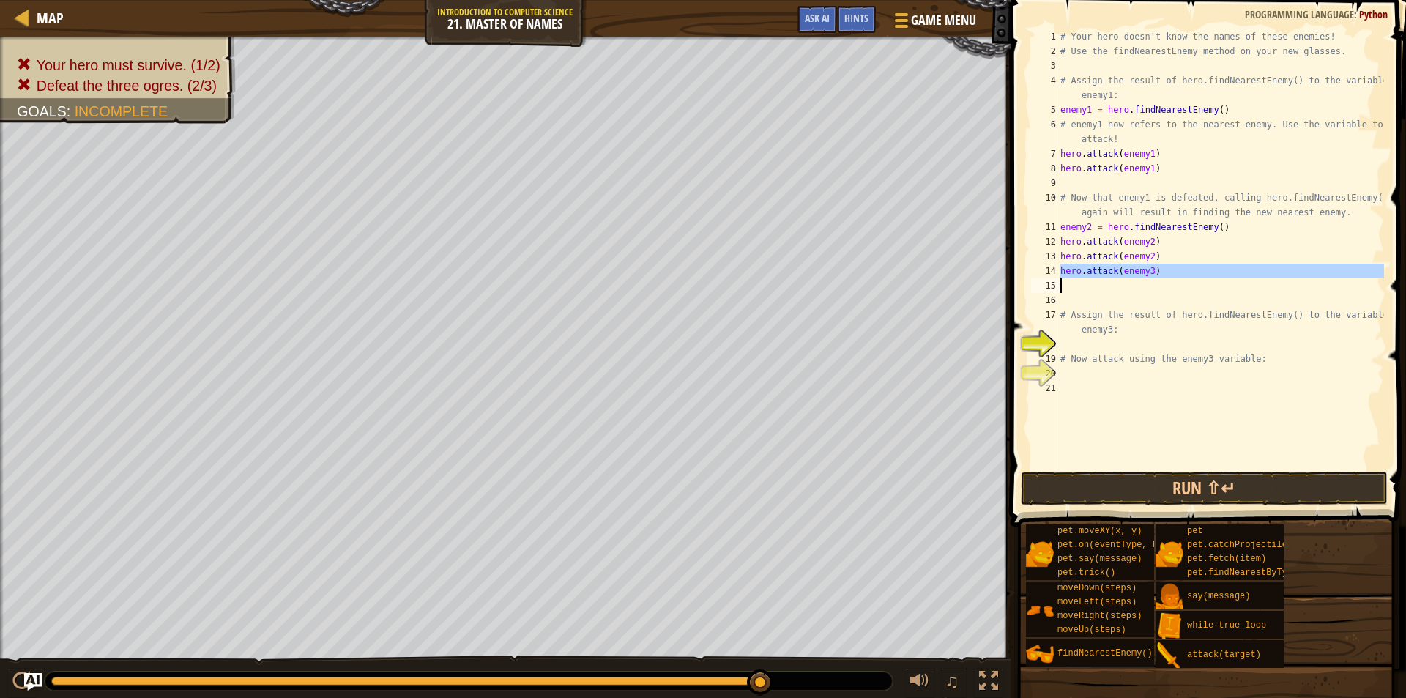
click at [1117, 278] on div "# Your hero doesn't know the names of these enemies! # Use the findNearestEnemy…" at bounding box center [1221, 248] width 327 height 439
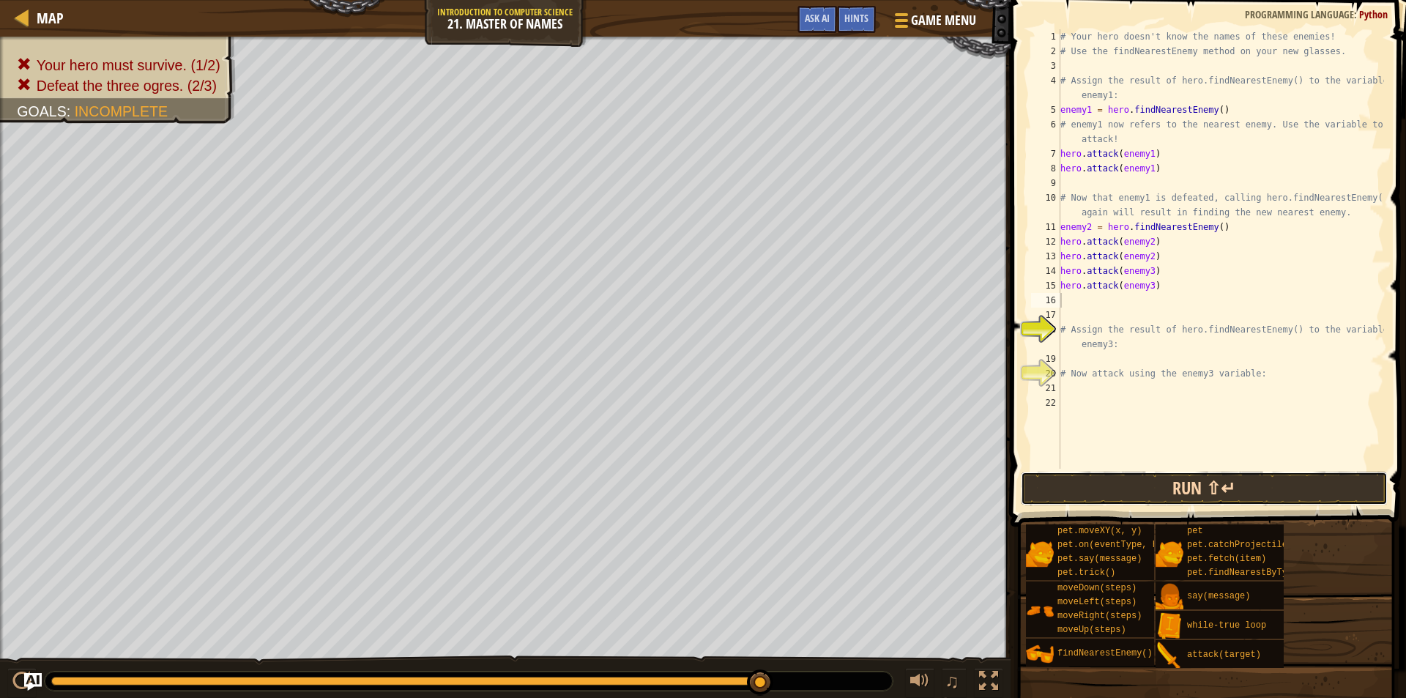
click at [1179, 494] on button "Run ⇧↵" at bounding box center [1204, 489] width 367 height 34
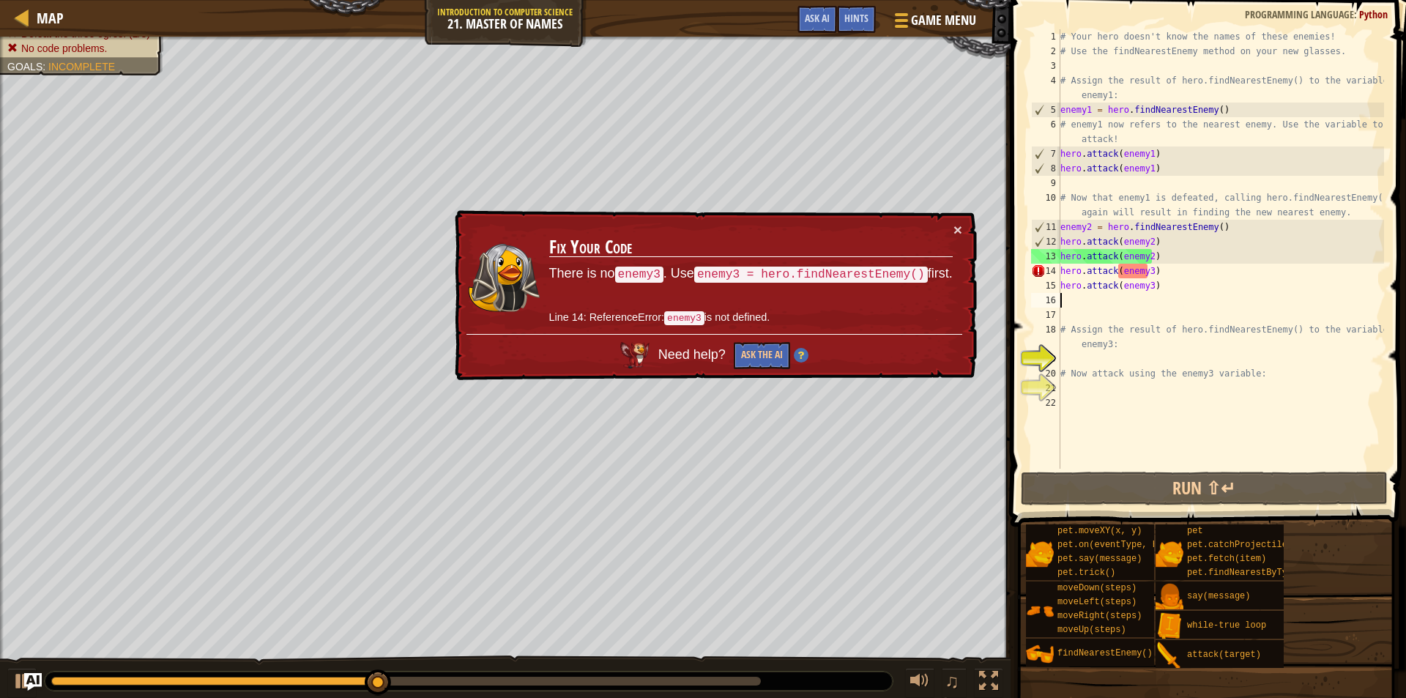
click at [1189, 108] on div "# Your hero doesn't know the names of these enemies! # Use the findNearestEnemy…" at bounding box center [1221, 263] width 327 height 469
type textarea "enemy1 = hero.findNearestEnemy() # enemy1 now refers to the nearest enemy. Use …"
click at [1189, 108] on div "# Your hero doesn't know the names of these enemies! # Use the findNearestEnemy…" at bounding box center [1221, 263] width 327 height 469
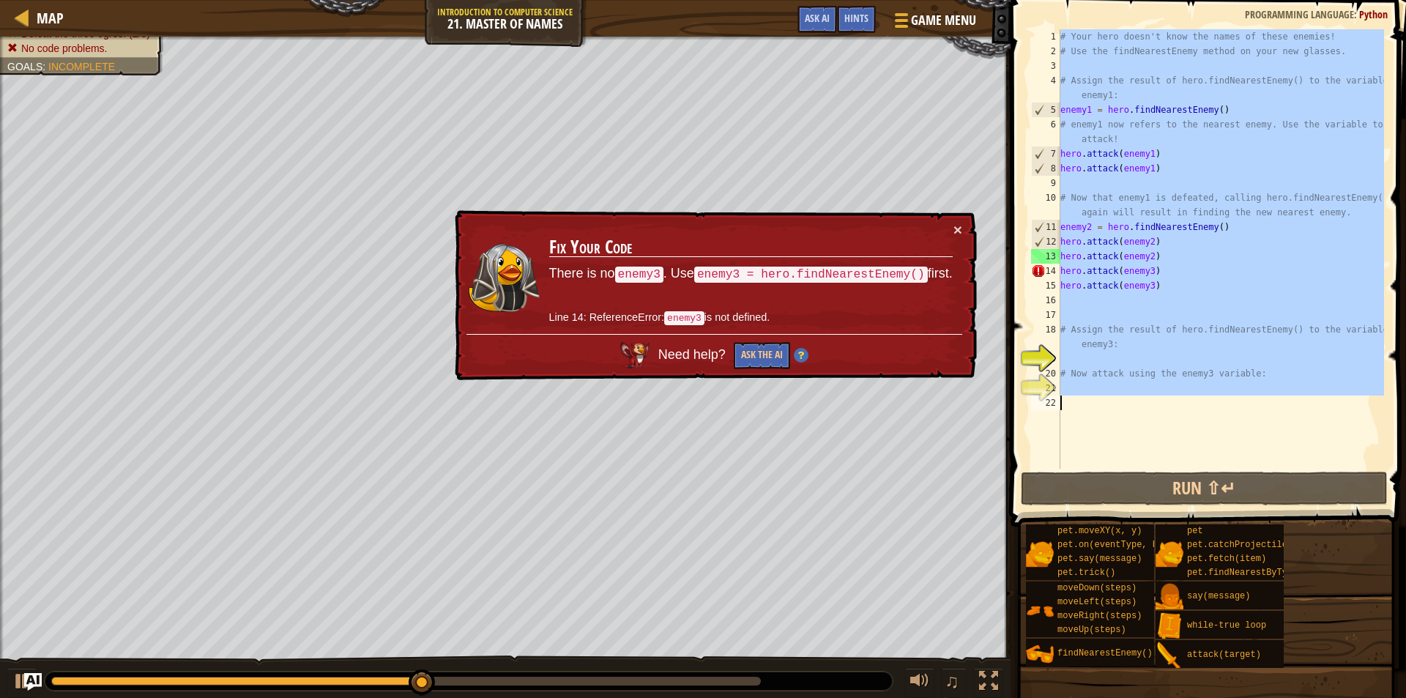
click at [1189, 108] on div "# Your hero doesn't know the names of these enemies! # Use the findNearestEnemy…" at bounding box center [1221, 248] width 327 height 439
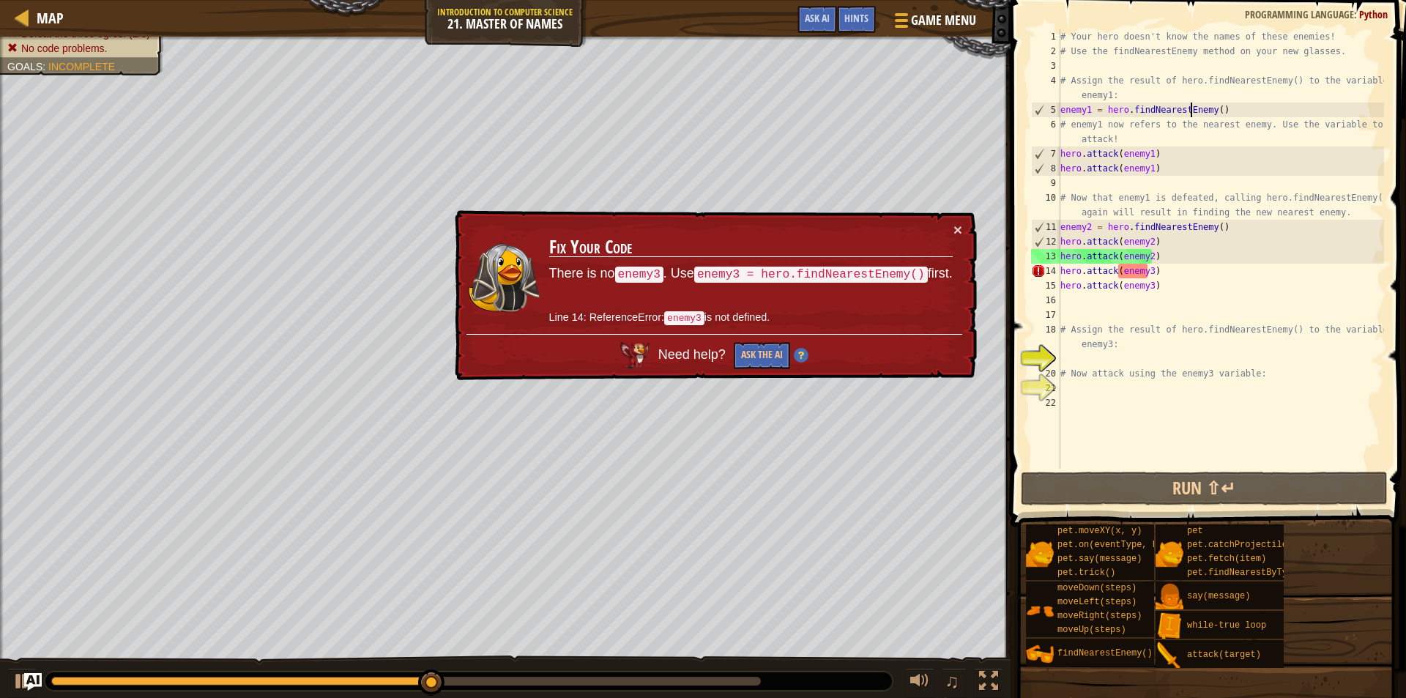
click at [1189, 108] on div "# Your hero doesn't know the names of these enemies! # Use the findNearestEnemy…" at bounding box center [1221, 263] width 327 height 469
click at [1164, 259] on div "# Your hero doesn't know the names of these enemies! # Use the findNearestEnemy…" at bounding box center [1221, 263] width 327 height 469
type textarea "hero.attack(enemy2)"
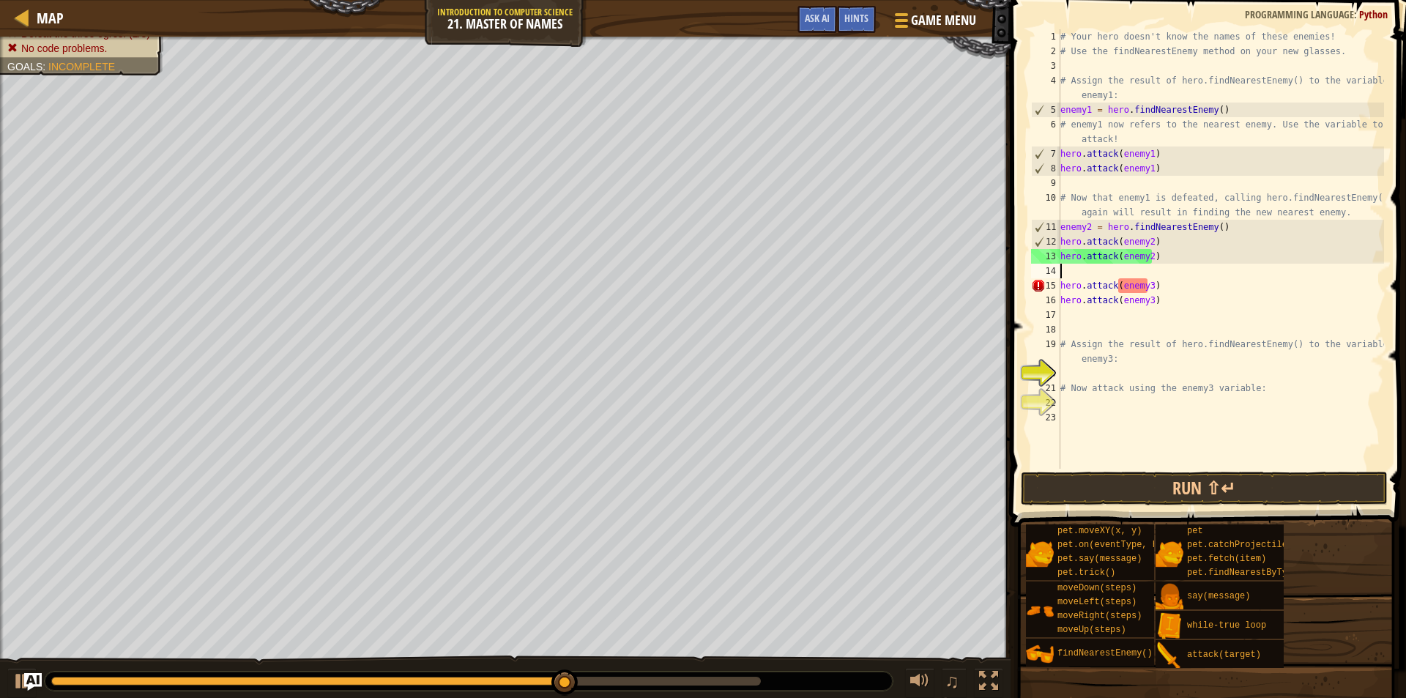
paste textarea "enemy1 = hero.findNearestEnemy()"
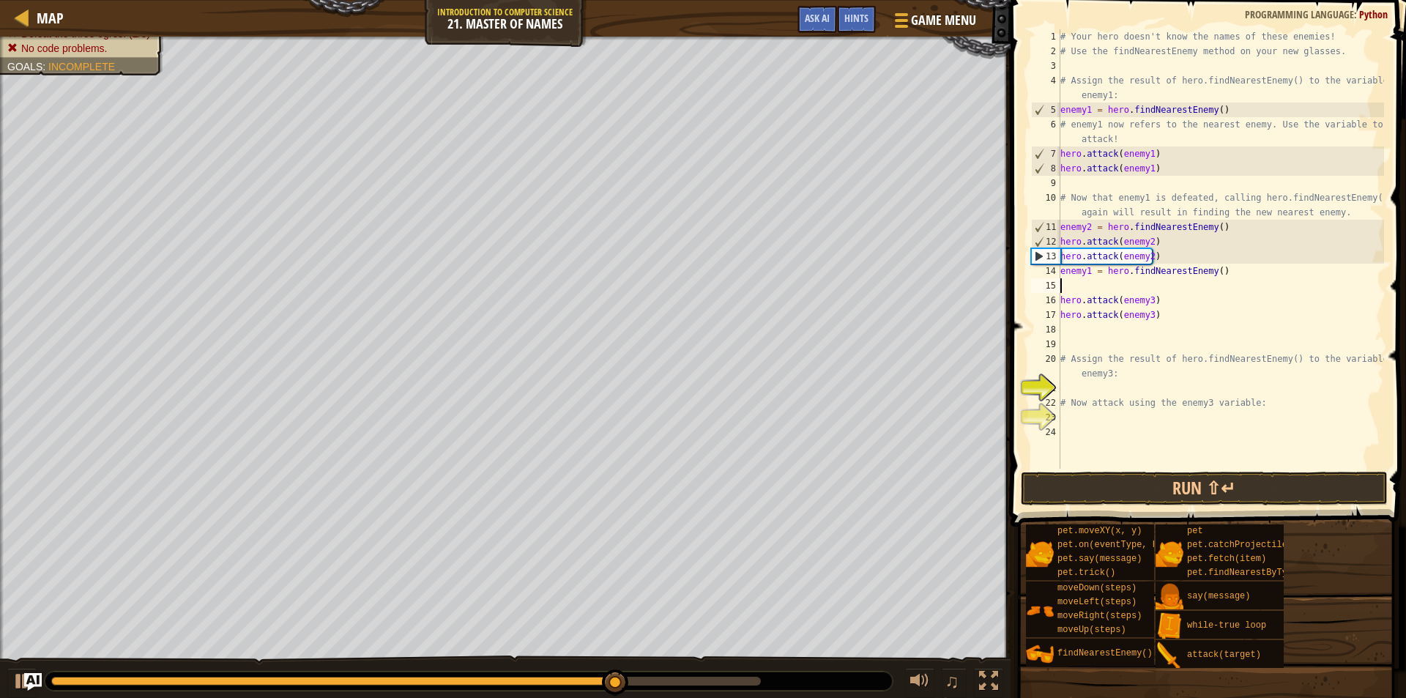
click at [1210, 270] on div "# Your hero doesn't know the names of these enemies! # Use the findNearestEnemy…" at bounding box center [1221, 263] width 327 height 469
click at [1086, 275] on div "# Your hero doesn't know the names of these enemies! # Use the findNearestEnemy…" at bounding box center [1221, 263] width 327 height 469
click at [1088, 272] on div "# Your hero doesn't know the names of these enemies! # Use the findNearestEnemy…" at bounding box center [1221, 263] width 327 height 469
type textarea "enemy3 = hero.findNearestEnemy()"
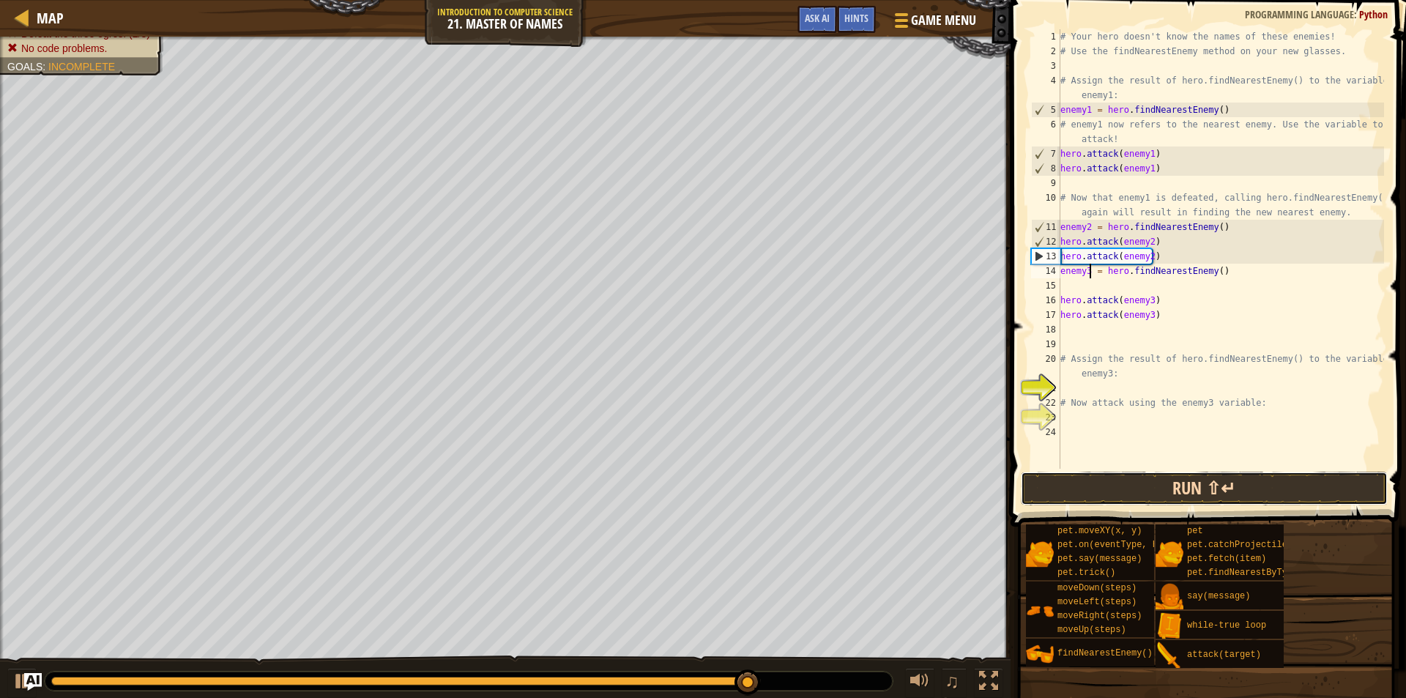
click at [1149, 493] on button "Run ⇧↵" at bounding box center [1204, 489] width 367 height 34
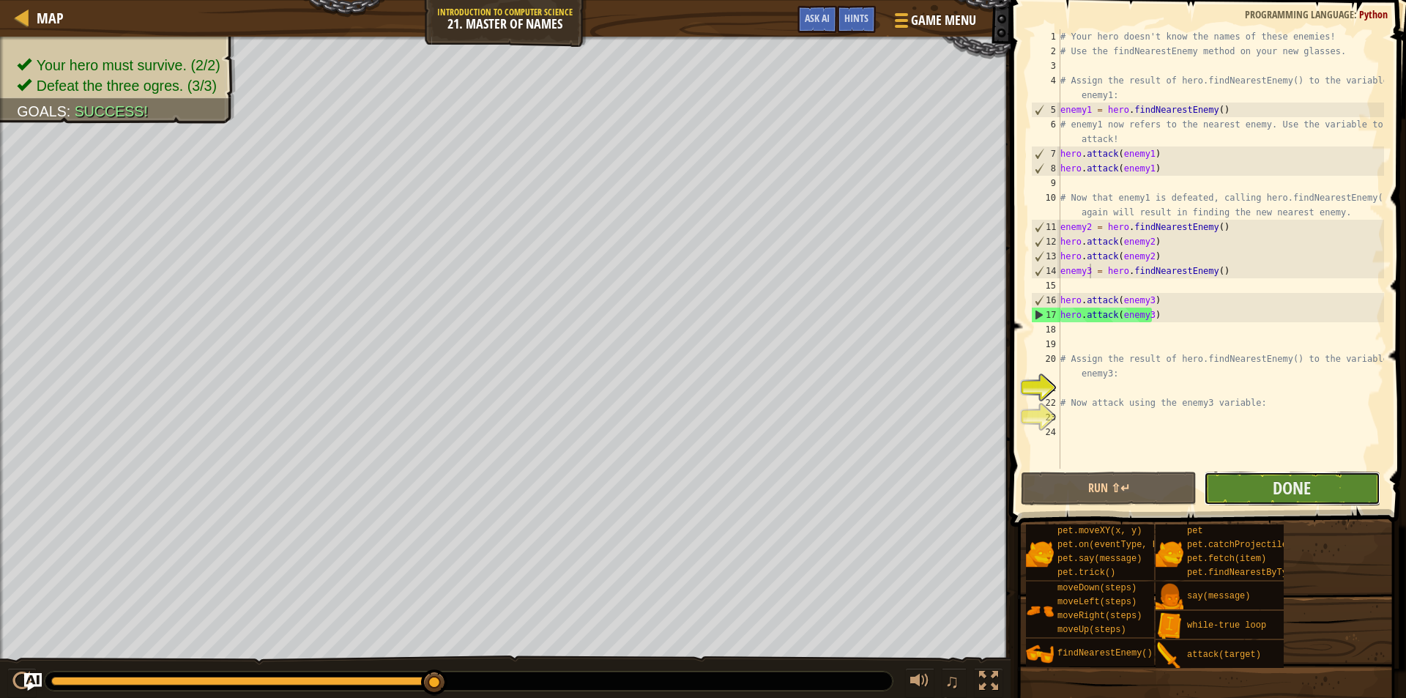
click at [1342, 490] on button "Done" at bounding box center [1292, 489] width 176 height 34
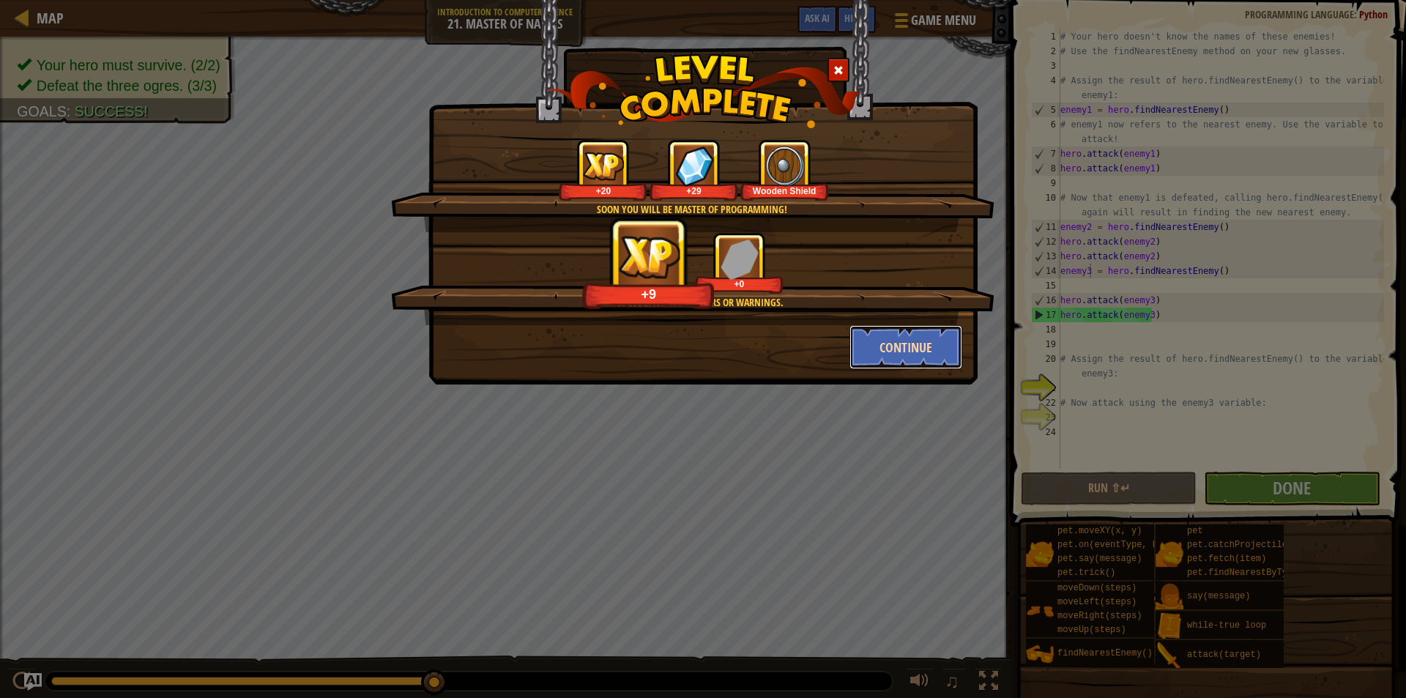
click at [919, 345] on button "Continue" at bounding box center [907, 347] width 114 height 44
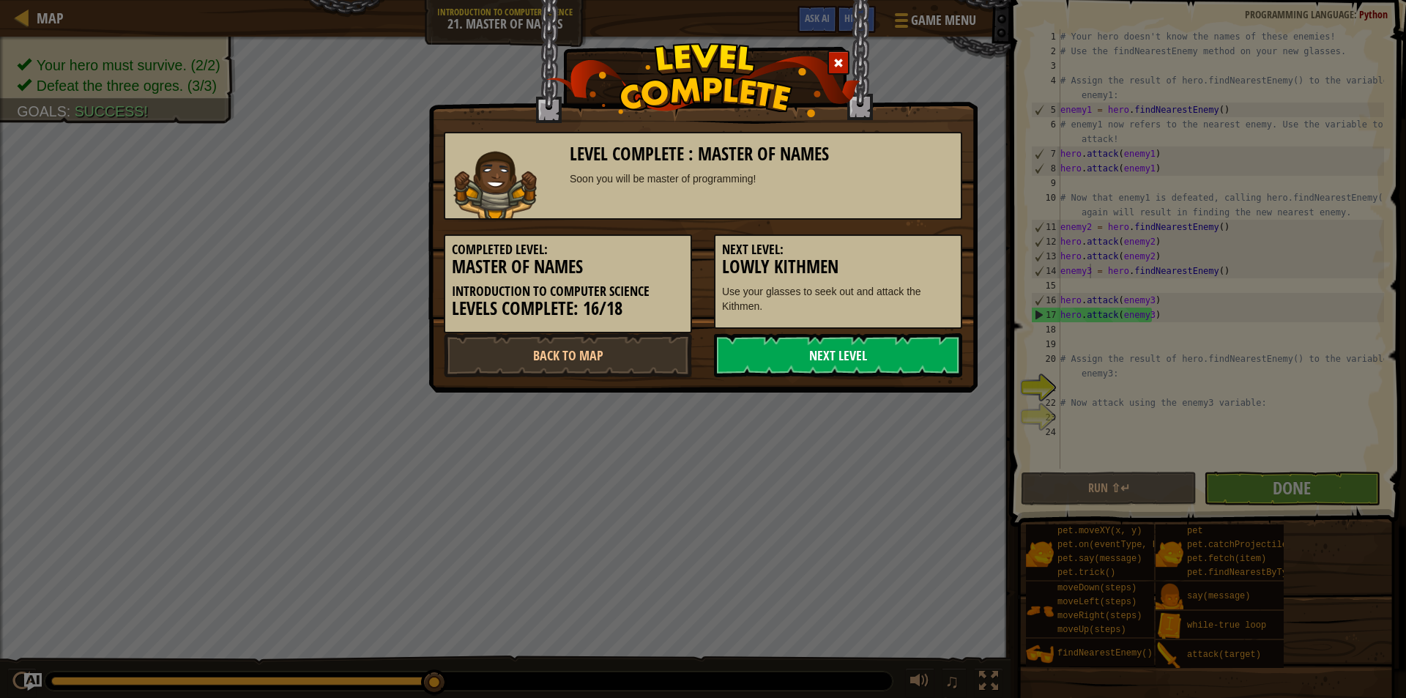
click at [907, 357] on link "Next Level" at bounding box center [838, 355] width 248 height 44
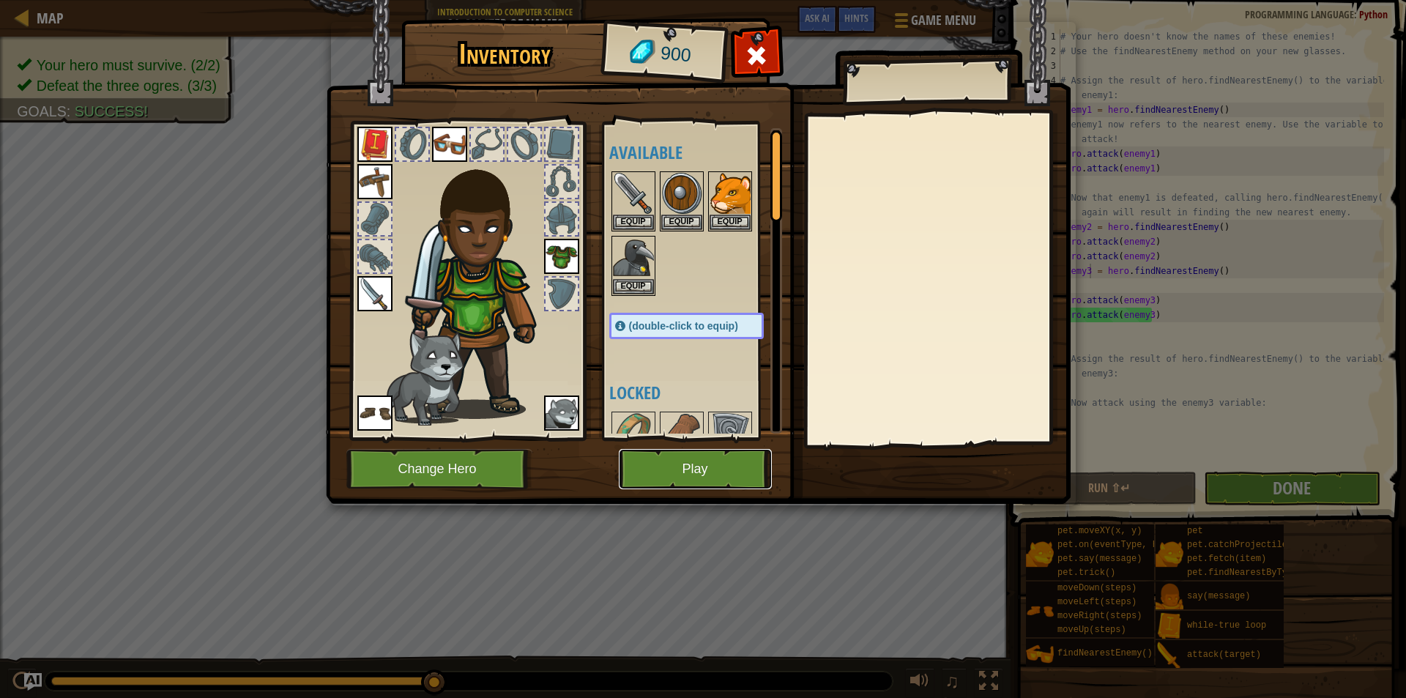
drag, startPoint x: 696, startPoint y: 464, endPoint x: 707, endPoint y: 459, distance: 11.2
click at [707, 459] on button "Play" at bounding box center [695, 469] width 153 height 40
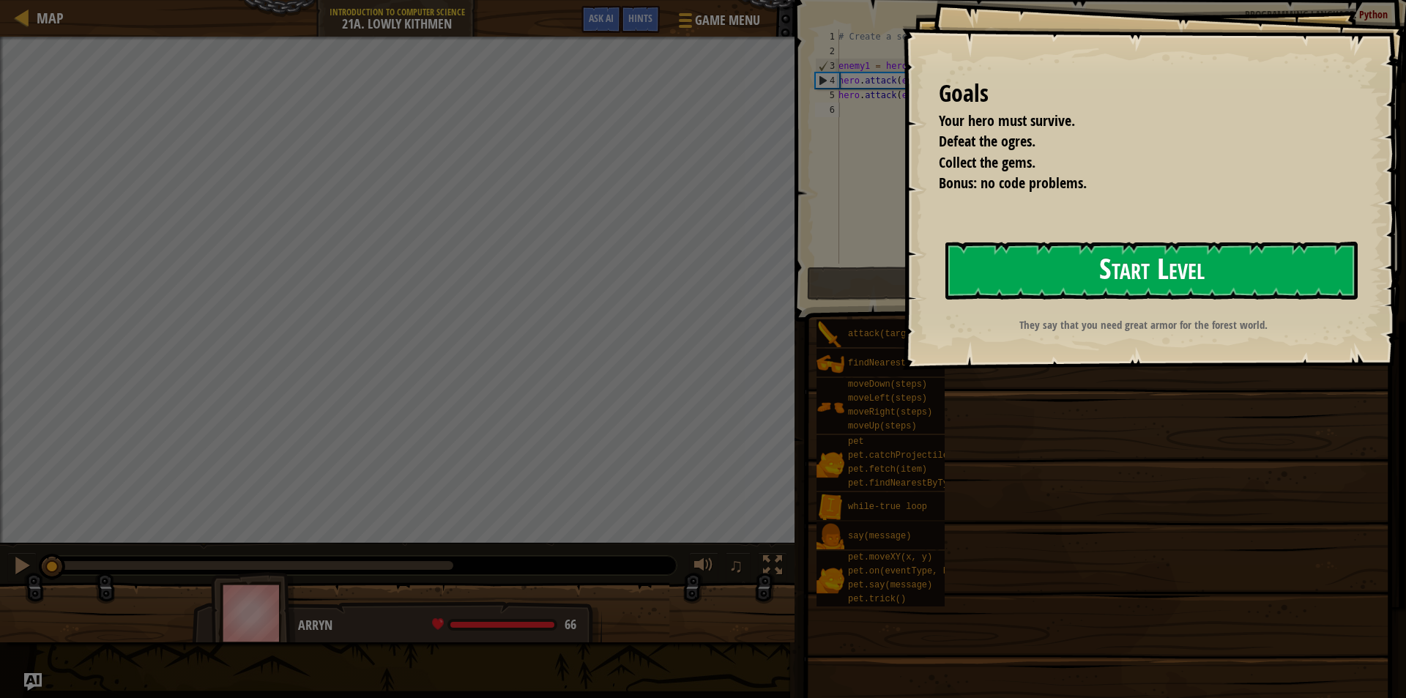
click at [1218, 274] on button "Start Level" at bounding box center [1152, 271] width 412 height 58
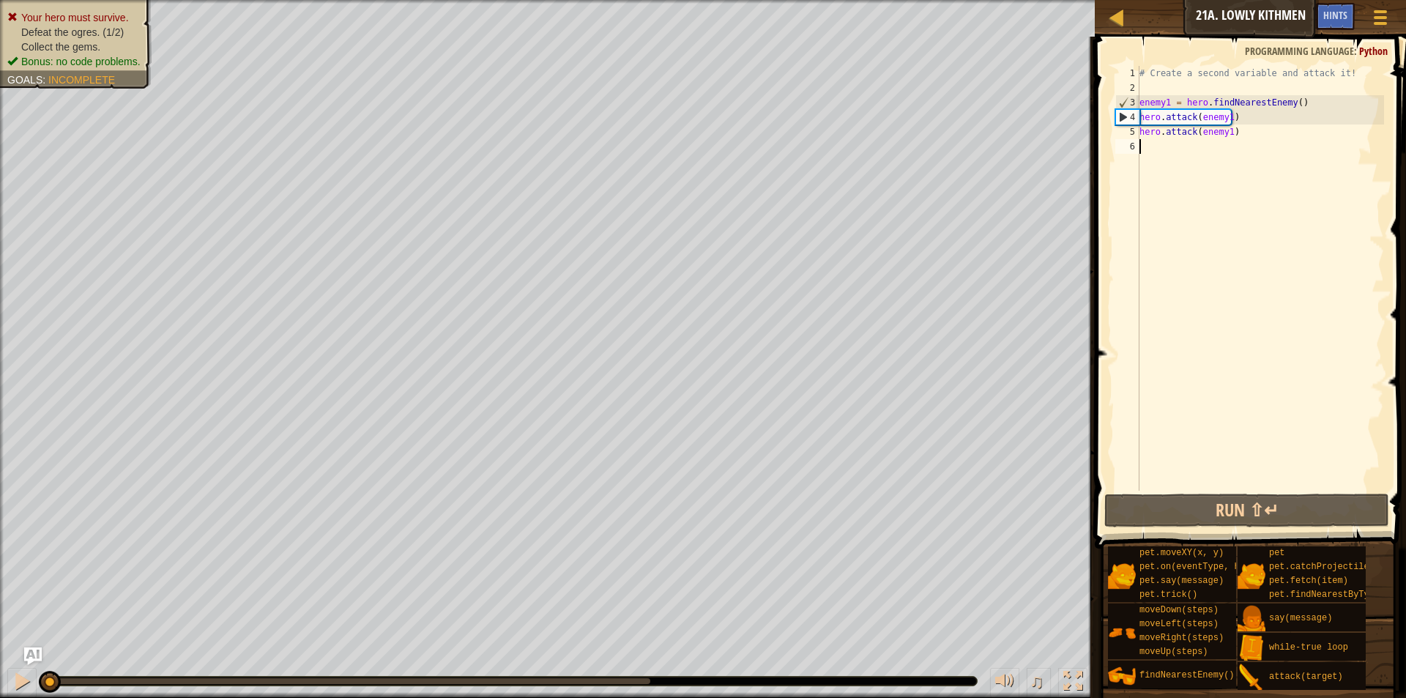
click at [1236, 307] on div "# Create a second variable and attack it! enemy1 = hero . findNearestEnemy ( ) …" at bounding box center [1261, 293] width 248 height 454
click at [1243, 519] on button "Run ⇧↵" at bounding box center [1246, 511] width 285 height 34
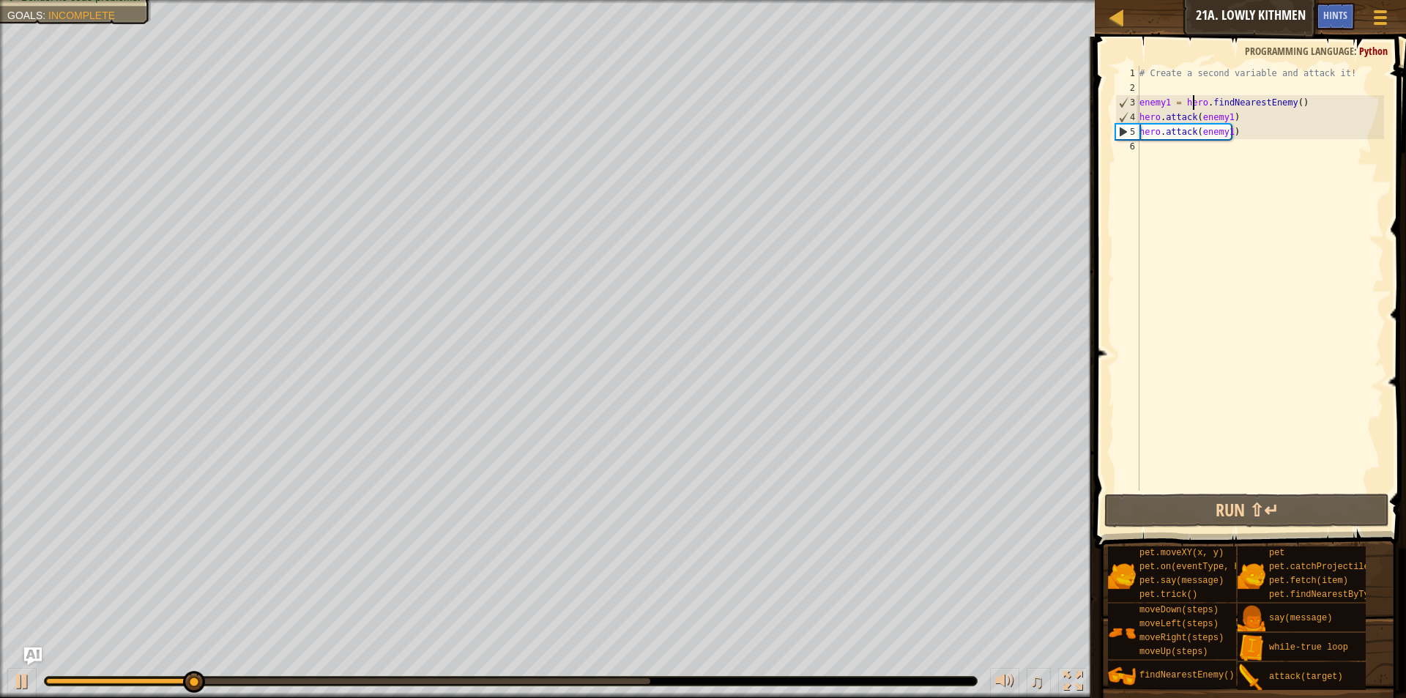
click at [1192, 101] on div "# Create a second variable and attack it! enemy1 = hero . findNearestEnemy ( ) …" at bounding box center [1261, 293] width 248 height 454
type textarea "enemy1 = hero.findNearestEnemy() hero.attack(enemy1)"
click at [1181, 151] on div "# Create a second variable and attack it! enemy1 = hero . findNearestEnemy ( ) …" at bounding box center [1261, 293] width 248 height 454
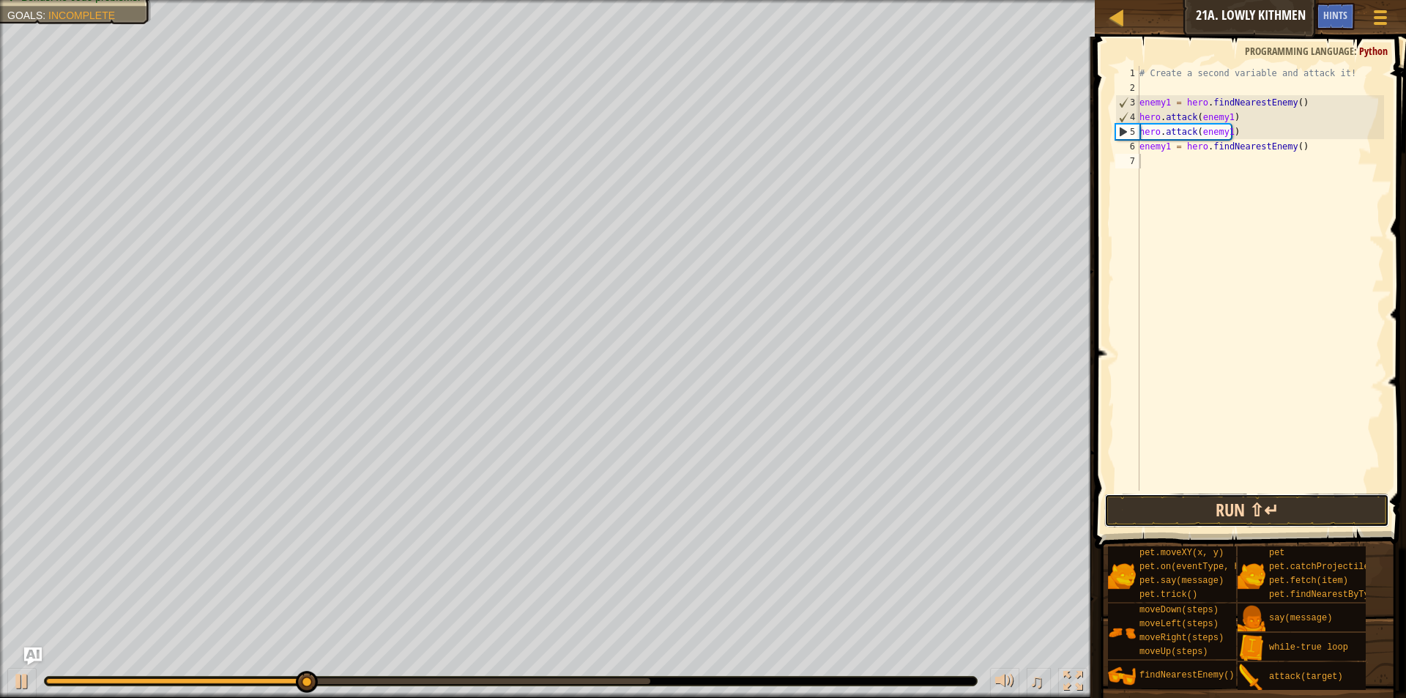
click at [1228, 503] on button "Run ⇧↵" at bounding box center [1246, 511] width 285 height 34
click at [1254, 519] on button "Run ⇧↵" at bounding box center [1246, 511] width 285 height 34
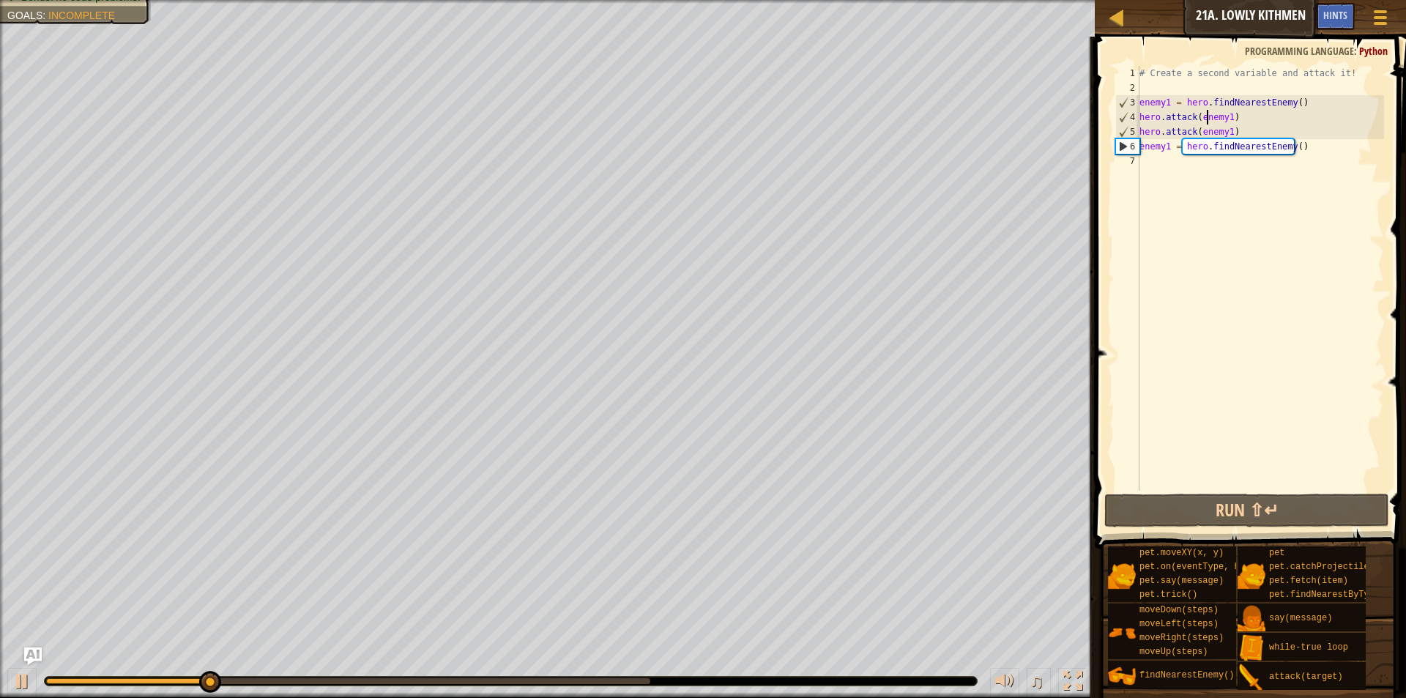
click at [1208, 112] on div "# Create a second variable and attack it! enemy1 = hero . findNearestEnemy ( ) …" at bounding box center [1261, 293] width 248 height 454
click at [1199, 155] on div "# Create a second variable and attack it! enemy1 = hero . findNearestEnemy ( ) …" at bounding box center [1261, 293] width 248 height 454
type textarea "enemy1 = hero.findNearestEnemy()"
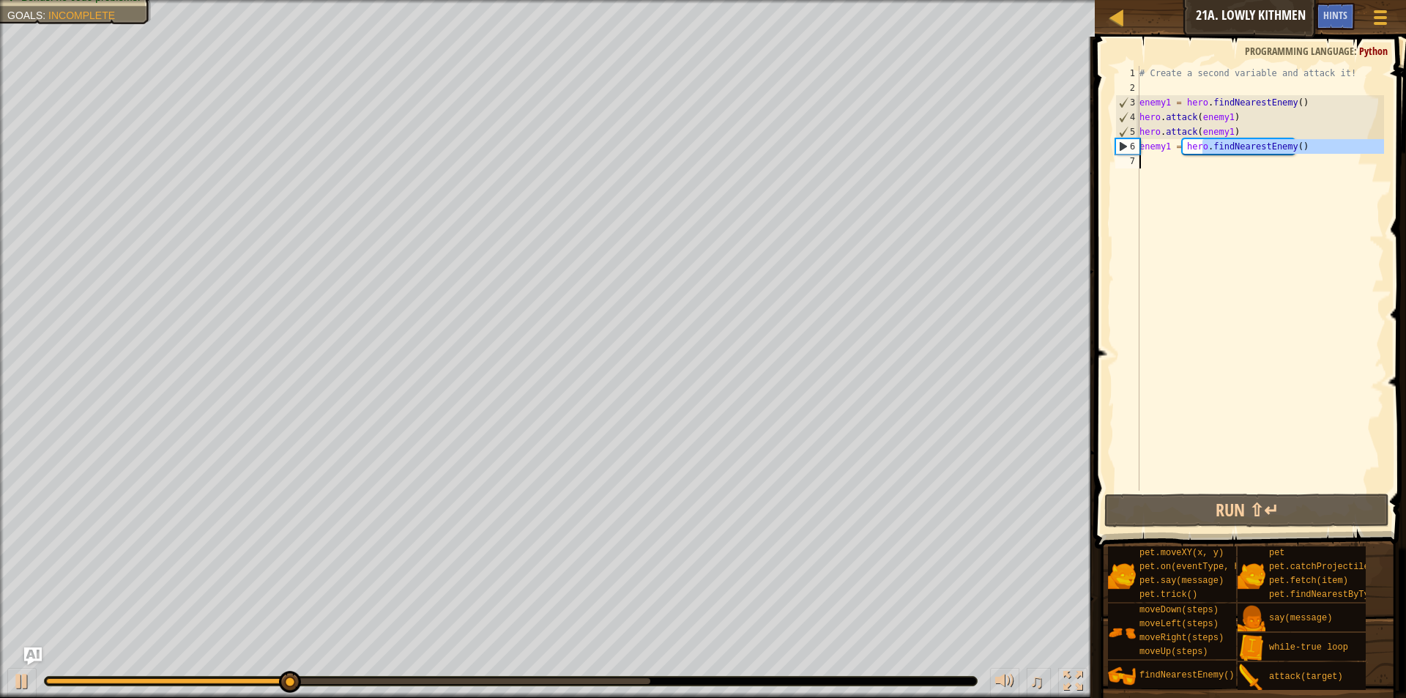
click at [1192, 166] on div "# Create a second variable and attack it! enemy1 = hero . findNearestEnemy ( ) …" at bounding box center [1261, 278] width 248 height 425
click at [1191, 182] on div "# Create a second variable and attack it! enemy1 = hero . findNearestEnemy ( ) …" at bounding box center [1261, 293] width 248 height 454
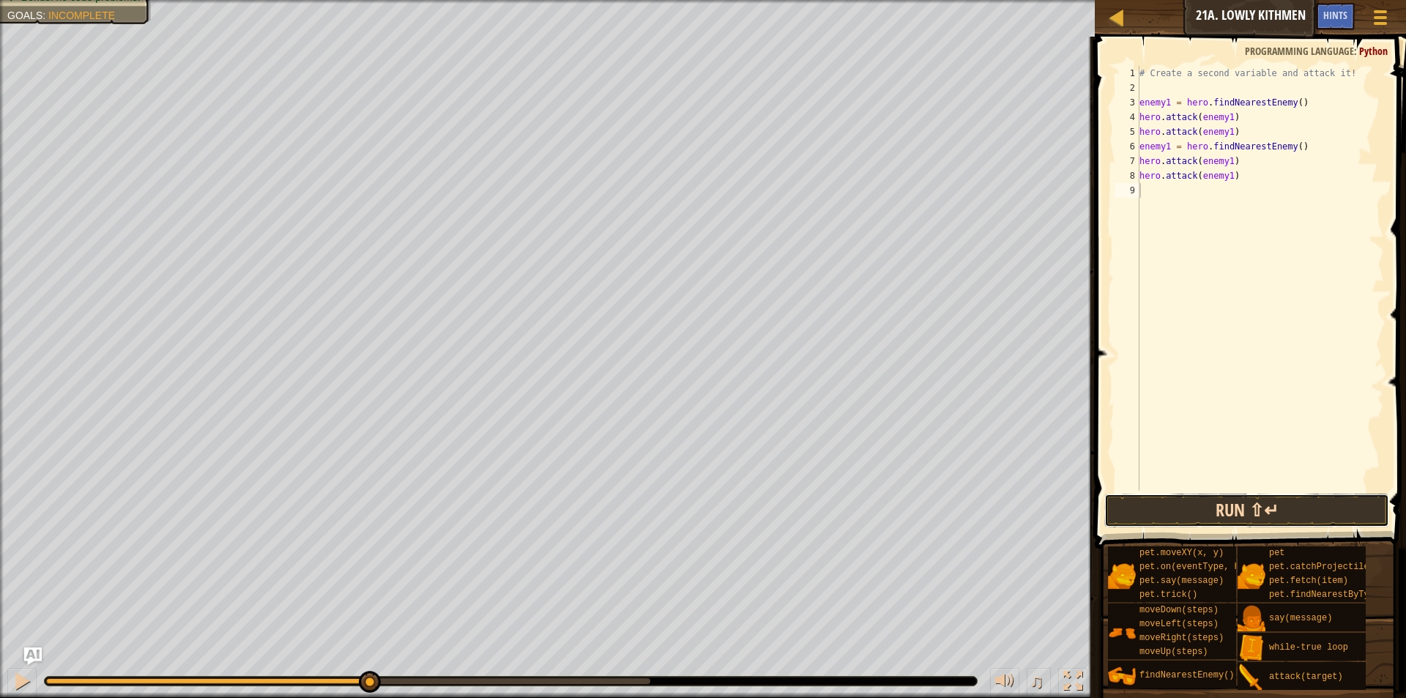
click at [1258, 500] on button "Run ⇧↵" at bounding box center [1246, 511] width 285 height 34
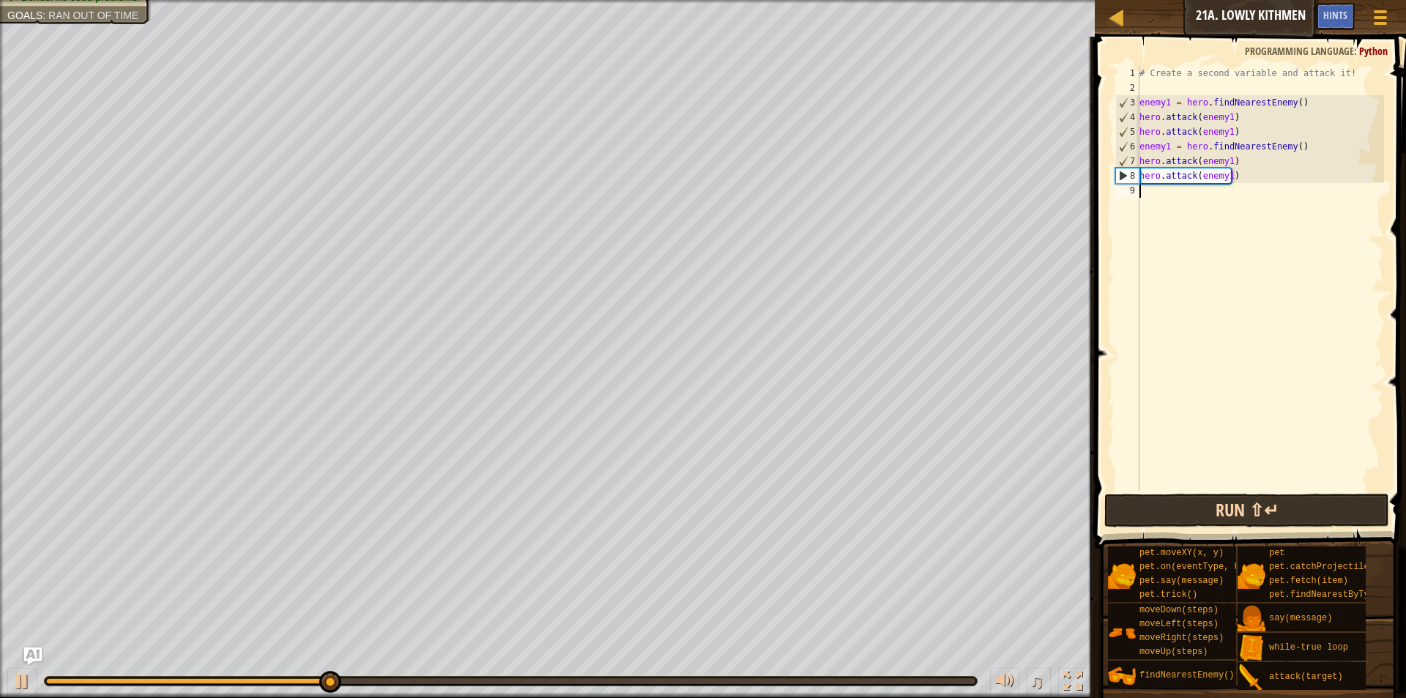
type textarea "m"
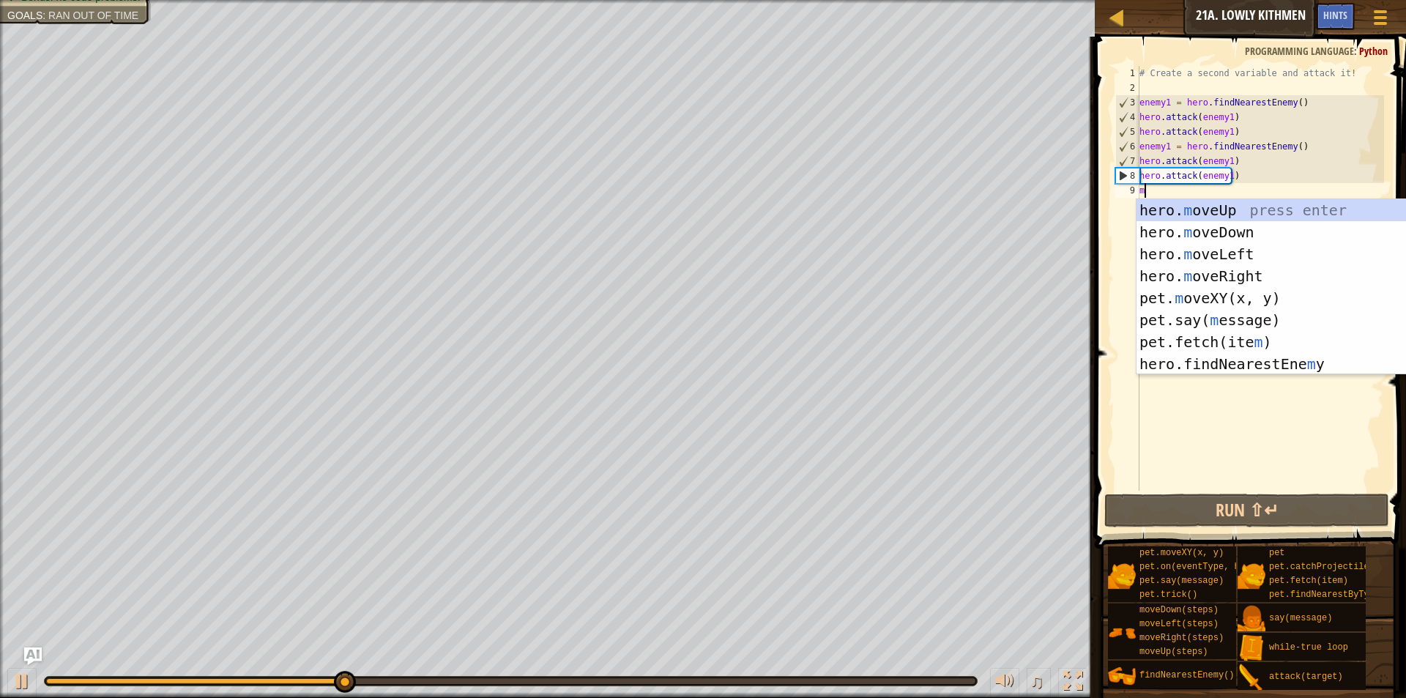
scroll to position [7, 0]
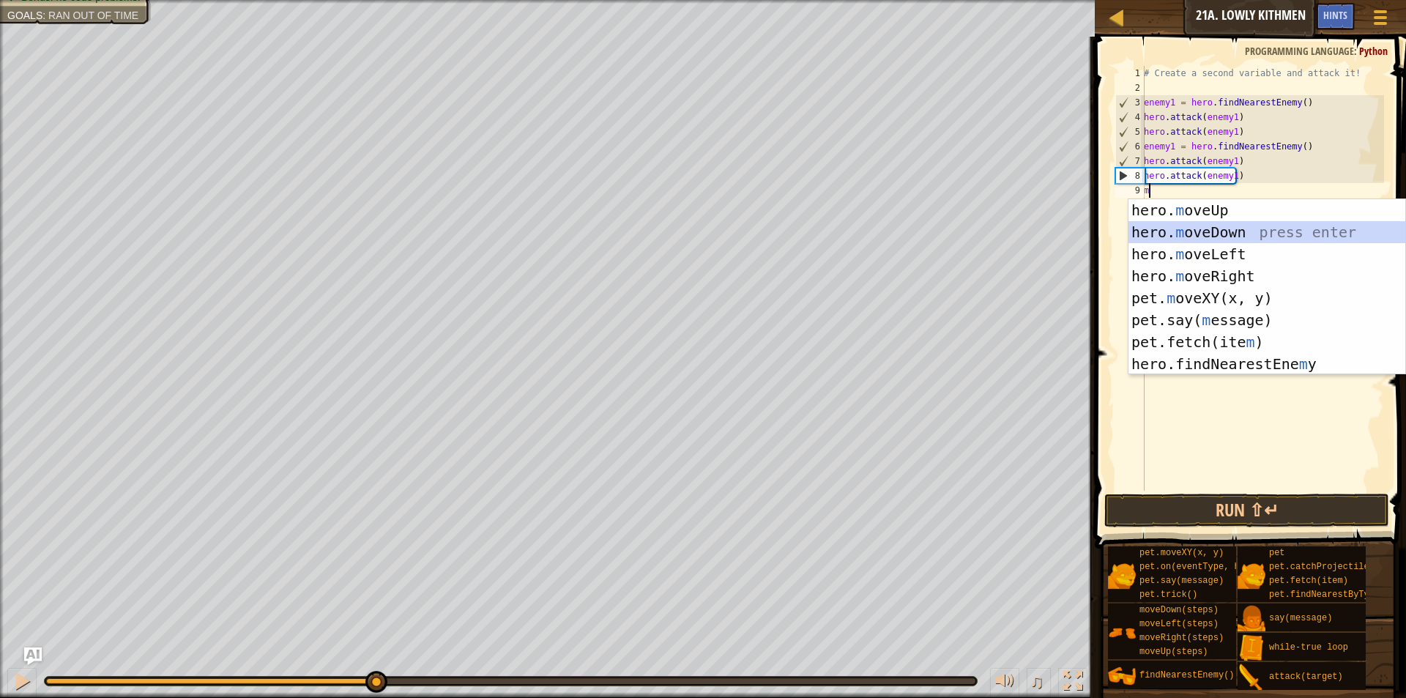
click at [1233, 231] on div "hero. m oveUp press enter hero. m oveDown press enter hero. m oveLeft press ent…" at bounding box center [1267, 309] width 277 height 220
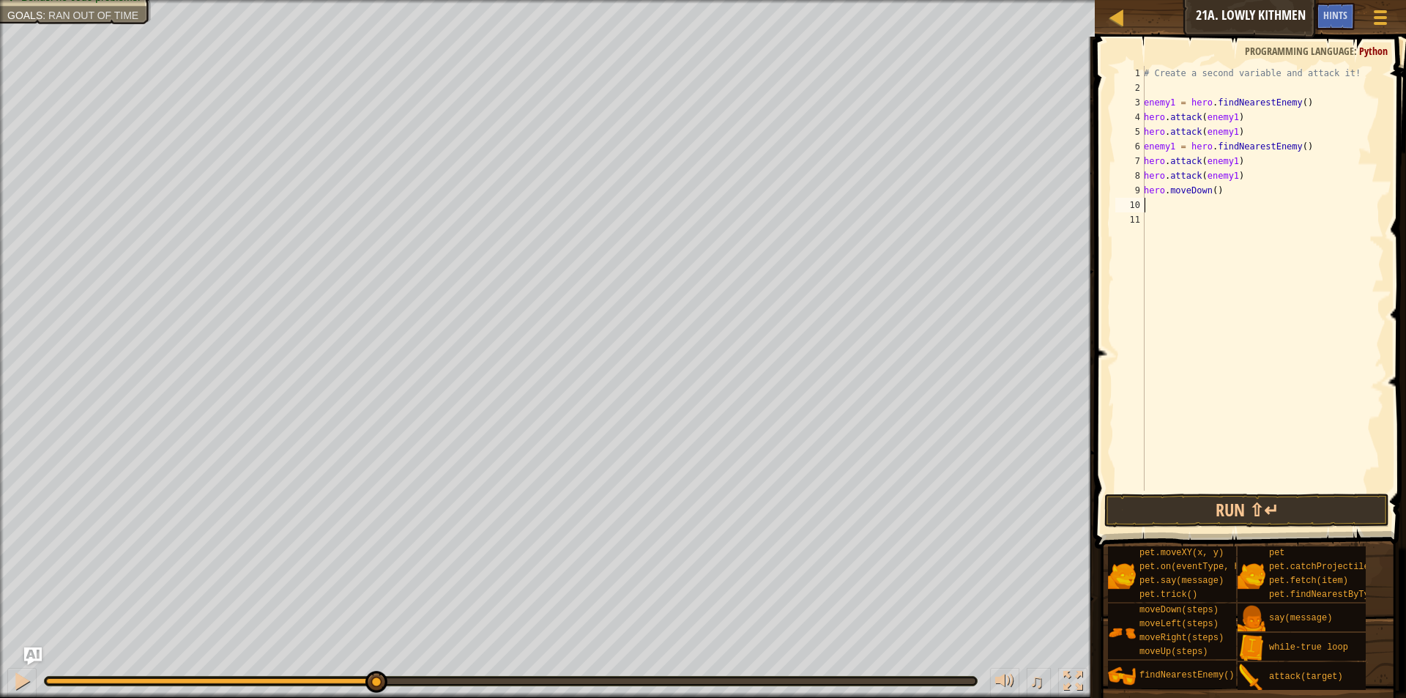
type textarea "m"
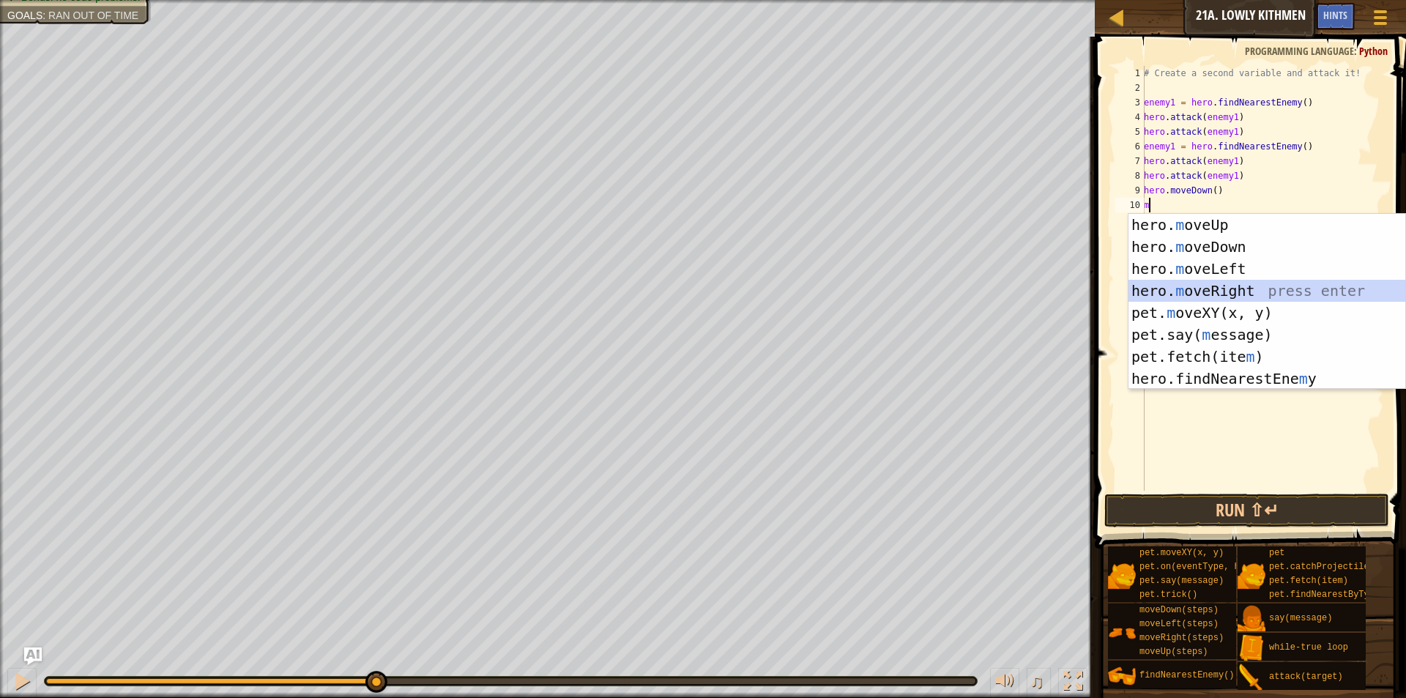
click at [1224, 286] on div "hero. m oveUp press enter hero. m oveDown press enter hero. m oveLeft press ent…" at bounding box center [1267, 324] width 277 height 220
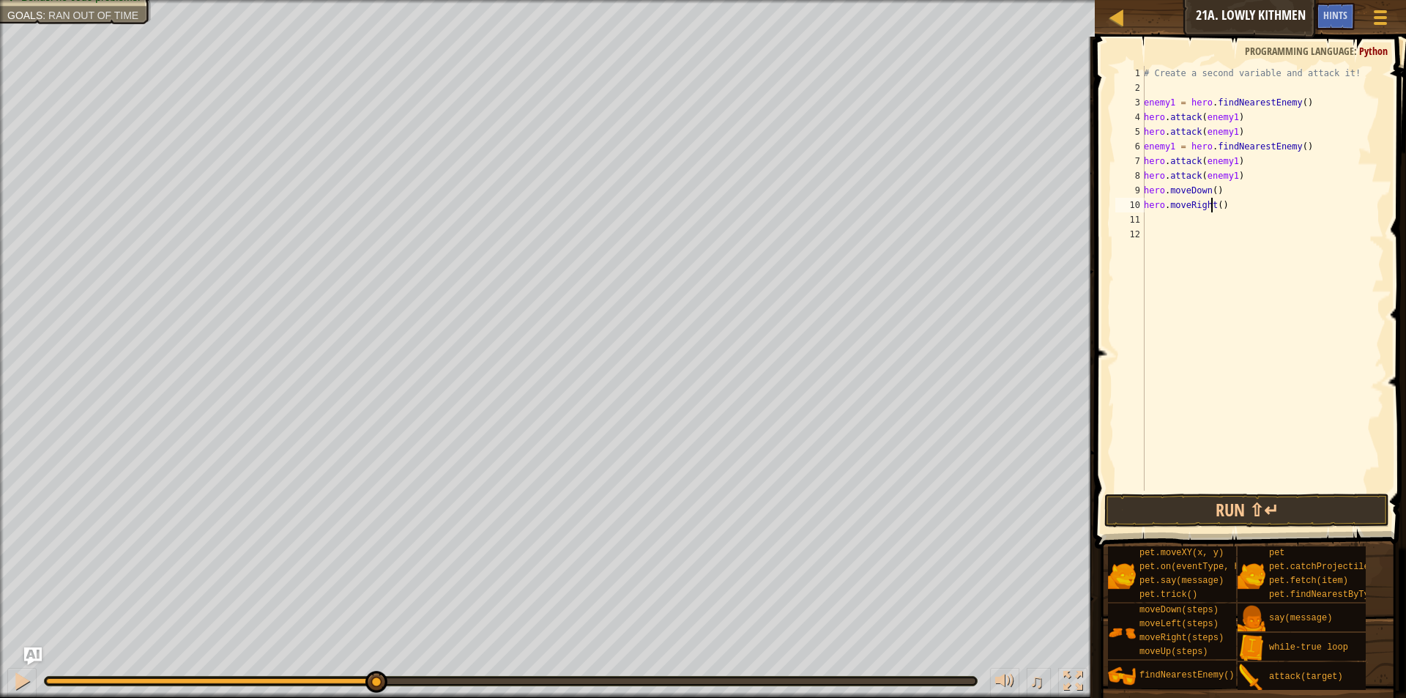
click at [1214, 212] on div "# Create a second variable and attack it! enemy1 = hero . findNearestEnemy ( ) …" at bounding box center [1262, 293] width 243 height 454
click at [1215, 205] on div "# Create a second variable and attack it! enemy1 = hero . findNearestEnemy ( ) …" at bounding box center [1262, 293] width 243 height 454
type textarea "hero.moveRight(2)"
click at [1251, 502] on button "Run ⇧↵" at bounding box center [1246, 511] width 285 height 34
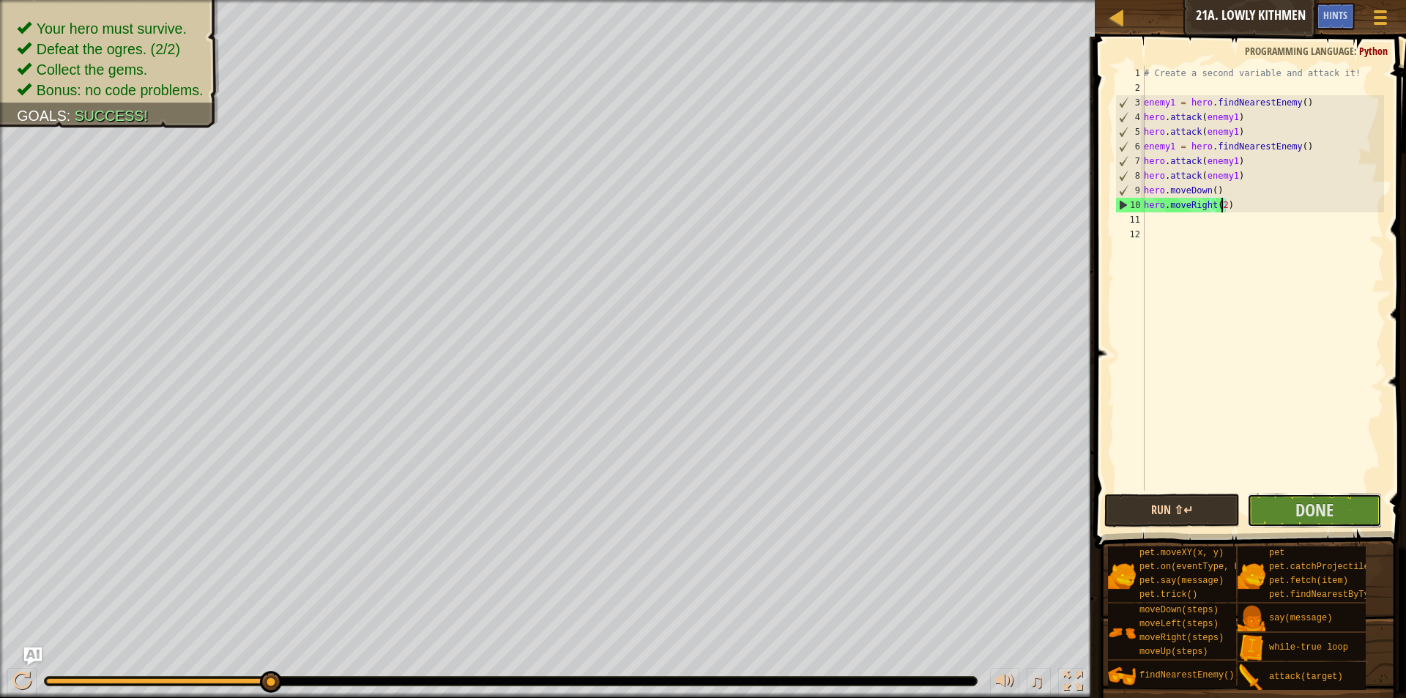
click at [1278, 512] on button "Done" at bounding box center [1314, 511] width 135 height 34
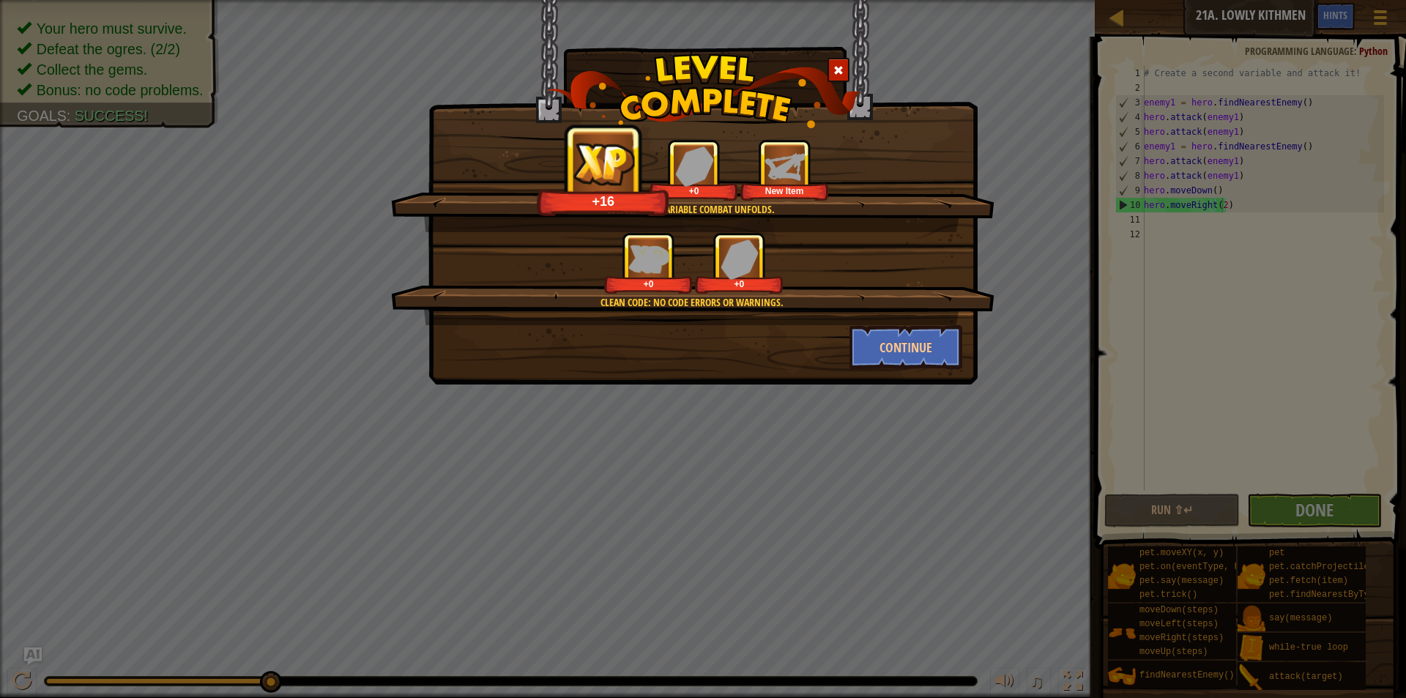
click at [863, 321] on div "Clean code: no code errors or warnings. +0 +0" at bounding box center [692, 278] width 603 height 93
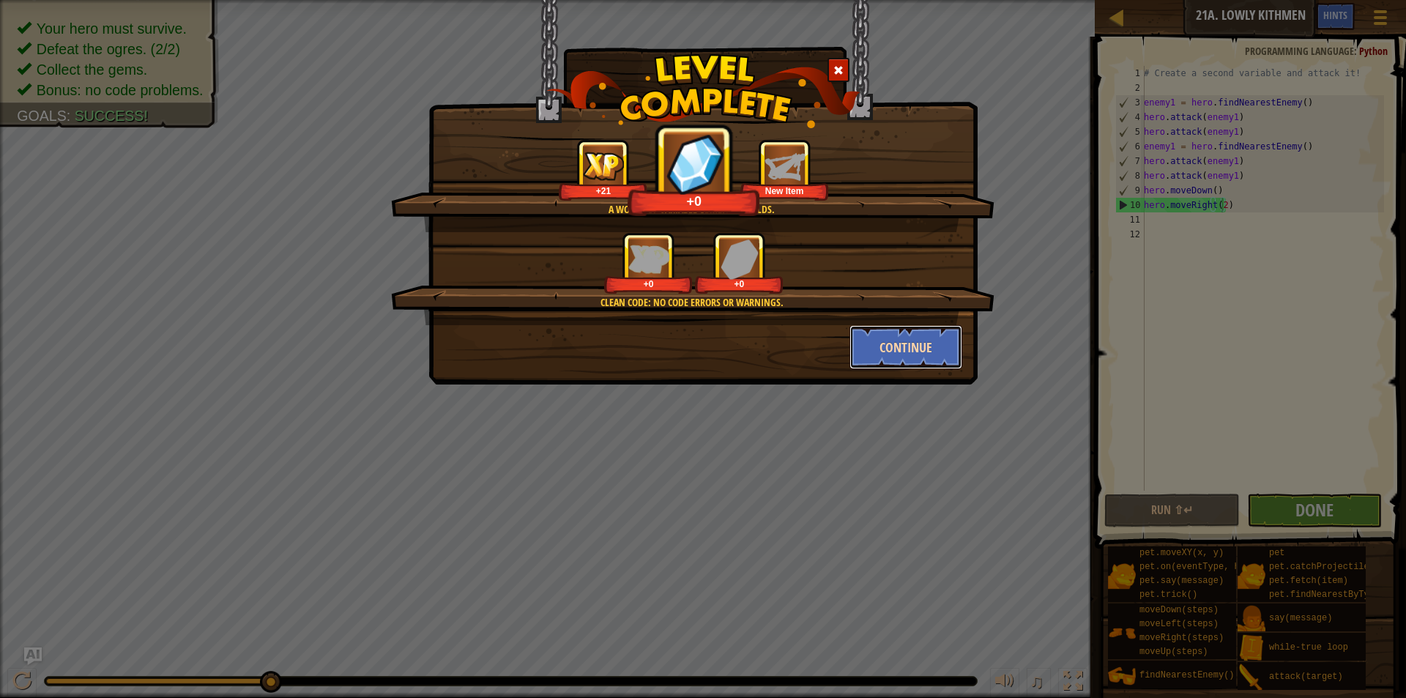
click at [878, 345] on button "Continue" at bounding box center [907, 347] width 114 height 44
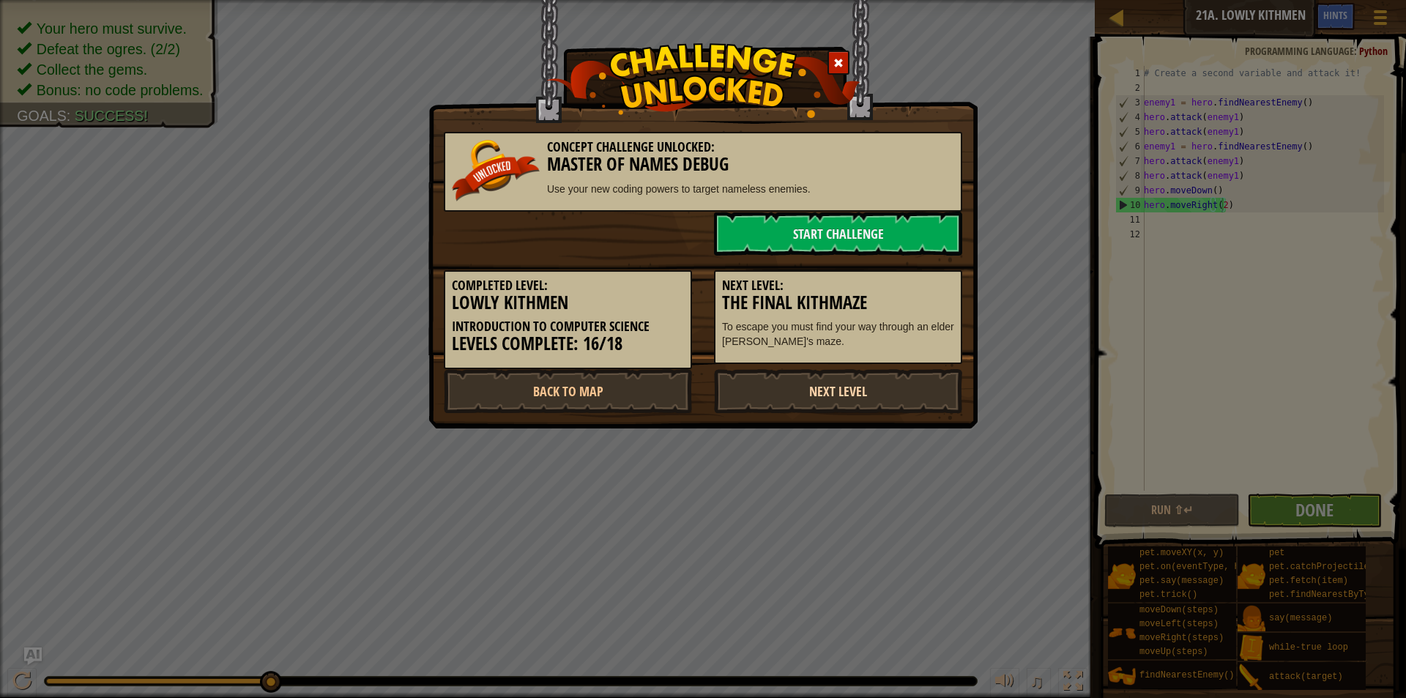
click at [822, 396] on link "Next Level" at bounding box center [838, 391] width 248 height 44
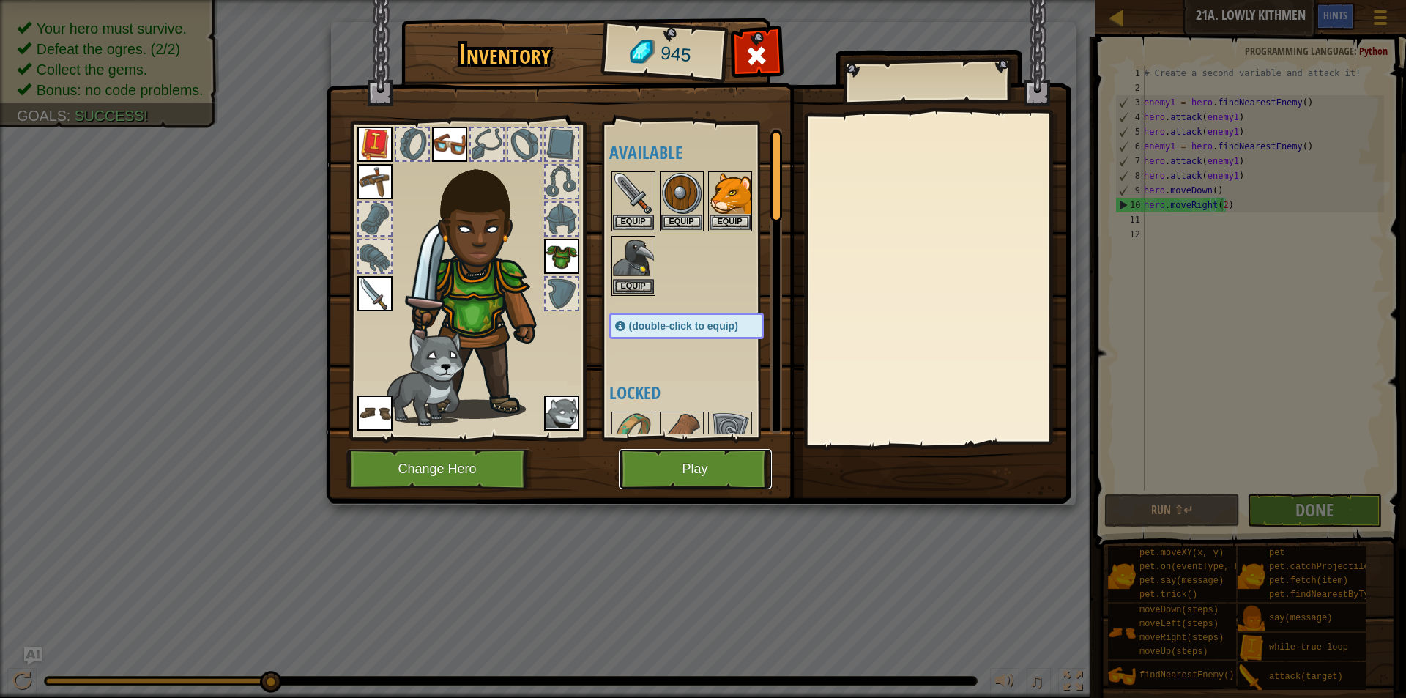
click at [718, 460] on button "Play" at bounding box center [695, 469] width 153 height 40
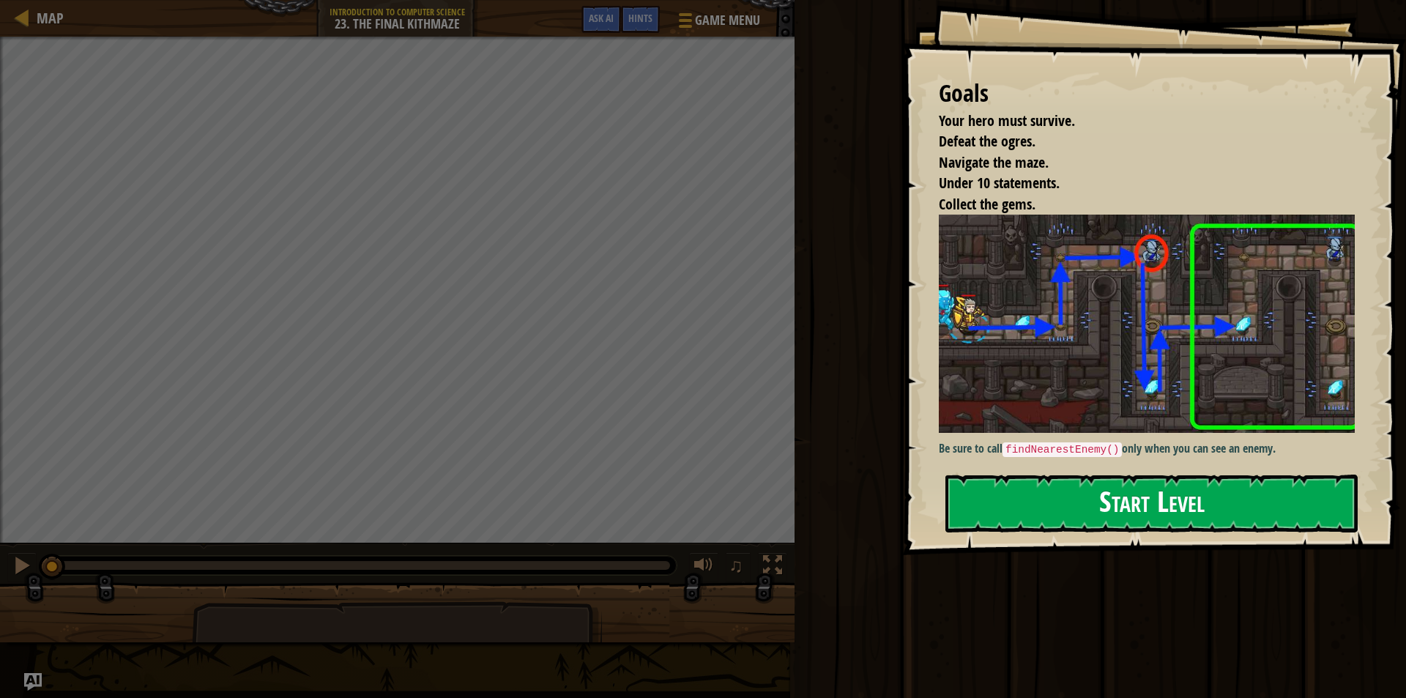
click at [1221, 507] on button "Start Level" at bounding box center [1152, 504] width 412 height 58
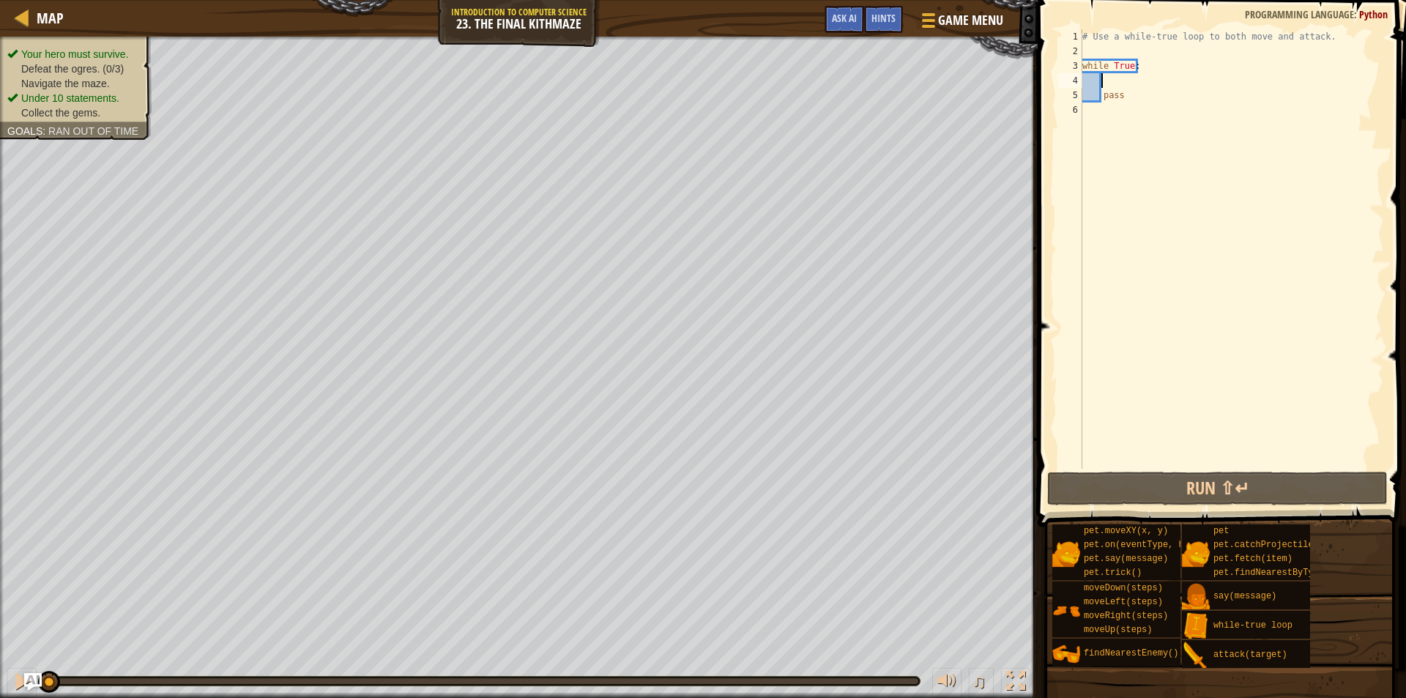
click at [1116, 76] on div "# Use a while-true loop to both move and attack. while True : pass" at bounding box center [1232, 263] width 305 height 469
type textarea "m"
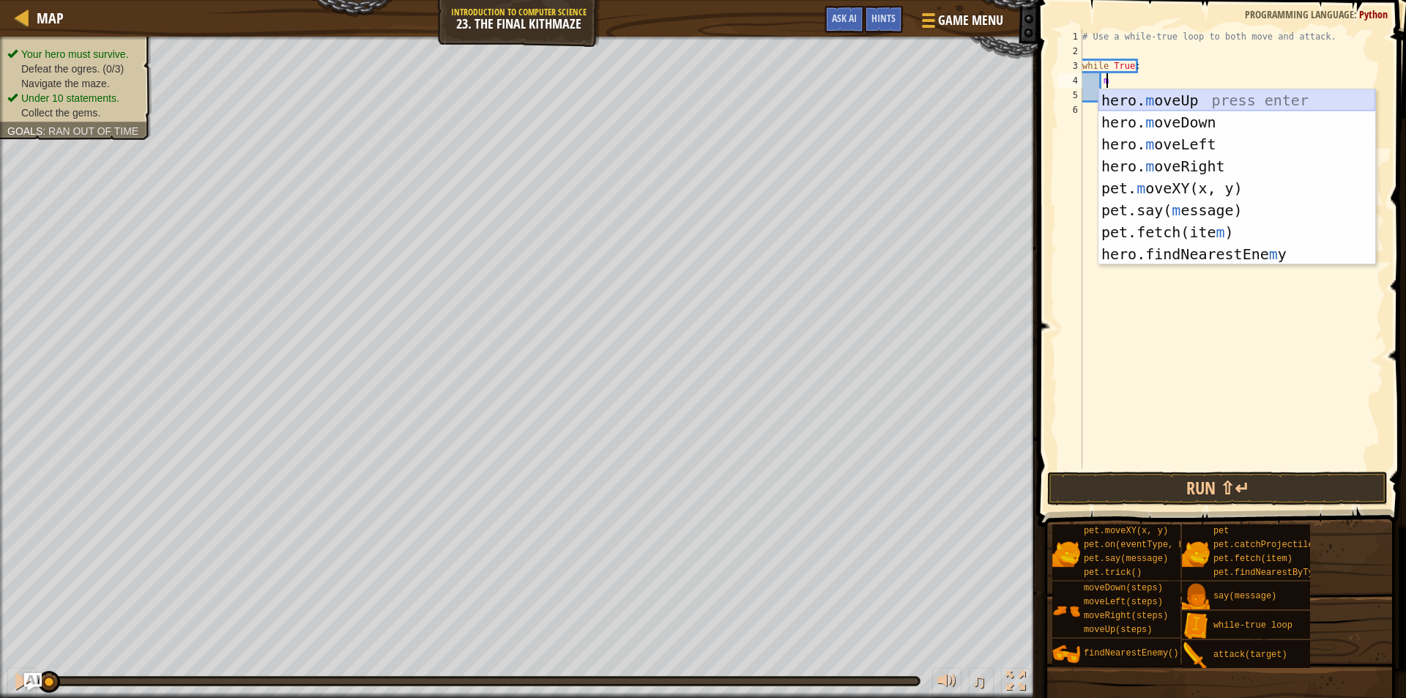
scroll to position [7, 1]
click at [1185, 166] on div "hero. m oveUp press enter hero. m oveDown press enter hero. m oveLeft press ent…" at bounding box center [1237, 199] width 277 height 220
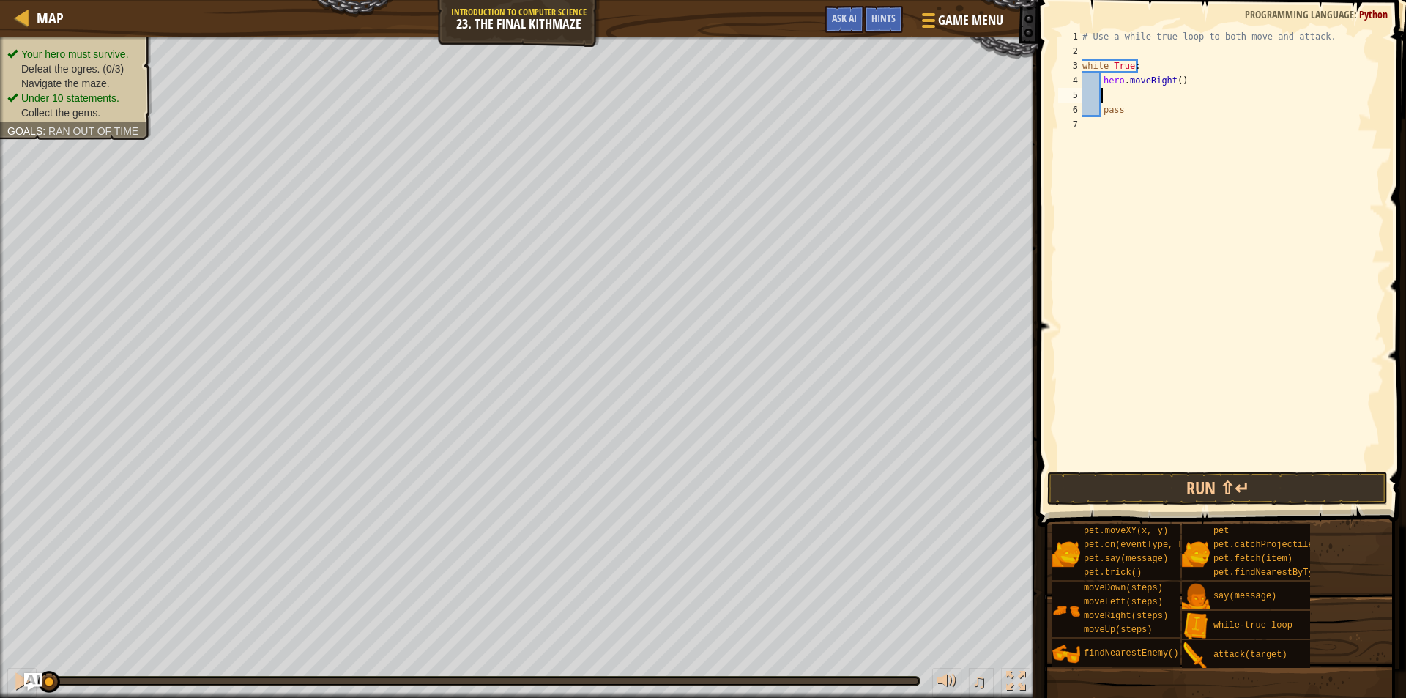
type textarea "m"
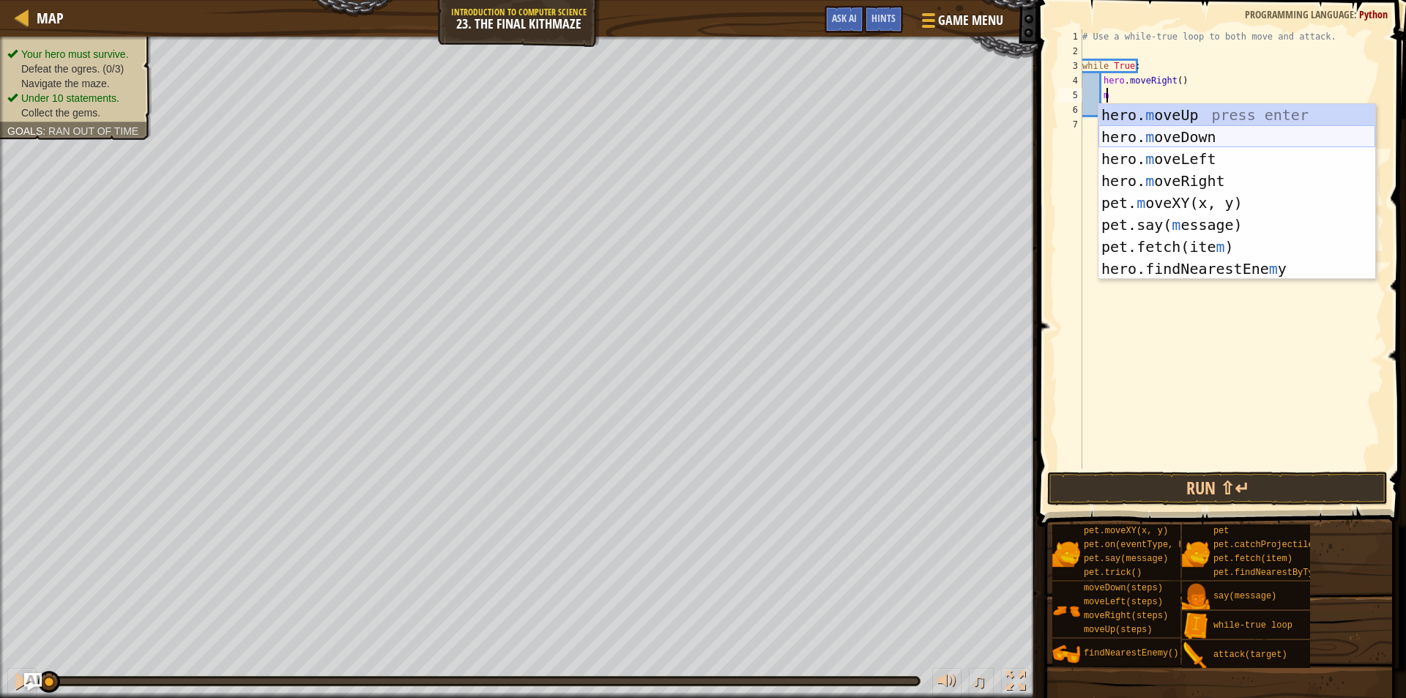
click at [1210, 115] on div "hero. m oveUp press enter hero. m oveDown press enter hero. m oveLeft press ent…" at bounding box center [1237, 214] width 277 height 220
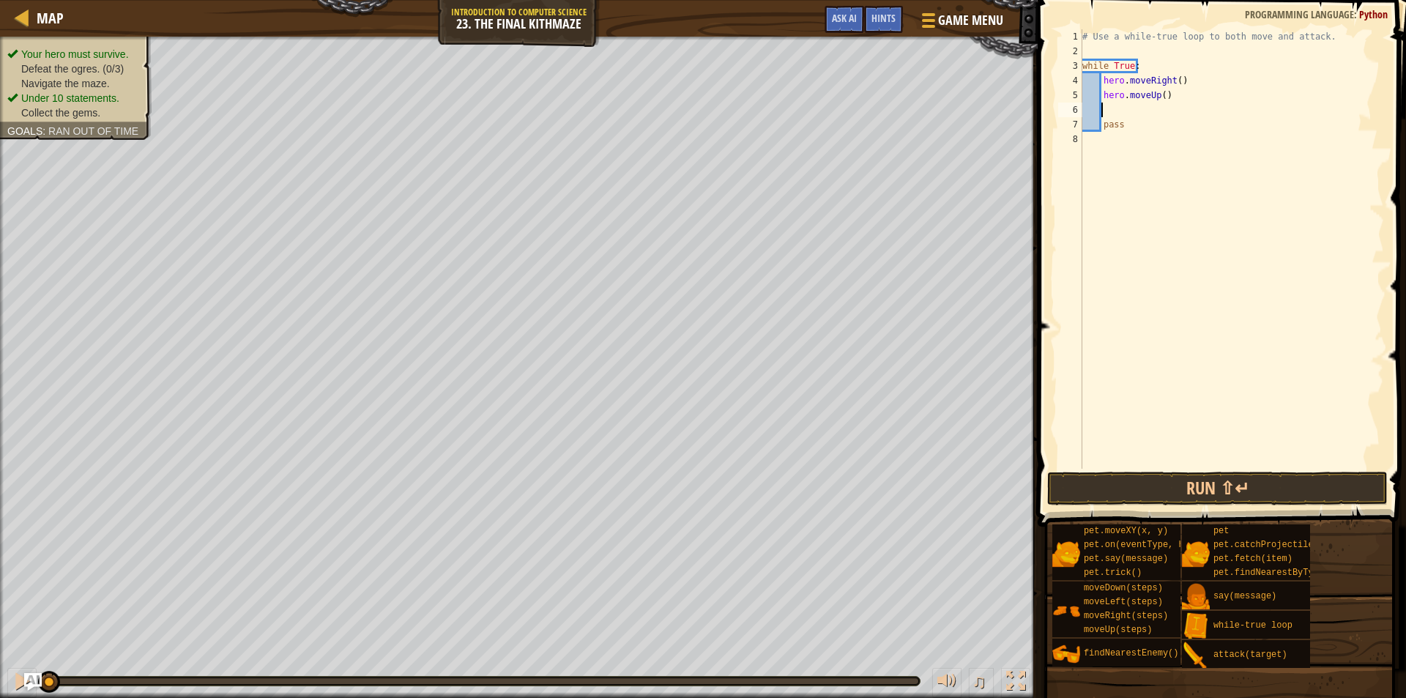
type textarea "m"
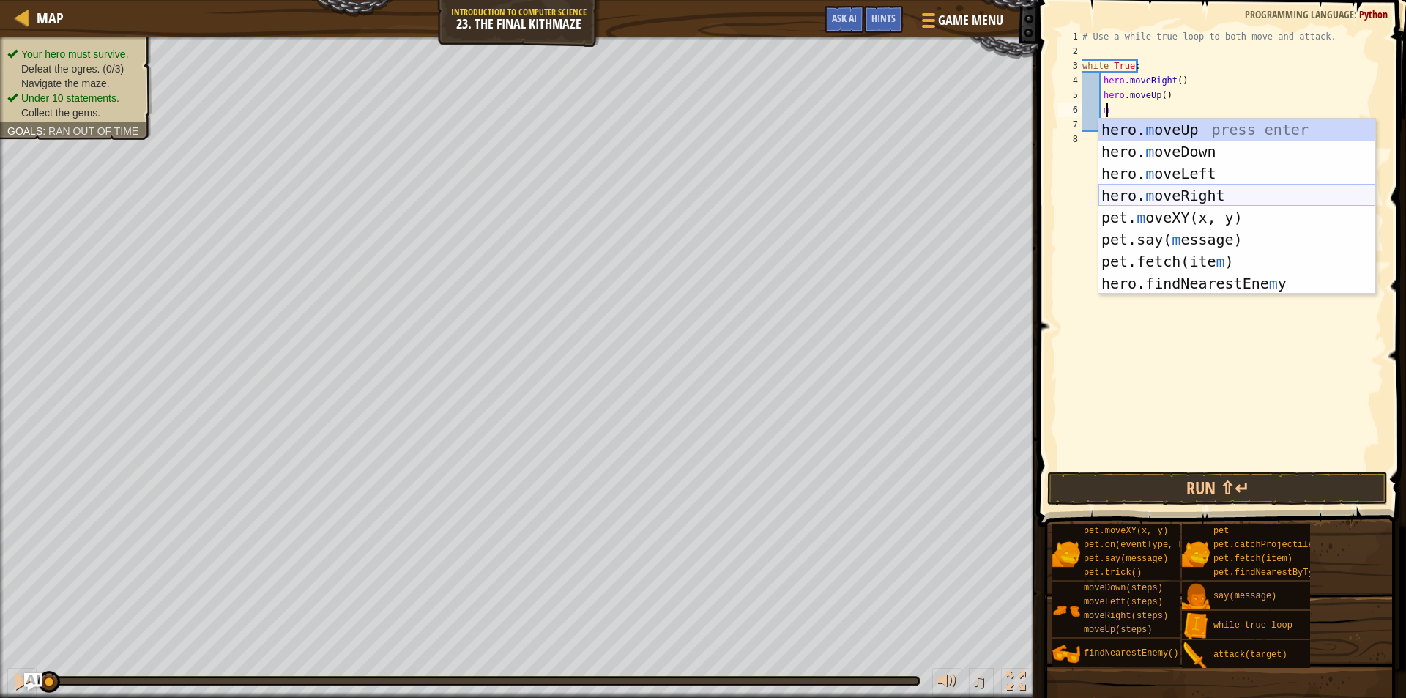
click at [1186, 193] on div "hero. m oveUp press enter hero. m oveDown press enter hero. m oveLeft press ent…" at bounding box center [1237, 229] width 277 height 220
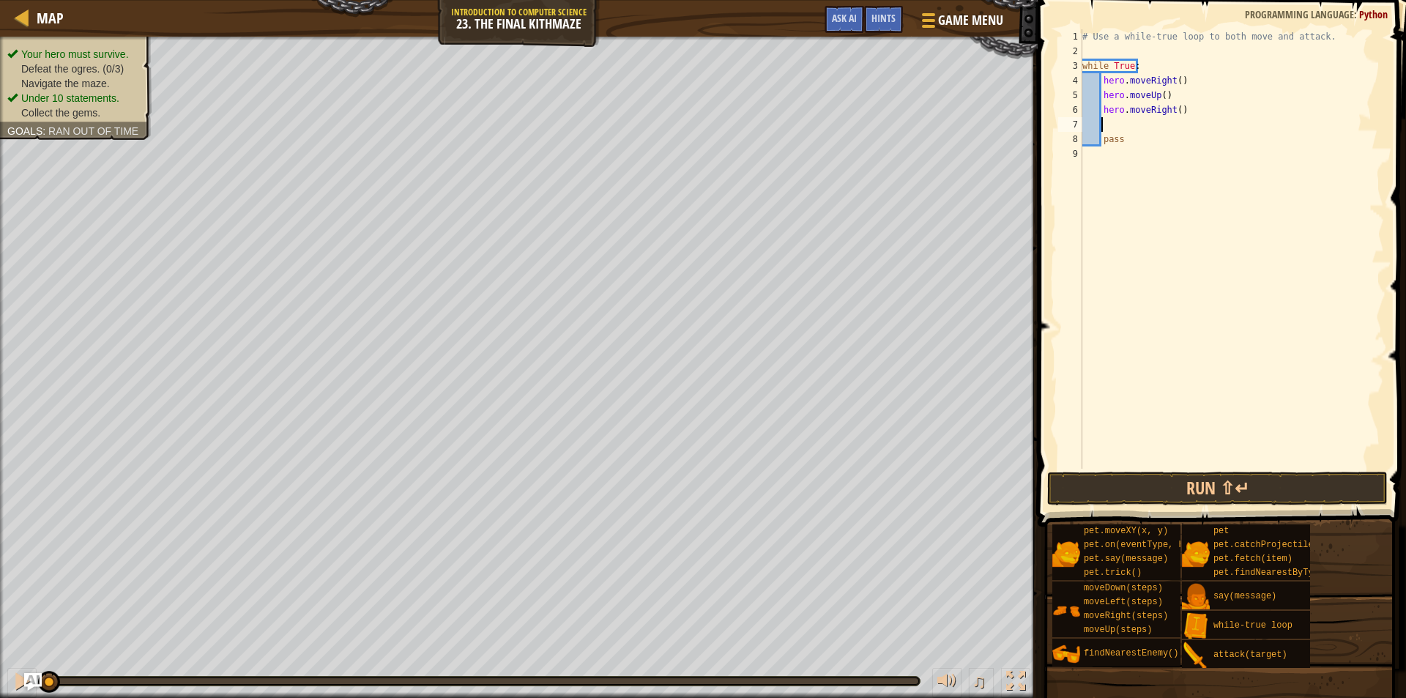
type textarea "m"
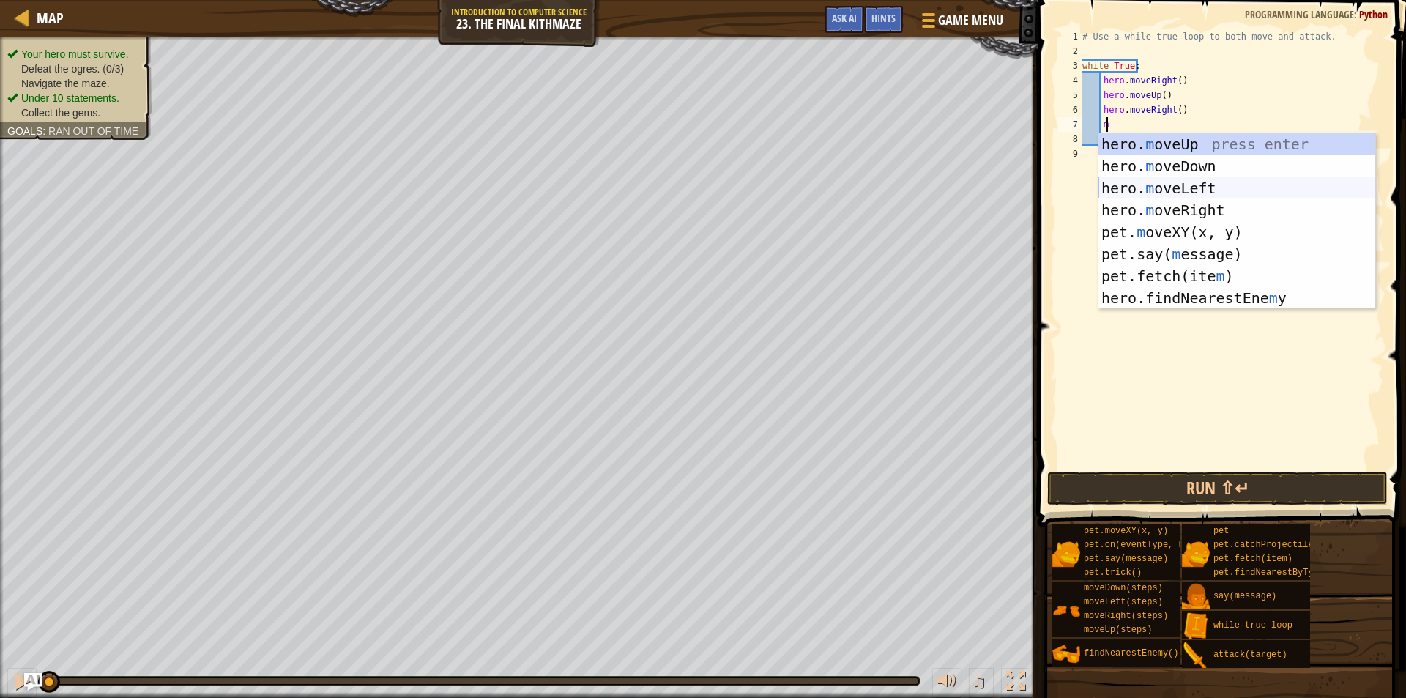
click at [1219, 173] on div "hero. m oveUp press enter hero. m oveDown press enter hero. m oveLeft press ent…" at bounding box center [1237, 243] width 277 height 220
click at [1219, 172] on div "# Use a while-true loop to both move and attack. while True : hero . moveRight …" at bounding box center [1232, 263] width 305 height 469
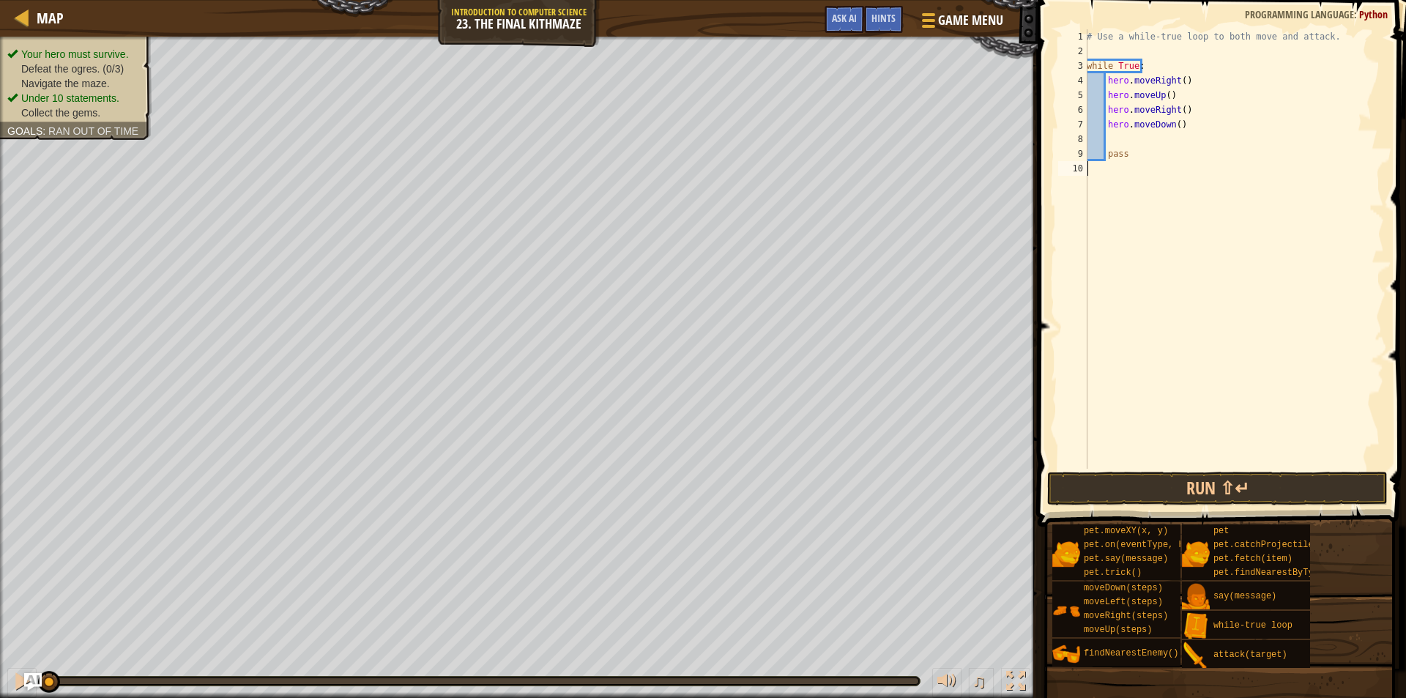
scroll to position [7, 0]
click at [1216, 491] on button "Run ⇧↵" at bounding box center [1217, 489] width 341 height 34
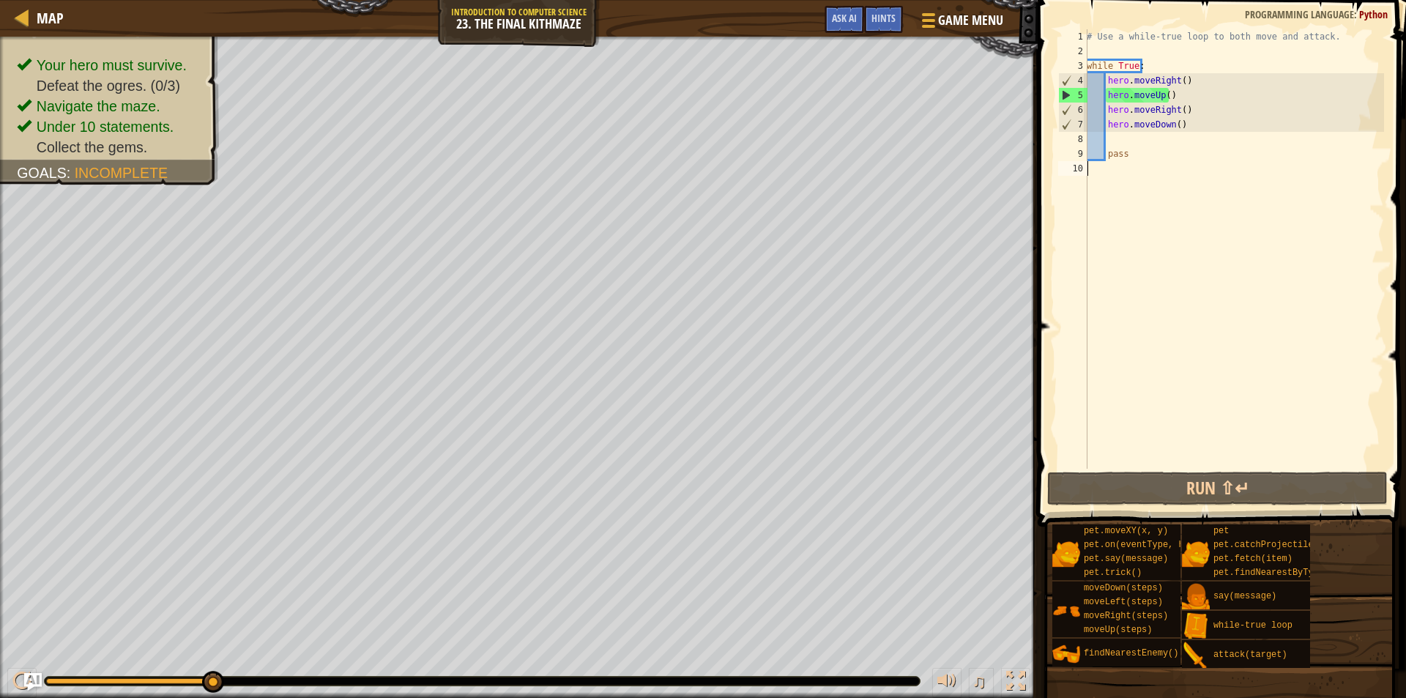
click at [1171, 127] on div "# Use a while-true loop to both move and attack. while True : hero . moveRight …" at bounding box center [1234, 263] width 300 height 469
click at [1174, 125] on div "# Use a while-true loop to both move and attack. while True : hero . moveRight …" at bounding box center [1234, 263] width 300 height 469
type textarea "hero.moveDown(2)"
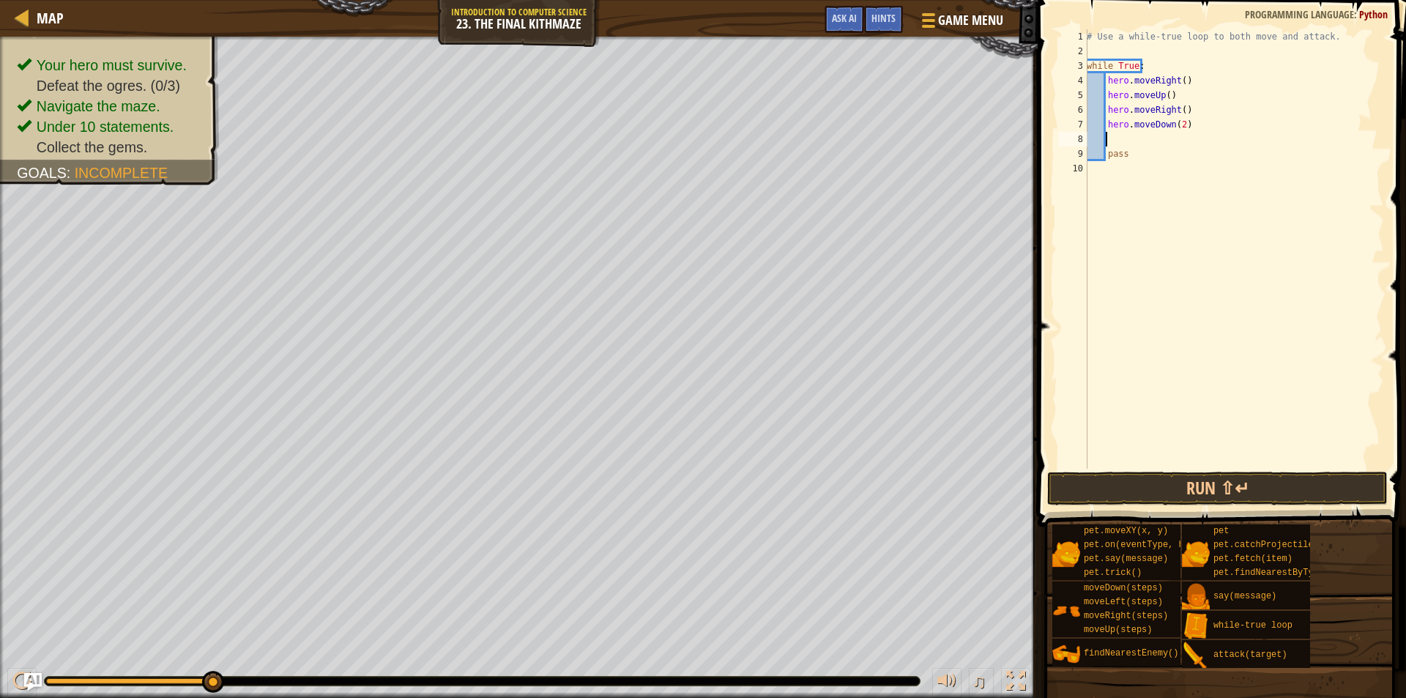
click at [1117, 142] on div "# Use a while-true loop to both move and attack. while True : hero . moveRight …" at bounding box center [1234, 263] width 300 height 469
type textarea "m"
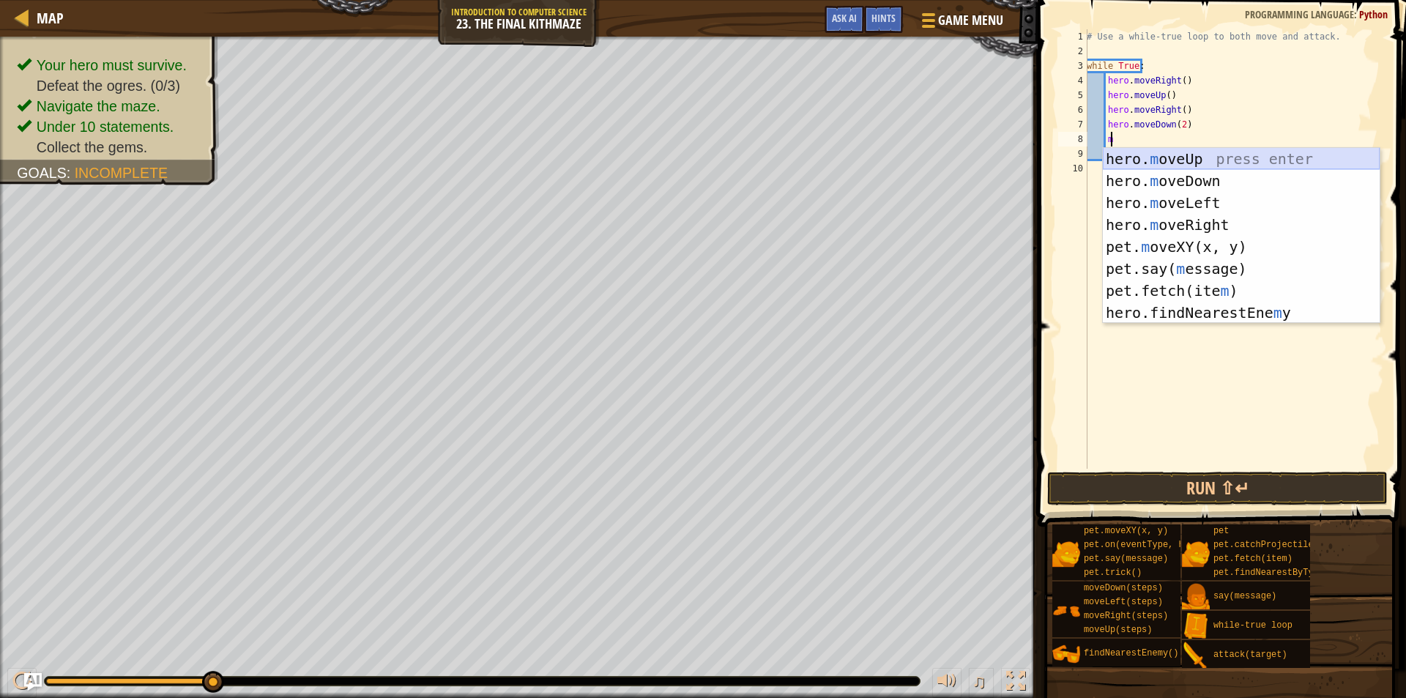
click at [1201, 157] on div "hero. m oveUp press enter hero. m oveDown press enter hero. m oveLeft press ent…" at bounding box center [1241, 258] width 277 height 220
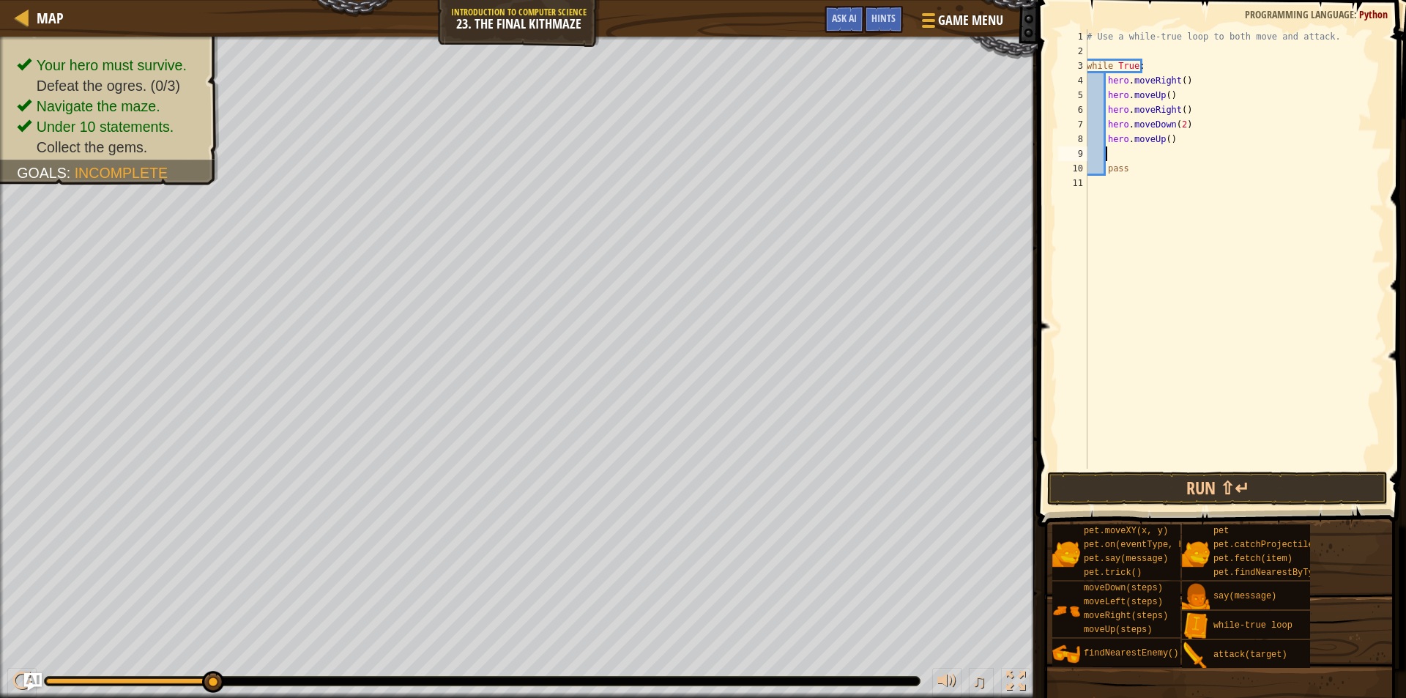
click at [1189, 81] on div "# Use a while-true loop to both move and attack. while True : hero . moveRight …" at bounding box center [1234, 263] width 300 height 469
type textarea "hero.moveRight()"
type textarea "f"
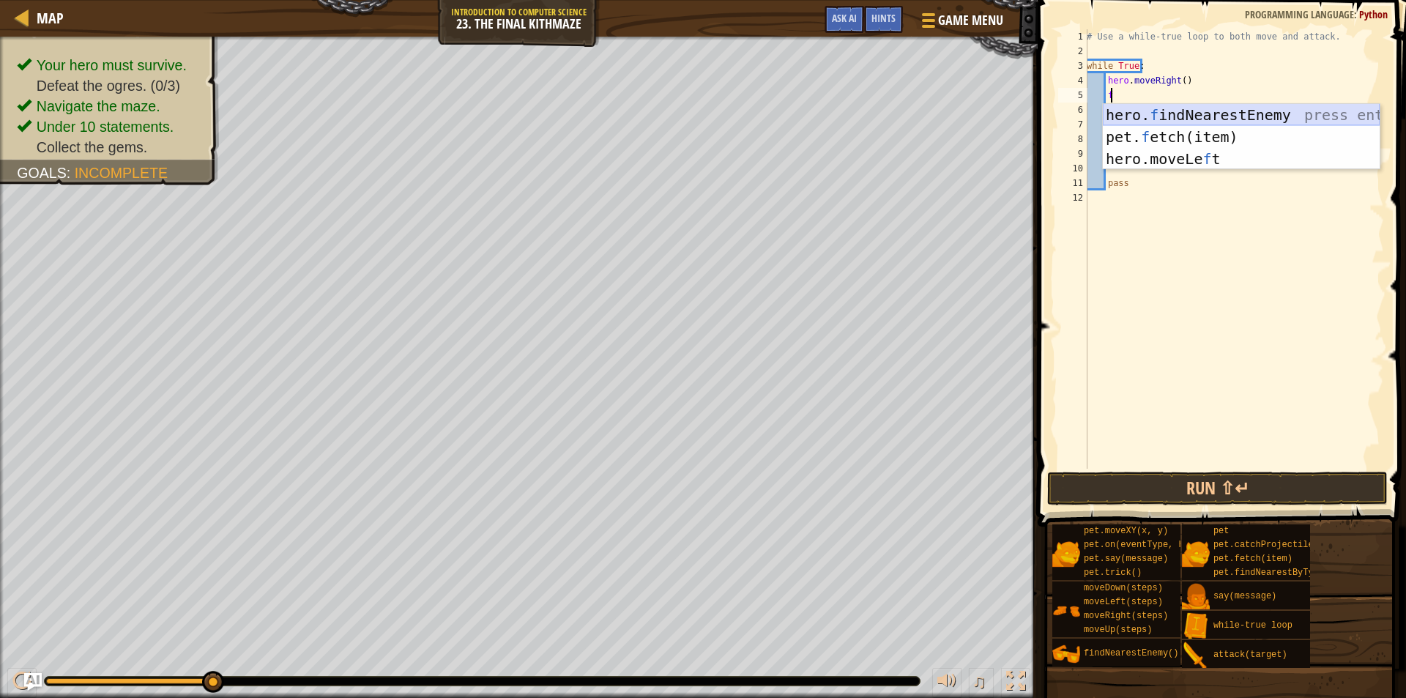
click at [1182, 111] on div "hero. f indNearestEnemy press enter pet. f etch(item) press enter hero.moveLe f…" at bounding box center [1241, 159] width 277 height 110
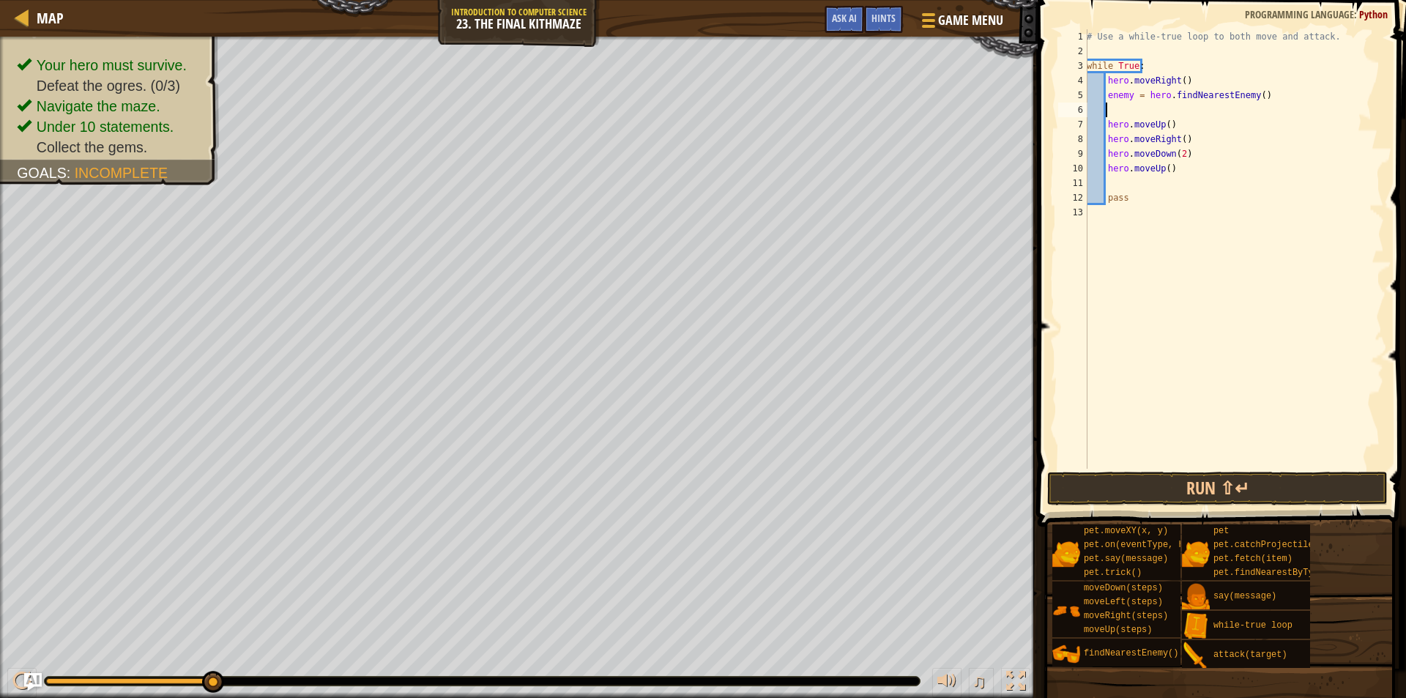
drag, startPoint x: 1127, startPoint y: 100, endPoint x: 1137, endPoint y: 103, distance: 10.0
click at [1129, 100] on div "# Use a while-true loop to both move and attack. while True : hero . moveRight …" at bounding box center [1234, 263] width 300 height 469
click at [1128, 94] on div "# Use a while-true loop to both move and attack. while True : hero . moveRight …" at bounding box center [1234, 248] width 300 height 439
type textarea "enemy1 = hero.findNearestEnemy()"
click at [1136, 109] on div "# Use a while-true loop to both move and attack. while True : hero . moveRight …" at bounding box center [1234, 263] width 300 height 469
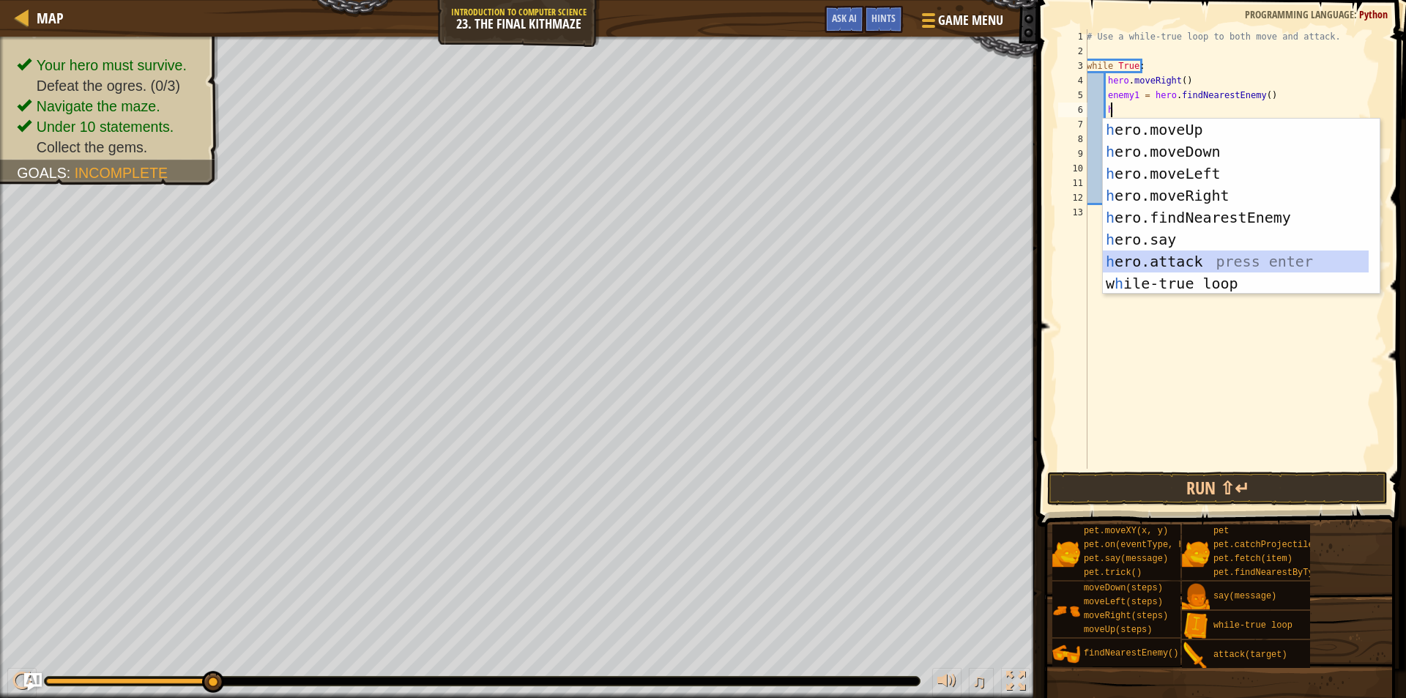
click at [1180, 266] on div "h ero.moveUp press enter h ero.moveDown press enter h ero.moveLeft press enter …" at bounding box center [1236, 229] width 266 height 220
type textarea "hero.attack(enemy)"
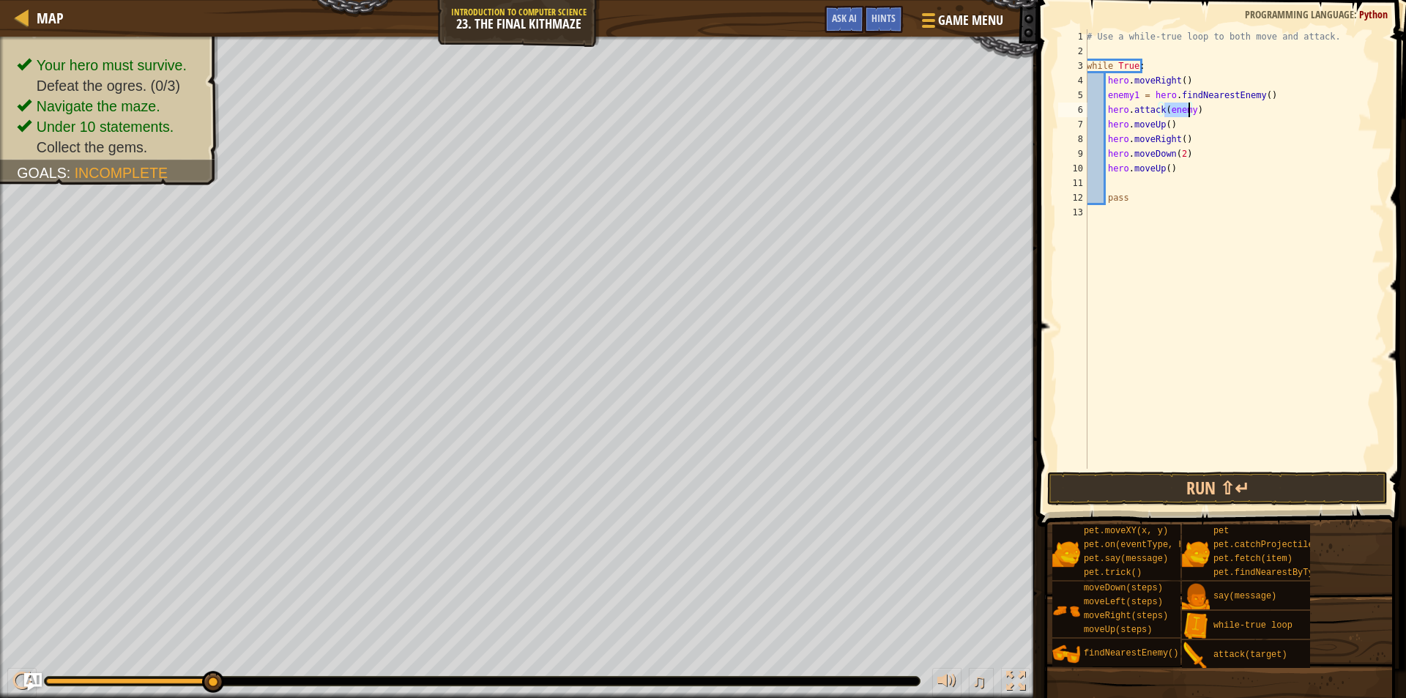
click at [1196, 113] on div "# Use a while-true loop to both move and attack. while True : hero . moveRight …" at bounding box center [1234, 263] width 300 height 469
click at [1146, 110] on div "# Use a while-true loop to both move and attack. while True : hero . moveRight …" at bounding box center [1234, 263] width 300 height 469
type textarea "hero.attack(enemy)"
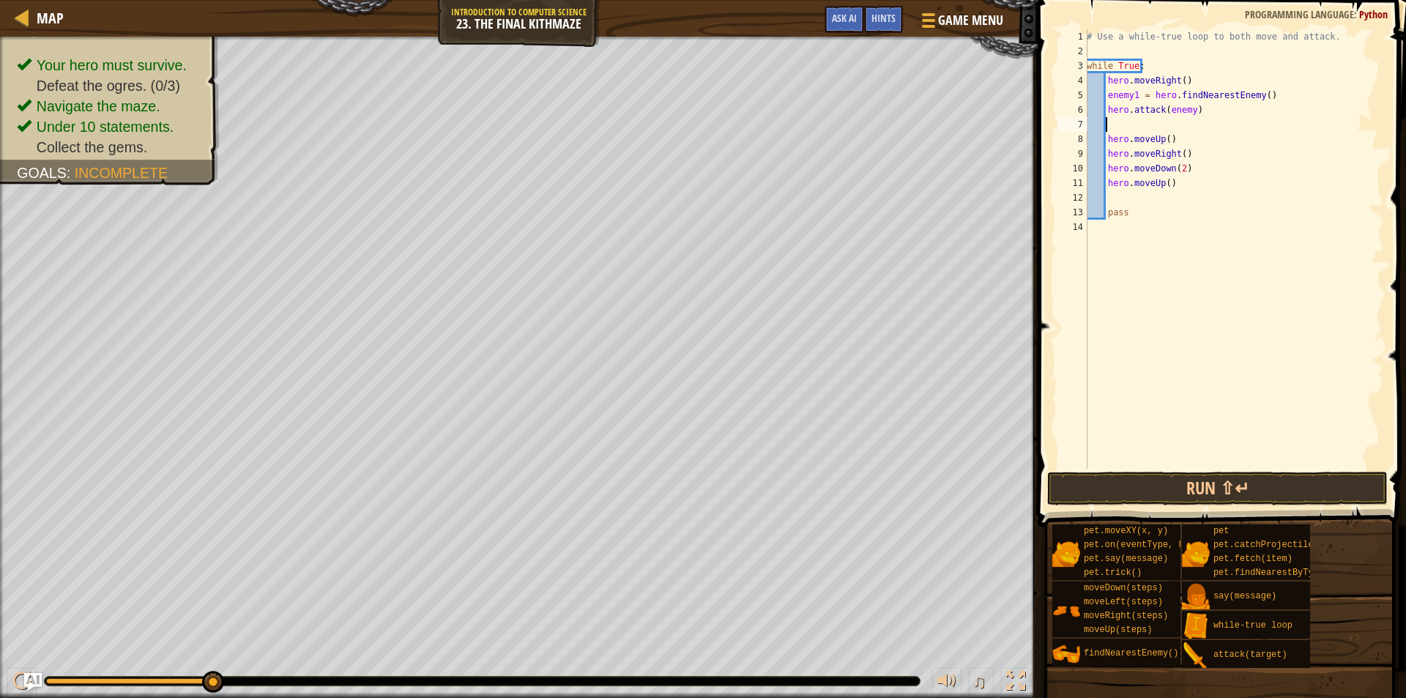
click at [1147, 124] on div "# Use a while-true loop to both move and attack. while True : hero . moveRight …" at bounding box center [1234, 263] width 300 height 469
paste textarea
click at [1121, 130] on div "# Use a while-true loop to both move and attack. while True : hero . moveRight …" at bounding box center [1234, 263] width 300 height 469
click at [1124, 130] on div "# Use a while-true loop to both move and attack. while True : hero . moveRight …" at bounding box center [1234, 263] width 300 height 469
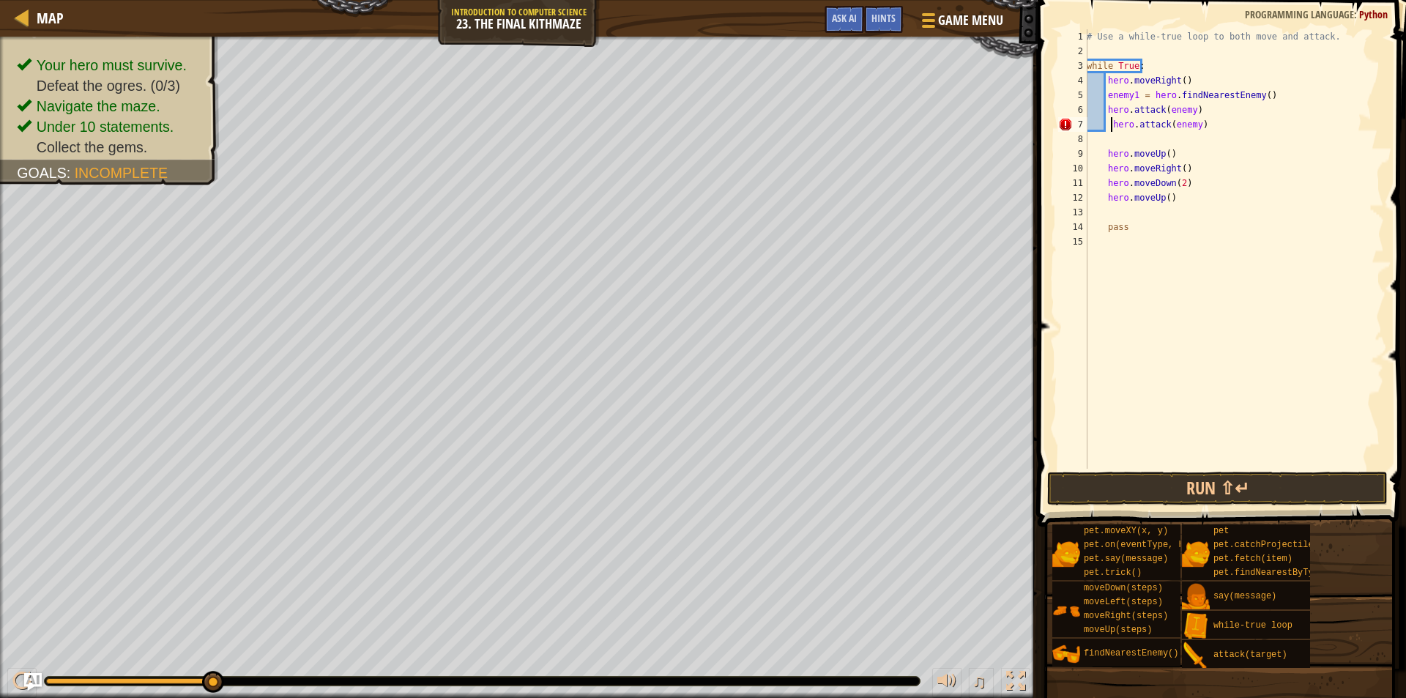
type textarea "hero.attack(enemy)"
click at [1121, 251] on div "# Use a while-true loop to both move and attack. while True : hero . moveRight …" at bounding box center [1234, 263] width 300 height 469
click at [1088, 65] on div "# Use a while-true loop to both move and attack. while True : hero . moveRight …" at bounding box center [1234, 263] width 300 height 469
click at [1133, 223] on div "# Use a while-true loop to both move and attack. while True : hero . moveRight …" at bounding box center [1234, 263] width 300 height 469
type textarea "p"
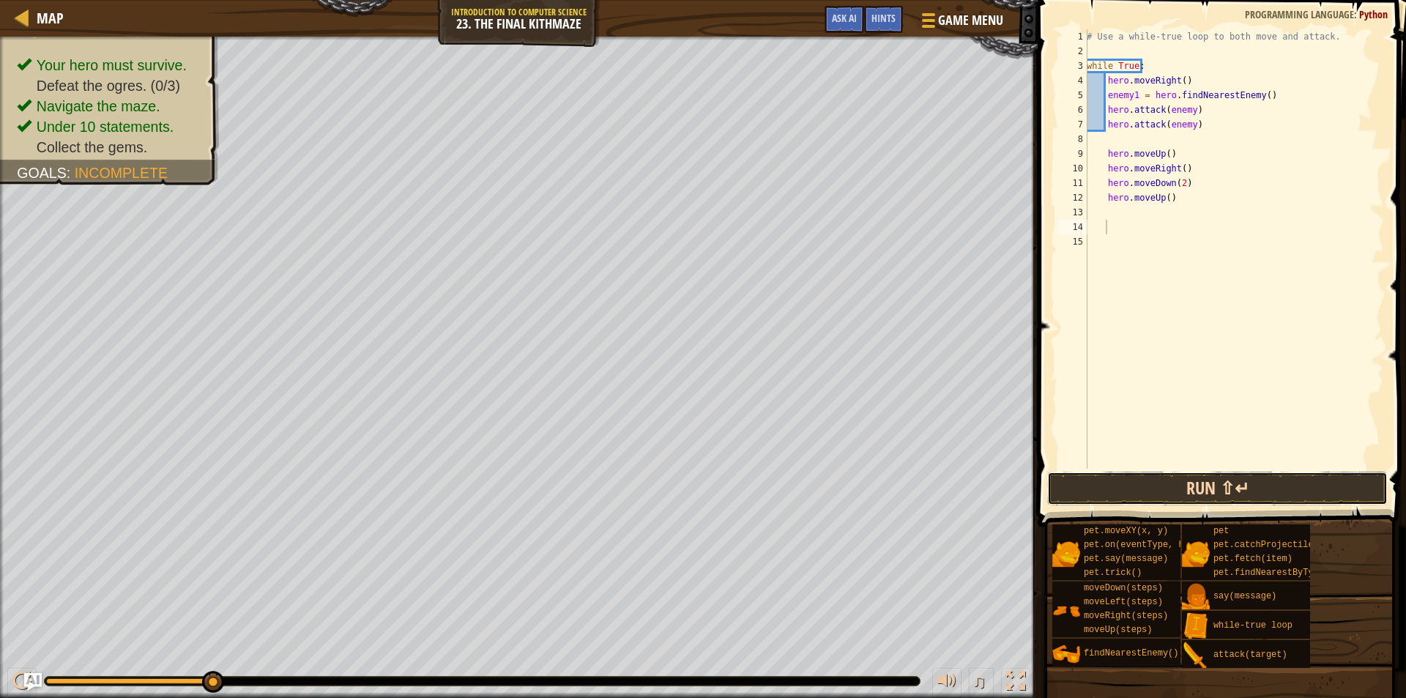
click at [1193, 489] on button "Run ⇧↵" at bounding box center [1217, 489] width 341 height 34
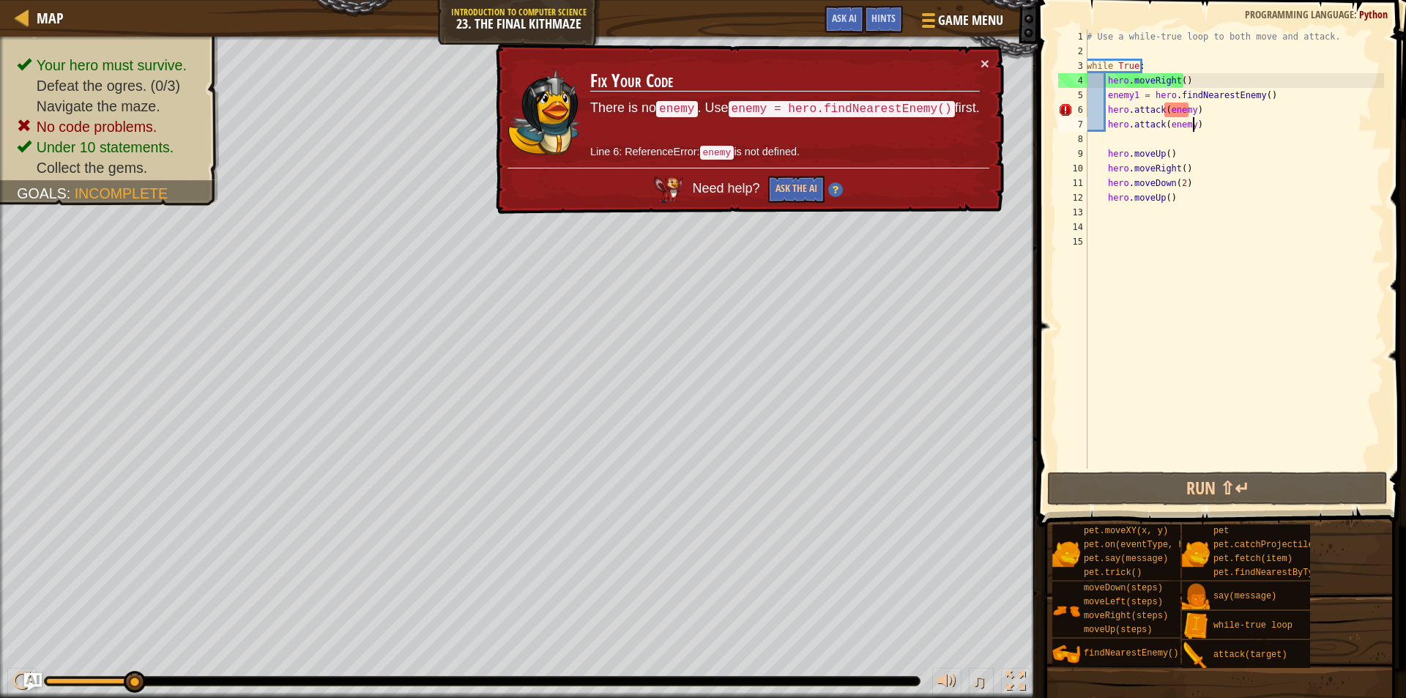
drag, startPoint x: 1208, startPoint y: 133, endPoint x: 1118, endPoint y: 105, distance: 93.6
drag, startPoint x: 1118, startPoint y: 105, endPoint x: 1110, endPoint y: 83, distance: 24.3
click at [1110, 83] on div "# Use a while-true loop to both move and attack. while True : hero . moveRight …" at bounding box center [1234, 263] width 300 height 469
click at [1110, 96] on div "# Use a while-true loop to both move and attack. while True : hero . moveRight …" at bounding box center [1234, 263] width 300 height 469
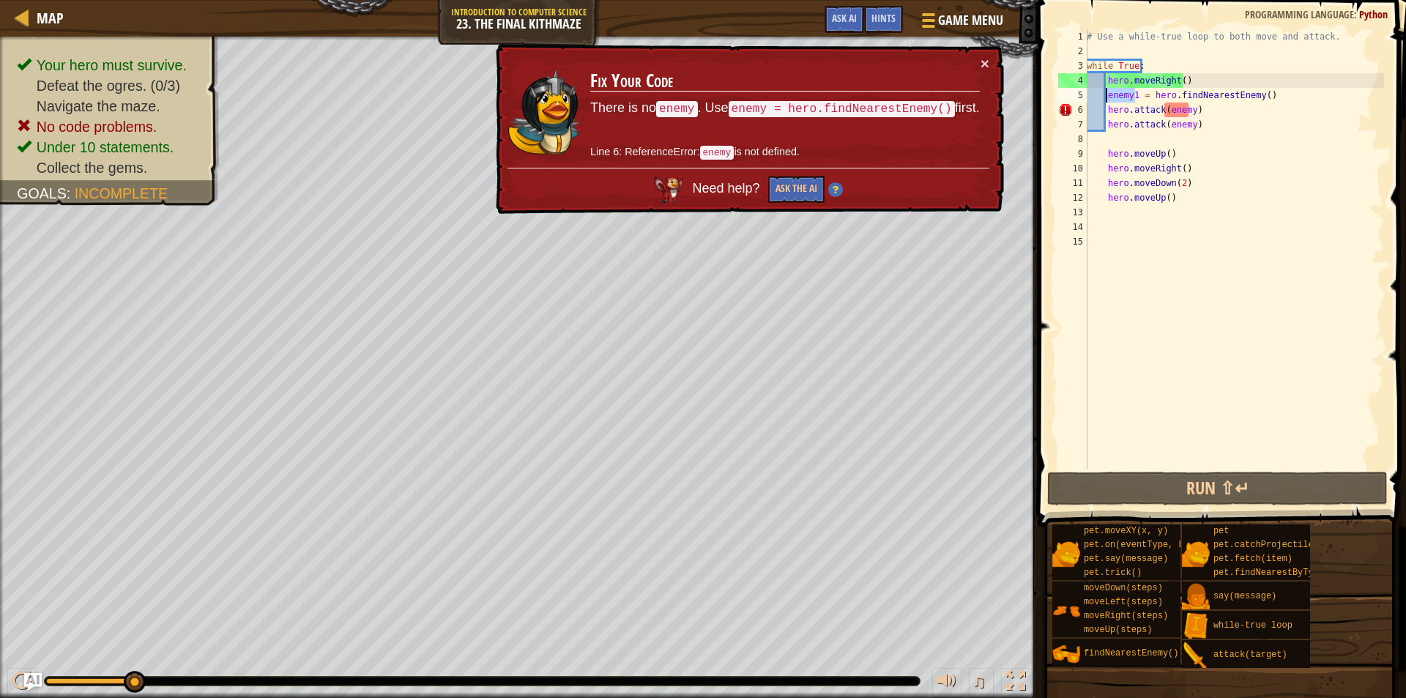
click at [1108, 92] on div "# Use a while-true loop to both move and attack. while True : hero . moveRight …" at bounding box center [1234, 248] width 300 height 439
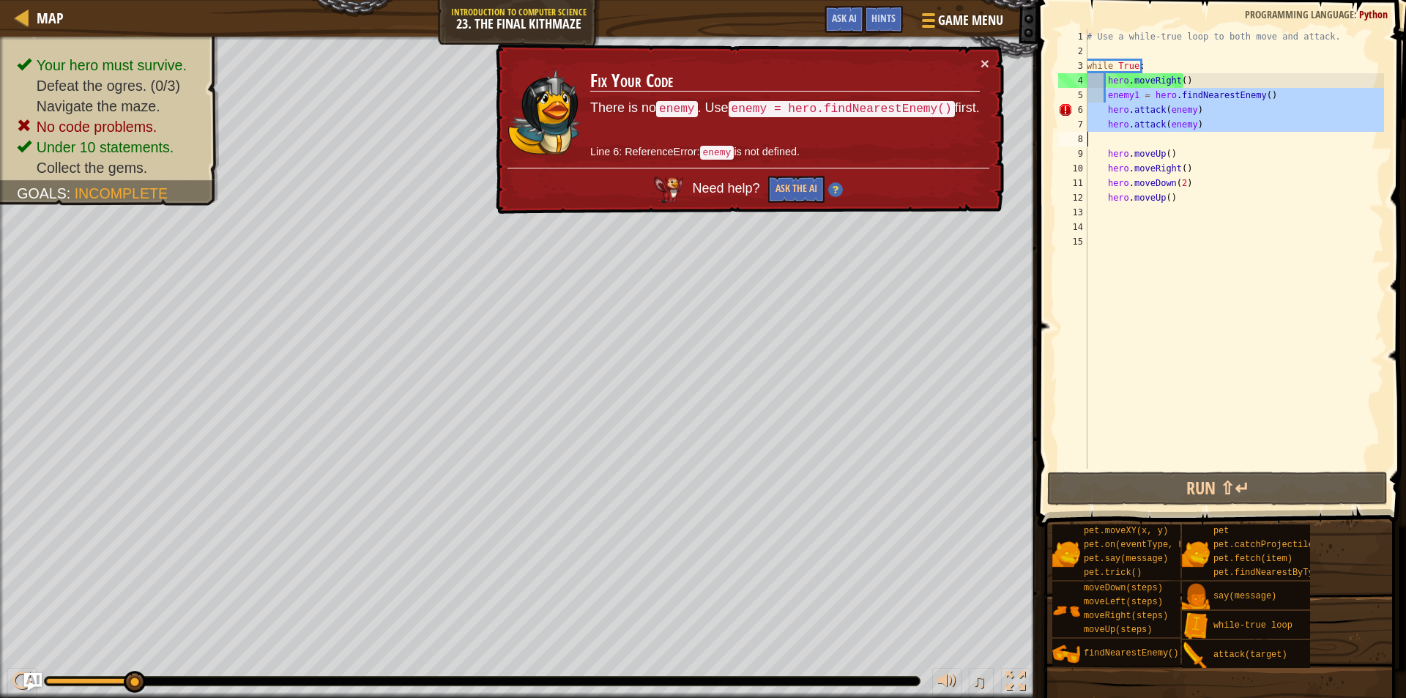
drag, startPoint x: 1108, startPoint y: 92, endPoint x: 1212, endPoint y: 138, distance: 113.8
click at [1212, 138] on div "# Use a while-true loop to both move and attack. while True : hero . moveRight …" at bounding box center [1234, 263] width 300 height 469
type textarea "hero.attack(enemy)"
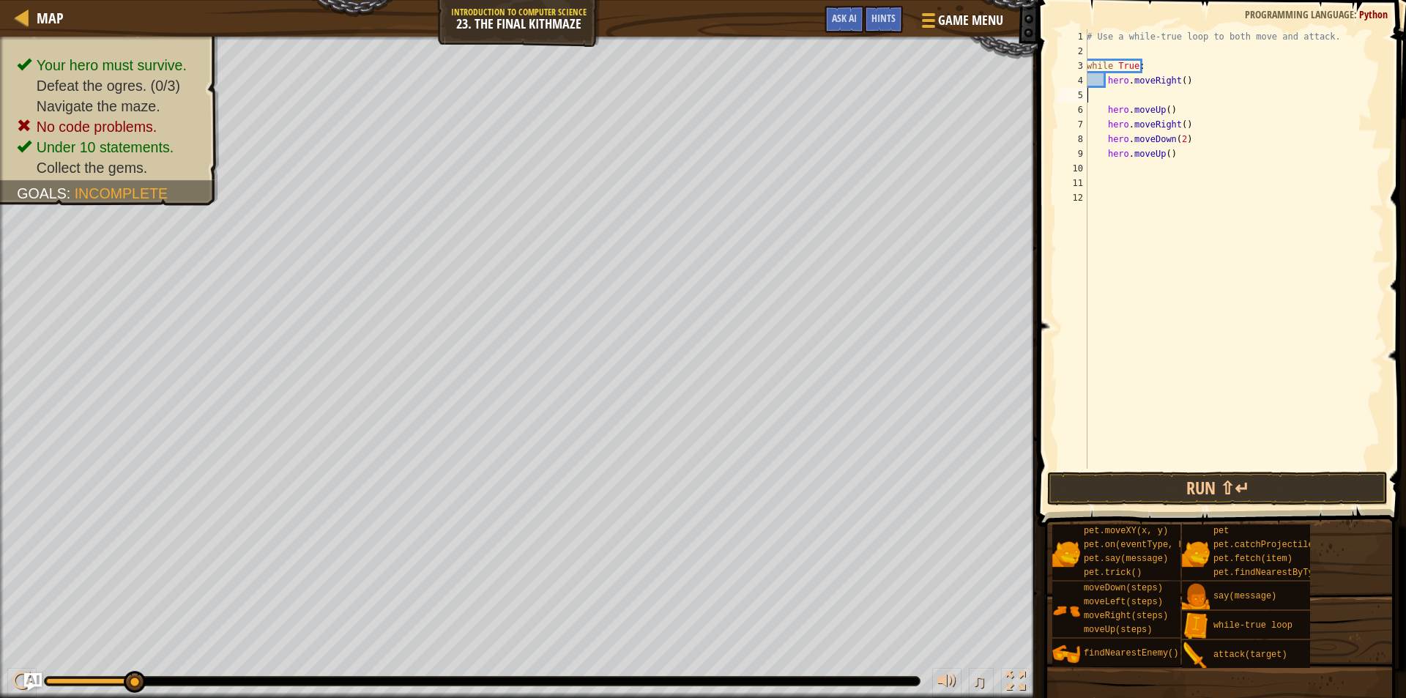
click at [1107, 97] on div "# Use a while-true loop to both move and attack. while True : hero . moveRight …" at bounding box center [1234, 263] width 300 height 469
click at [1112, 94] on div "# Use a while-true loop to both move and attack. while True : hero . moveRight …" at bounding box center [1234, 263] width 300 height 469
click at [1103, 108] on div "# Use a while-true loop to both move and attack. while True : hero . moveRight …" at bounding box center [1234, 263] width 300 height 469
click at [1104, 108] on div "# Use a while-true loop to both move and attack. while True : hero . moveRight …" at bounding box center [1234, 263] width 300 height 469
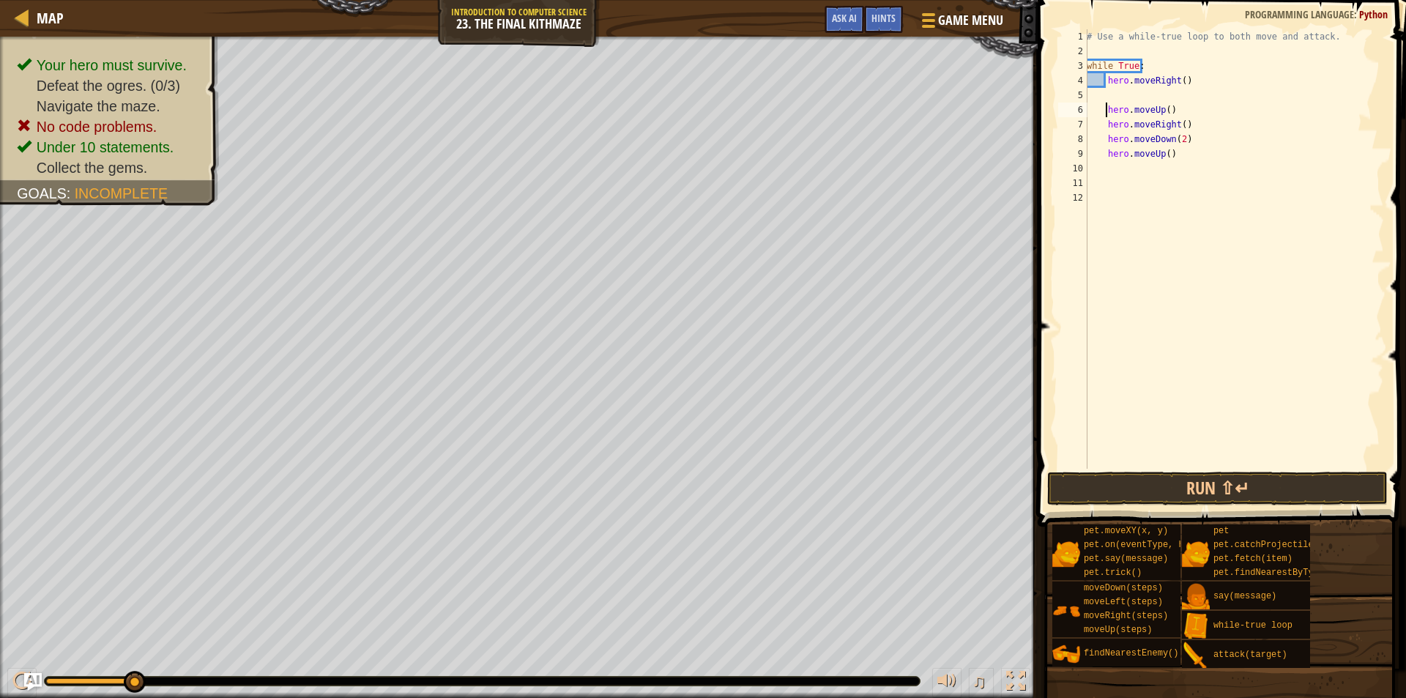
click at [1104, 108] on div "# Use a while-true loop to both move and attack. while True : hero . moveRight …" at bounding box center [1234, 263] width 300 height 469
type textarea "hero.moveUp() hero.moveRight()"
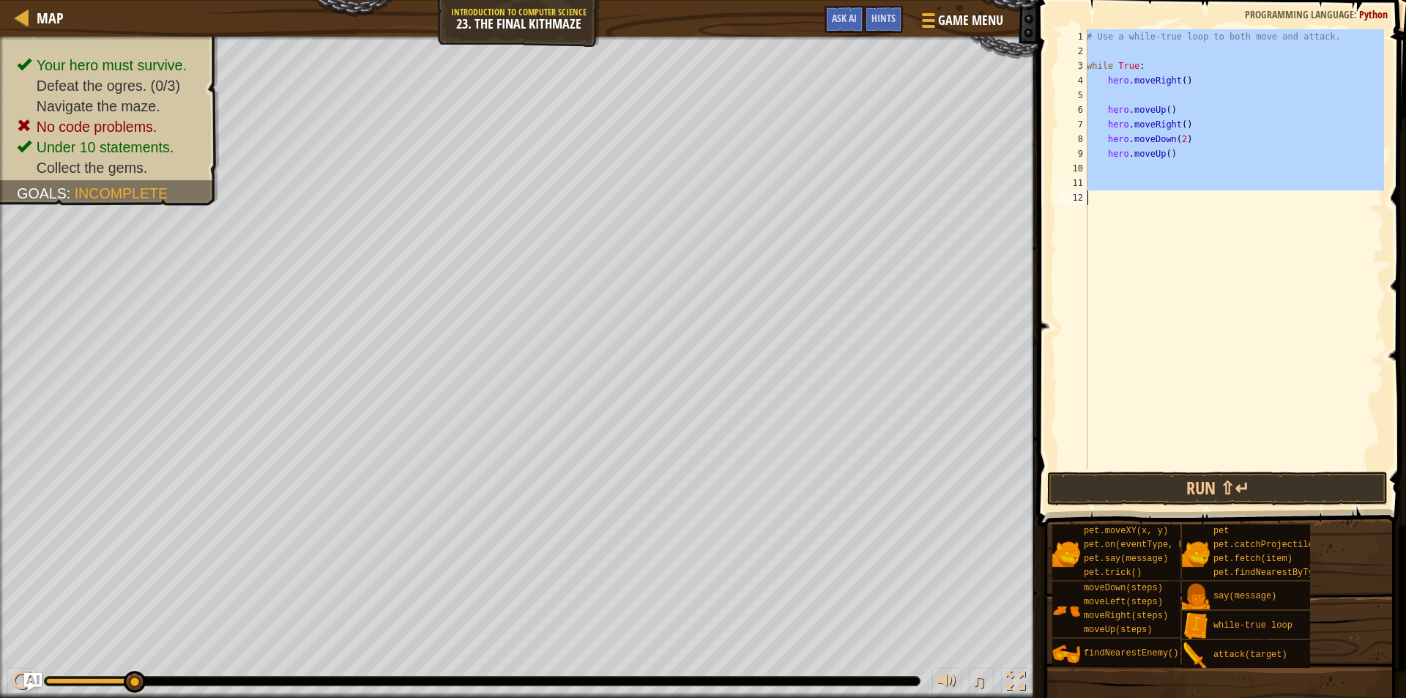
click at [1104, 108] on div "# Use a while-true loop to both move and attack. while True : hero . moveRight …" at bounding box center [1234, 263] width 300 height 469
click at [1104, 108] on div "# Use a while-true loop to both move and attack. while True : hero . moveRight …" at bounding box center [1234, 248] width 300 height 439
type textarea "hero.moveUp()"
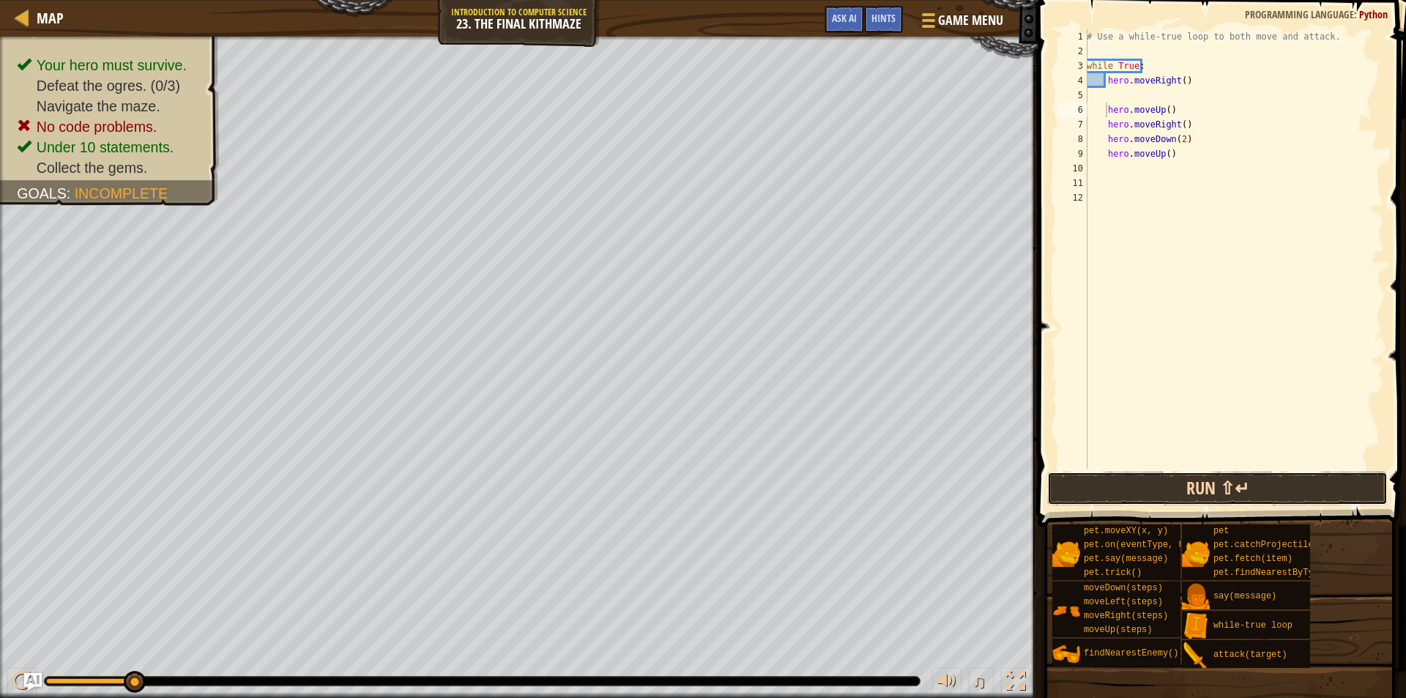
click at [1164, 483] on button "Run ⇧↵" at bounding box center [1217, 489] width 341 height 34
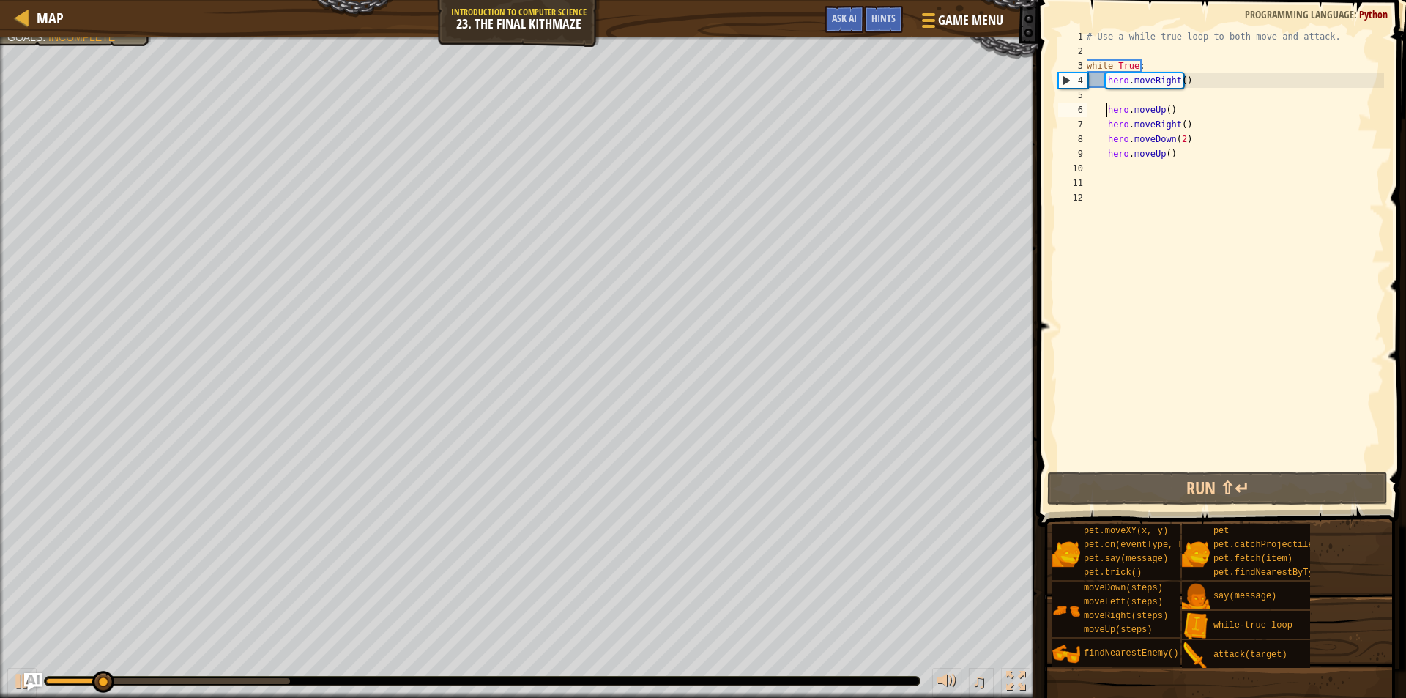
click at [1121, 94] on div "hero.moveUp() 1 2 3 4 5 6 7 8 9 10 11 12 # Use a while-true loop to both move a…" at bounding box center [1219, 248] width 329 height 439
click at [1112, 96] on div "# Use a while-true loop to both move and attack. while True : hero . moveRight …" at bounding box center [1234, 263] width 300 height 469
click at [1106, 100] on div "# Use a while-true loop to both move and attack. while True : hero . moveRight …" at bounding box center [1234, 263] width 300 height 469
drag, startPoint x: 1121, startPoint y: 102, endPoint x: 1135, endPoint y: 100, distance: 14.7
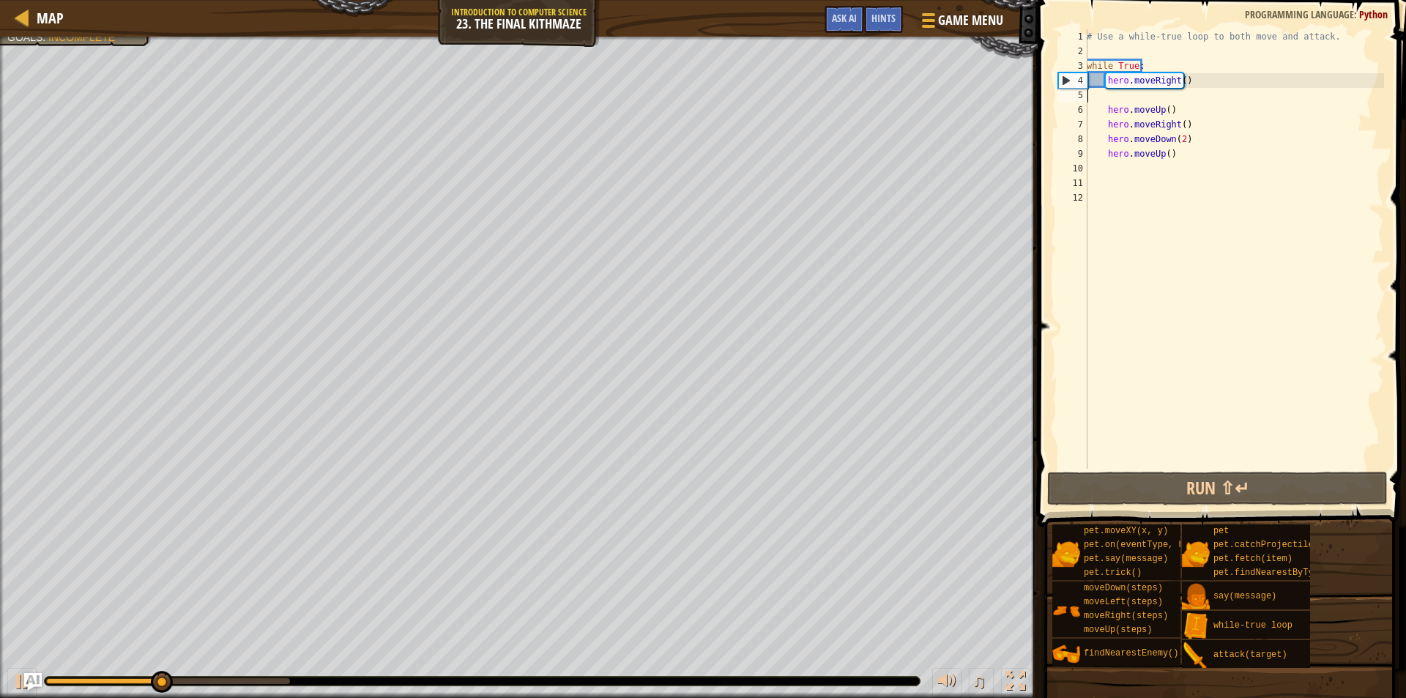
click at [1123, 101] on div "# Use a while-true loop to both move and attack. while True : hero . moveRight …" at bounding box center [1234, 263] width 300 height 469
click at [1214, 80] on div "# Use a while-true loop to both move and attack. while True : hero . moveRight …" at bounding box center [1234, 263] width 300 height 469
type textarea "hero.moveRight()"
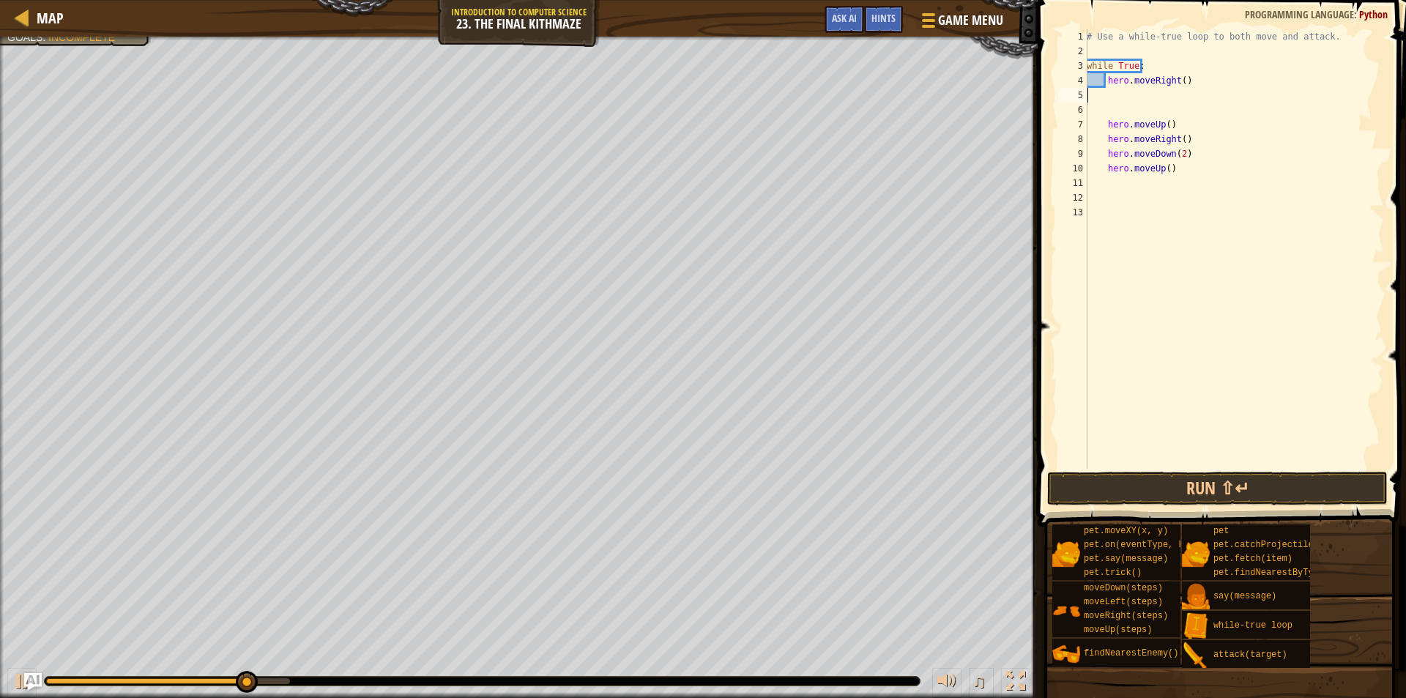
click at [1132, 107] on div "# Use a while-true loop to both move and attack. while True : hero . moveRight …" at bounding box center [1234, 263] width 300 height 469
click at [1184, 141] on div "# Use a while-true loop to both move and attack. while True : hero . moveRight …" at bounding box center [1234, 263] width 300 height 469
type textarea "hero.moveUp()"
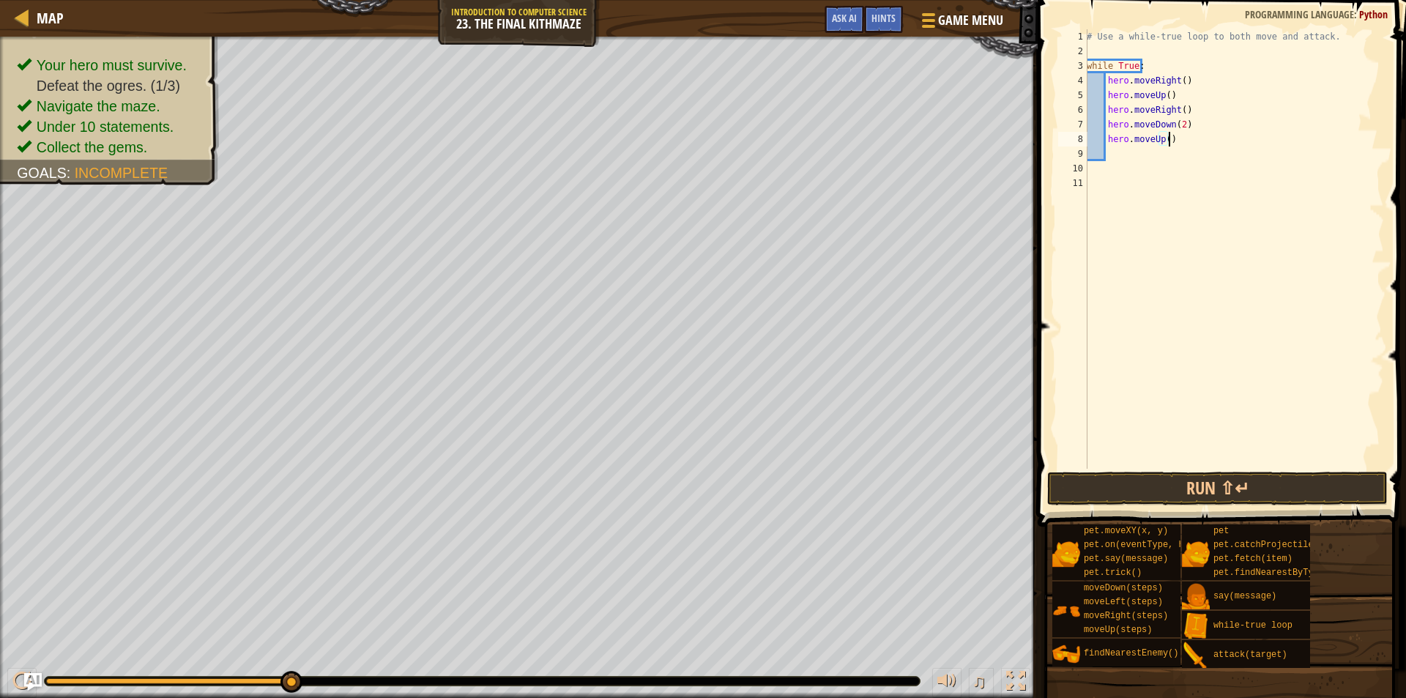
click at [1172, 93] on div "# Use a while-true loop to both move and attack. while True : hero . moveRight …" at bounding box center [1234, 263] width 300 height 469
type textarea "f"
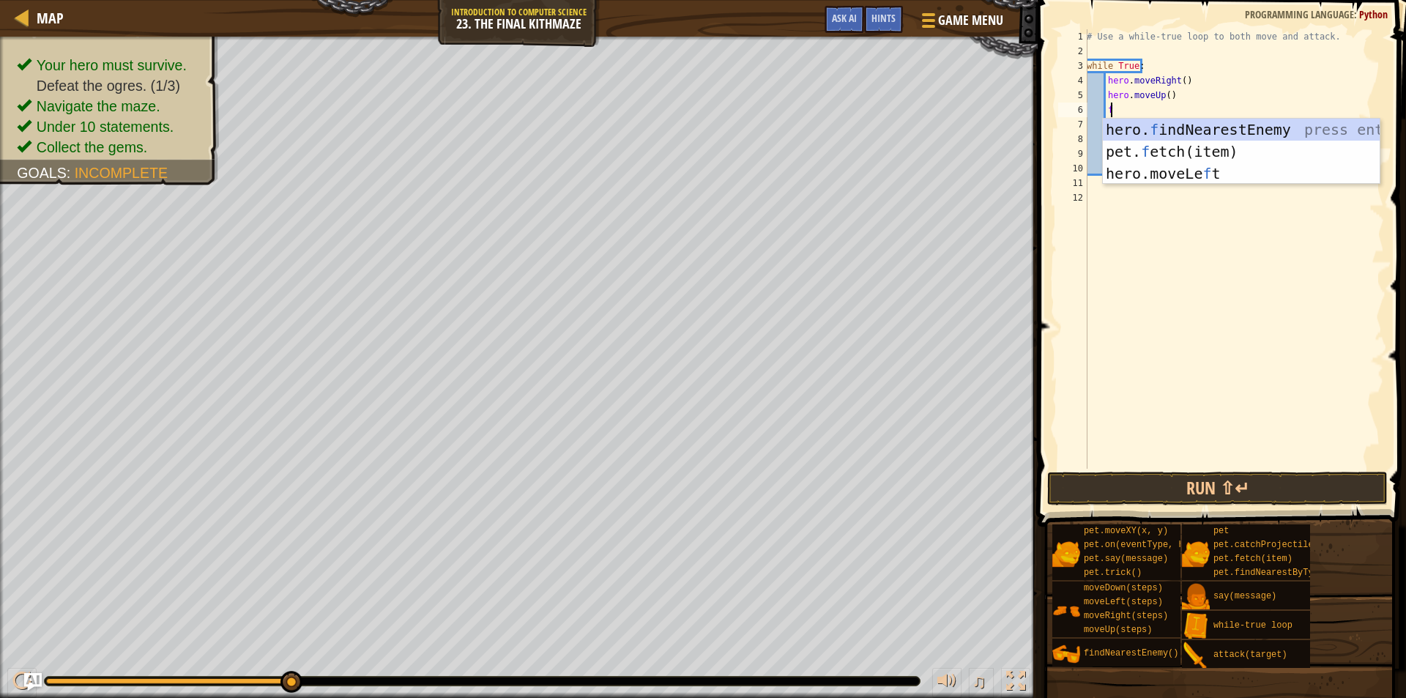
scroll to position [7, 1]
click at [1201, 129] on div "hero. f indNearestEnemy press enter pet. f etch(item) press enter hero.moveLe f…" at bounding box center [1241, 174] width 277 height 110
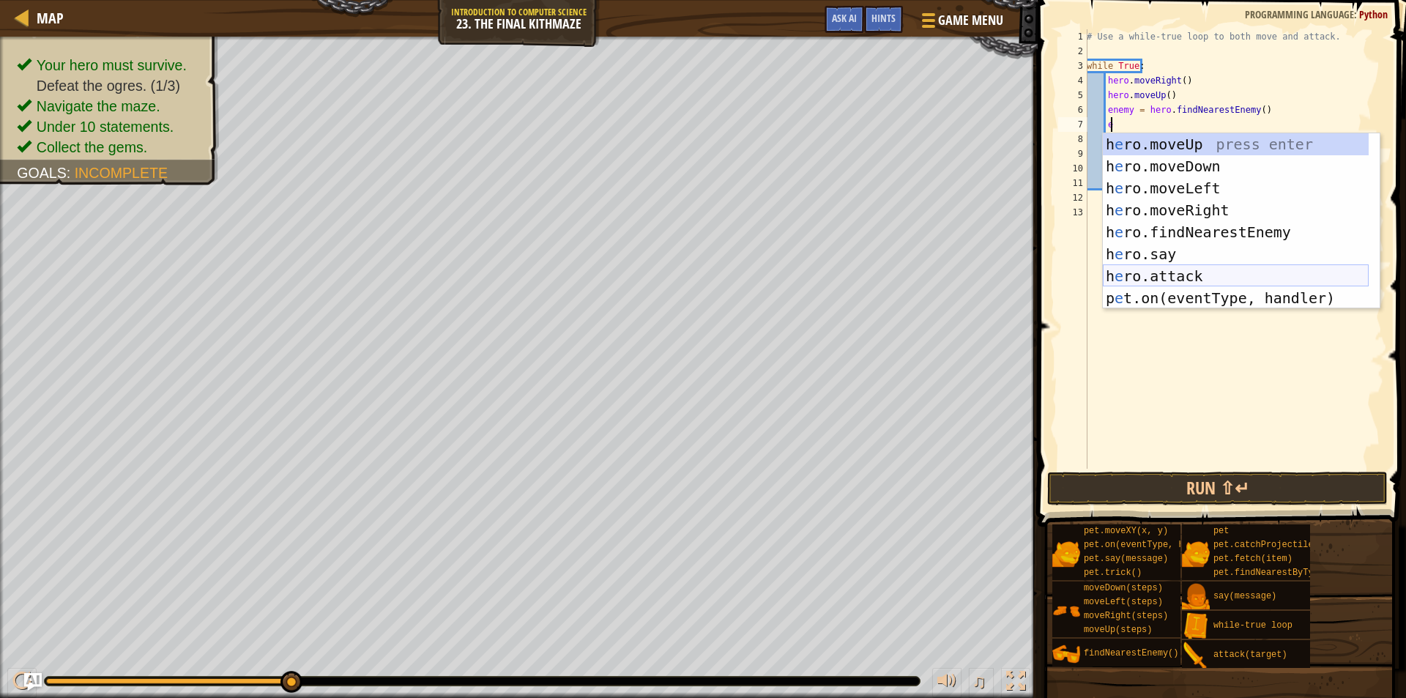
click at [1225, 278] on div "h e ro.moveUp press enter h e ro.moveDown press enter h e ro.moveLeft press ent…" at bounding box center [1236, 243] width 266 height 220
type textarea "hero.attack(enemy)"
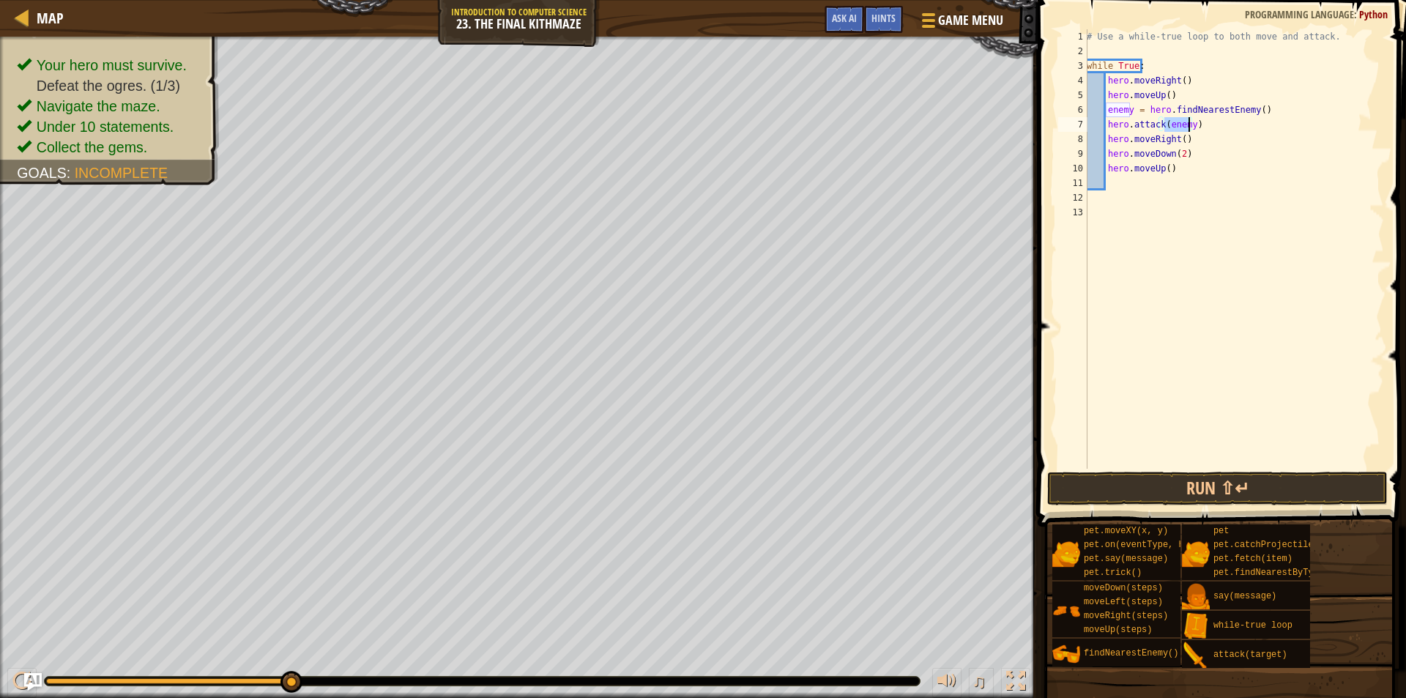
click at [1202, 125] on div "# Use a while-true loop to both move and attack. while True : hero . moveRight …" at bounding box center [1234, 263] width 300 height 469
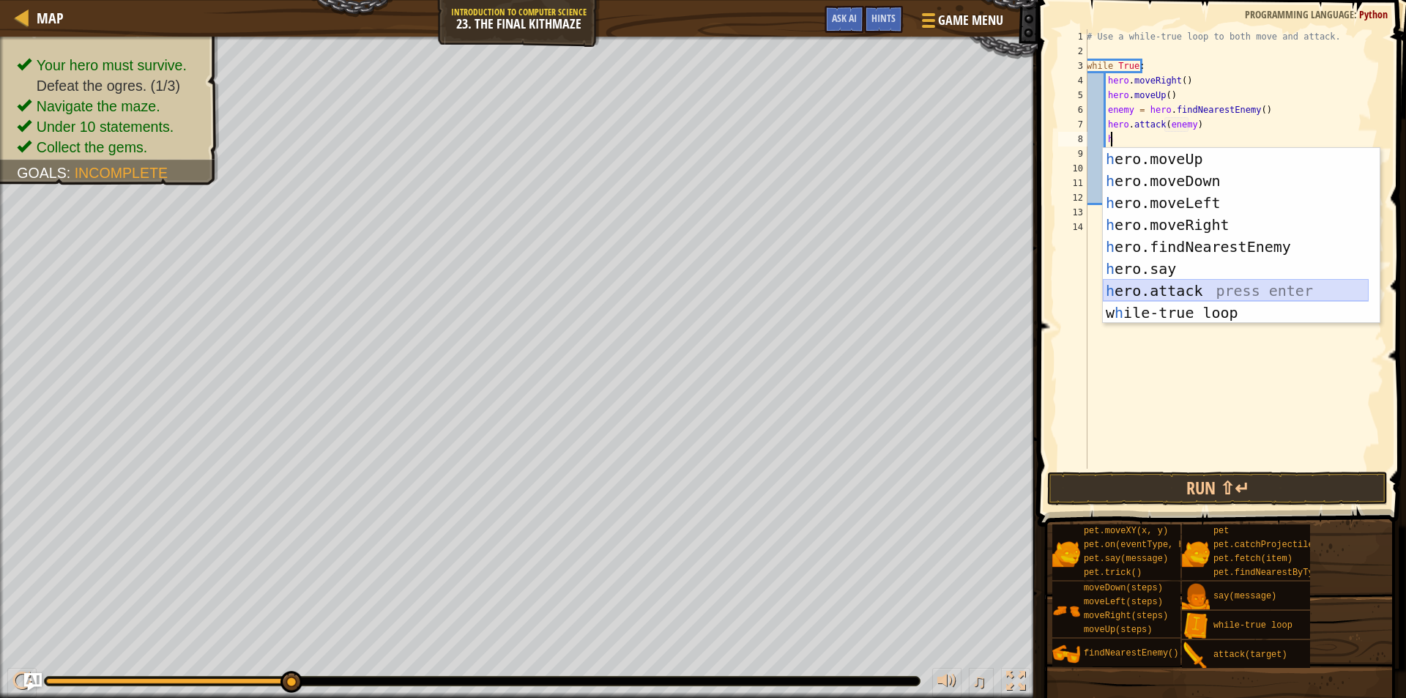
click at [1261, 287] on div "h ero.moveUp press enter h ero.moveDown press enter h ero.moveLeft press enter …" at bounding box center [1236, 258] width 266 height 220
type textarea "hero.attack(enemy)"
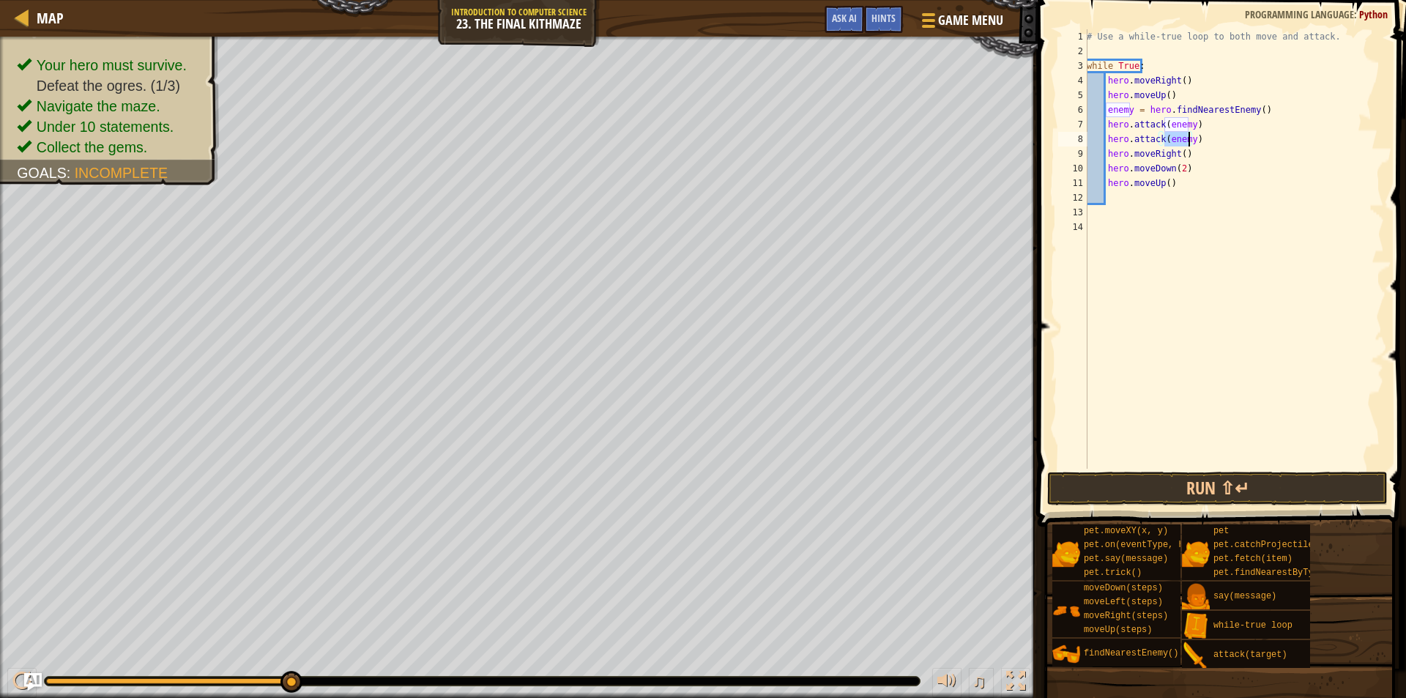
click at [1235, 421] on div "# Use a while-true loop to both move and attack. while True : hero . moveRight …" at bounding box center [1234, 263] width 300 height 469
click at [1270, 502] on button "Run ⇧↵" at bounding box center [1217, 489] width 341 height 34
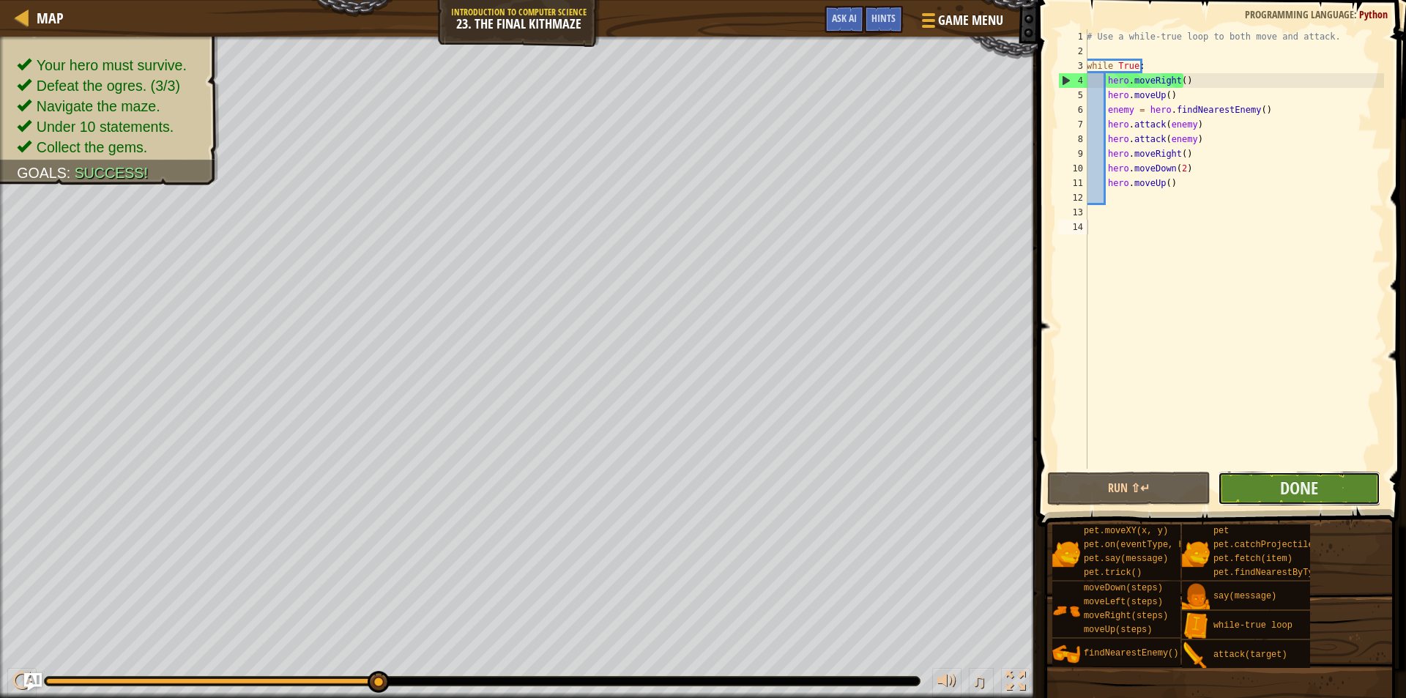
click at [1326, 491] on button "Done" at bounding box center [1299, 489] width 163 height 34
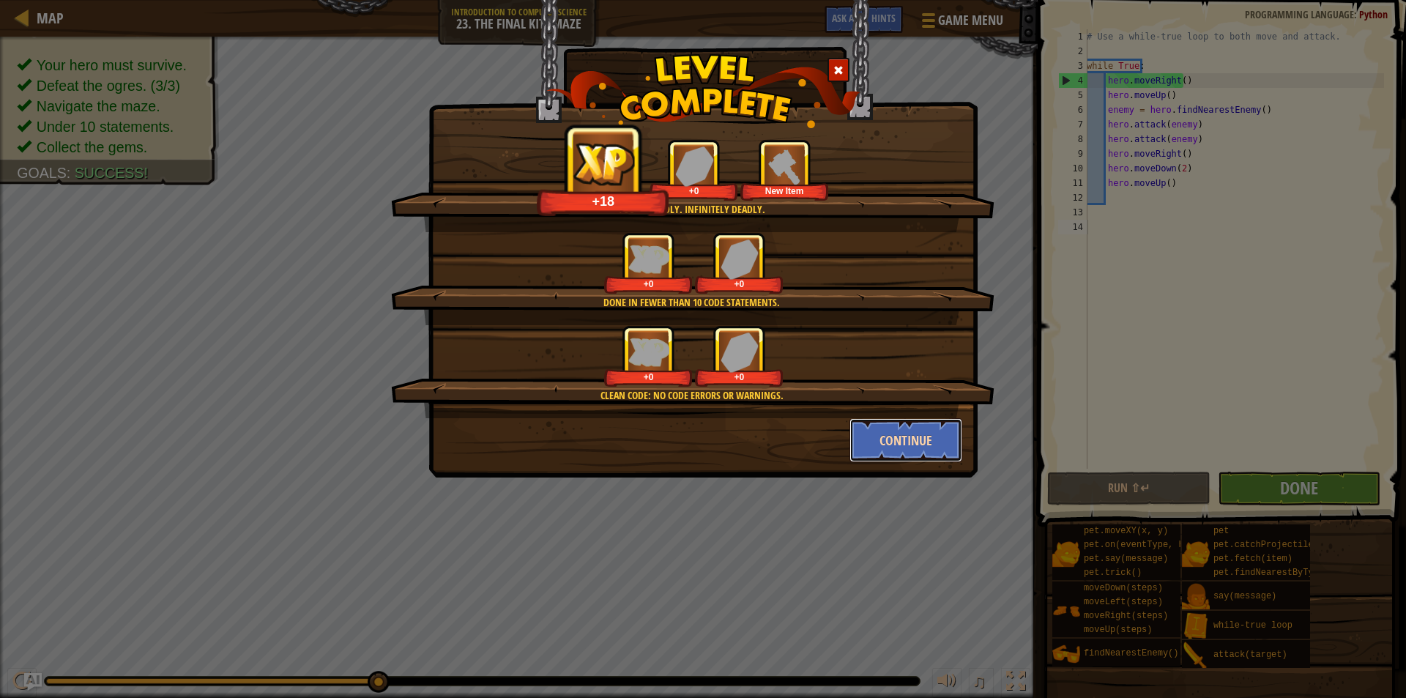
click at [898, 454] on button "Continue" at bounding box center [907, 440] width 114 height 44
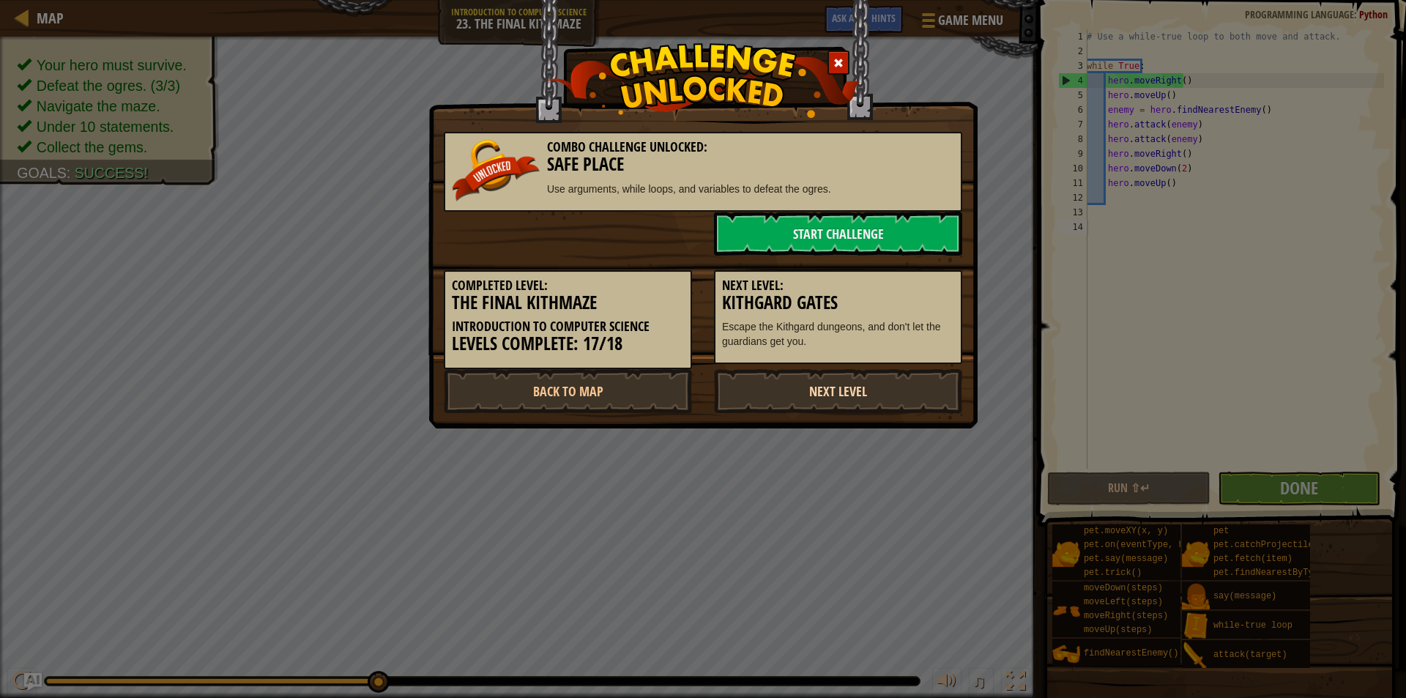
click at [867, 382] on link "Next Level" at bounding box center [838, 391] width 248 height 44
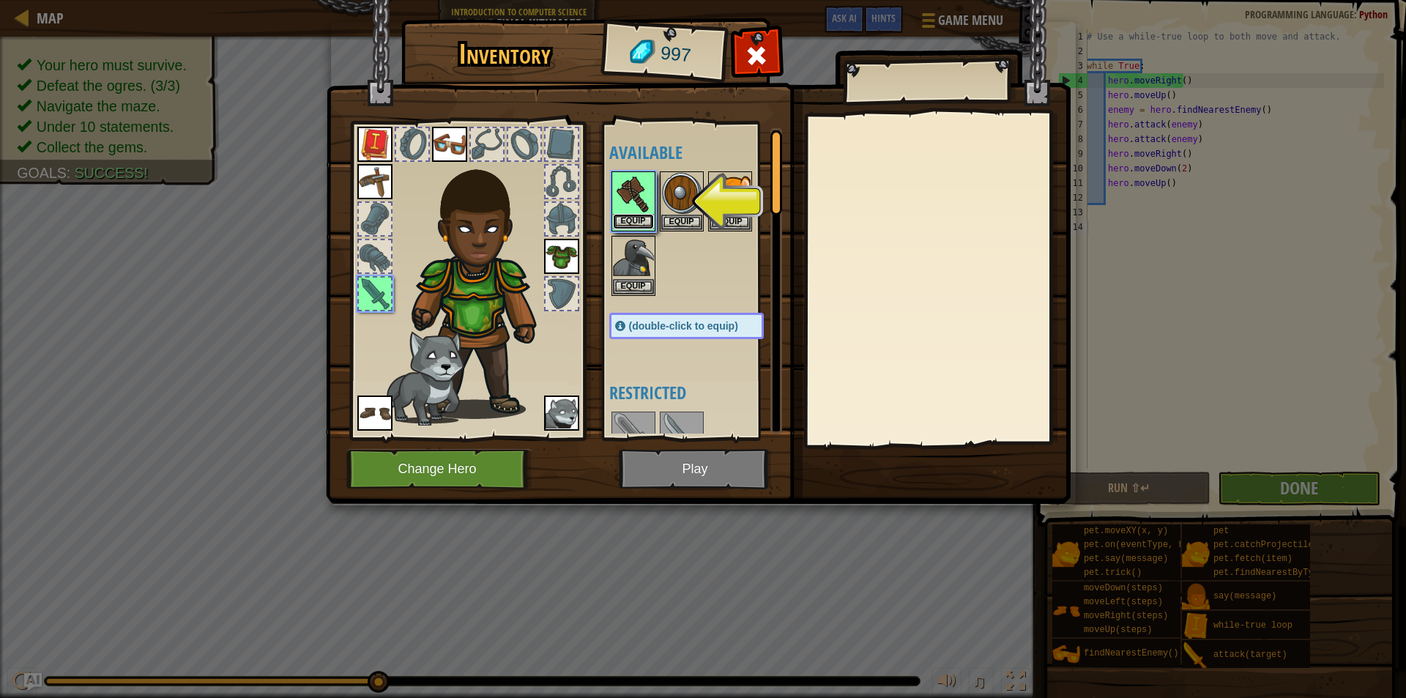
click at [638, 220] on button "Equip" at bounding box center [633, 221] width 41 height 15
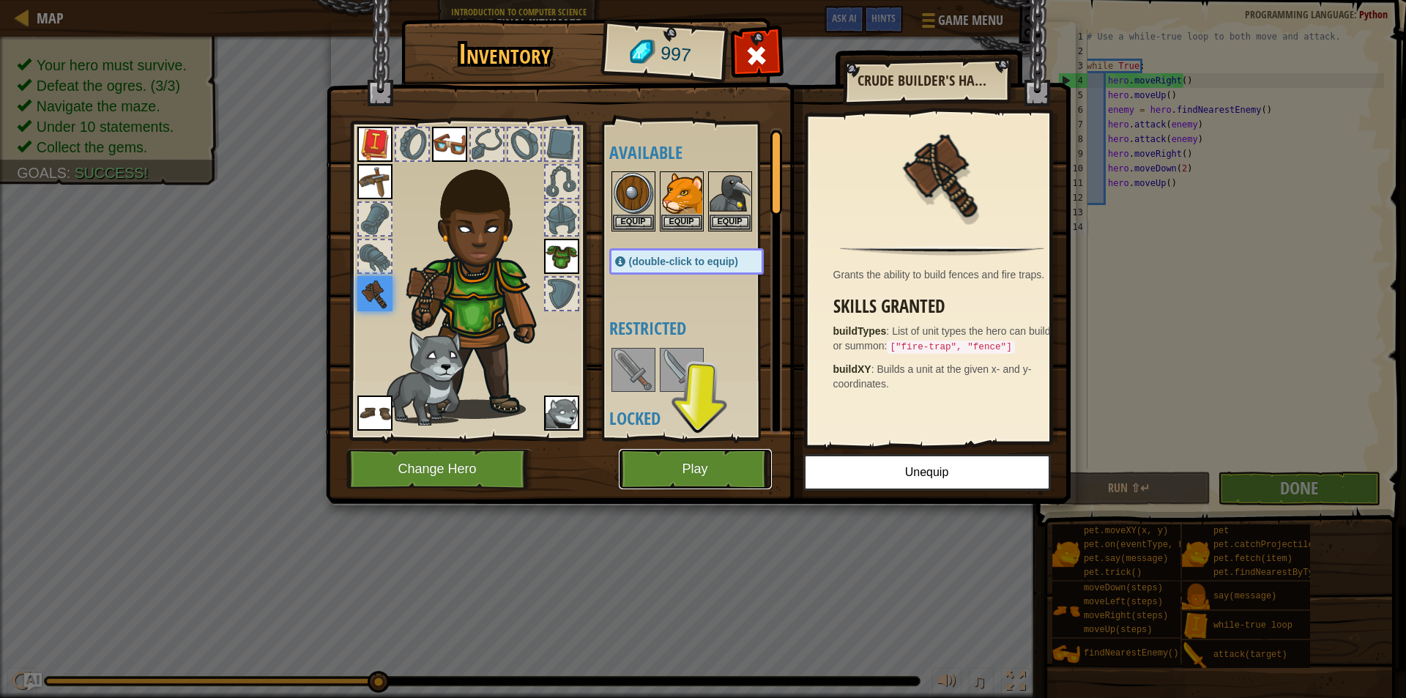
click at [707, 475] on button "Play" at bounding box center [695, 469] width 153 height 40
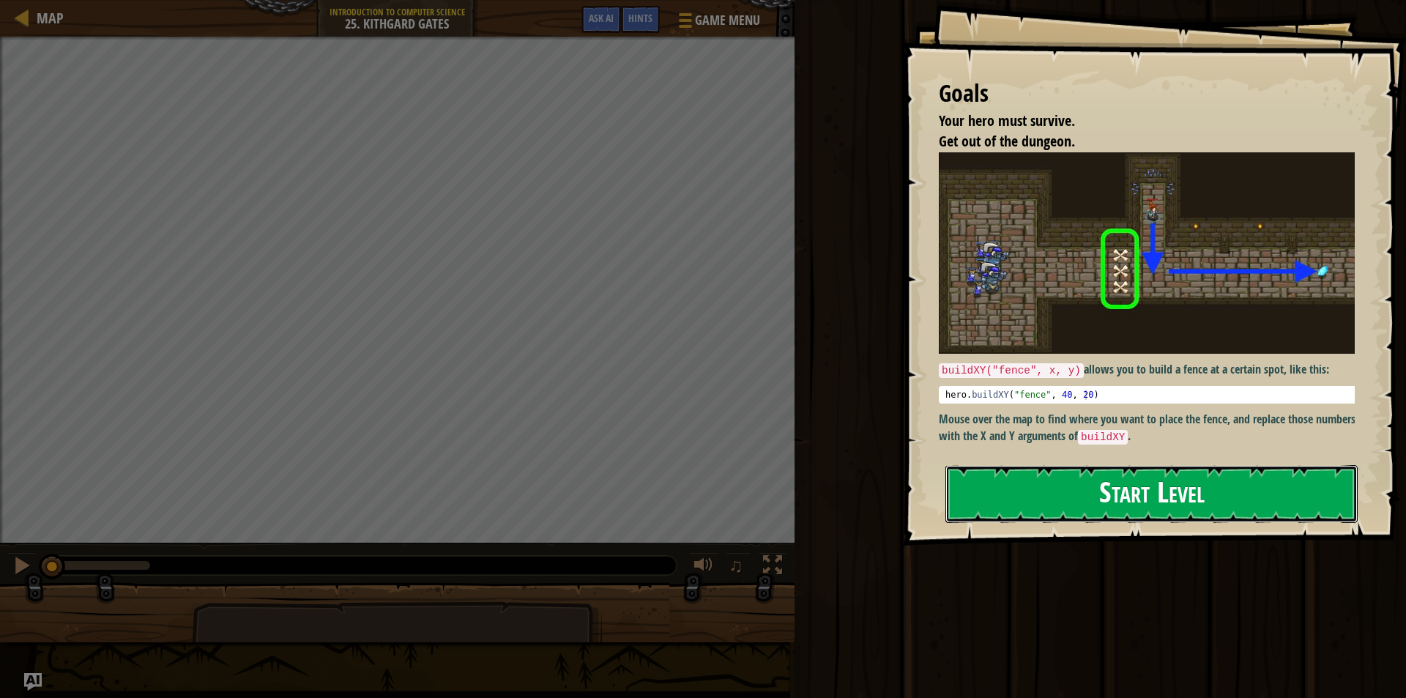
click at [1098, 496] on button "Start Level" at bounding box center [1152, 494] width 412 height 58
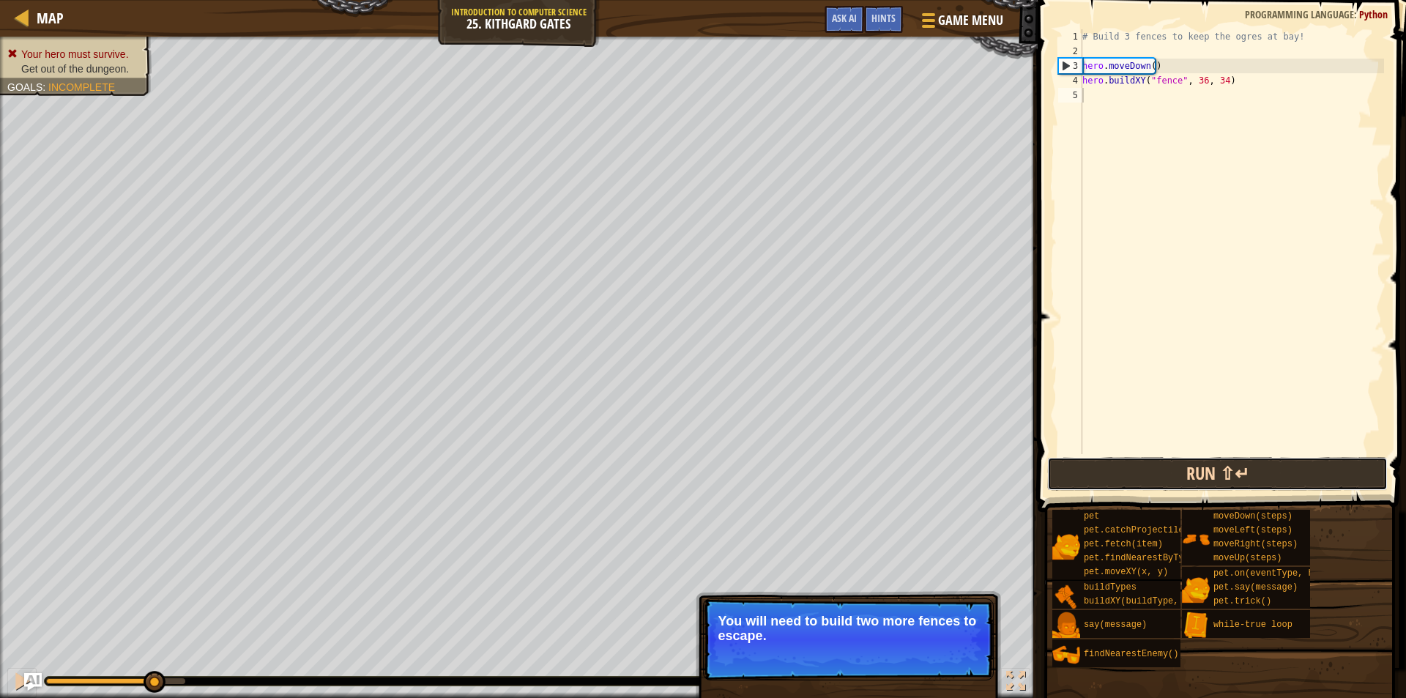
click at [1254, 473] on button "Run ⇧↵" at bounding box center [1217, 474] width 341 height 34
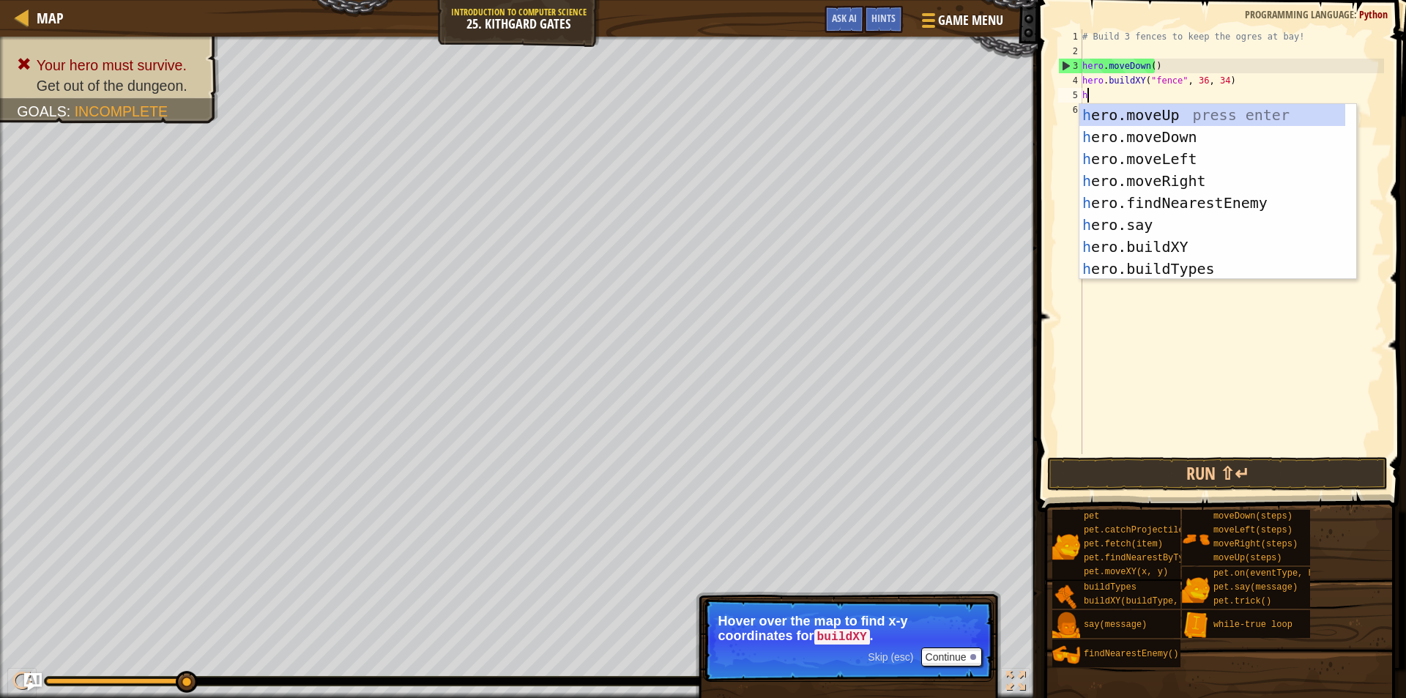
scroll to position [7, 0]
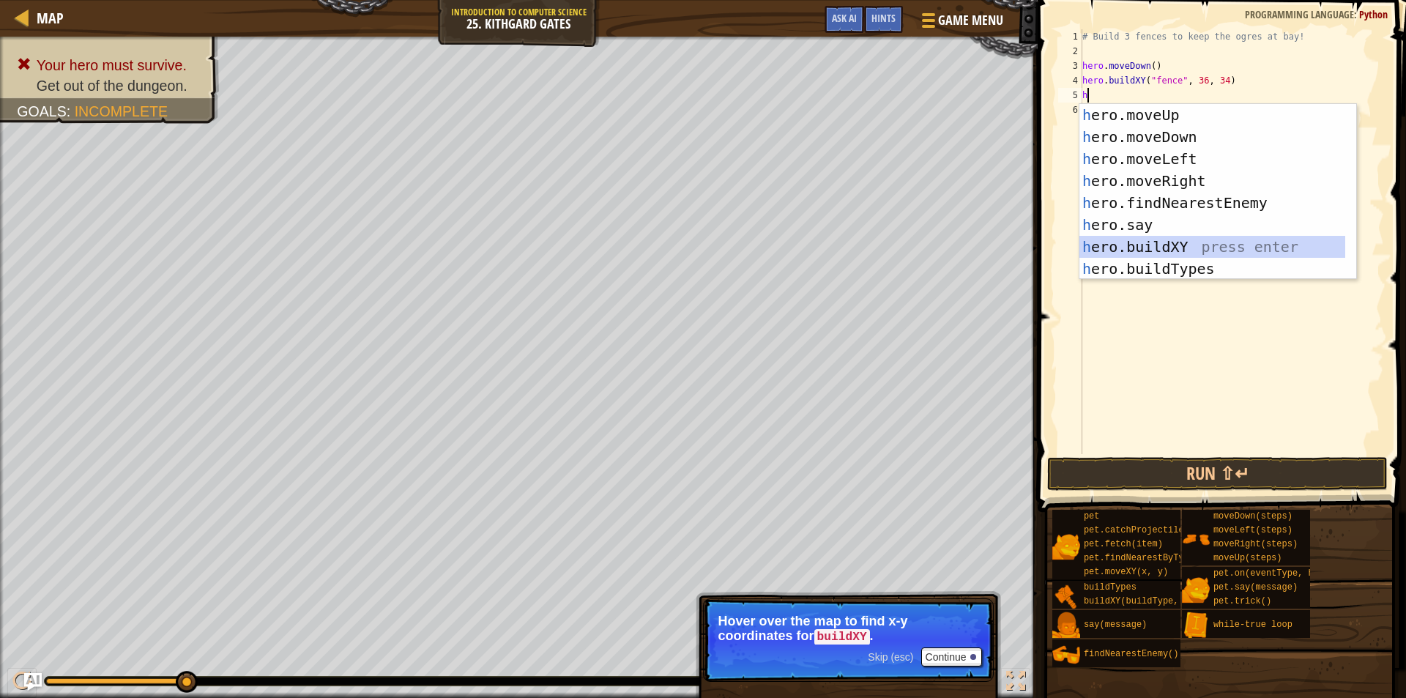
click at [1132, 250] on div "h ero.moveUp press enter h ero.moveDown press enter h ero.moveLeft press enter …" at bounding box center [1213, 214] width 266 height 220
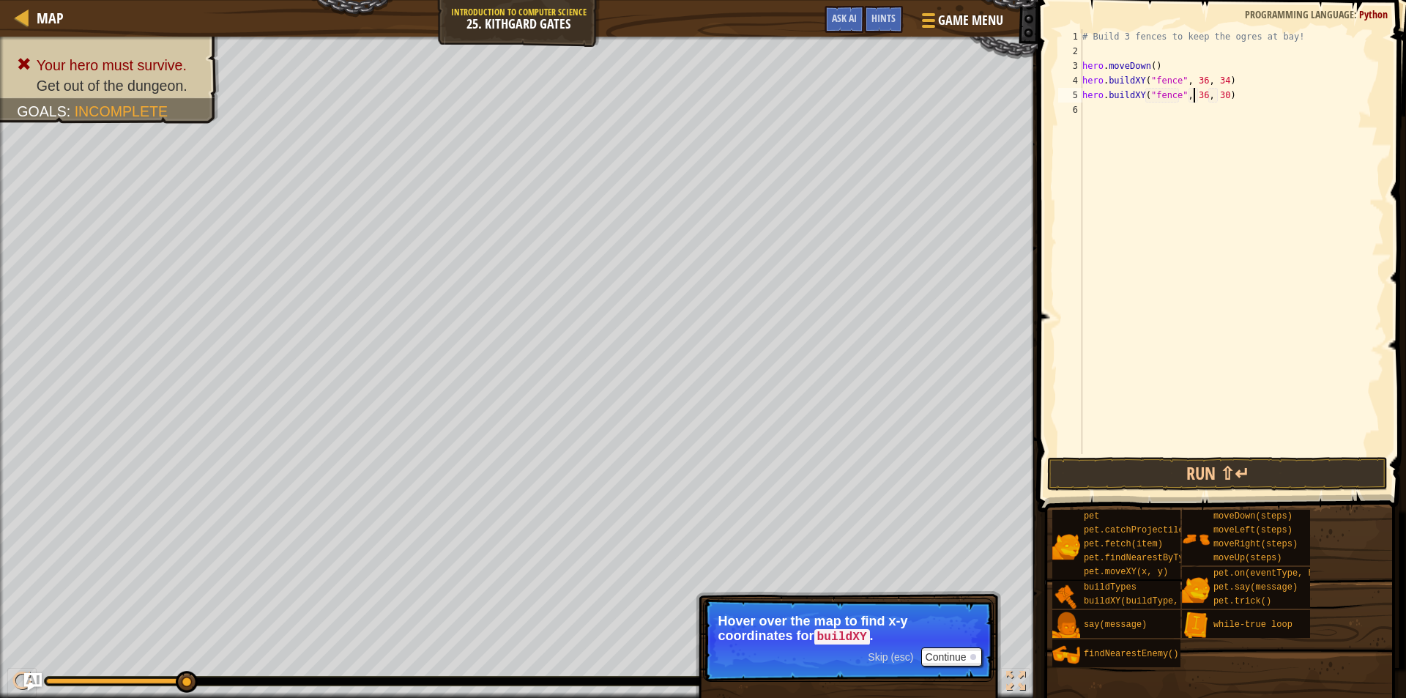
click at [1194, 96] on div "# Build 3 fences to keep the ogres at bay! hero . moveDown ( ) hero . buildXY (…" at bounding box center [1232, 256] width 305 height 454
click at [1195, 96] on div "# Build 3 fences to keep the ogres at bay! hero . moveDown ( ) hero . buildXY (…" at bounding box center [1232, 256] width 305 height 454
click at [1216, 97] on div "# Build 3 fences to keep the ogres at bay! hero . moveDown ( ) hero . buildXY (…" at bounding box center [1232, 256] width 305 height 454
type textarea "hero.buildXY("fence", 36, 31)"
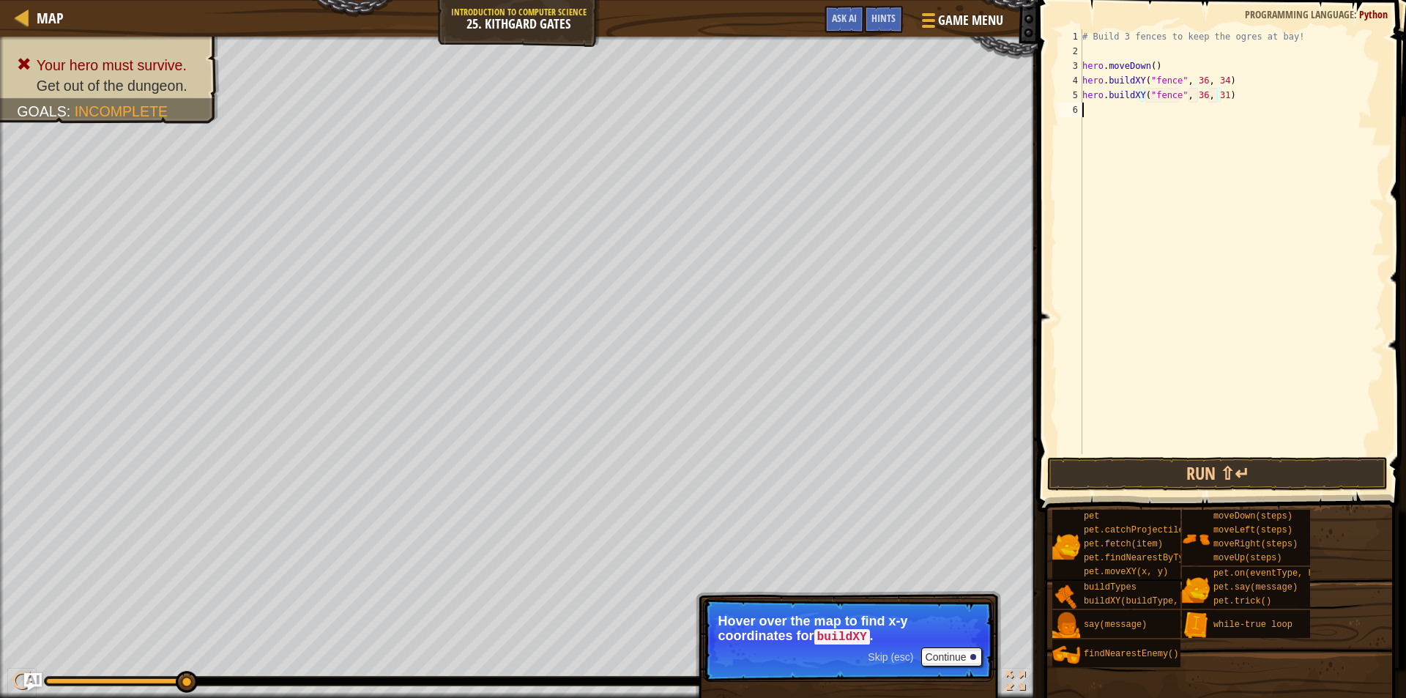
click at [1109, 106] on div "# Build 3 fences to keep the ogres at bay! hero . moveDown ( ) hero . buildXY (…" at bounding box center [1232, 256] width 305 height 454
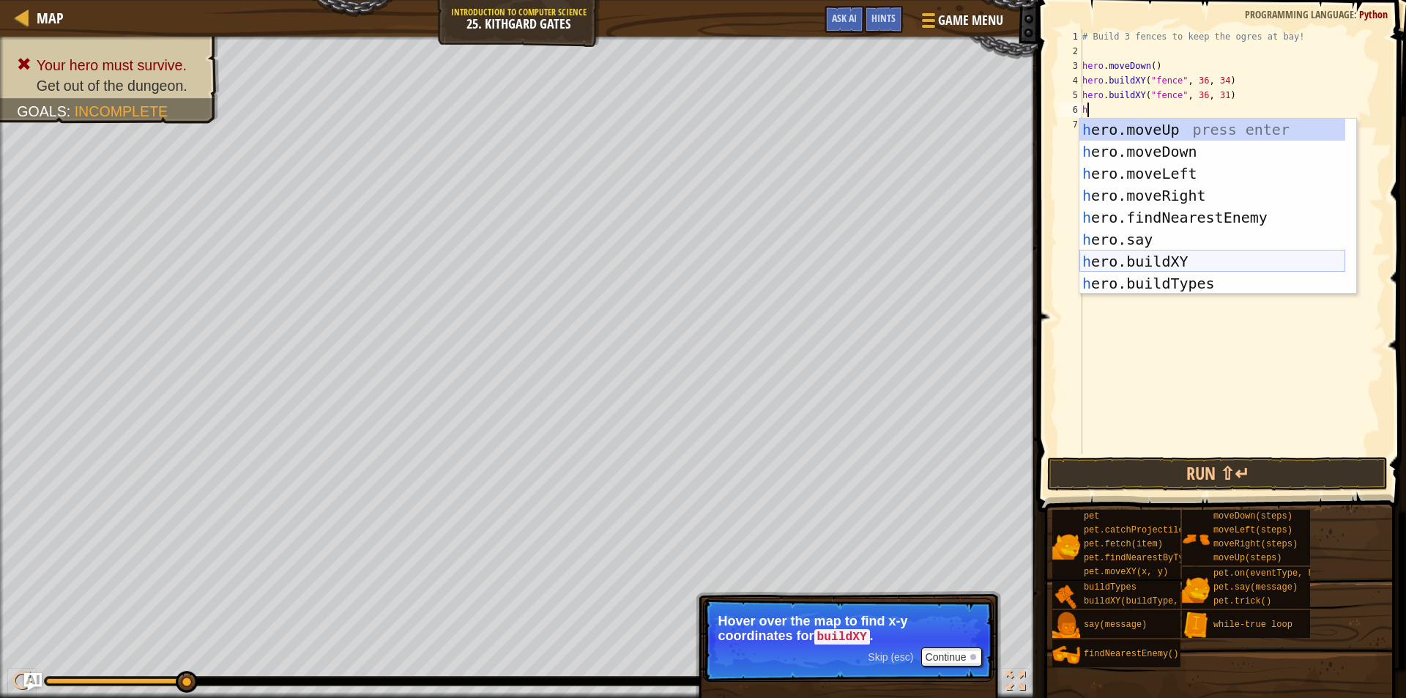
click at [1197, 262] on div "h ero.moveUp press enter h ero.moveDown press enter h ero.moveLeft press enter …" at bounding box center [1213, 229] width 266 height 220
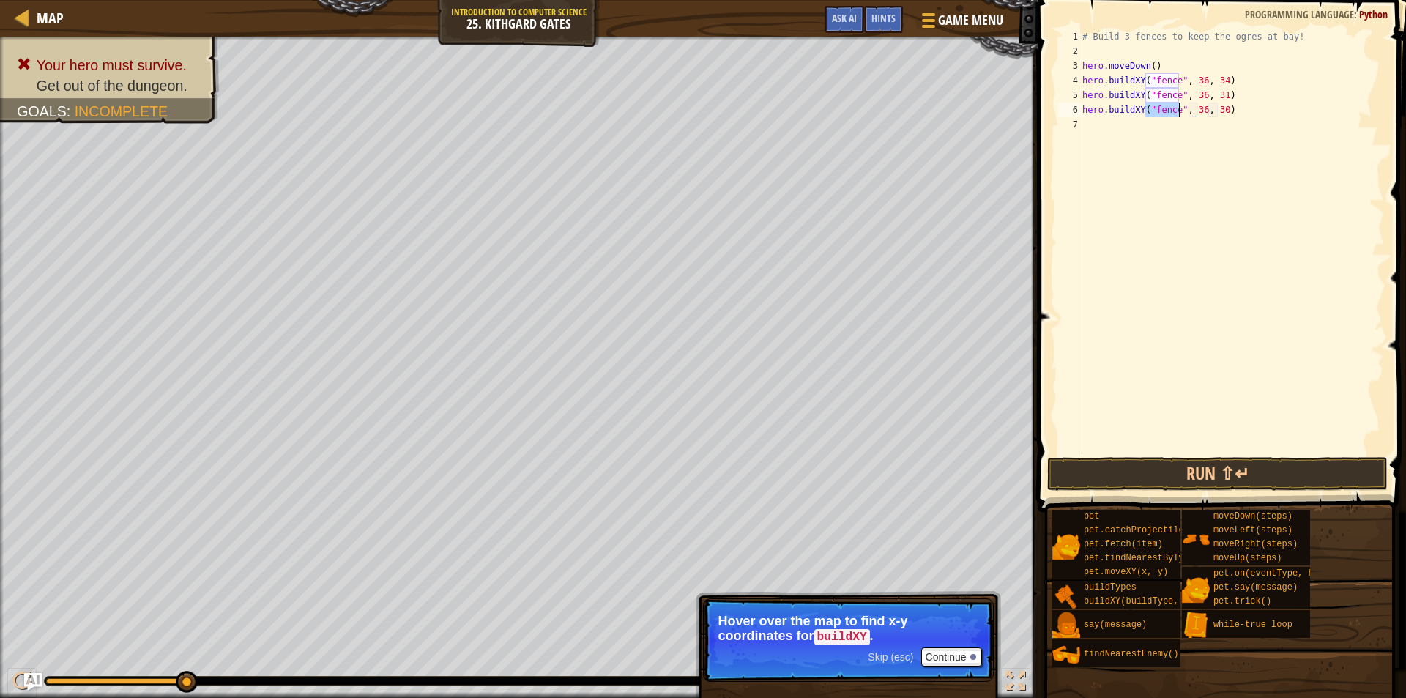
click at [1214, 116] on div "# Build 3 fences to keep the ogres at bay! hero . moveDown ( ) hero . buildXY (…" at bounding box center [1232, 256] width 305 height 454
click at [1219, 114] on div "# Build 3 fences to keep the ogres at bay! hero . moveDown ( ) hero . buildXY (…" at bounding box center [1232, 256] width 305 height 454
type textarea "hero.buildXY("fence", 36, 27)"
click at [1342, 480] on button "Run ⇧↵" at bounding box center [1217, 474] width 341 height 34
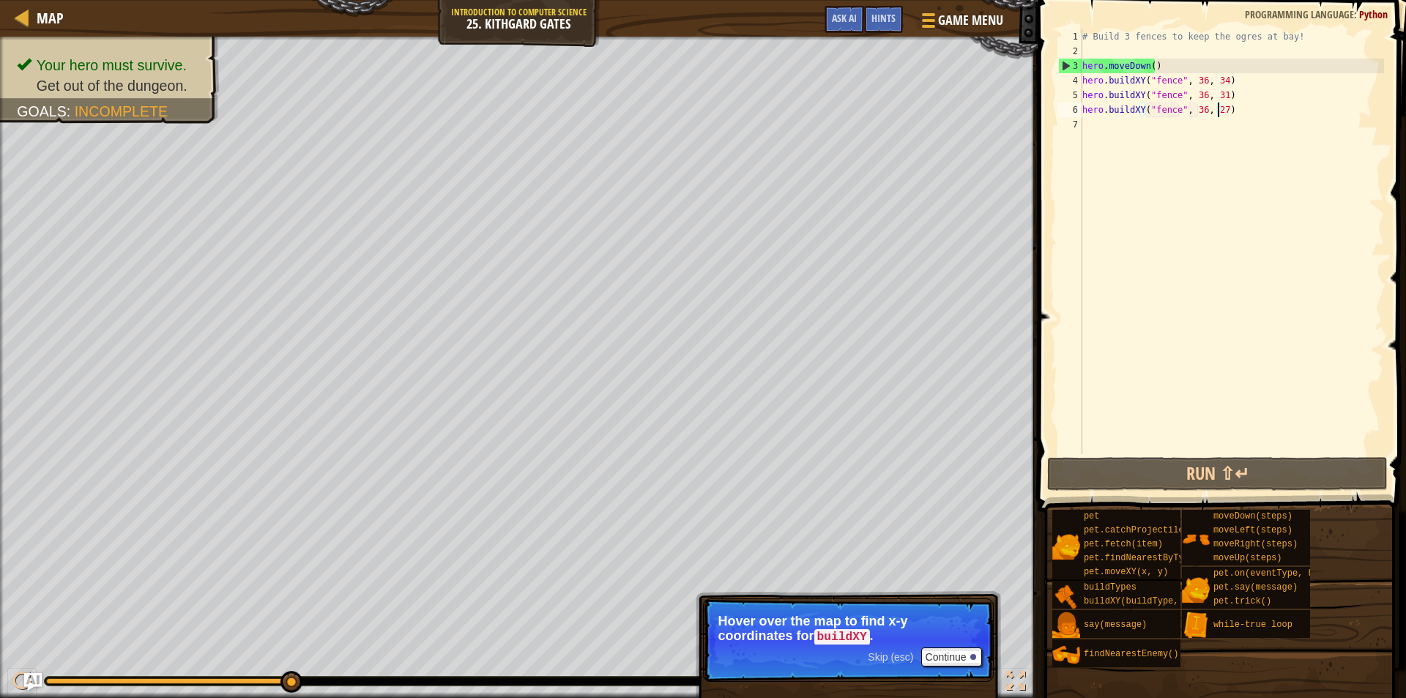
click at [1273, 122] on div "# Build 3 fences to keep the ogres at bay! hero . moveDown ( ) hero . buildXY (…" at bounding box center [1232, 256] width 305 height 454
click at [1273, 112] on div "# Build 3 fences to keep the ogres at bay! hero . moveDown ( ) hero . buildXY (…" at bounding box center [1232, 256] width 305 height 454
type textarea "hero.buildXY("fence", 36, 27)"
drag, startPoint x: 1273, startPoint y: 114, endPoint x: 1269, endPoint y: 133, distance: 20.1
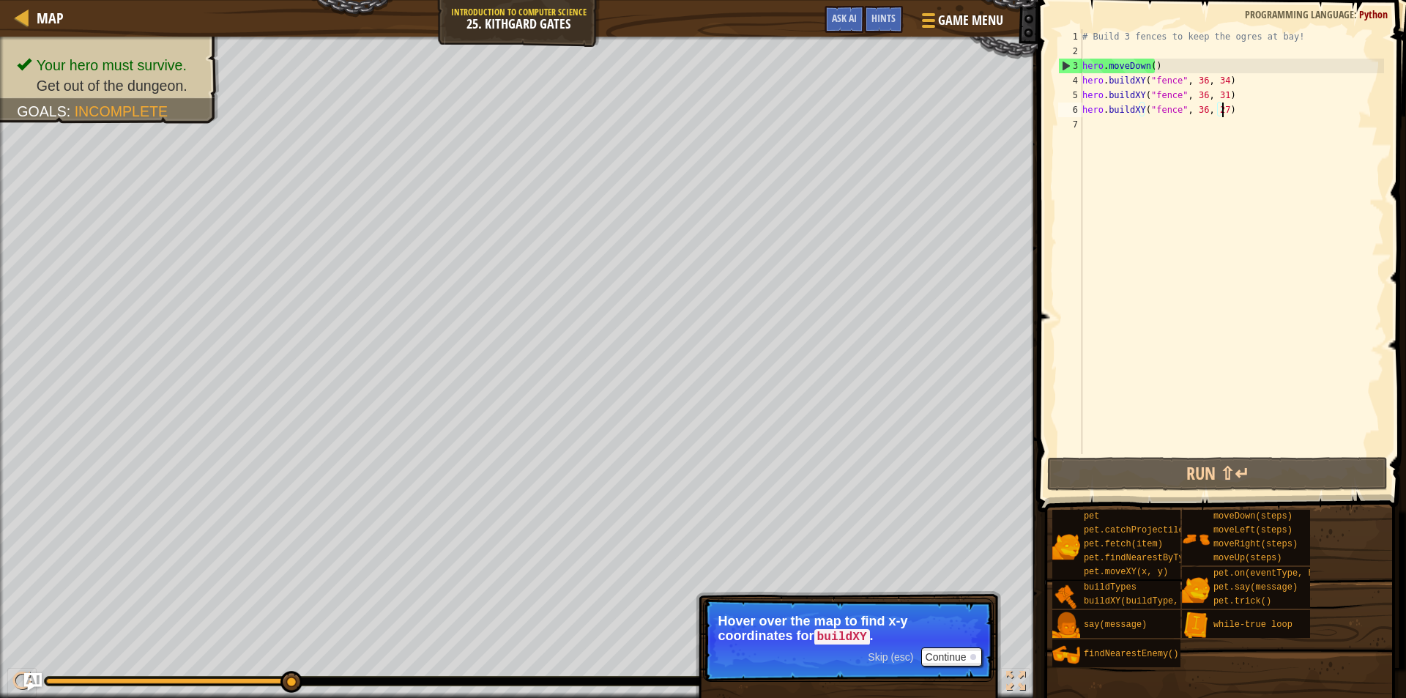
click at [1273, 114] on div "# Build 3 fences to keep the ogres at bay! hero . moveDown ( ) hero . buildXY (…" at bounding box center [1232, 256] width 305 height 454
click at [1268, 135] on div "# Build 3 fences to keep the ogres at bay! hero . moveDown ( ) hero . buildXY (…" at bounding box center [1232, 256] width 305 height 454
type textarea "l"
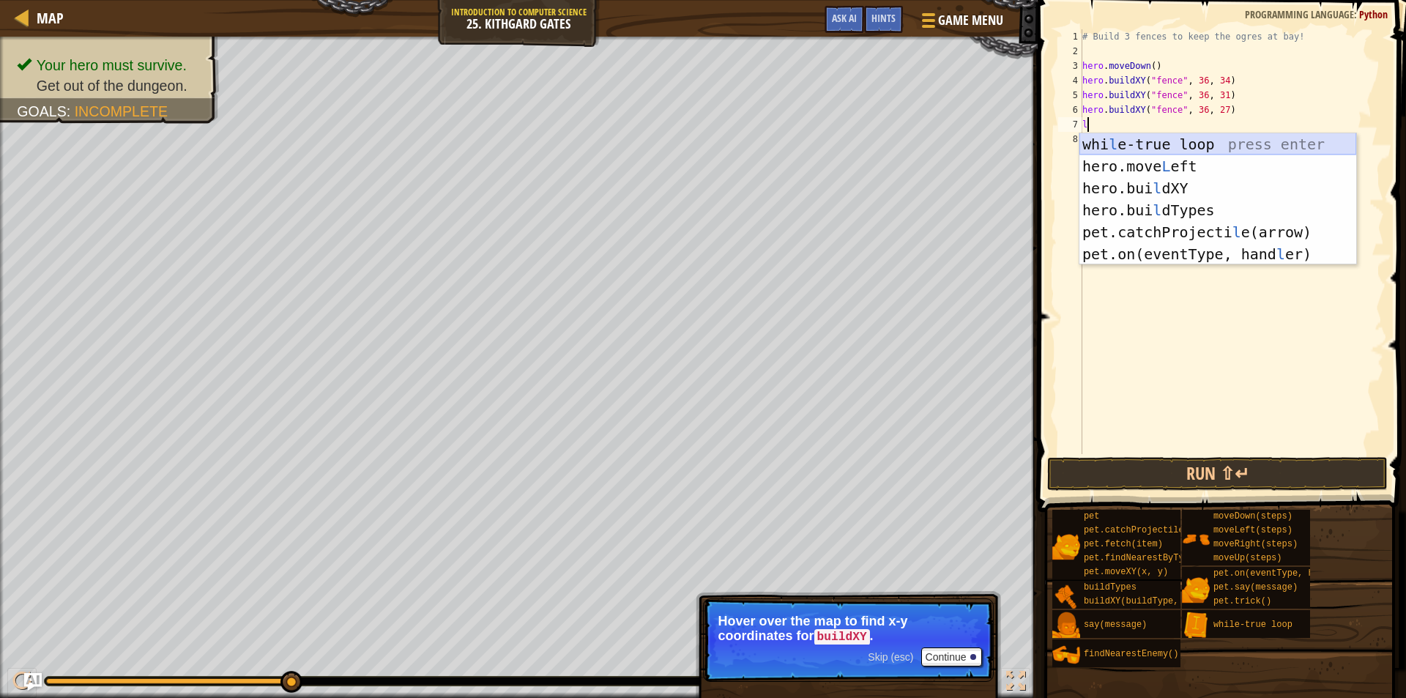
click at [1194, 144] on div "whi l e-true loop press enter hero.move L eft press enter hero.[PERSON_NAME] l …" at bounding box center [1218, 221] width 277 height 176
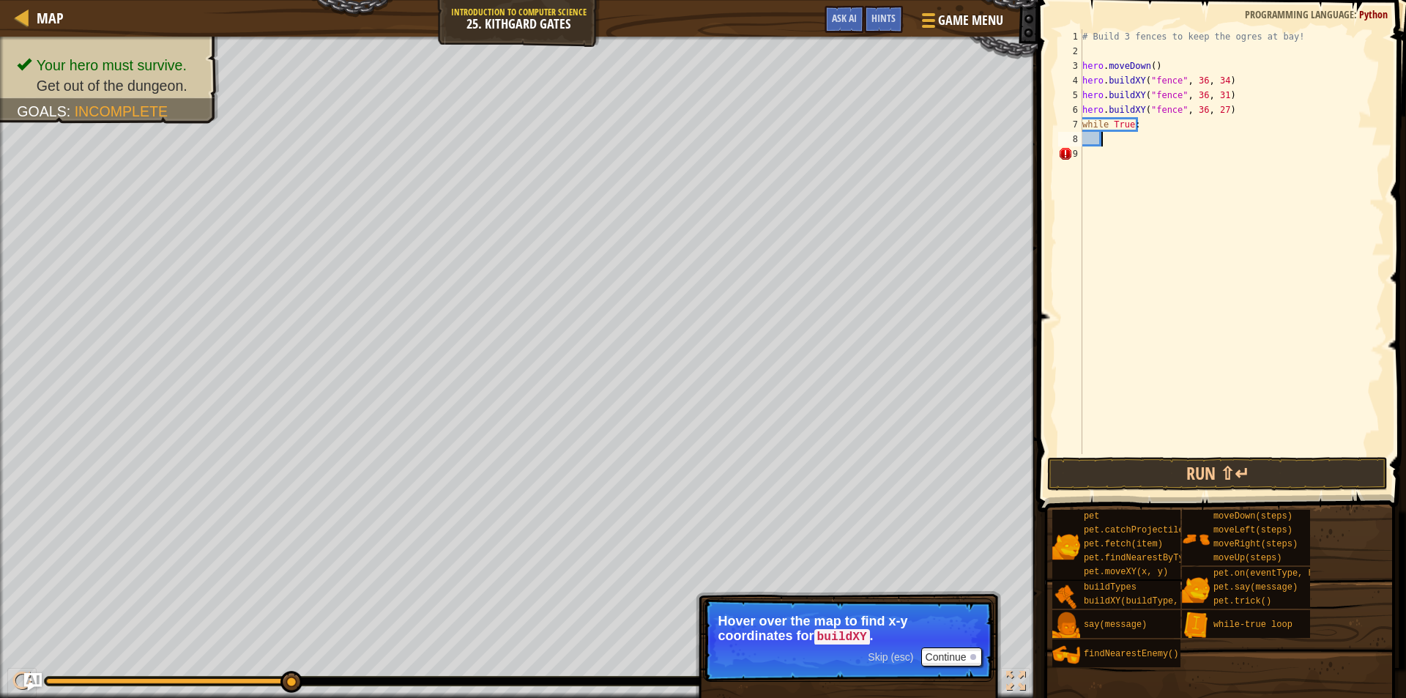
type textarea "r"
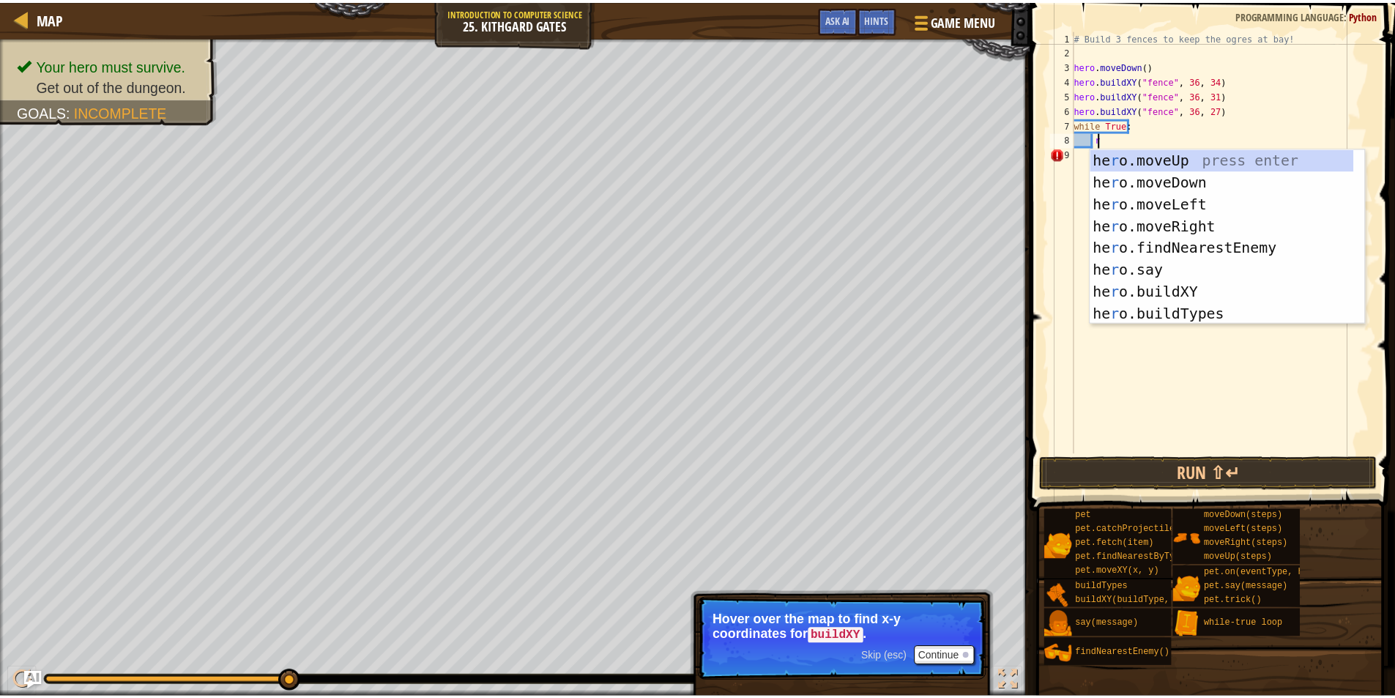
scroll to position [7, 1]
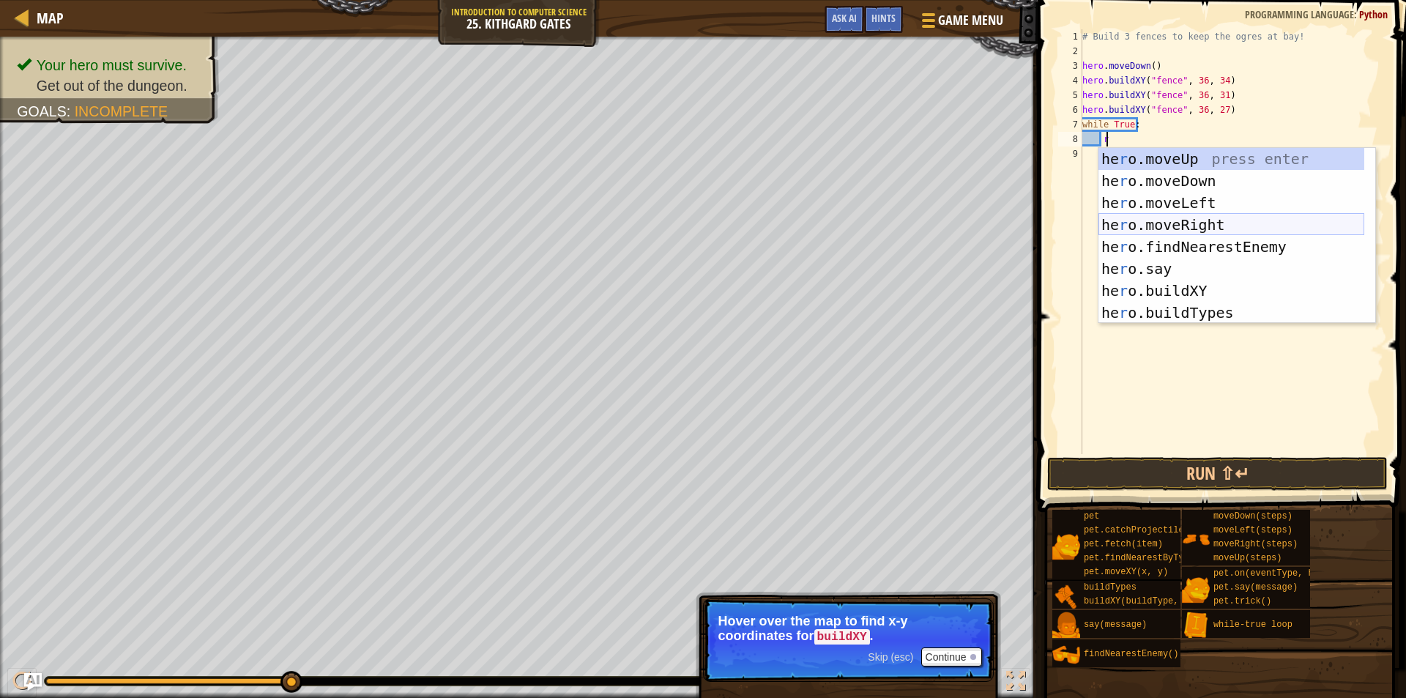
click at [1215, 226] on div "he r o.moveUp press enter he r o.moveDown press enter he r o.moveLeft press ent…" at bounding box center [1232, 258] width 266 height 220
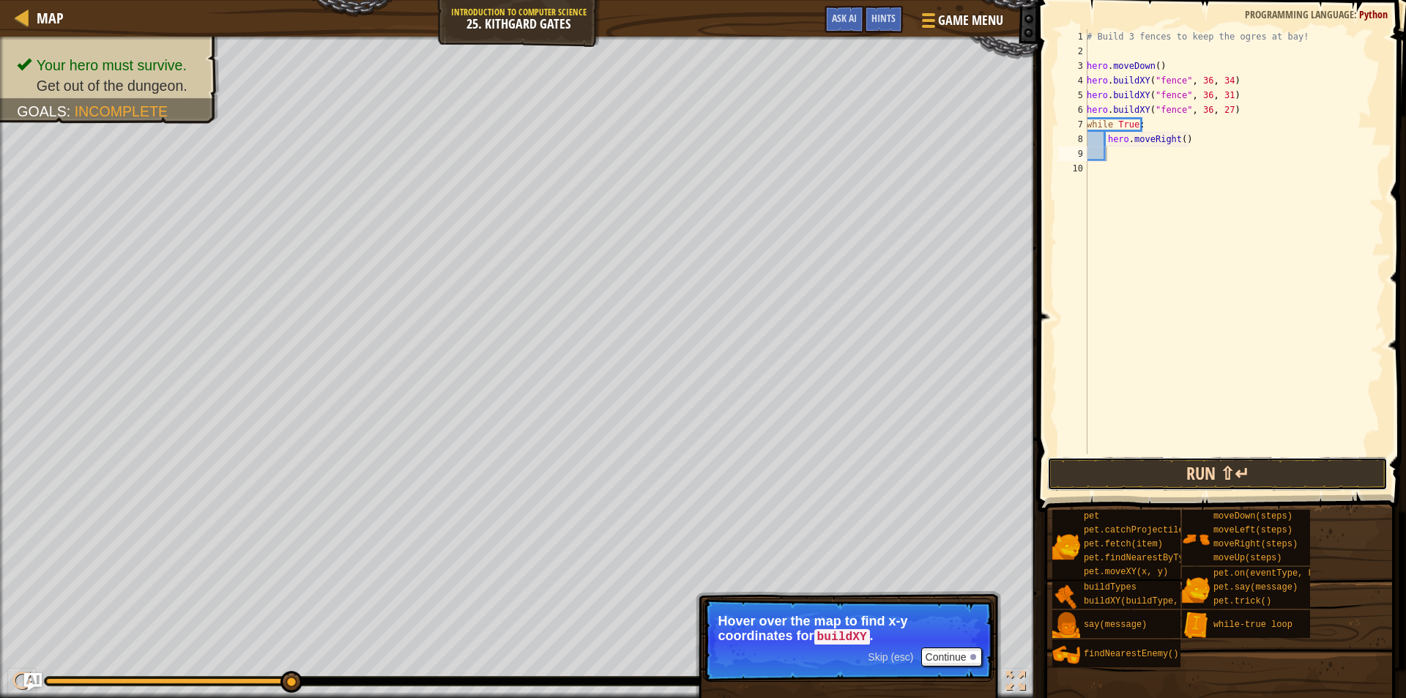
click at [1199, 475] on button "Run ⇧↵" at bounding box center [1217, 474] width 341 height 34
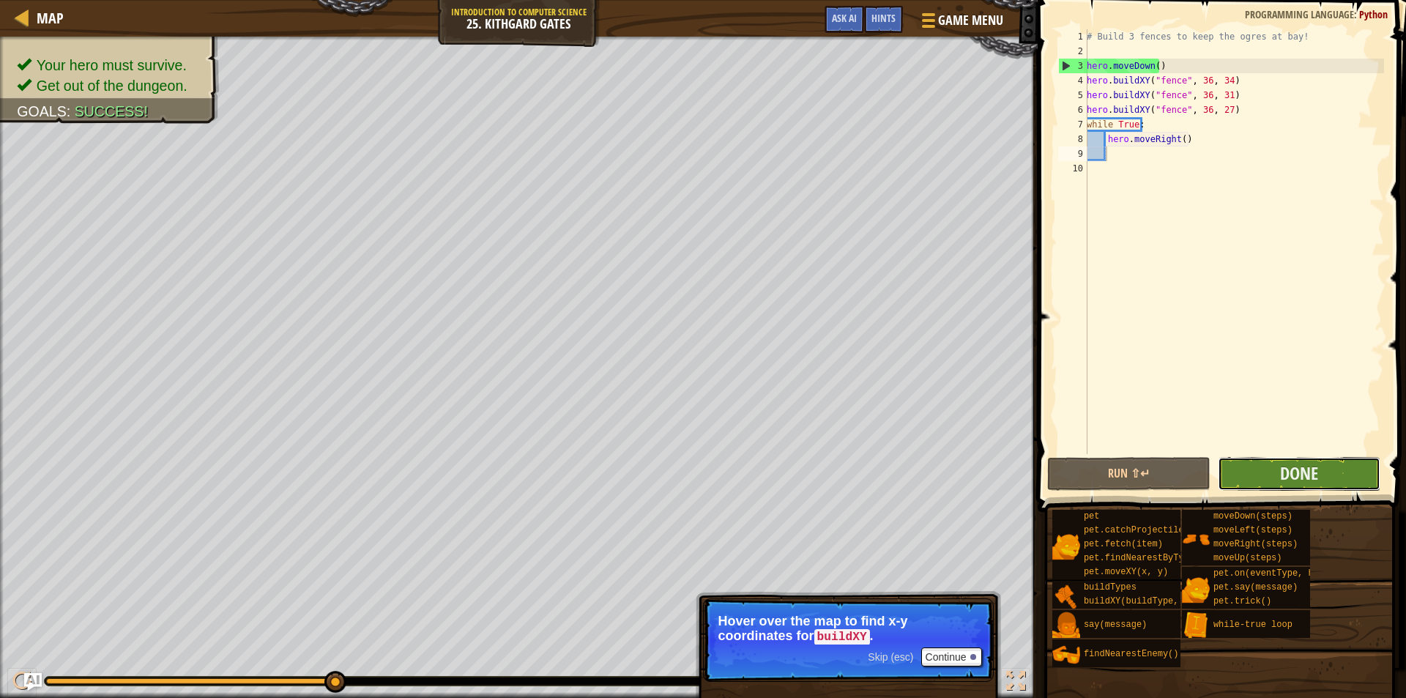
click at [1352, 461] on button "Done" at bounding box center [1299, 474] width 163 height 34
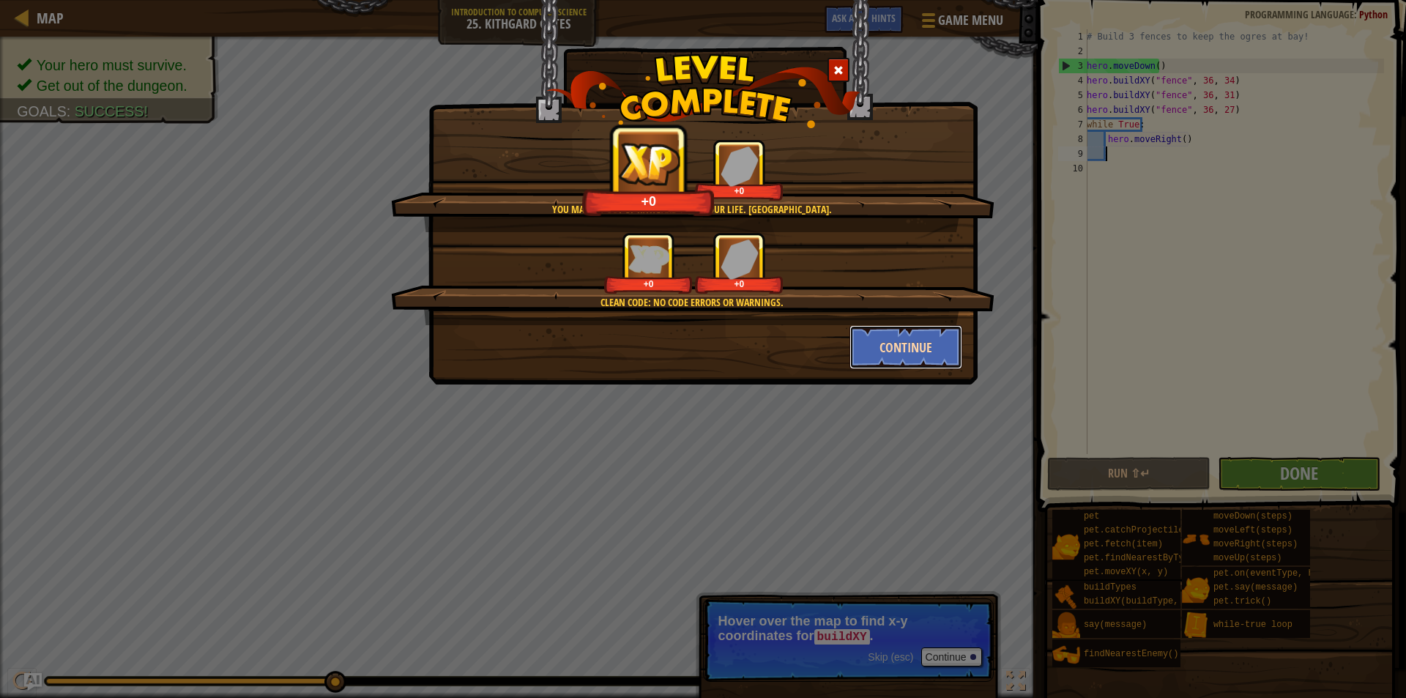
click at [930, 335] on button "Continue" at bounding box center [907, 347] width 114 height 44
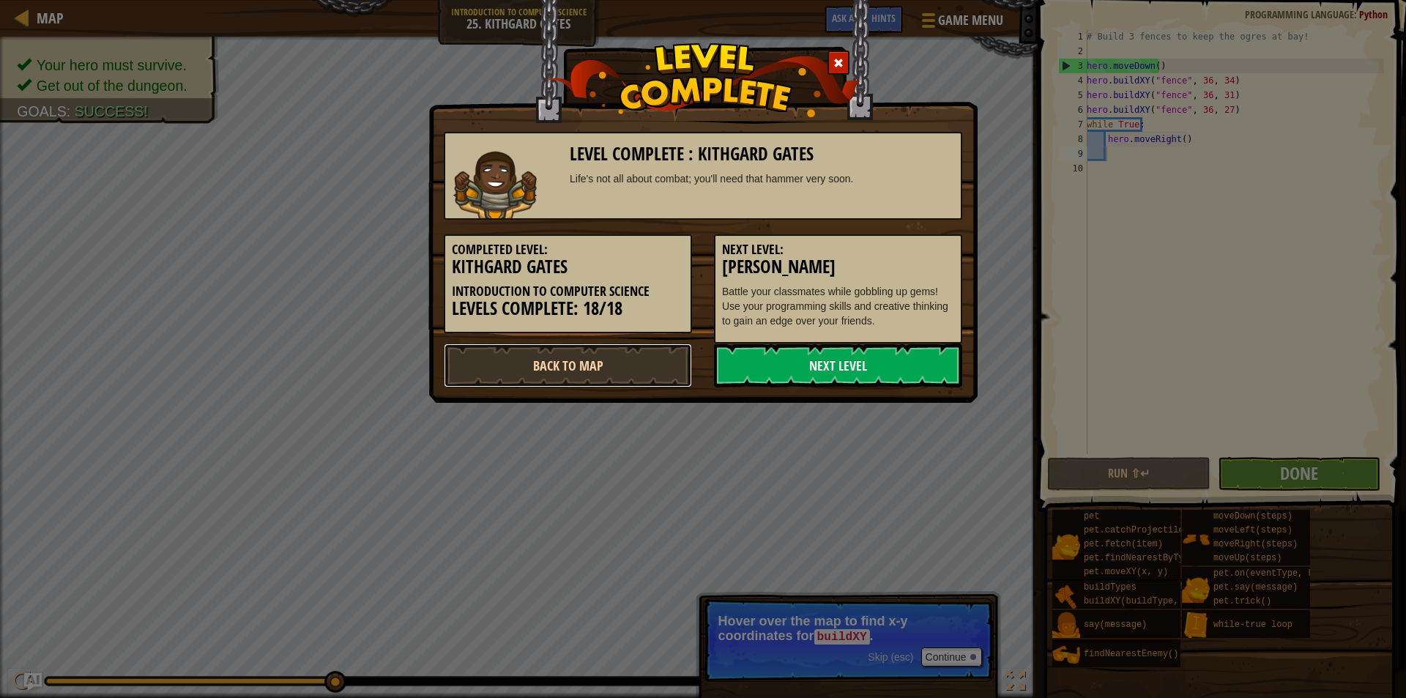
click at [626, 369] on link "Back to Map" at bounding box center [568, 365] width 248 height 44
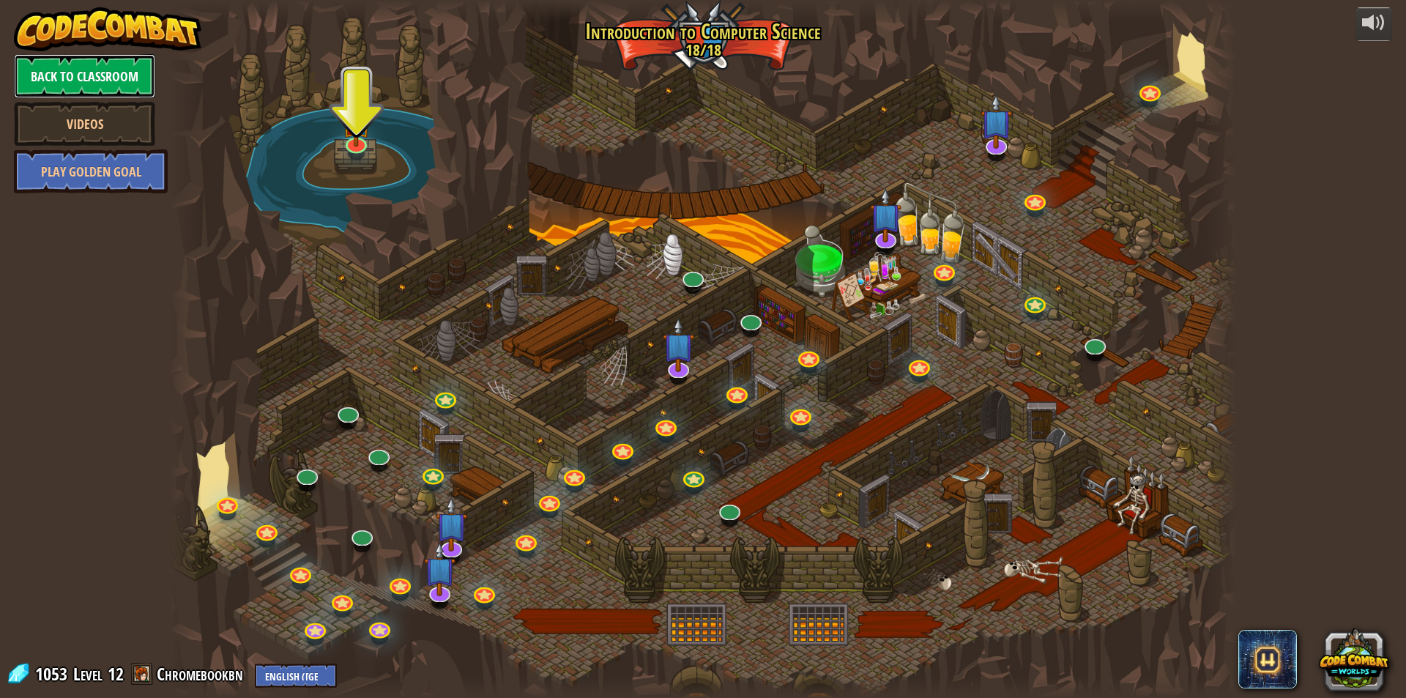
click at [120, 70] on link "Back to Classroom" at bounding box center [84, 76] width 141 height 44
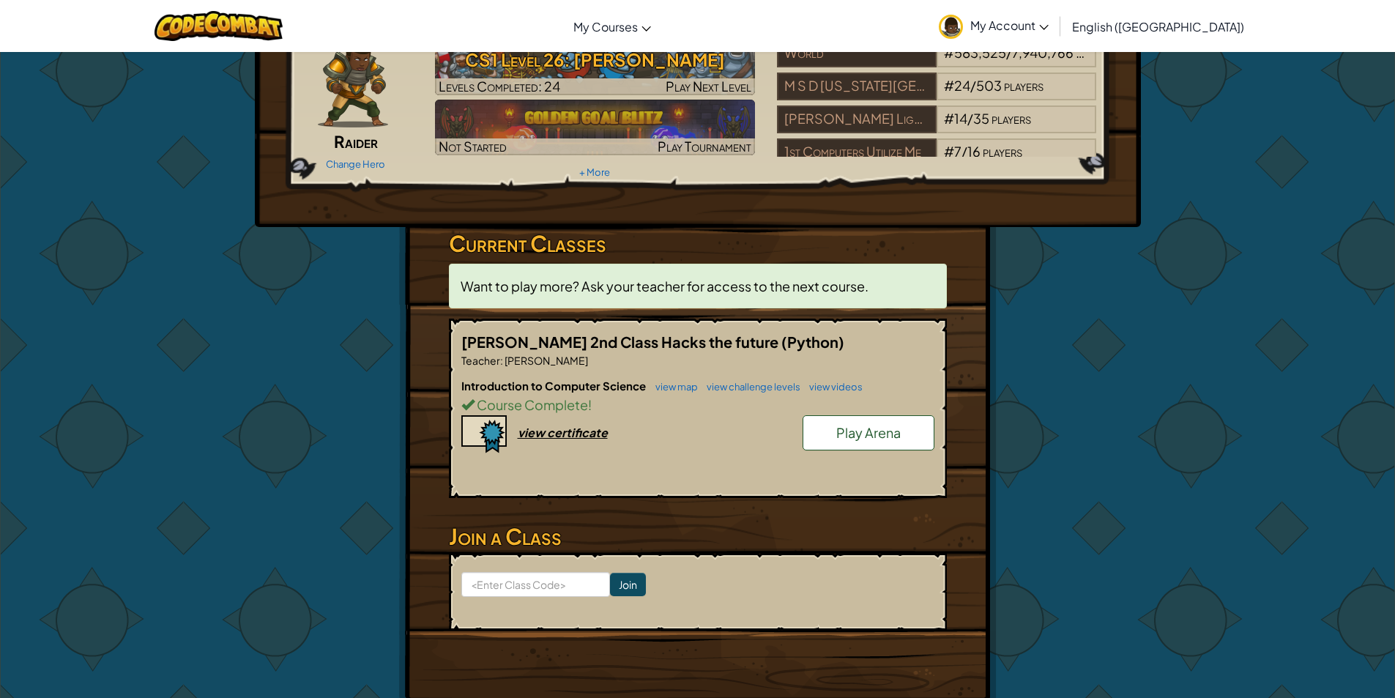
scroll to position [146, 0]
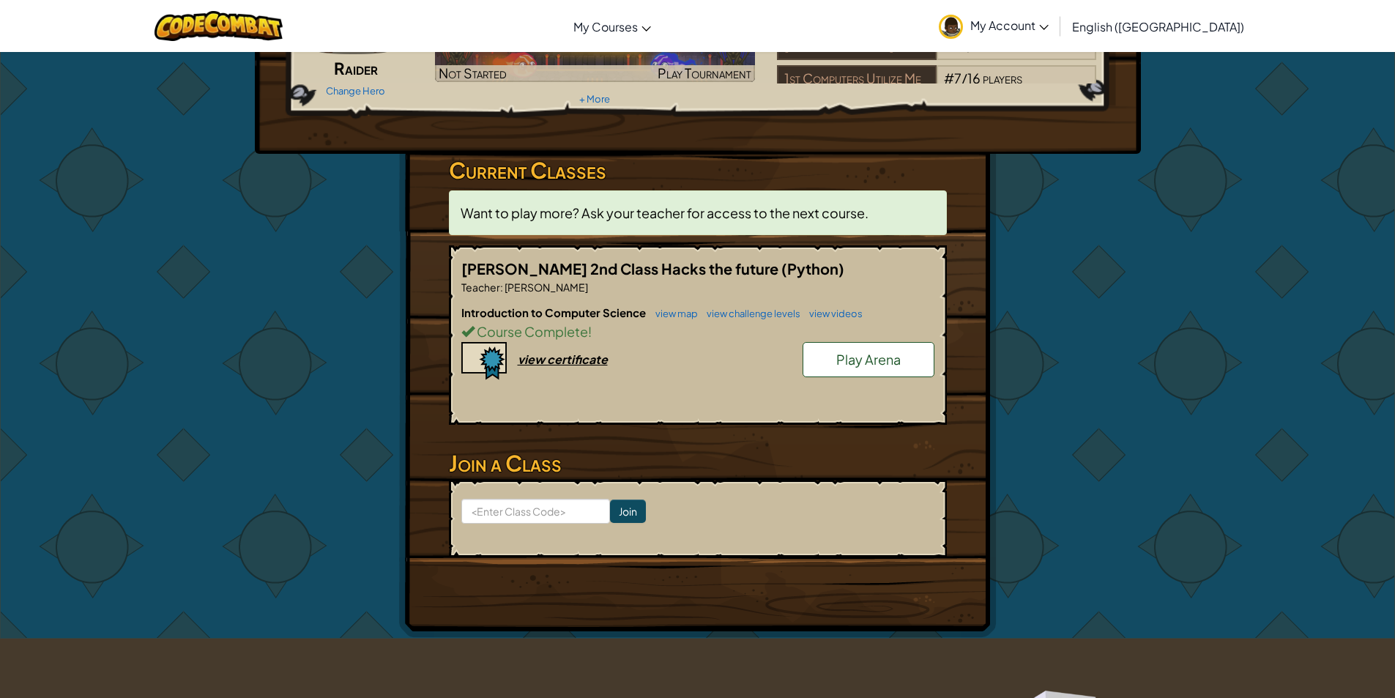
click at [1351, 330] on div "Hero : [PERSON_NAME] Change Hero Player : [PERSON_NAME] A CS1 Level 26: [PERSON…" at bounding box center [697, 272] width 1395 height 734
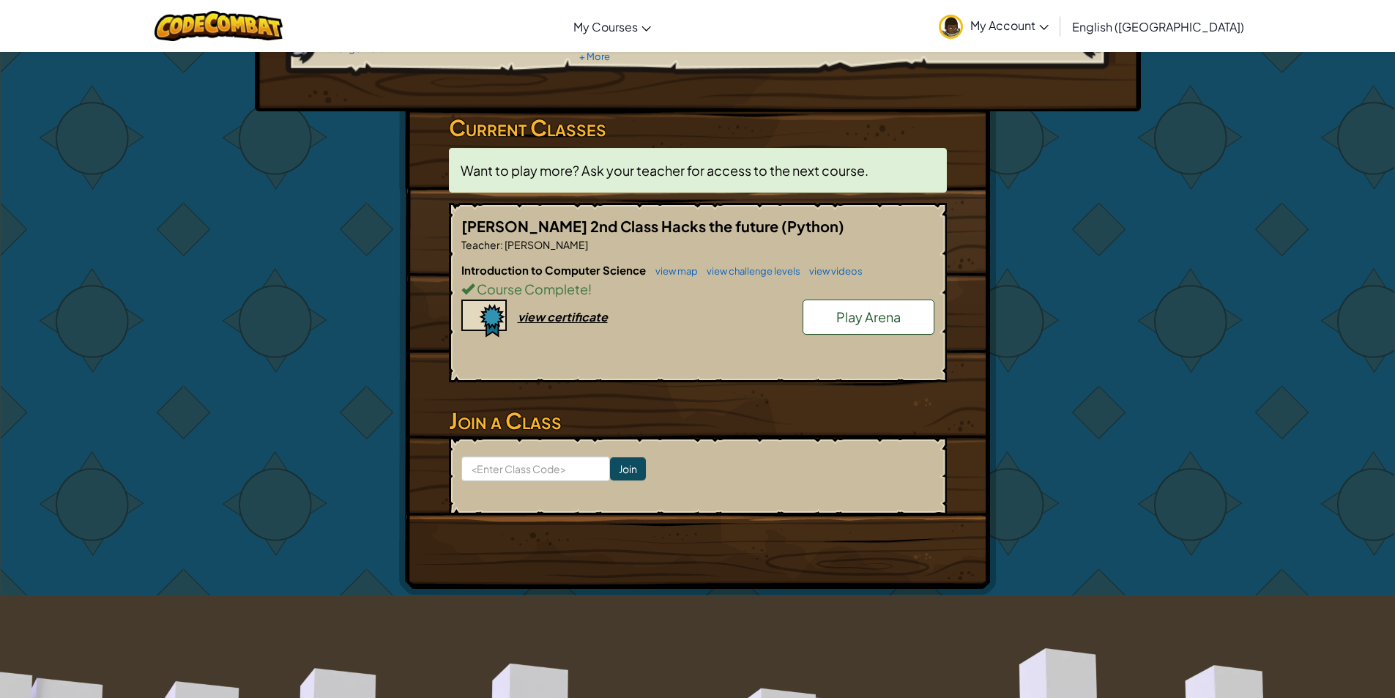
scroll to position [220, 0]
